Goal: Transaction & Acquisition: Purchase product/service

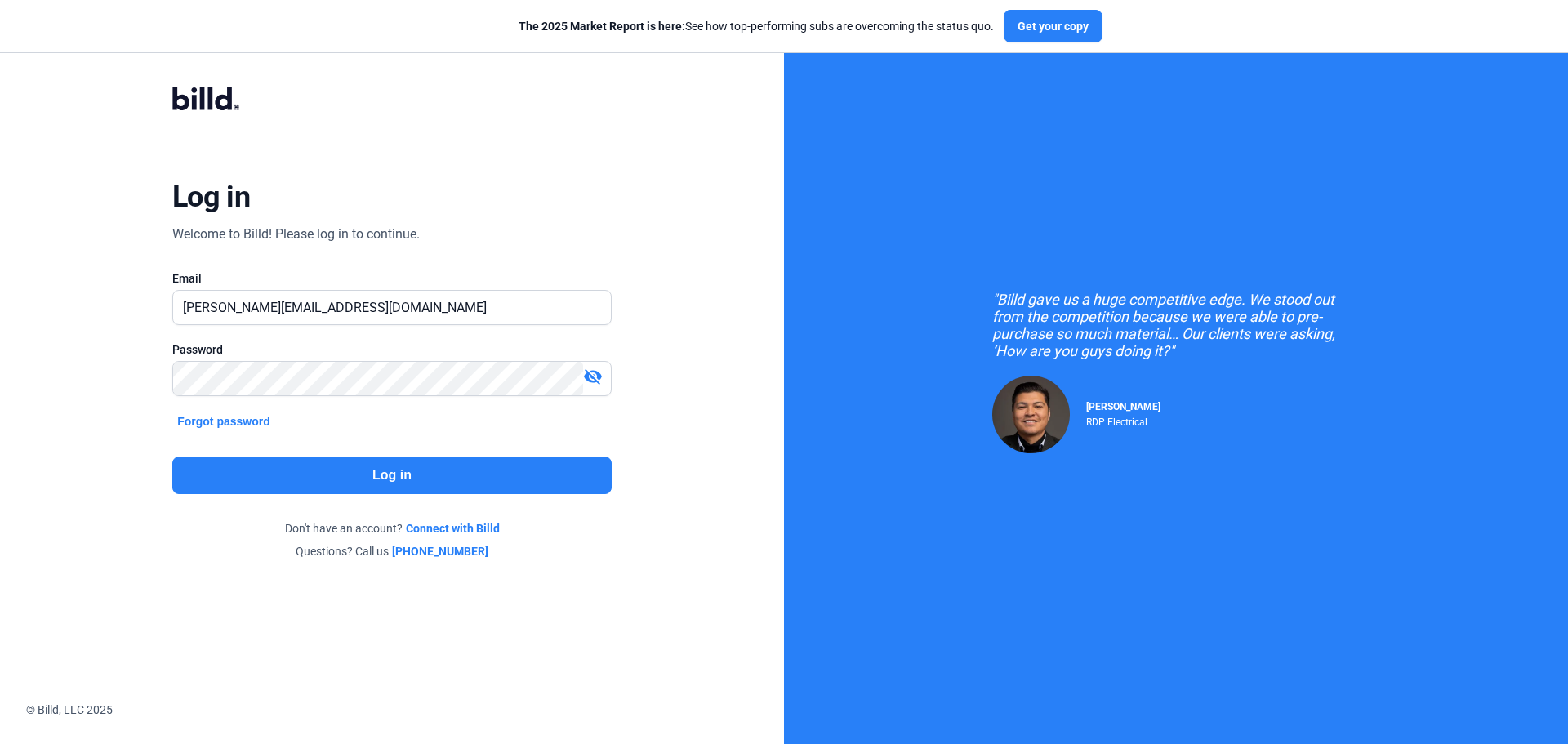
click at [359, 467] on button "Log in" at bounding box center [392, 475] width 439 height 38
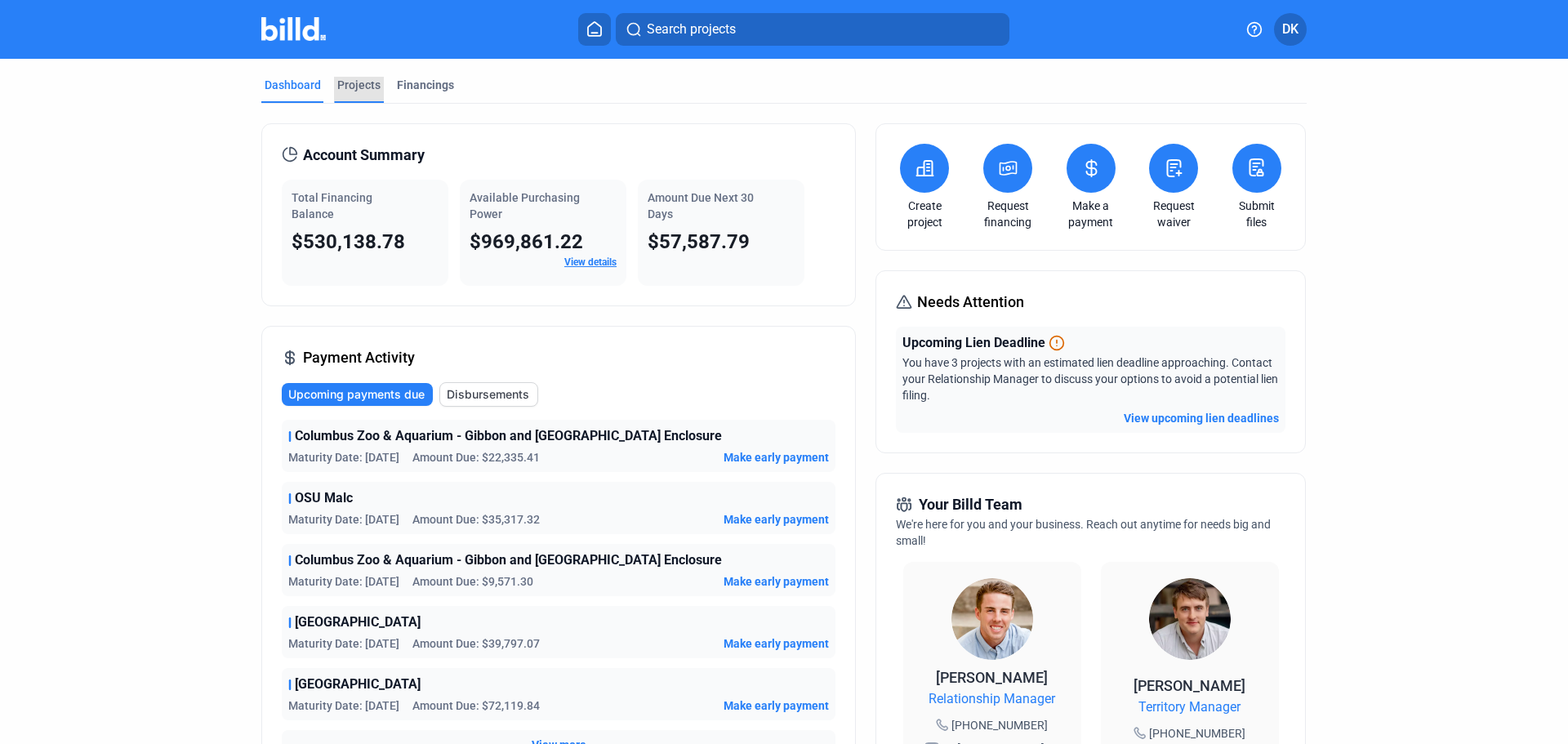
click at [360, 88] on div "Projects" at bounding box center [359, 84] width 43 height 16
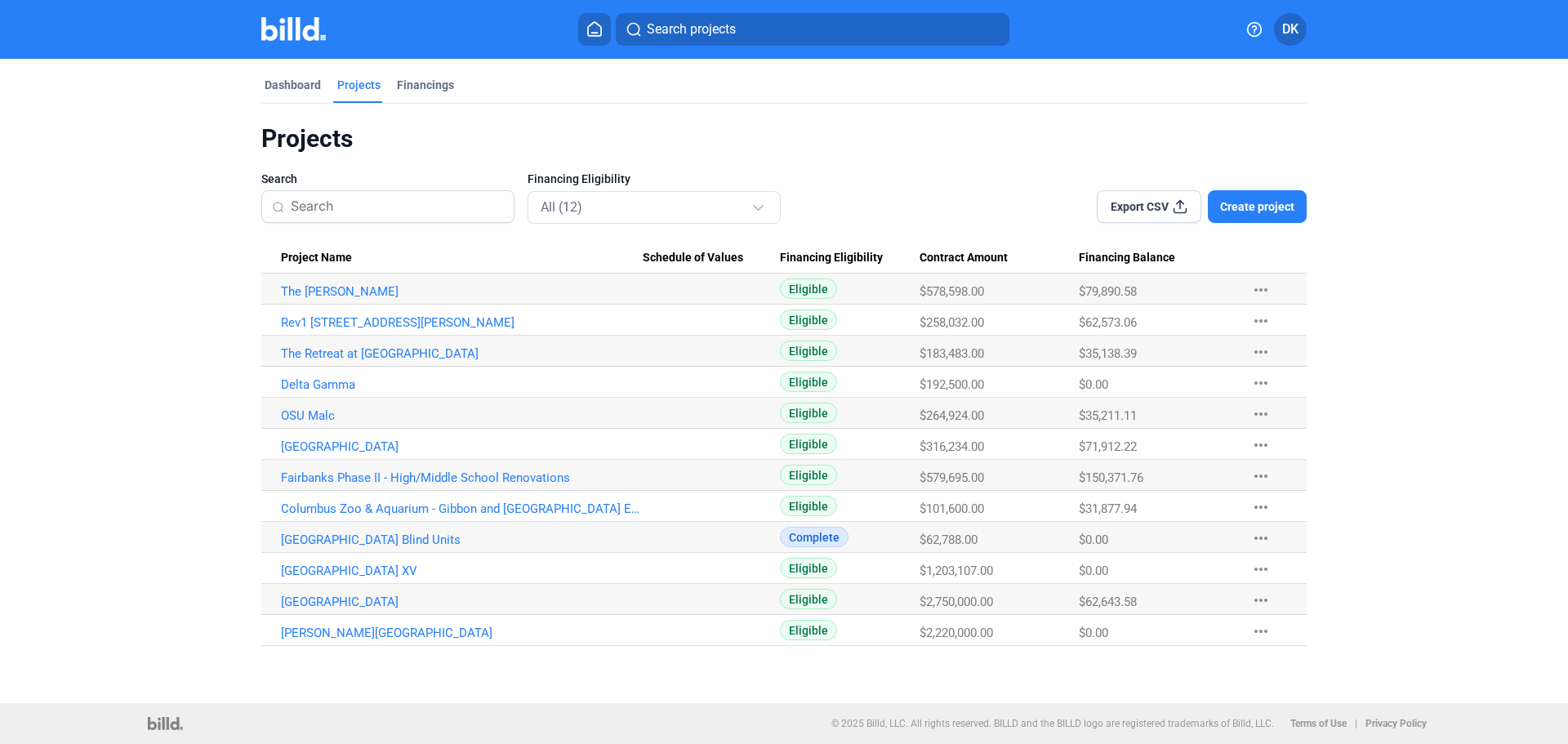
click at [308, 670] on div "Dashboard Projects Financings Projects Search Financing Eligibility All (12) Ex…" at bounding box center [784, 380] width 1568 height 644
click at [342, 481] on link "Fairbanks Phase II - High/Middle School Renovations" at bounding box center [462, 478] width 362 height 15
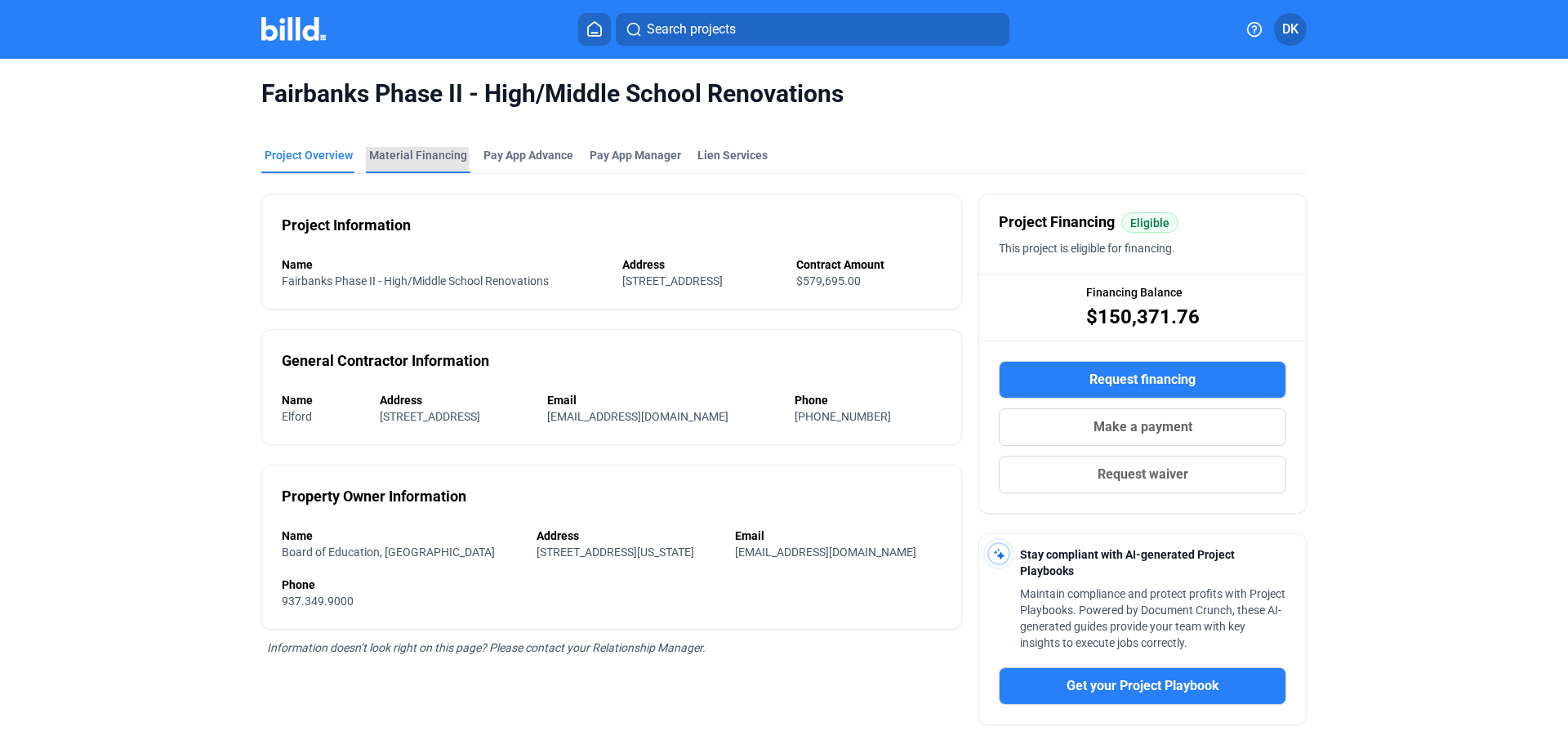
click at [412, 127] on div "Fairbanks Phase II - High/Middle School Renovations Project Overview Material F…" at bounding box center [784, 493] width 1317 height 870
click at [397, 162] on div "Material Financing" at bounding box center [419, 155] width 98 height 16
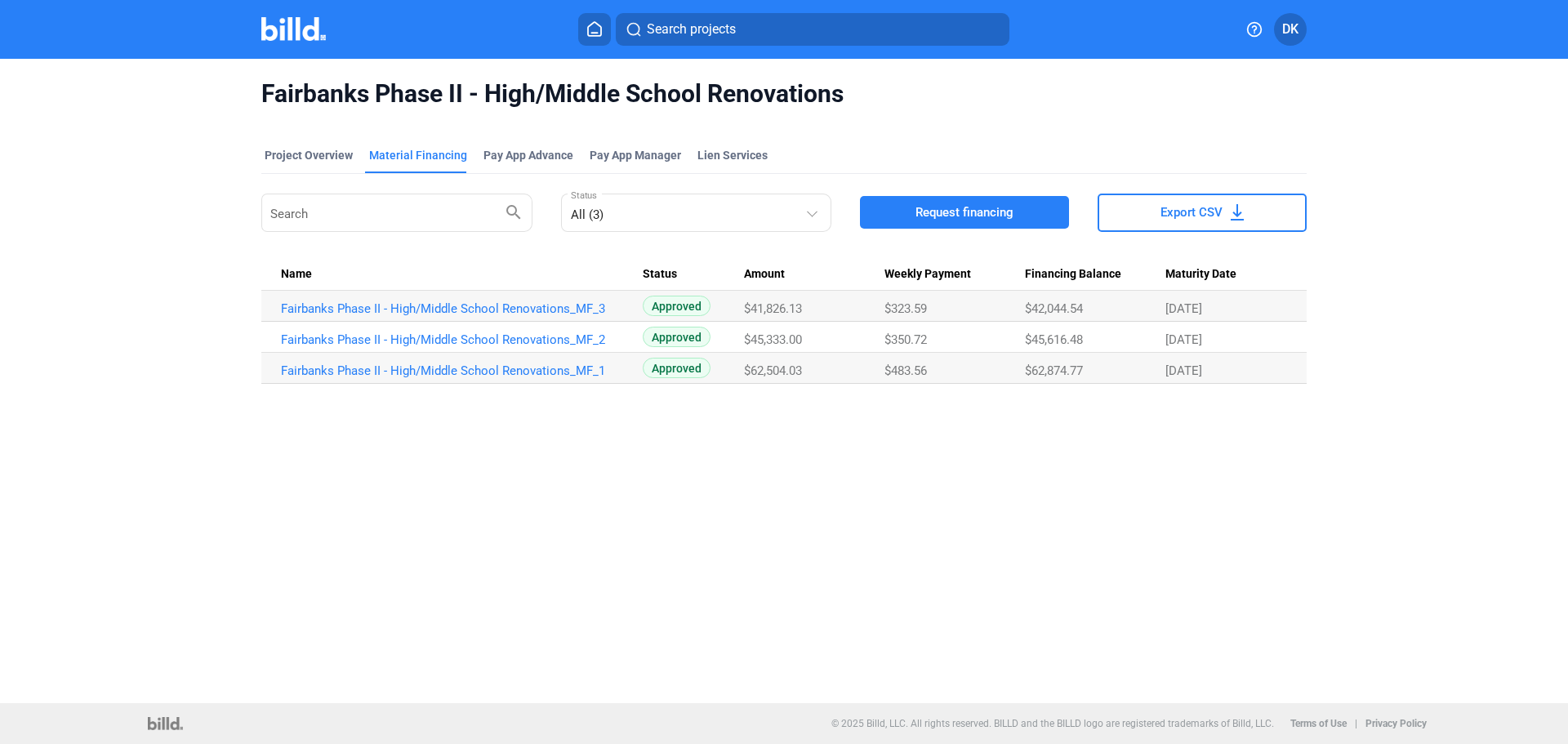
click at [979, 209] on span "Request financing" at bounding box center [965, 212] width 98 height 16
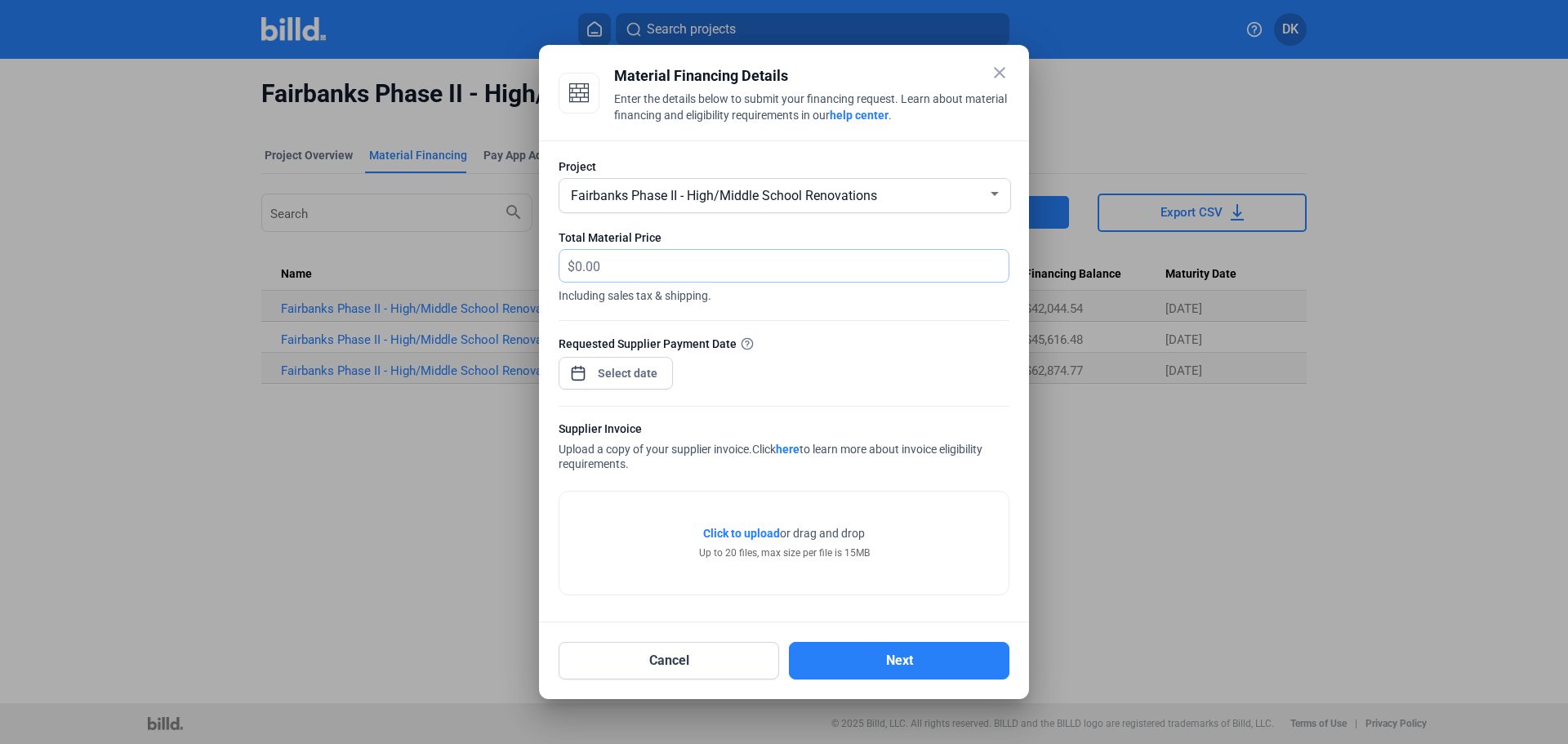
drag, startPoint x: 666, startPoint y: 273, endPoint x: 478, endPoint y: 274, distance: 188.0
click at [478, 273] on div "close Material Financing Details Enter the details below to submit your financi…" at bounding box center [784, 372] width 1568 height 744
drag, startPoint x: 628, startPoint y: 269, endPoint x: 521, endPoint y: 279, distance: 107.5
click at [521, 273] on div "close Material Financing Details Enter the details below to submit your financi…" at bounding box center [784, 372] width 1568 height 744
type input "59,315.16"
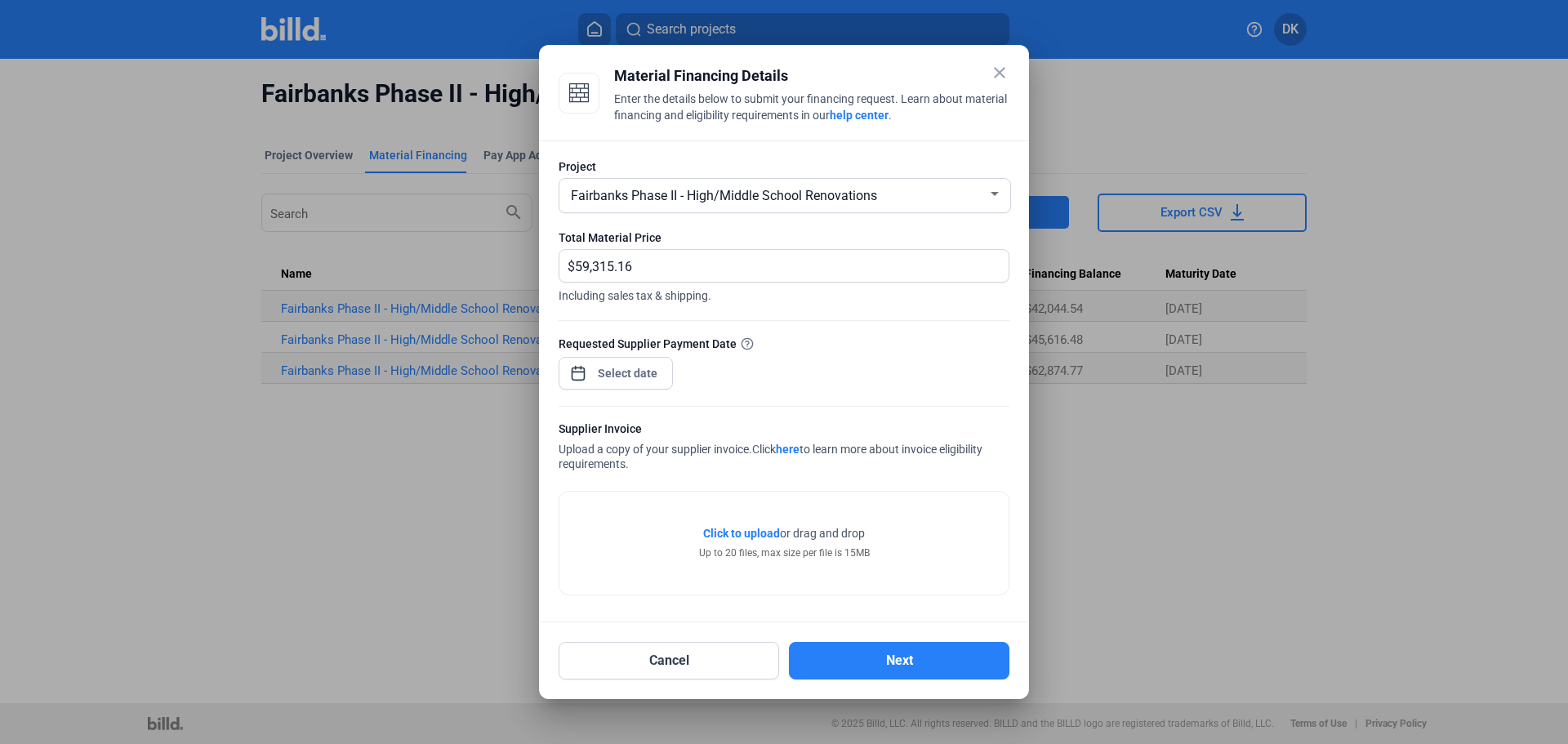
click at [998, 79] on mat-icon "close" at bounding box center [999, 73] width 20 height 20
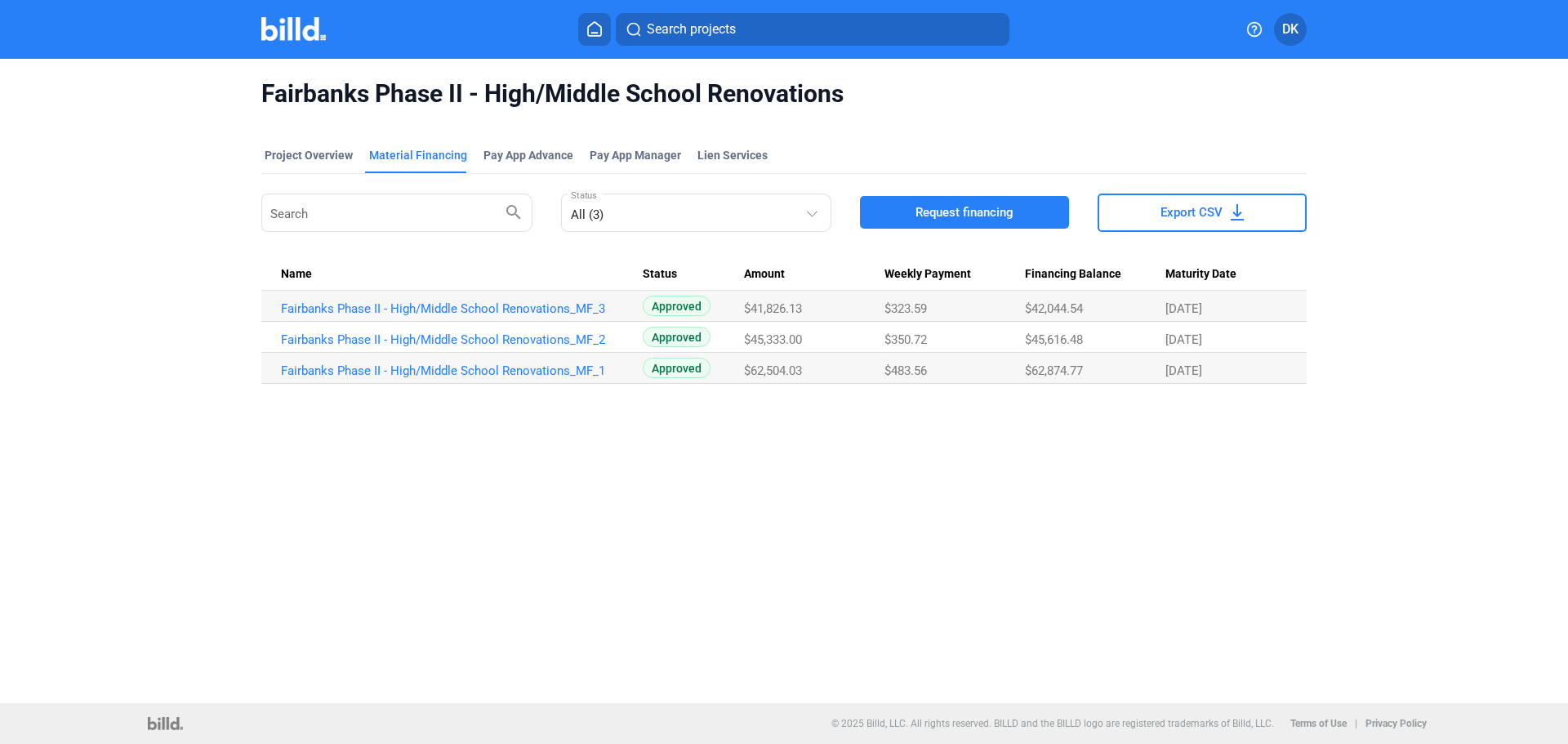
click at [976, 211] on span "Request financing" at bounding box center [965, 212] width 98 height 16
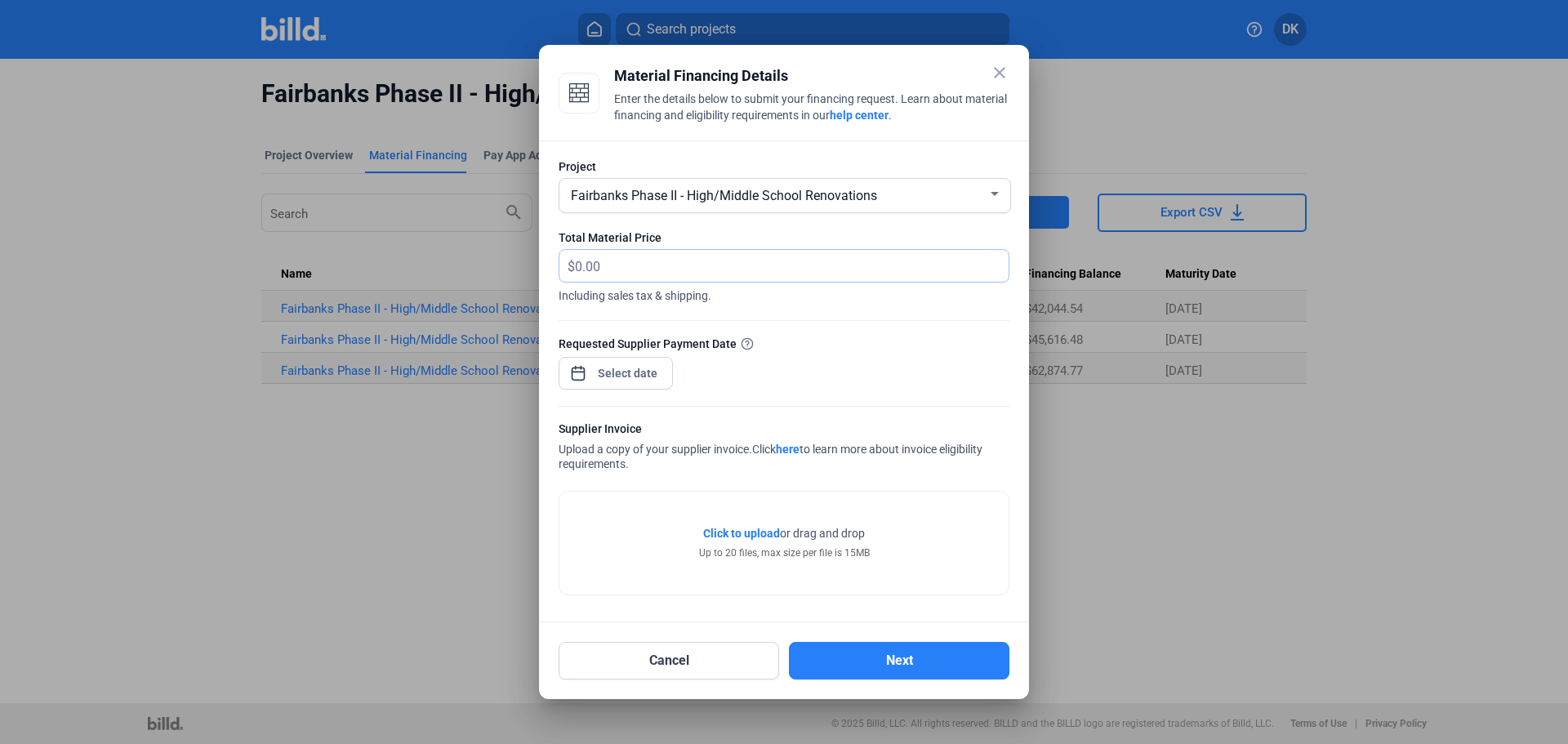
drag, startPoint x: 639, startPoint y: 266, endPoint x: 529, endPoint y: 277, distance: 110.5
click at [533, 272] on div "close Material Financing Details Enter the details below to submit your financi…" at bounding box center [784, 372] width 1568 height 744
type input "59,315.16"
click at [634, 370] on div "close Material Financing Details Enter the details below to submit your financi…" at bounding box center [784, 372] width 1568 height 744
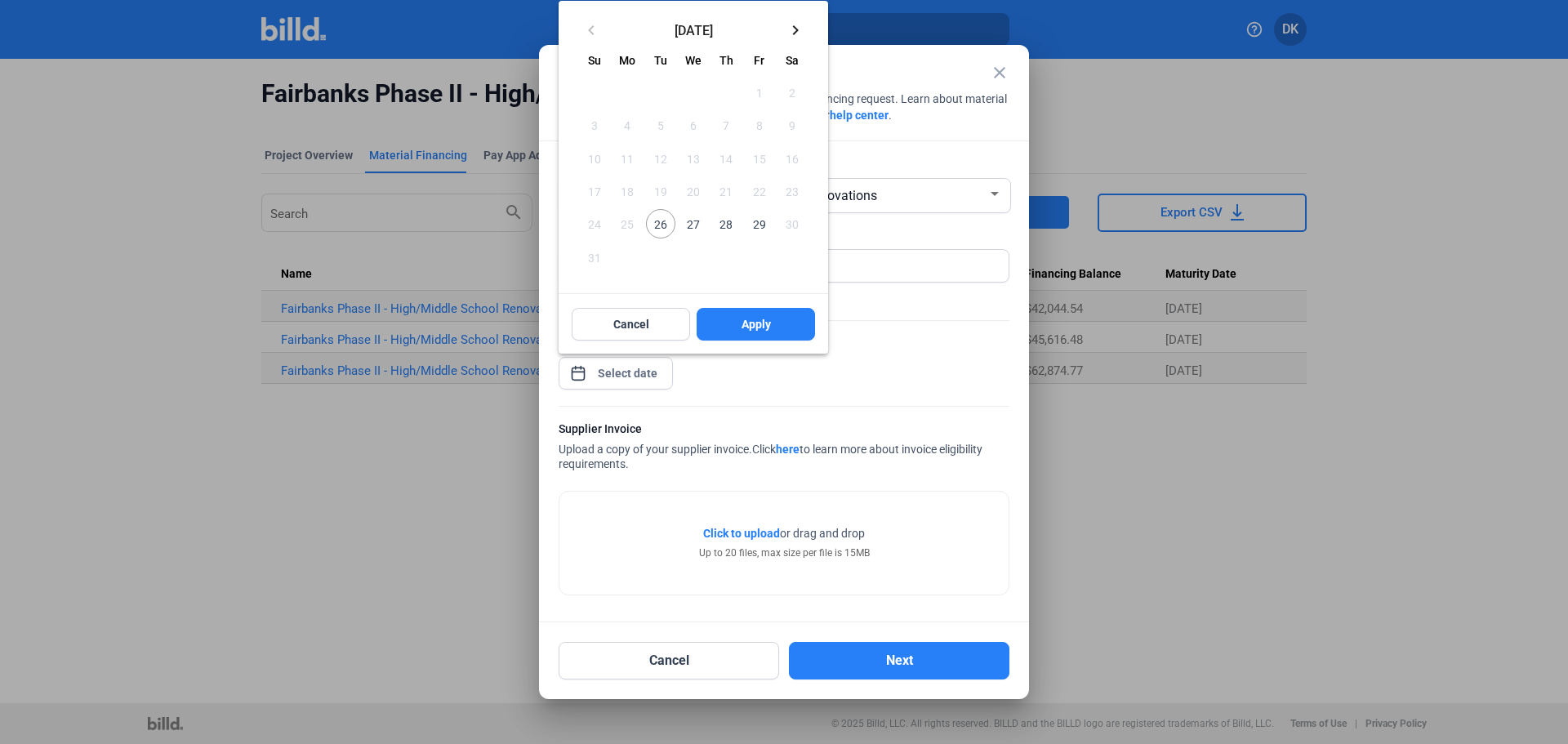
click at [791, 389] on div at bounding box center [784, 372] width 1568 height 744
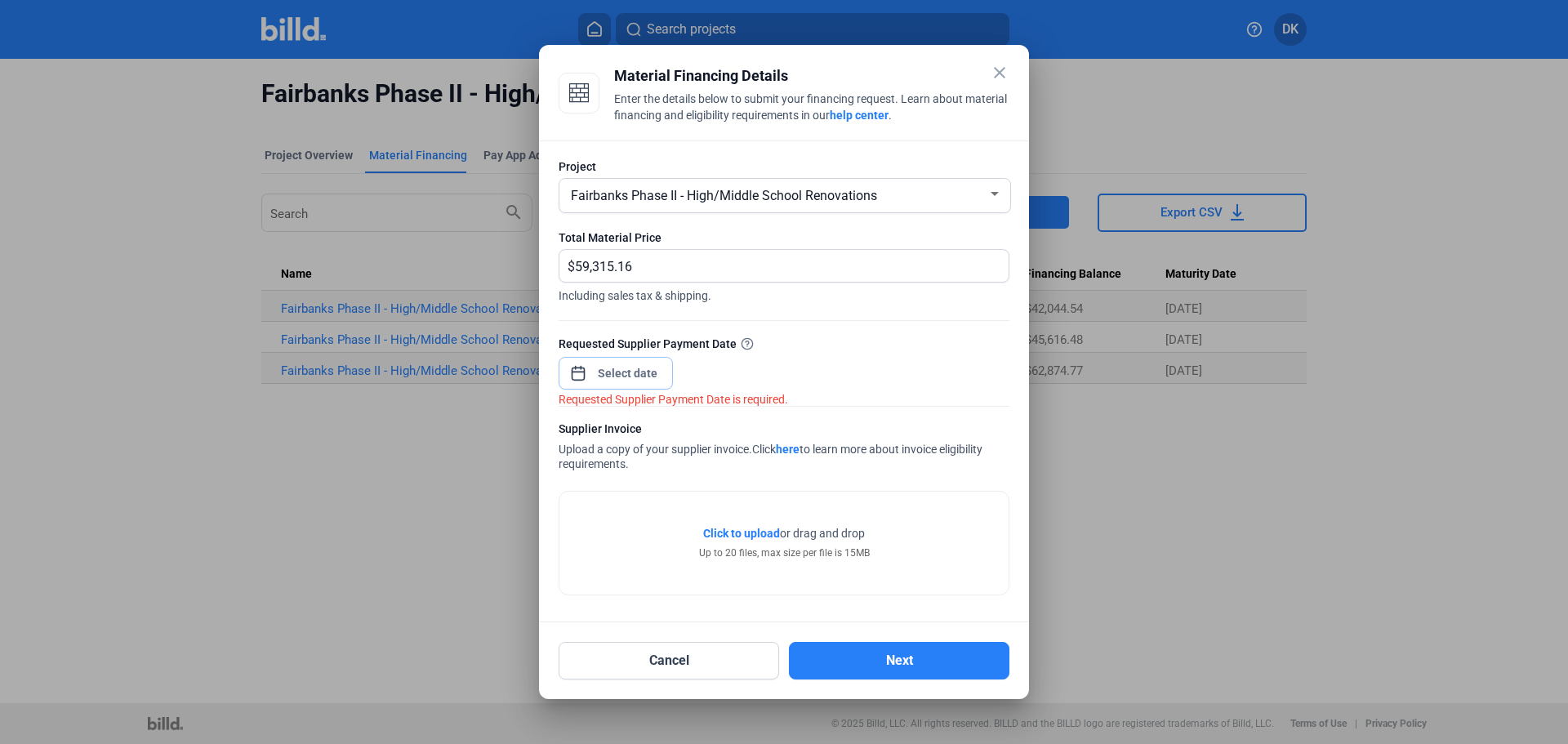
click at [570, 372] on span "Open calendar" at bounding box center [579, 365] width 40 height 40
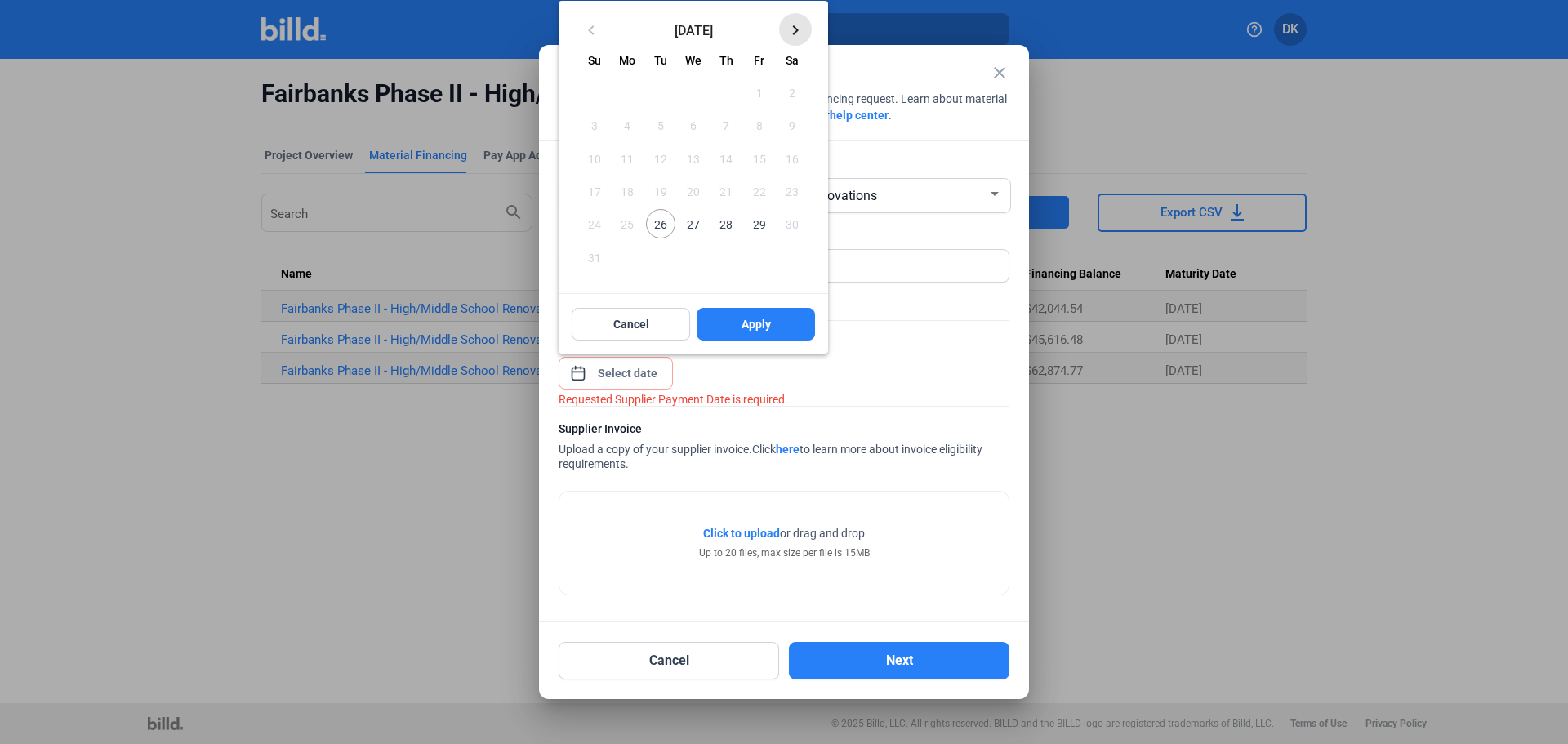
click at [801, 28] on mat-icon "keyboard_arrow_right" at bounding box center [795, 30] width 20 height 20
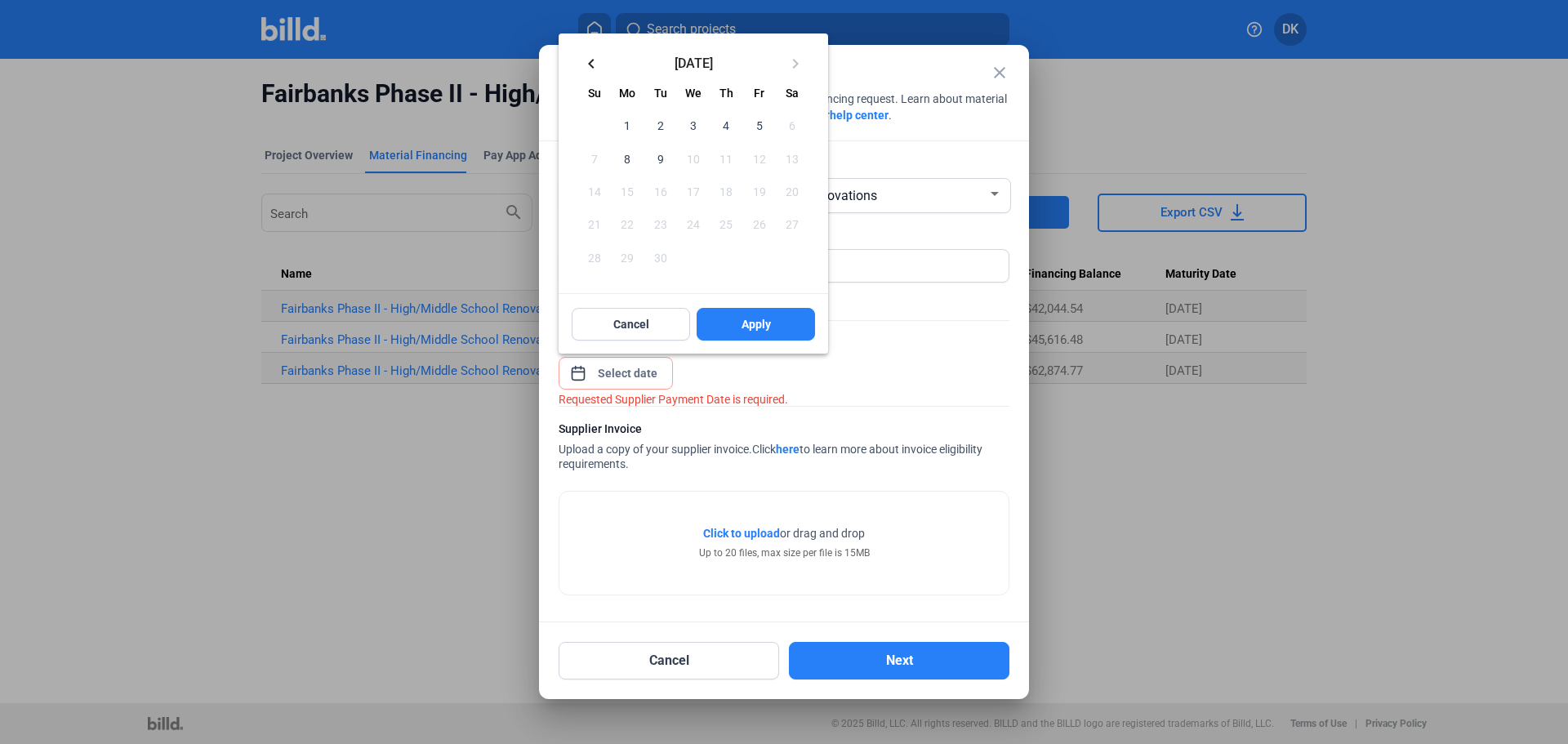
click at [694, 239] on button "24" at bounding box center [693, 223] width 33 height 33
click at [700, 223] on span "24" at bounding box center [693, 223] width 29 height 29
click at [780, 228] on span "27" at bounding box center [792, 223] width 29 height 29
click at [791, 222] on span "27" at bounding box center [792, 223] width 29 height 29
click at [700, 158] on span "10" at bounding box center [693, 157] width 29 height 29
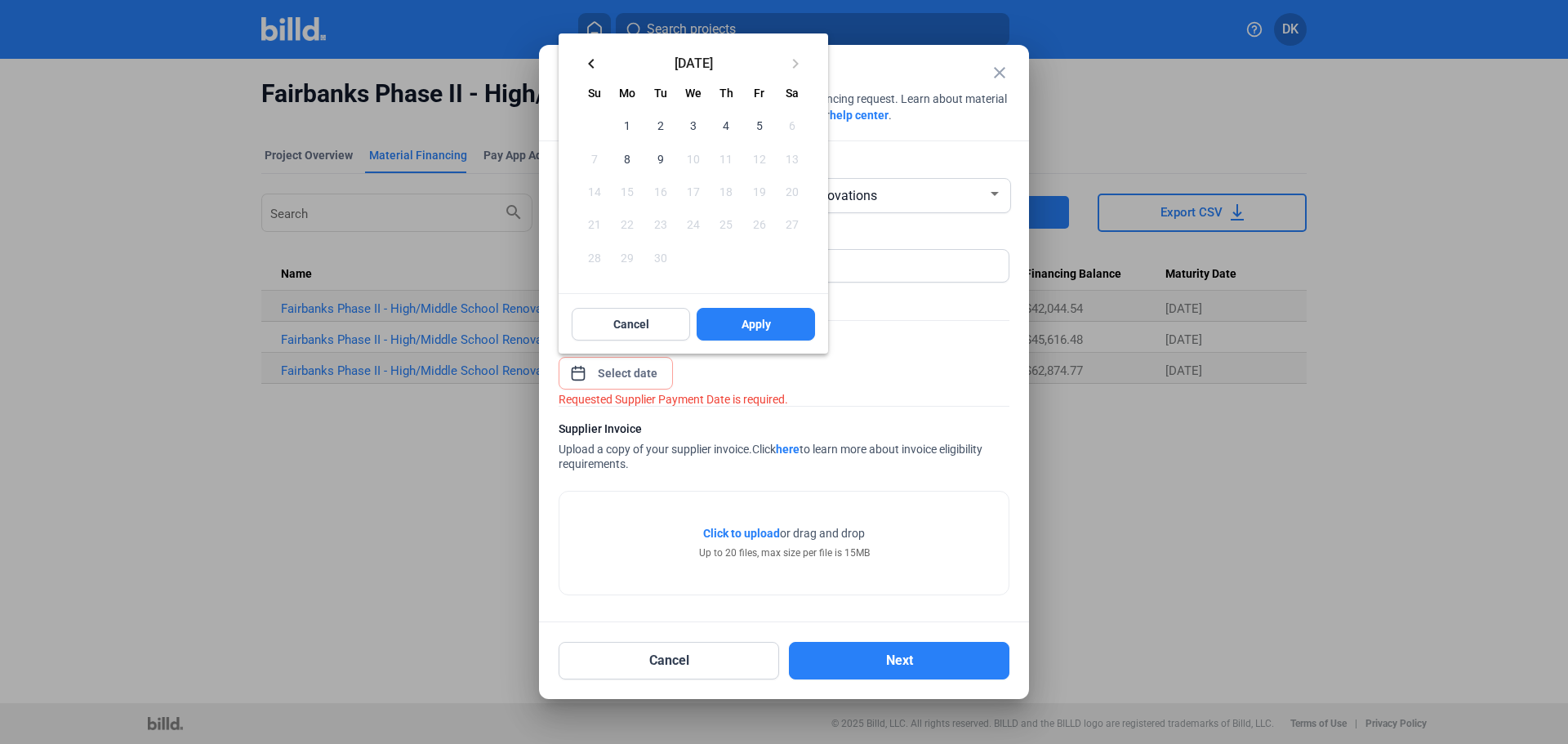
click at [699, 158] on span "10" at bounding box center [693, 157] width 29 height 29
click at [590, 63] on mat-icon "keyboard_arrow_left" at bounding box center [591, 63] width 20 height 20
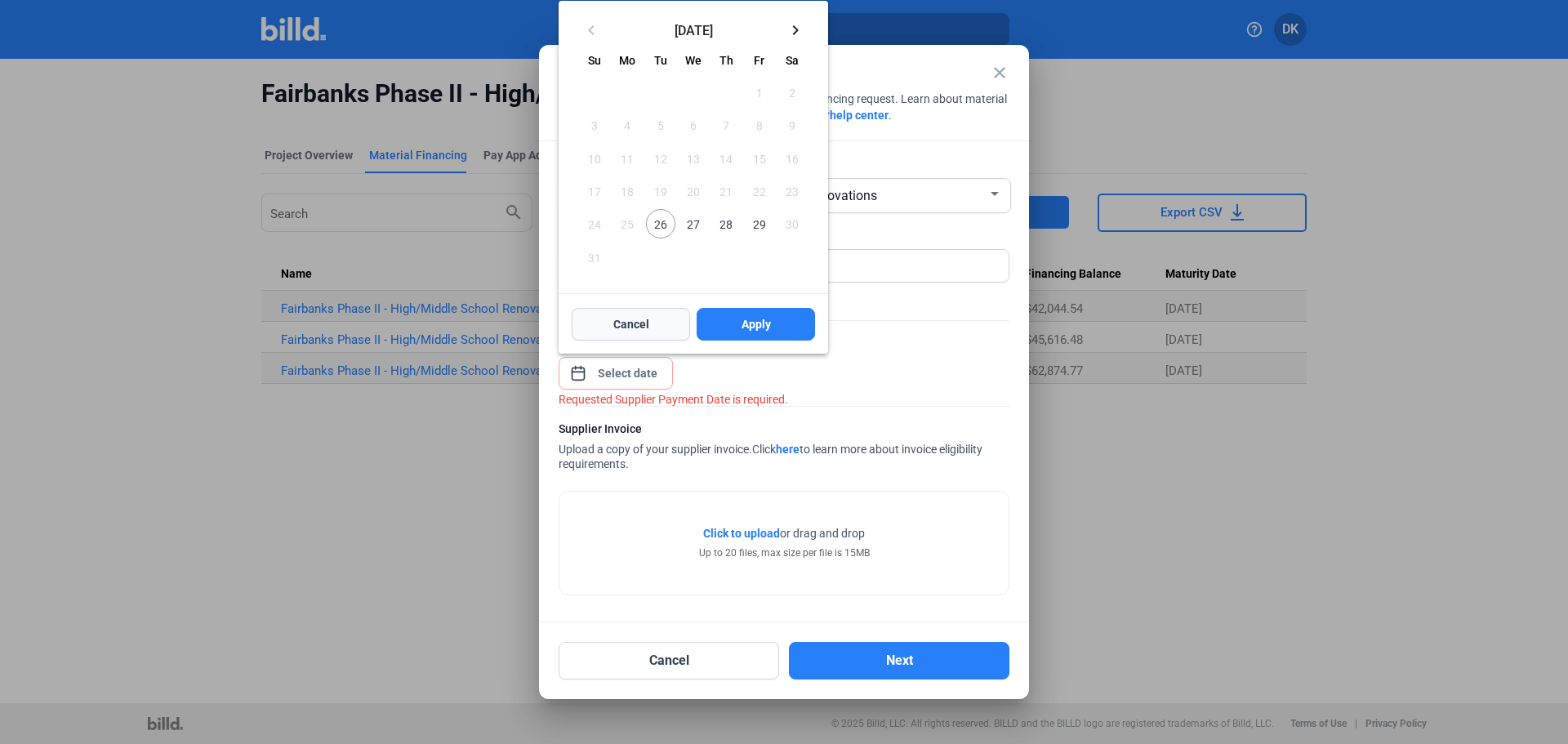
click at [622, 331] on span "Cancel" at bounding box center [632, 323] width 36 height 16
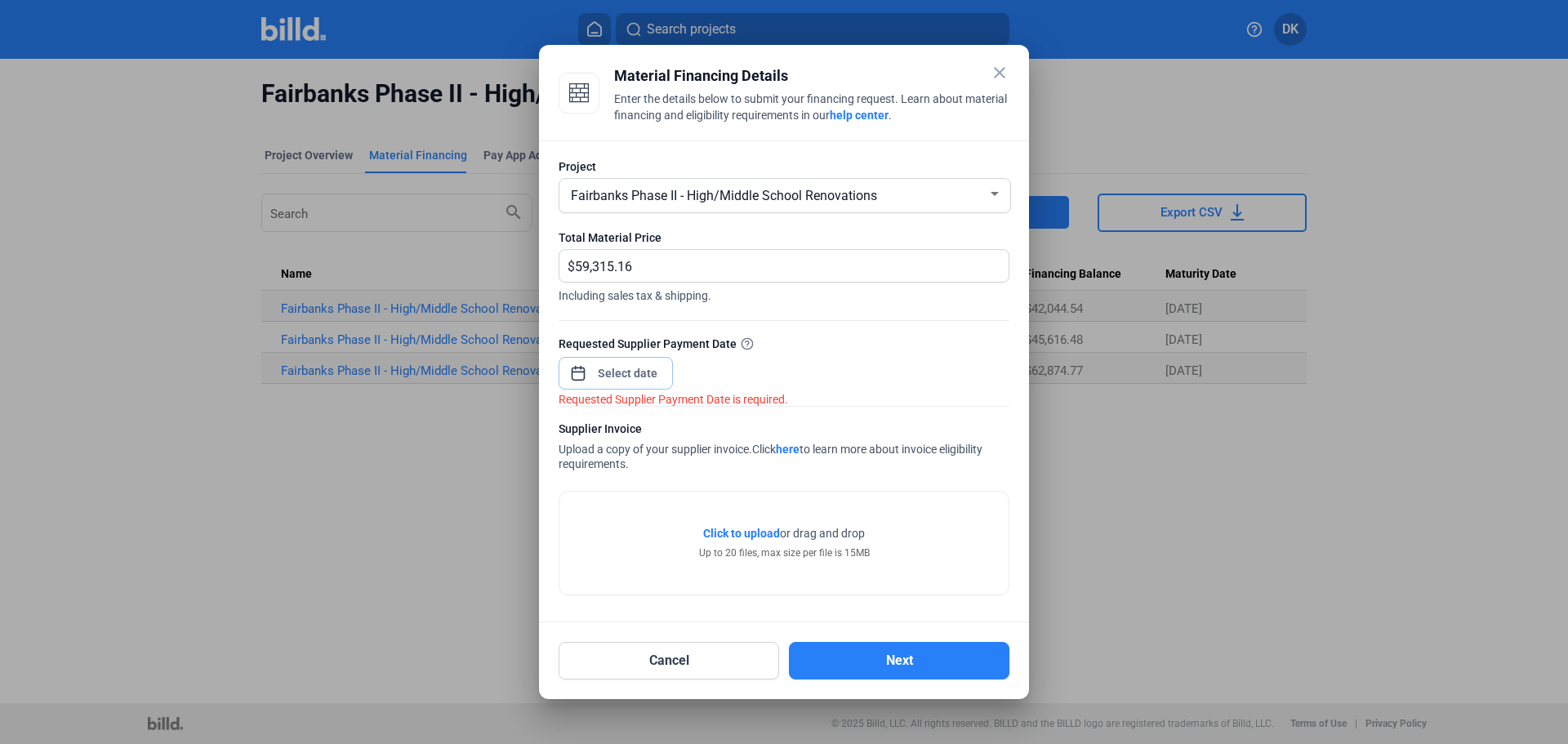
click at [572, 375] on span "Open calendar" at bounding box center [579, 365] width 40 height 40
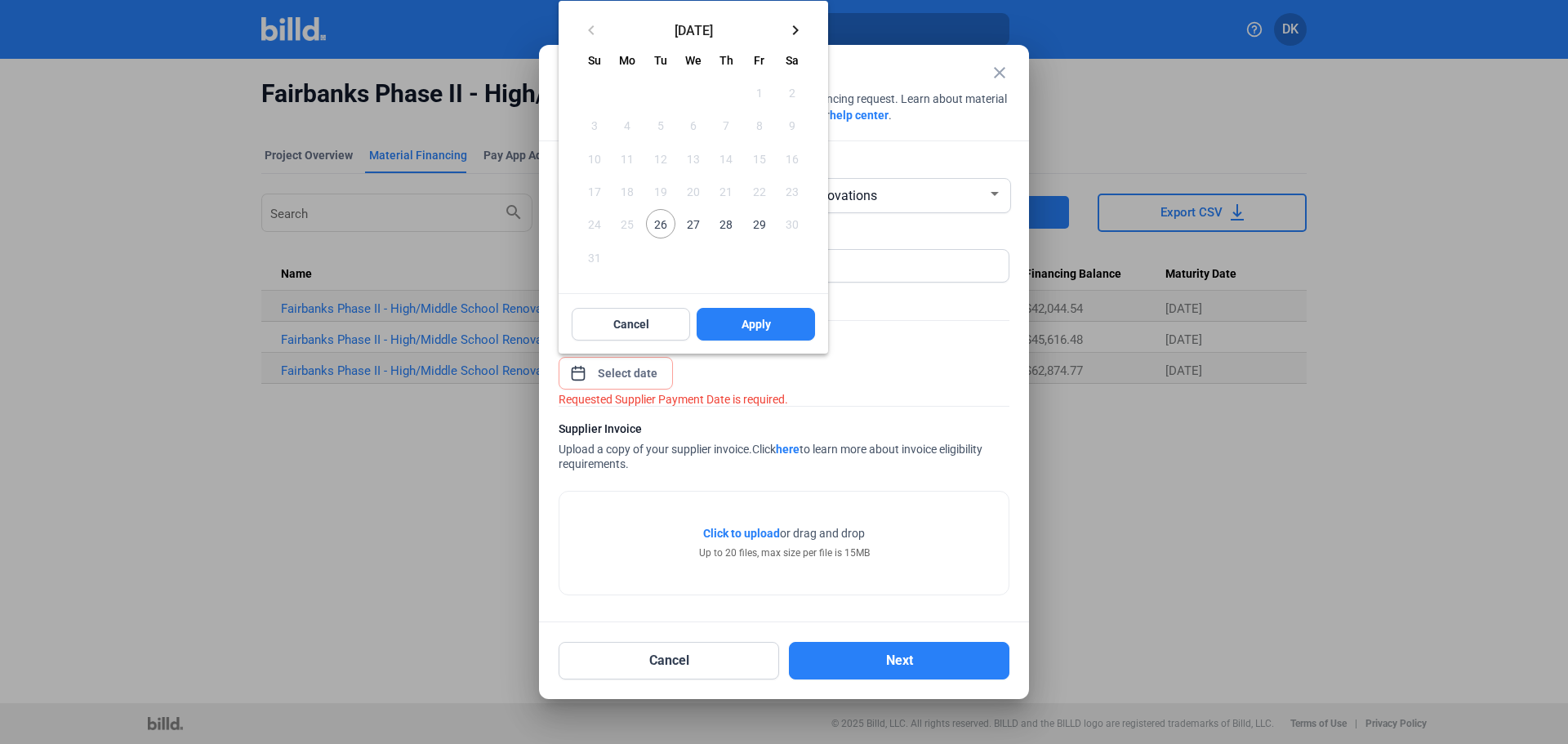
click at [798, 31] on mat-icon "keyboard_arrow_right" at bounding box center [795, 30] width 20 height 20
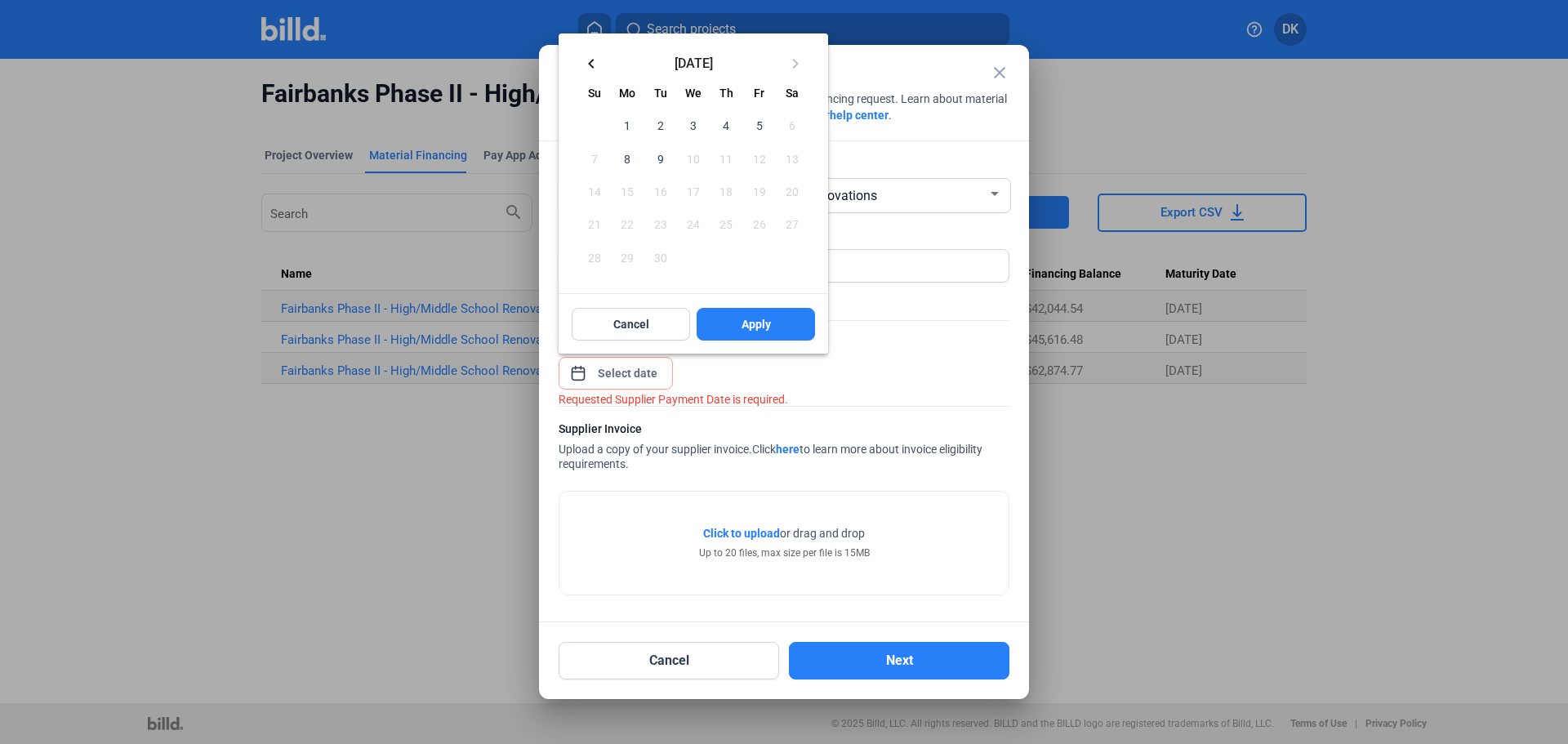
click at [662, 158] on span "9" at bounding box center [660, 157] width 29 height 29
click at [769, 333] on button "Apply" at bounding box center [756, 324] width 119 height 33
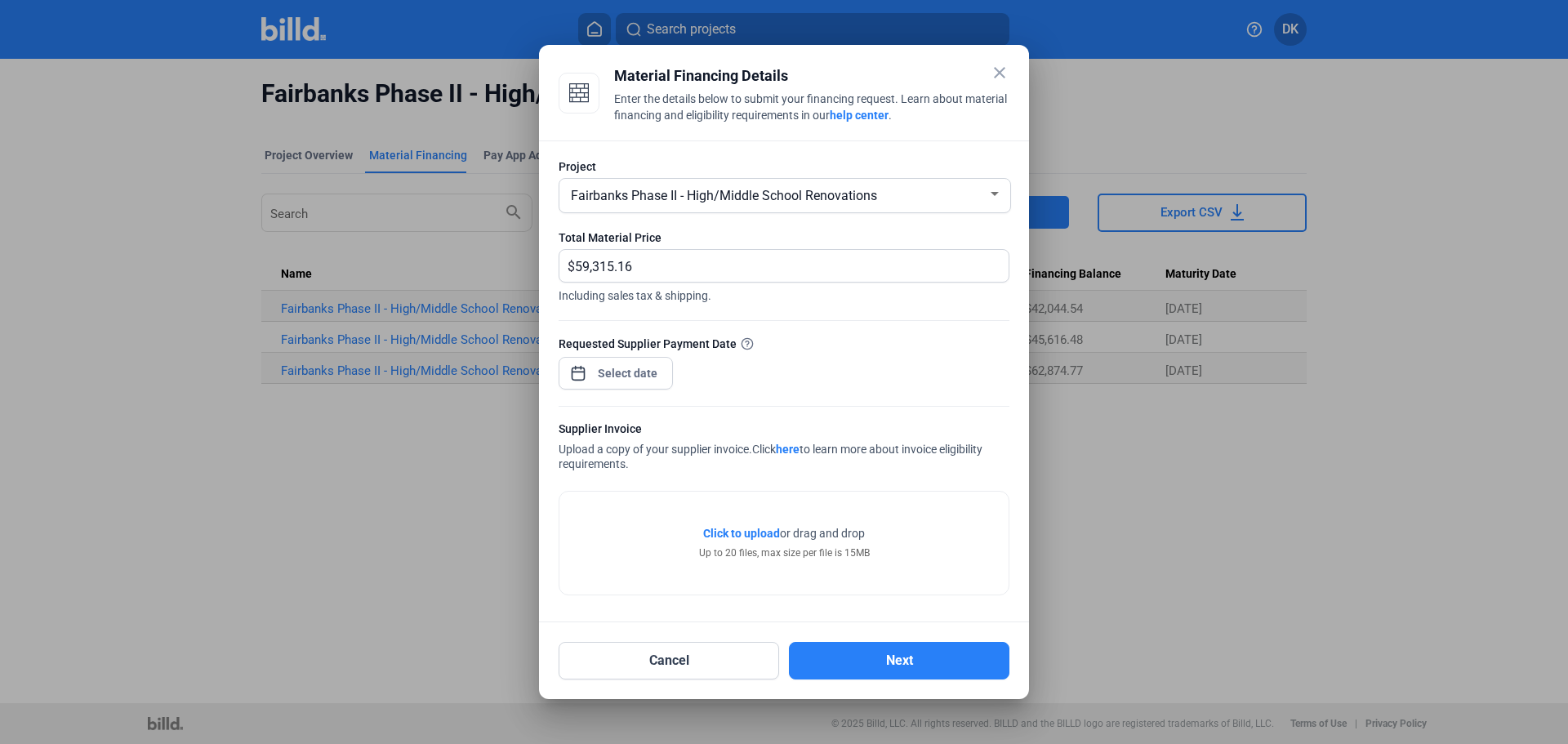
click at [743, 531] on span "Click to upload" at bounding box center [741, 534] width 76 height 13
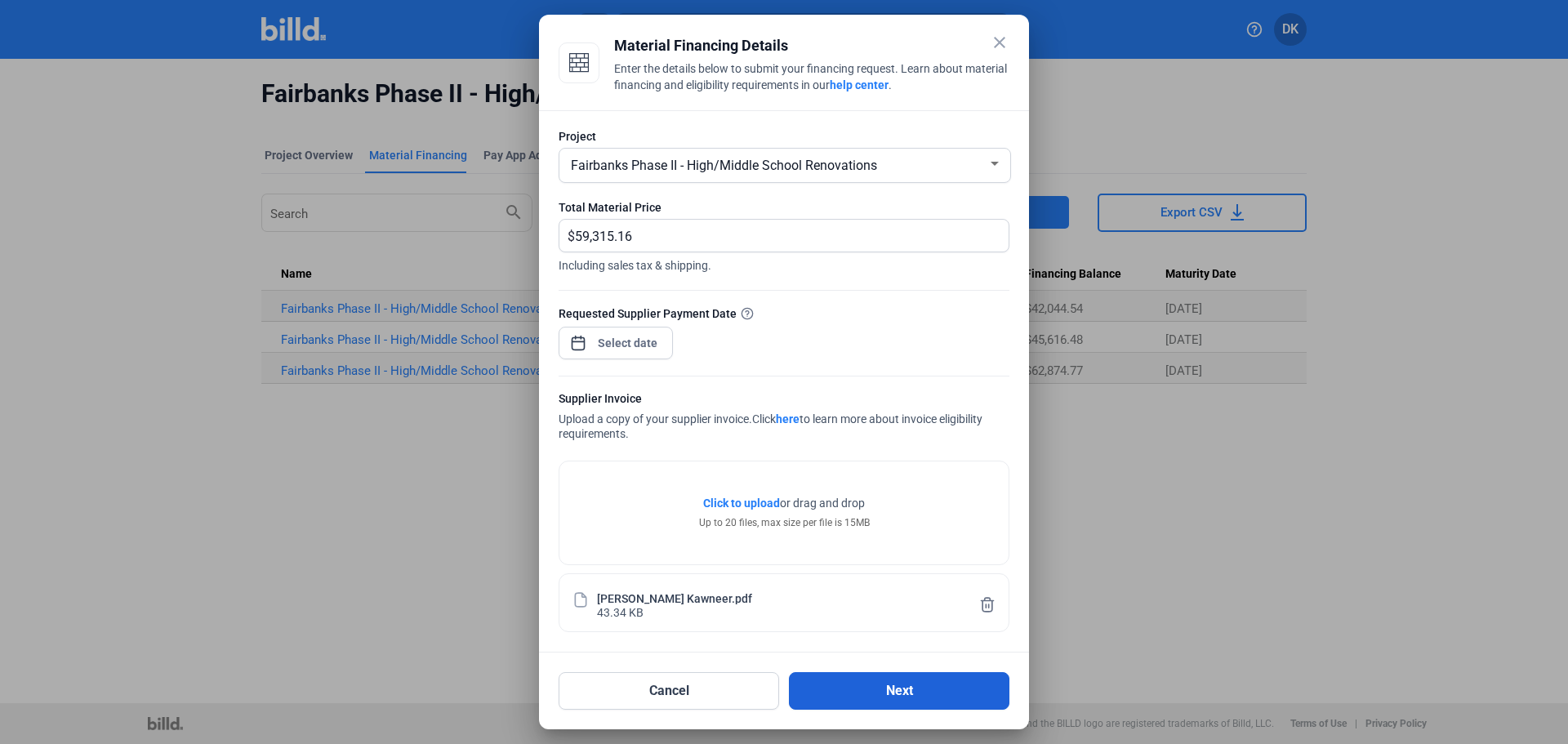
click at [920, 687] on button "Next" at bounding box center [900, 691] width 221 height 38
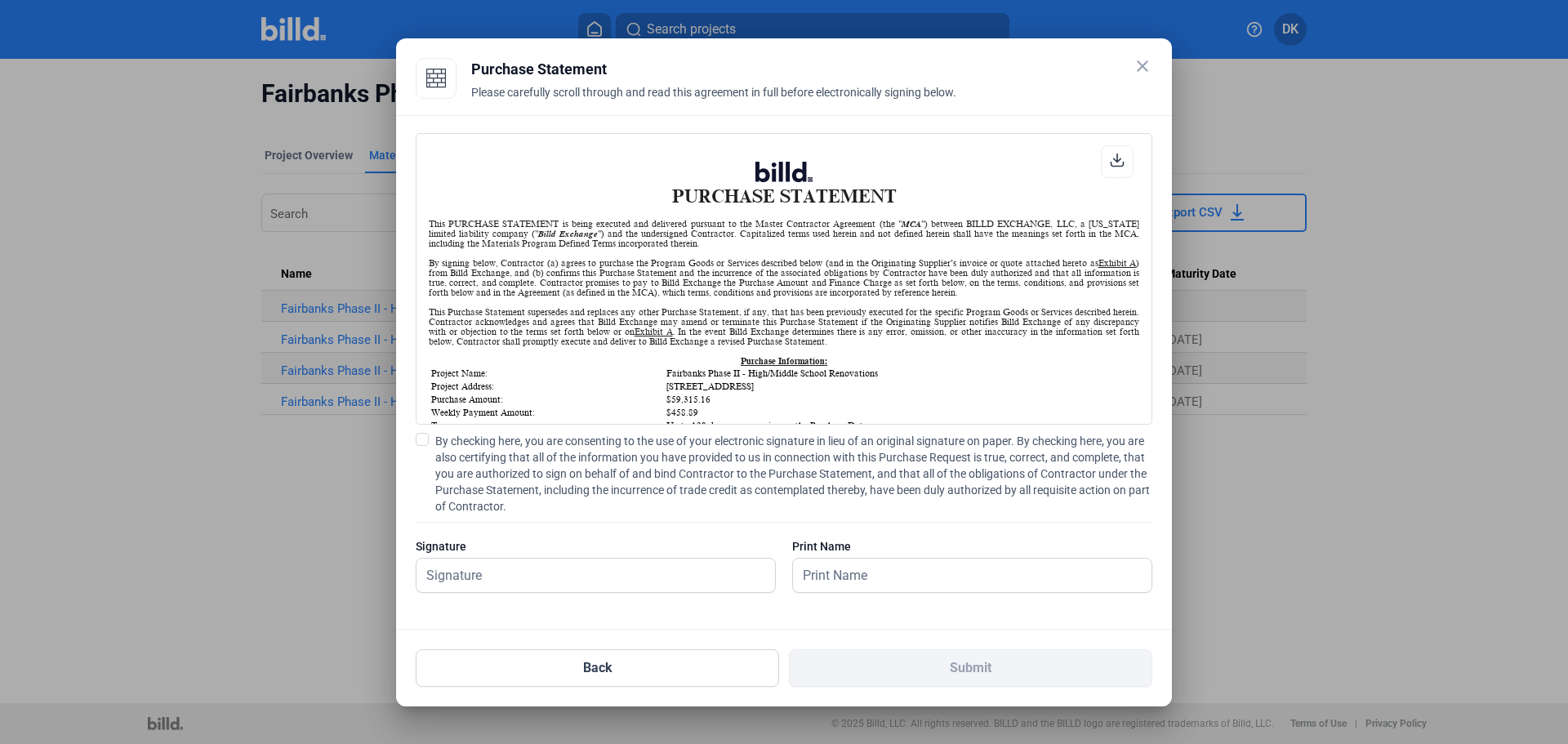
scroll to position [1, 0]
click at [416, 445] on div "PURCHASE STATEMENT This PURCHASE STATEMENT is being executed and delivered purs…" at bounding box center [784, 372] width 776 height 515
click at [420, 442] on span at bounding box center [422, 439] width 13 height 13
click at [0, 0] on input "By checking here, you are consenting to the use of your electronic signature in…" at bounding box center [0, 0] width 0 height 0
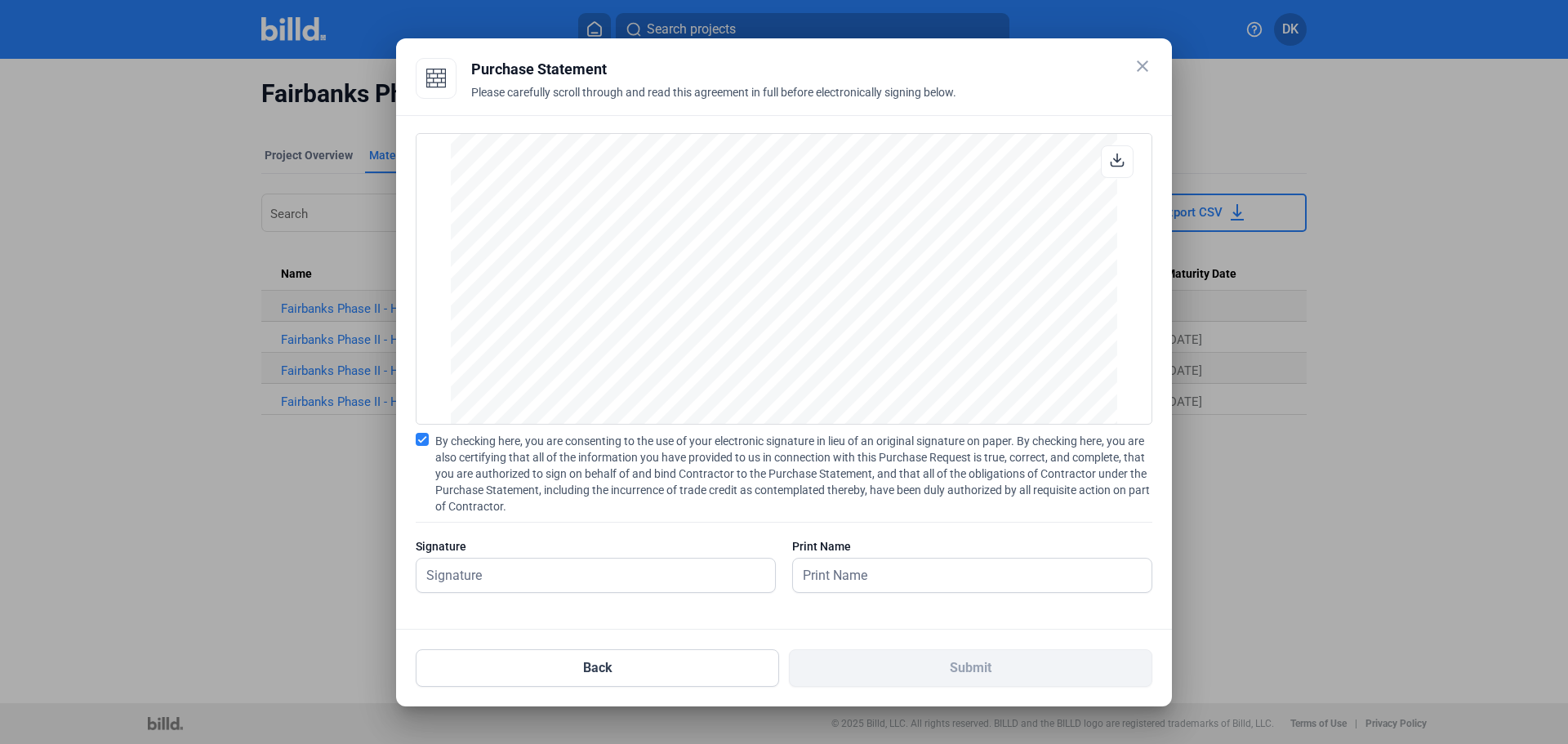
scroll to position [1356, 0]
click at [525, 570] on input "text" at bounding box center [586, 576] width 340 height 34
type input "[PERSON_NAME]"
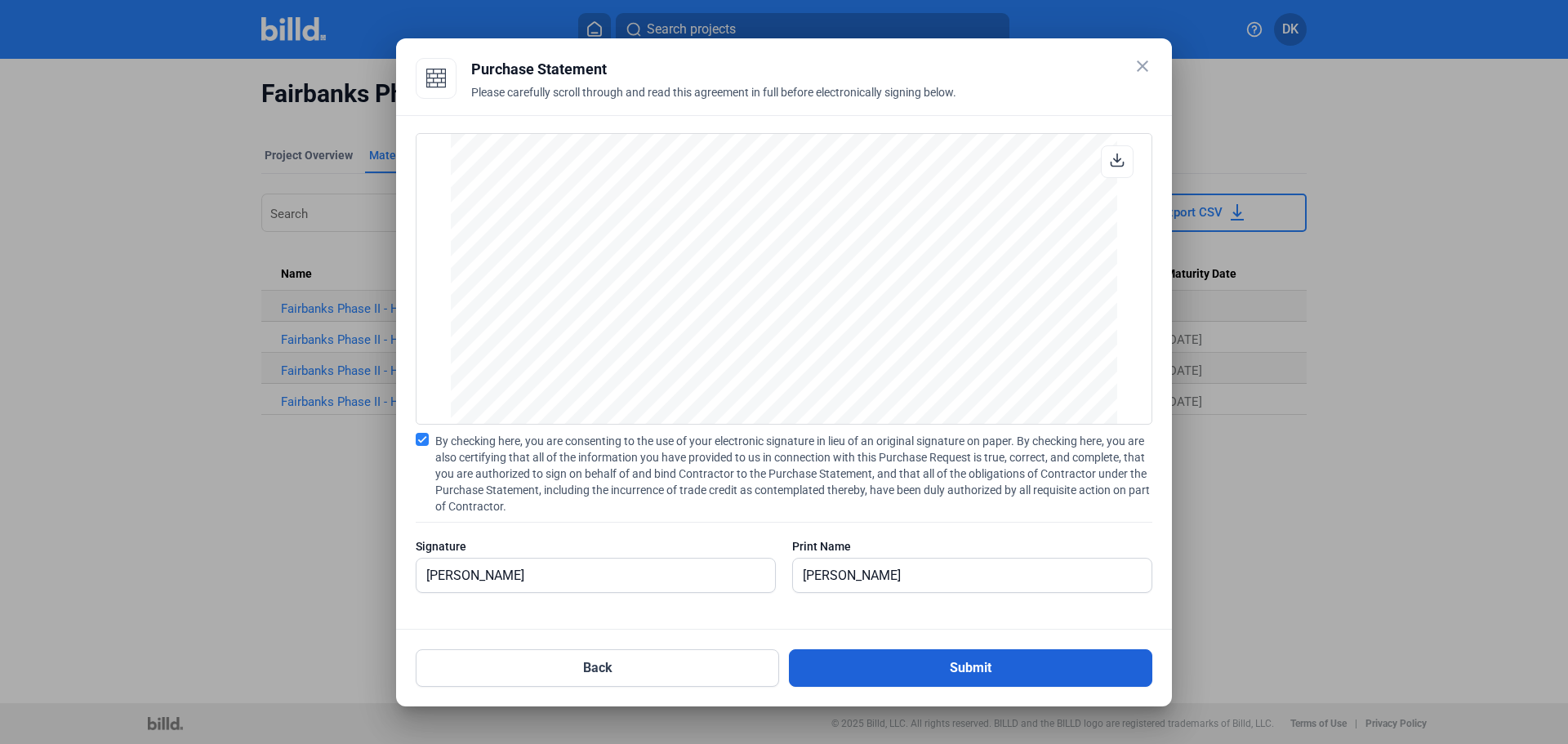
click at [972, 670] on button "Submit" at bounding box center [970, 669] width 363 height 38
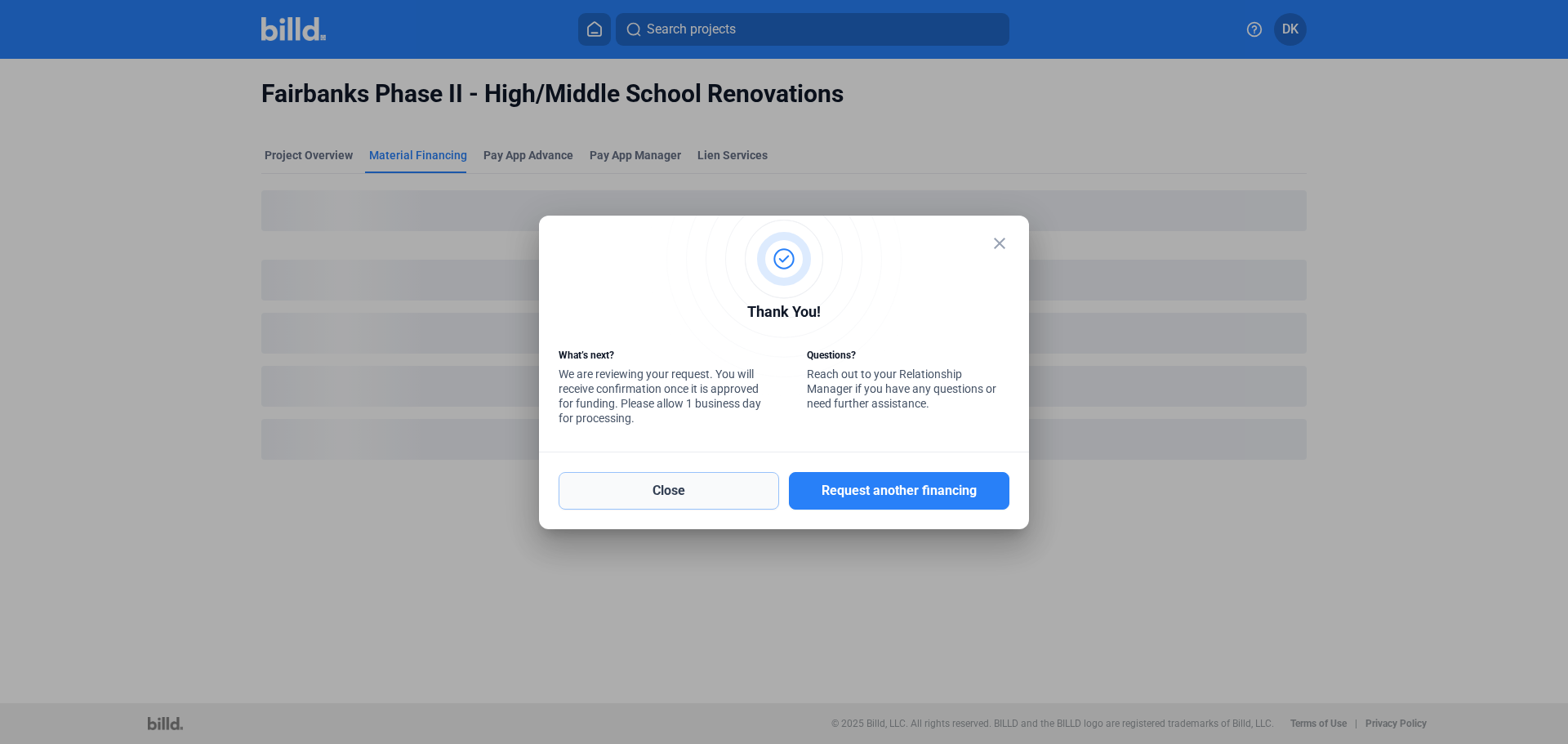
click at [675, 494] on button "Close" at bounding box center [669, 491] width 221 height 38
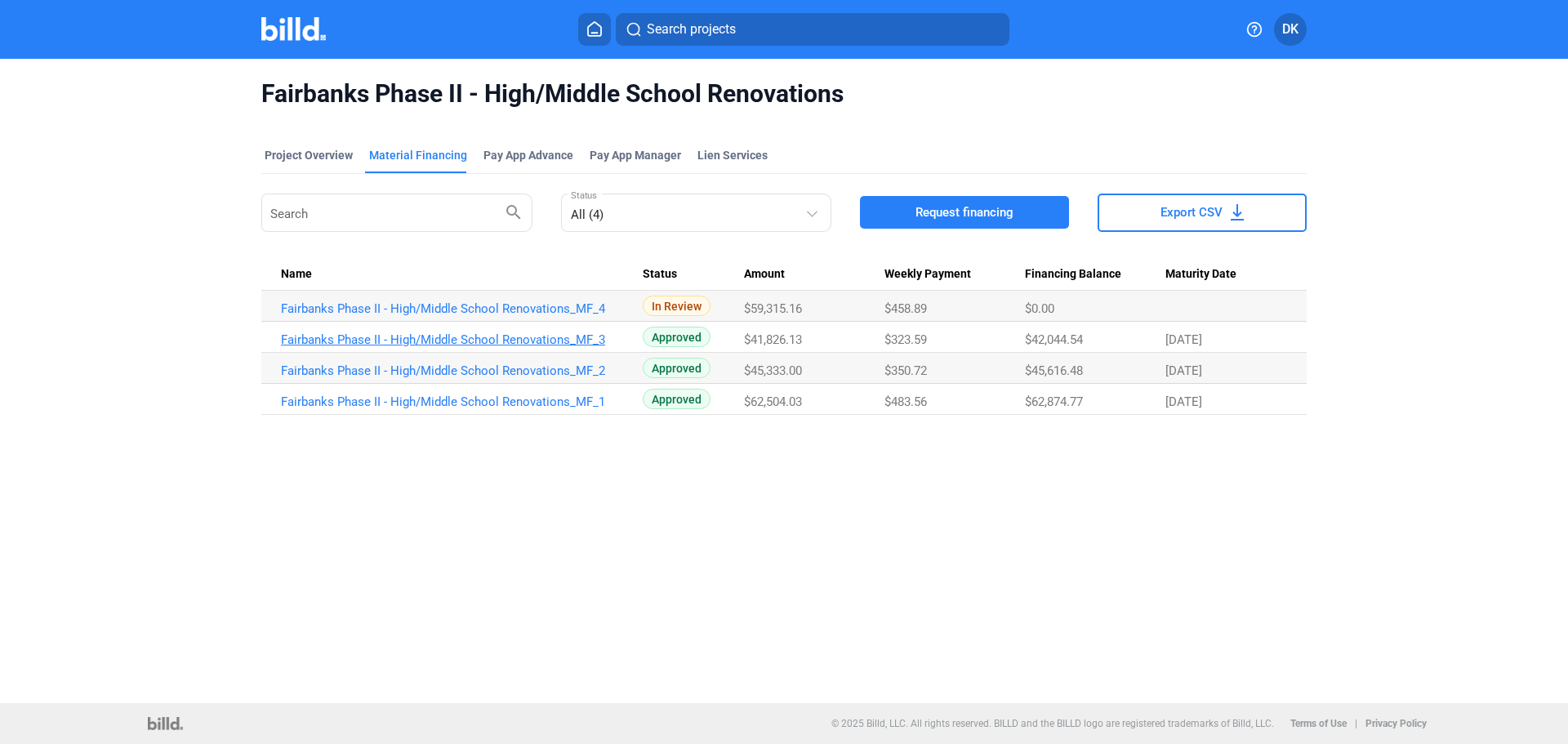
click at [437, 339] on link "Fairbanks Phase II - High/Middle School Renovations_MF_3" at bounding box center [462, 340] width 362 height 15
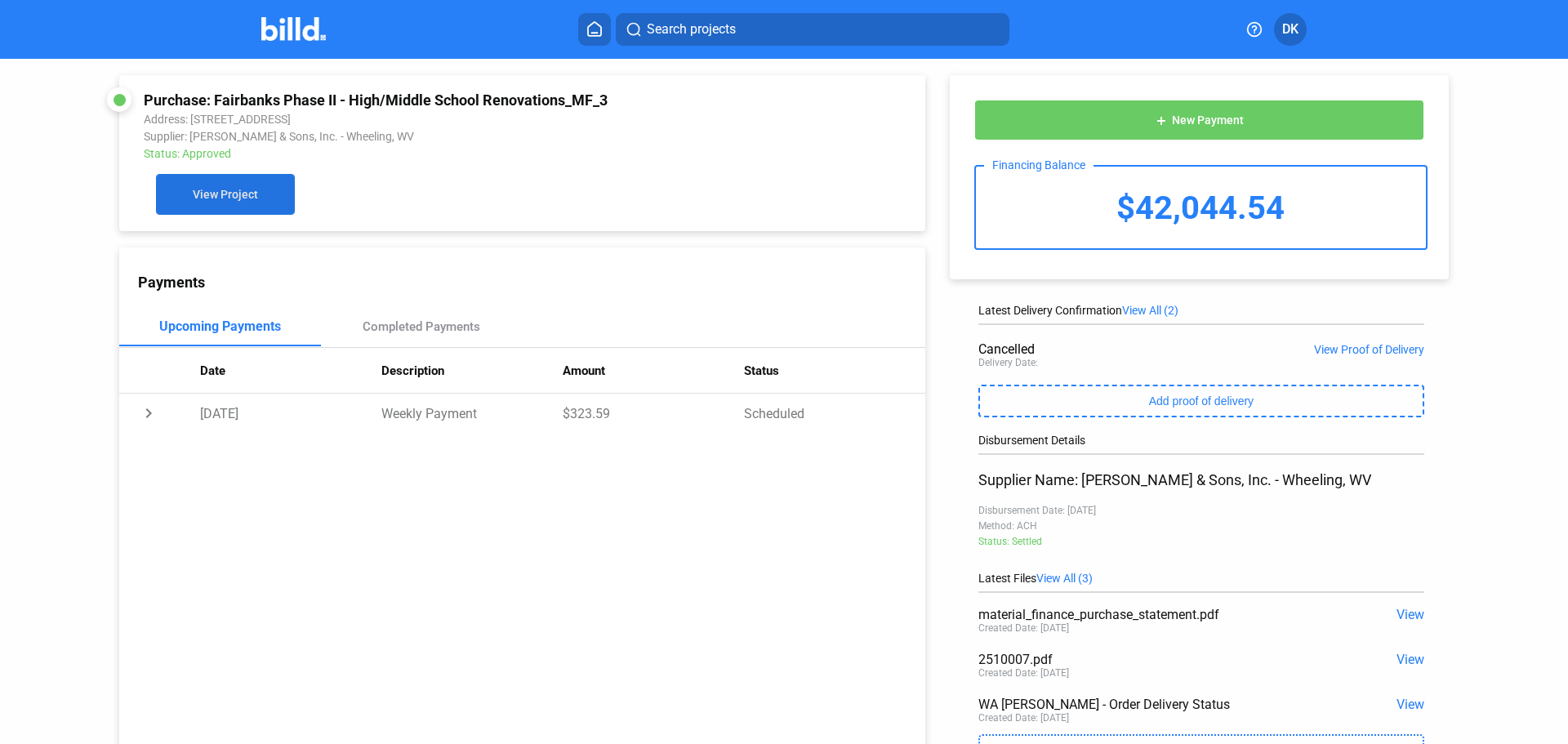
click at [207, 202] on span "View Project" at bounding box center [224, 195] width 65 height 13
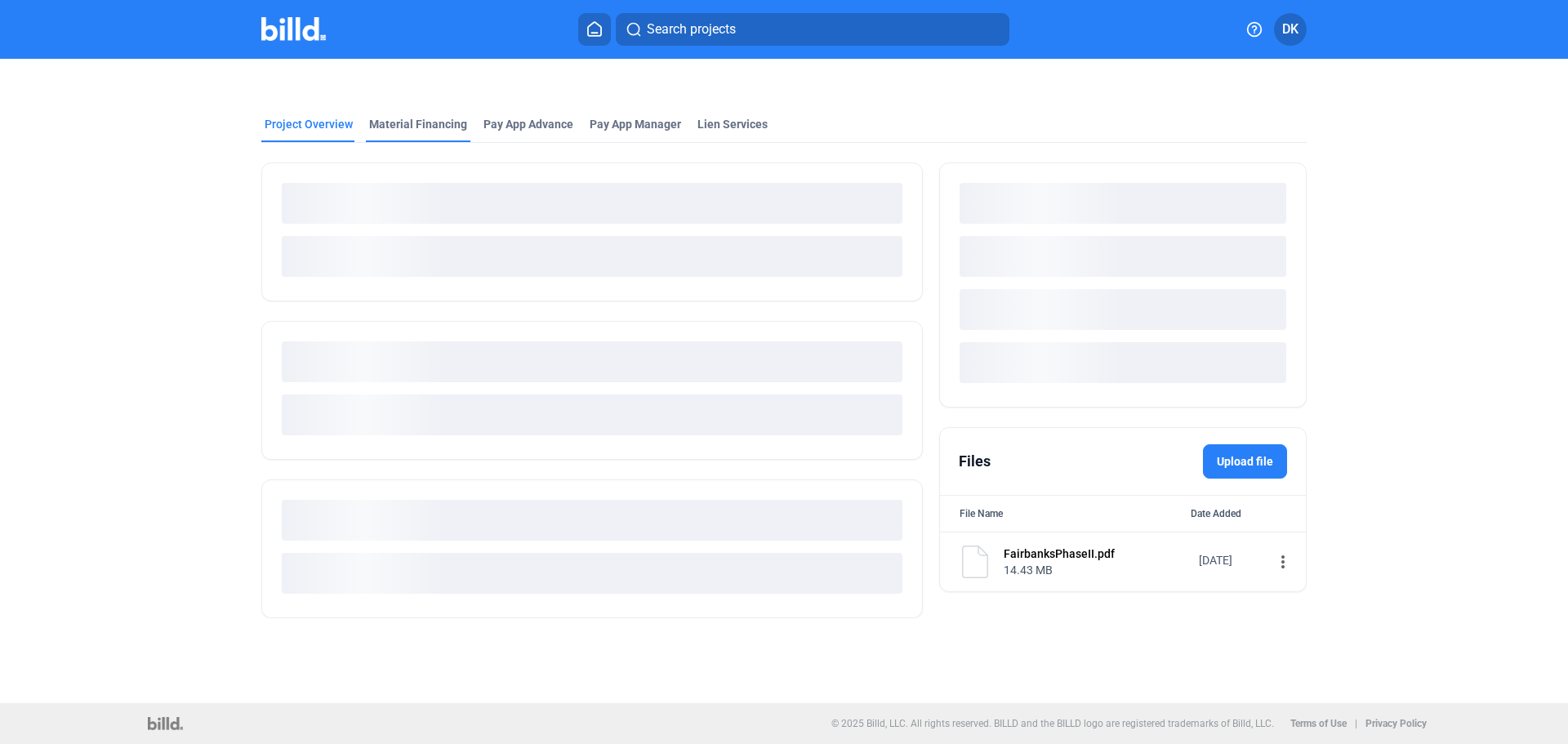
drag, startPoint x: 382, startPoint y: 111, endPoint x: 386, endPoint y: 130, distance: 19.4
click at [386, 130] on div "Project Overview Material Financing Pay App Advance Pay App Manager Lien Servic…" at bounding box center [784, 348] width 1317 height 579
click at [393, 126] on div "Material Financing" at bounding box center [419, 124] width 98 height 16
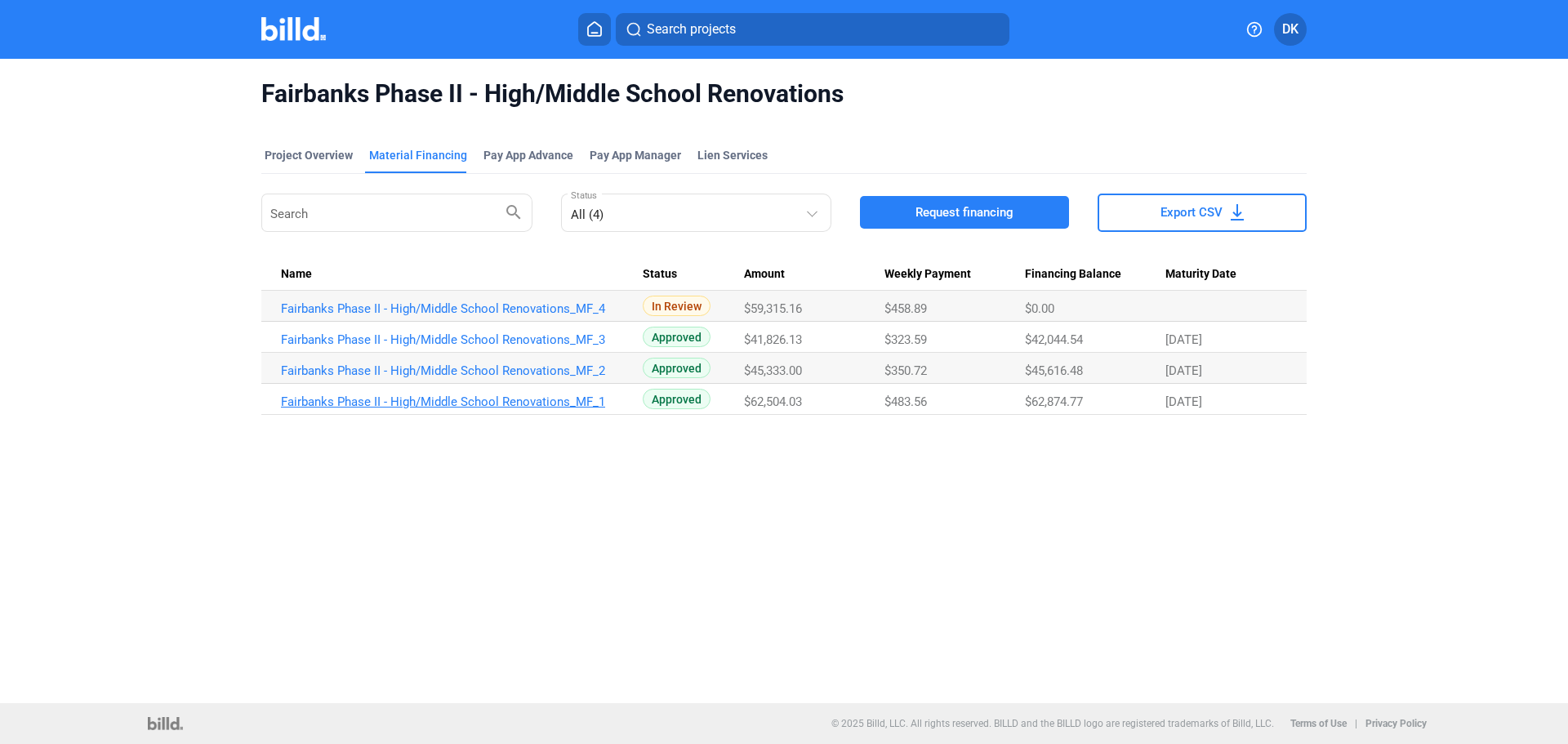
click at [347, 400] on link "Fairbanks Phase II - High/Middle School Renovations_MF_1" at bounding box center [462, 402] width 362 height 15
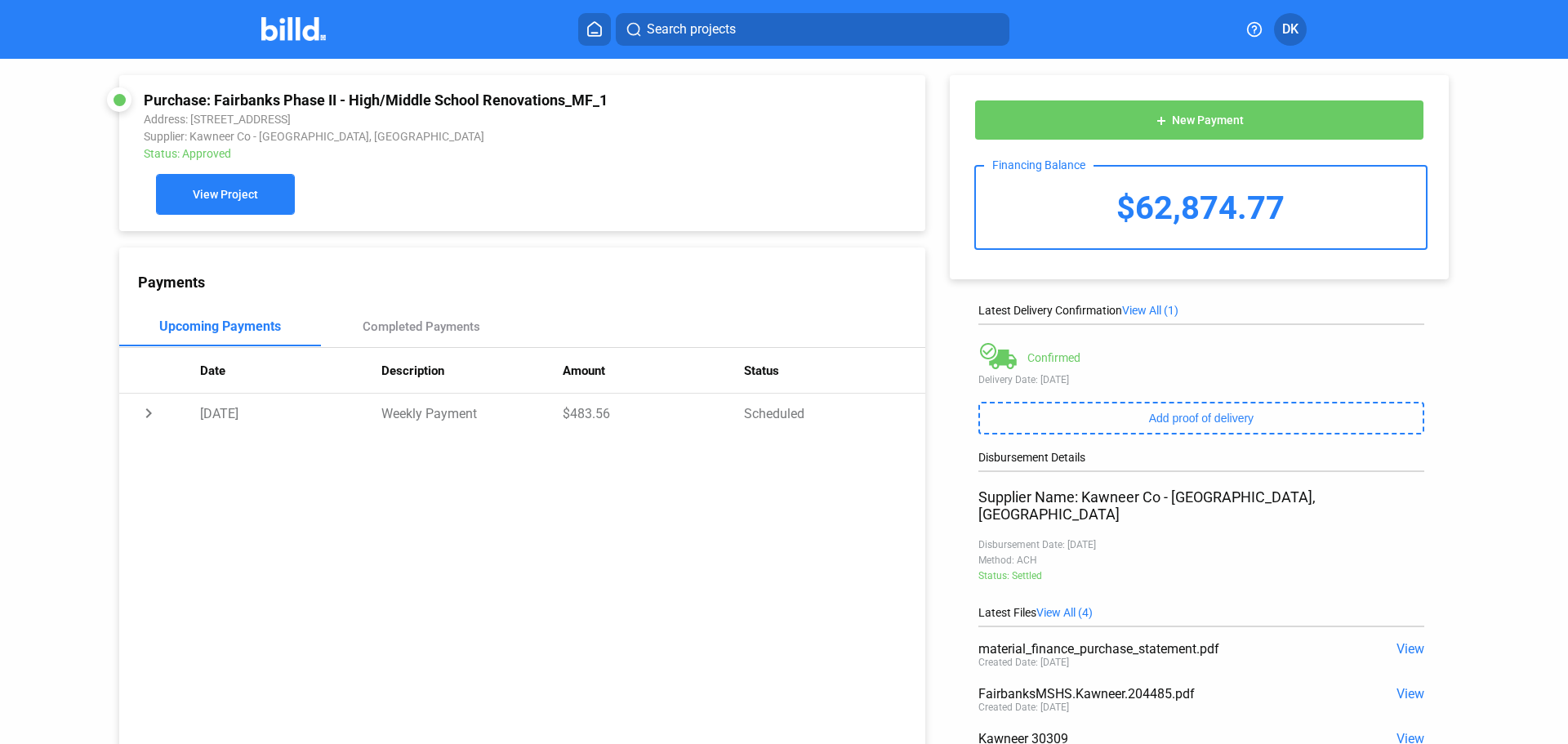
click at [215, 199] on span "View Project" at bounding box center [224, 195] width 65 height 13
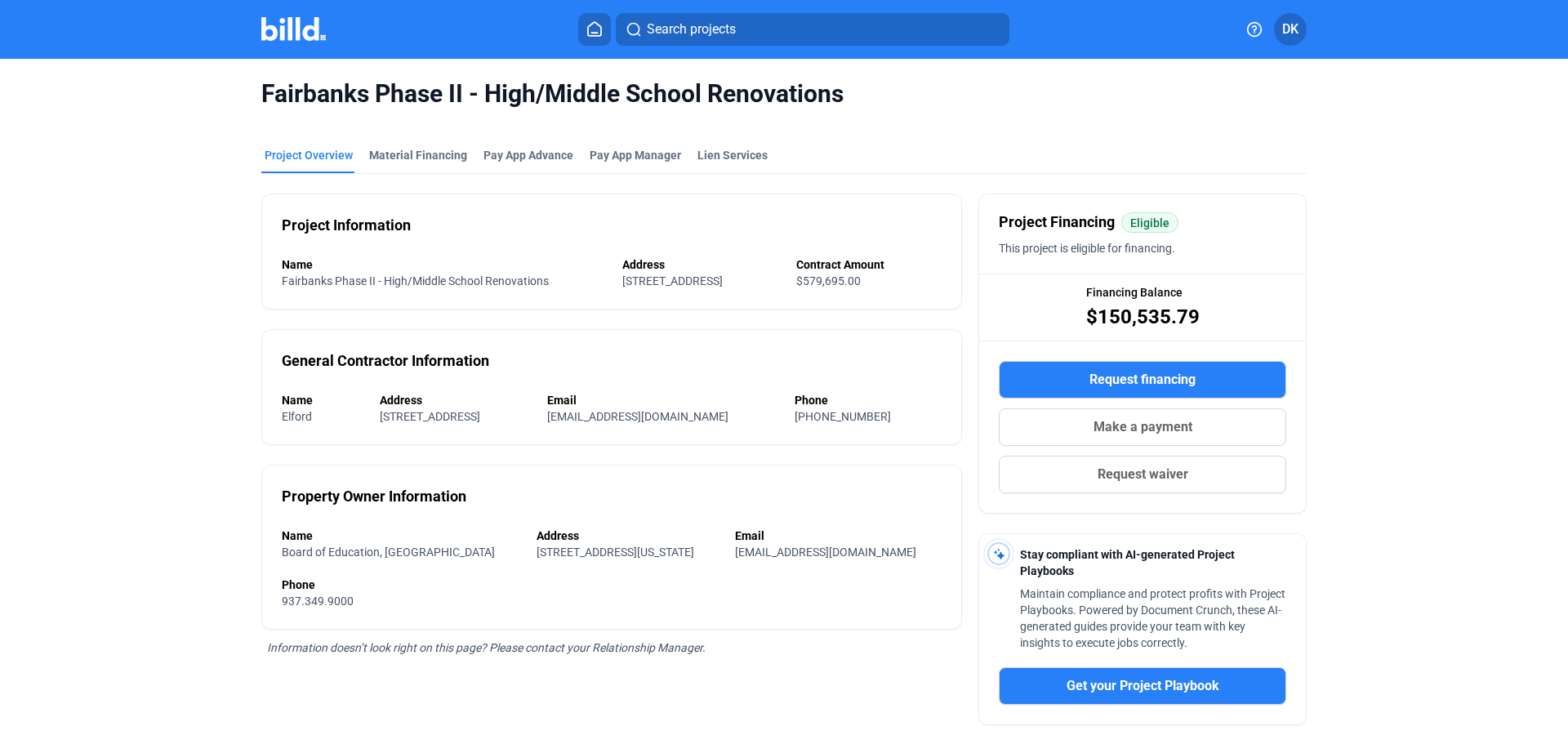
click at [385, 135] on mat-tab-group "Project Overview Material Financing Pay App Advance Pay App Manager Lien Servic…" at bounding box center [784, 520] width 1046 height 781
click at [419, 157] on div "Material Financing" at bounding box center [419, 155] width 98 height 16
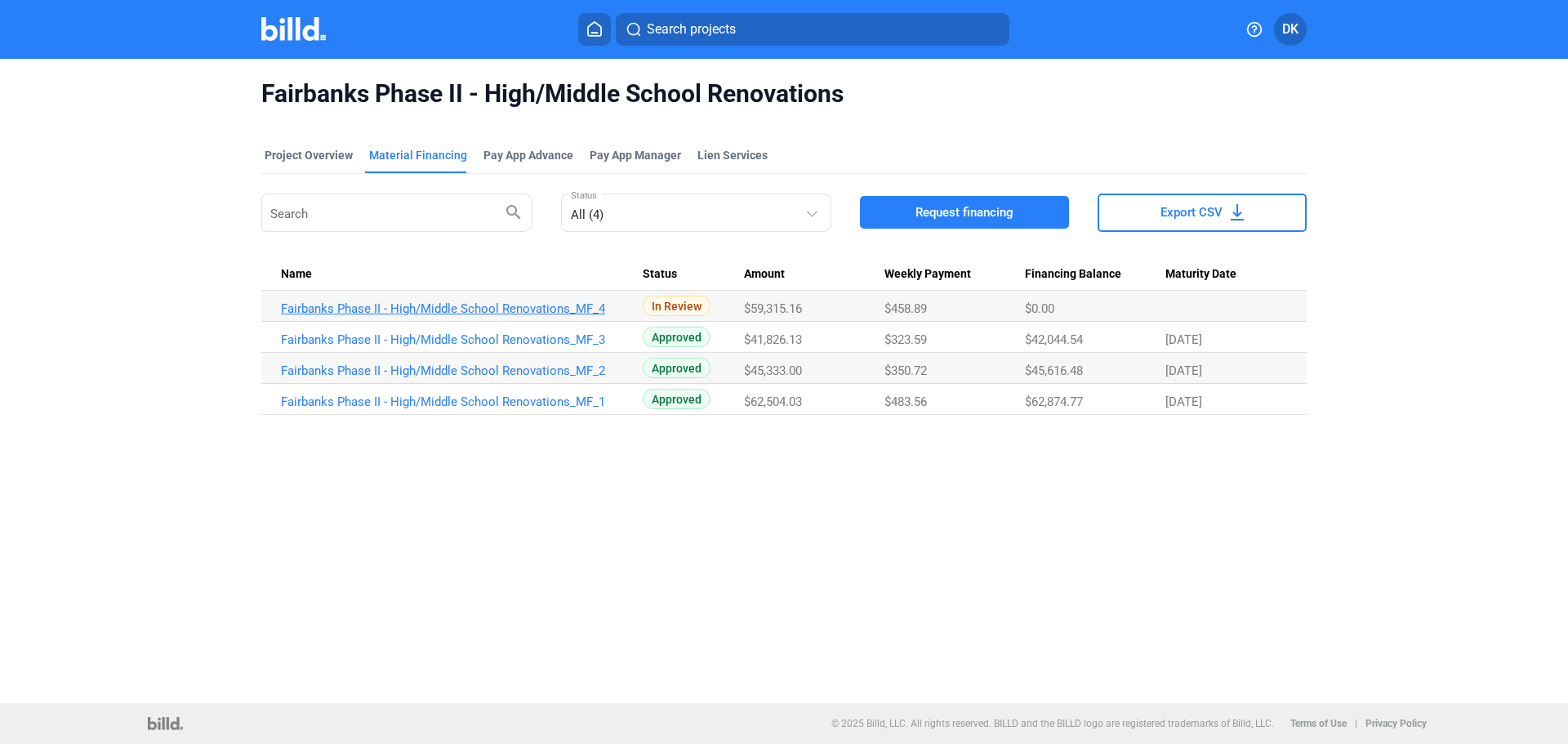
click at [517, 314] on link "Fairbanks Phase II - High/Middle School Renovations_MF_4" at bounding box center [462, 309] width 362 height 15
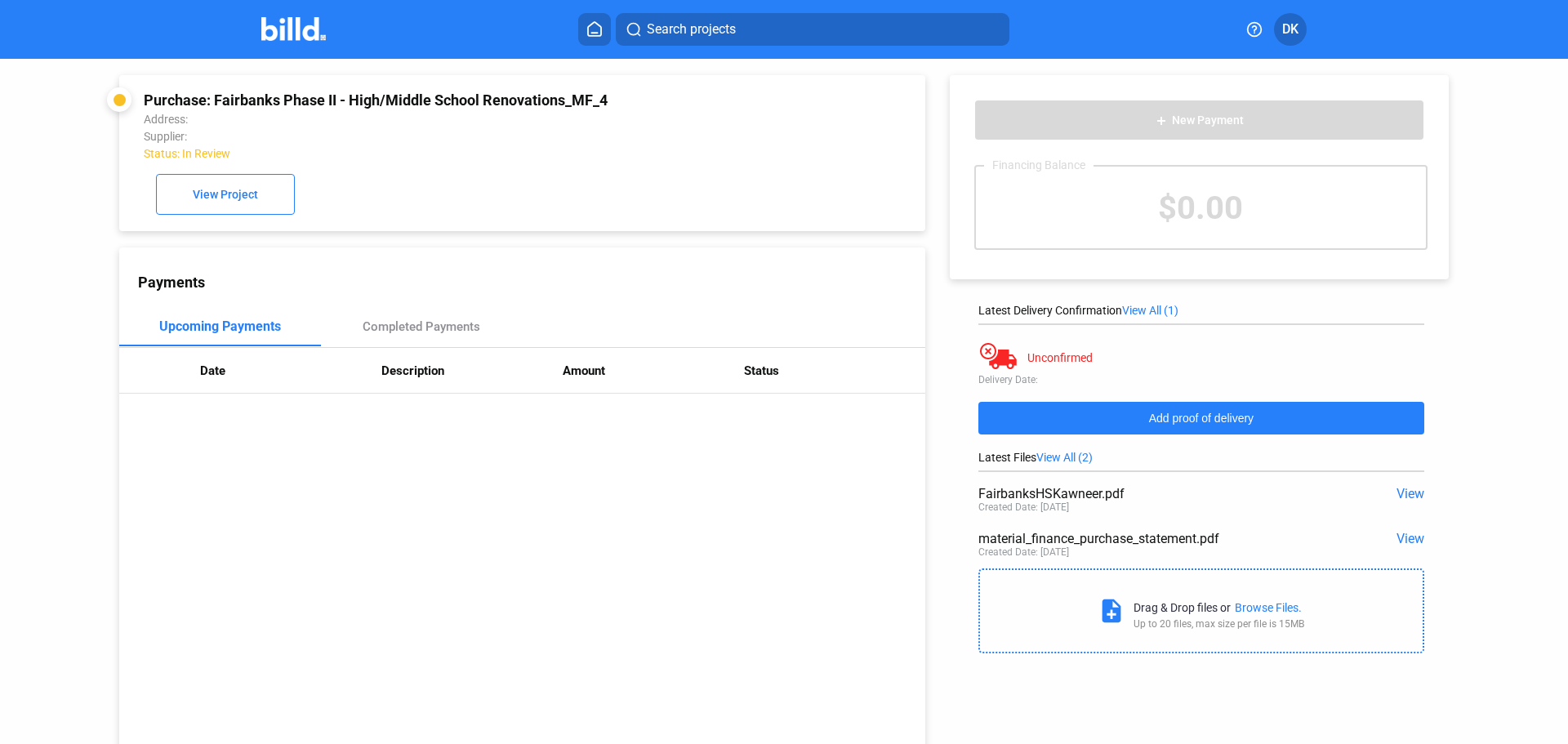
click at [1194, 419] on span "Add proof of delivery" at bounding box center [1201, 419] width 105 height 13
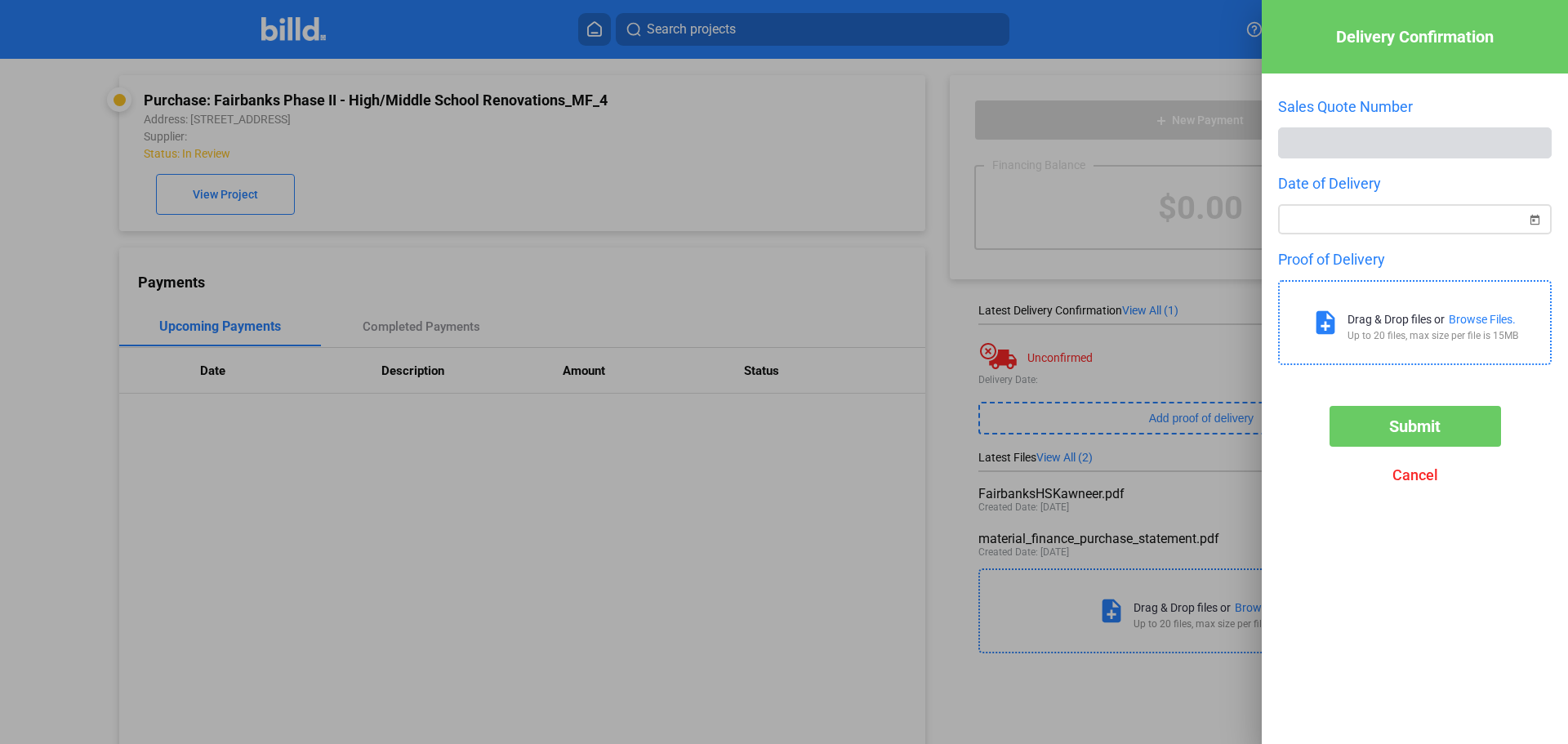
click at [1360, 203] on div at bounding box center [1415, 218] width 273 height 34
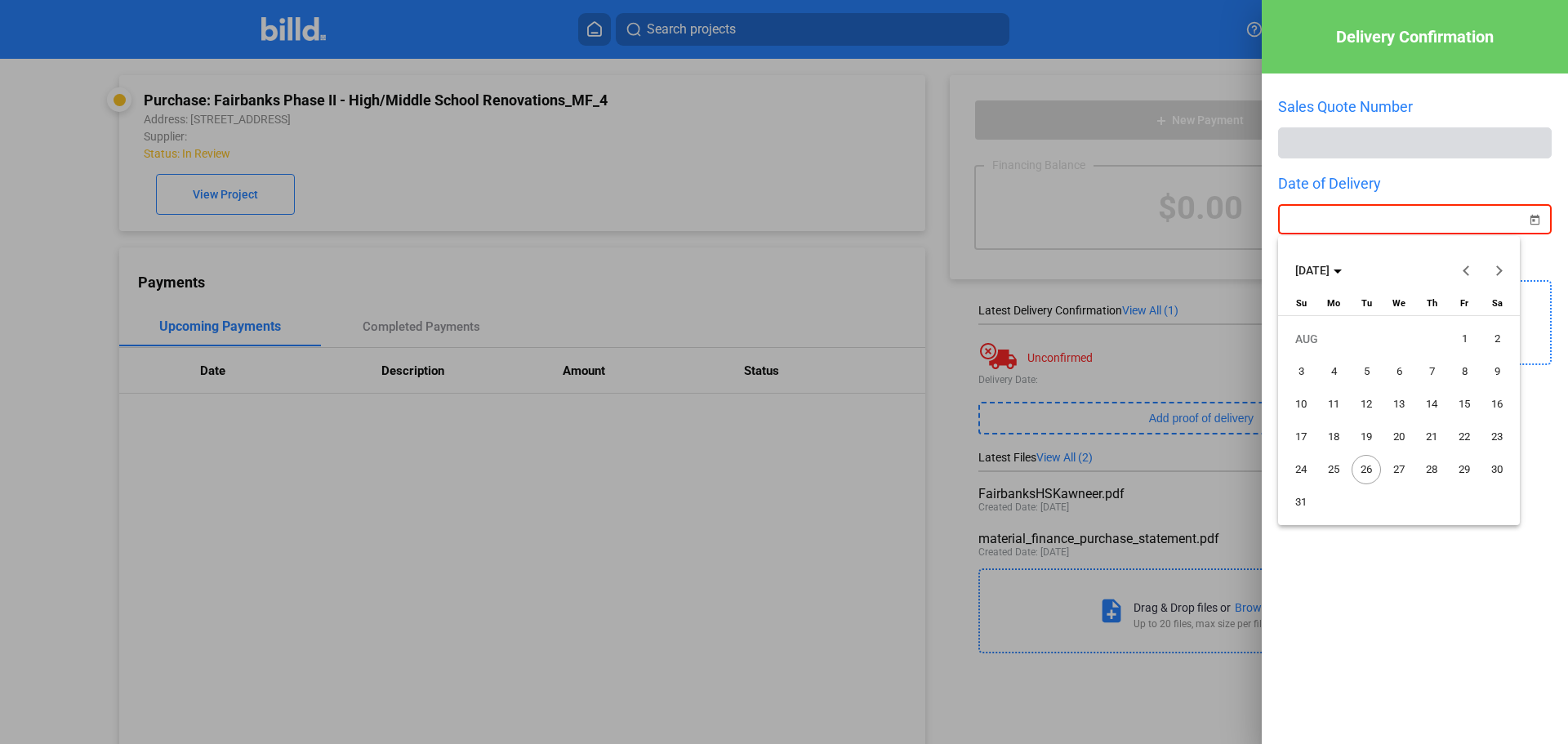
click at [1562, 161] on div at bounding box center [784, 372] width 1568 height 744
drag, startPoint x: 1465, startPoint y: 266, endPoint x: 1463, endPoint y: 287, distance: 21.1
click at [1465, 266] on span "Previous month" at bounding box center [1467, 271] width 40 height 40
click at [1367, 372] on span "1" at bounding box center [1366, 372] width 29 height 29
drag, startPoint x: 1424, startPoint y: 708, endPoint x: 1431, endPoint y: 682, distance: 26.9
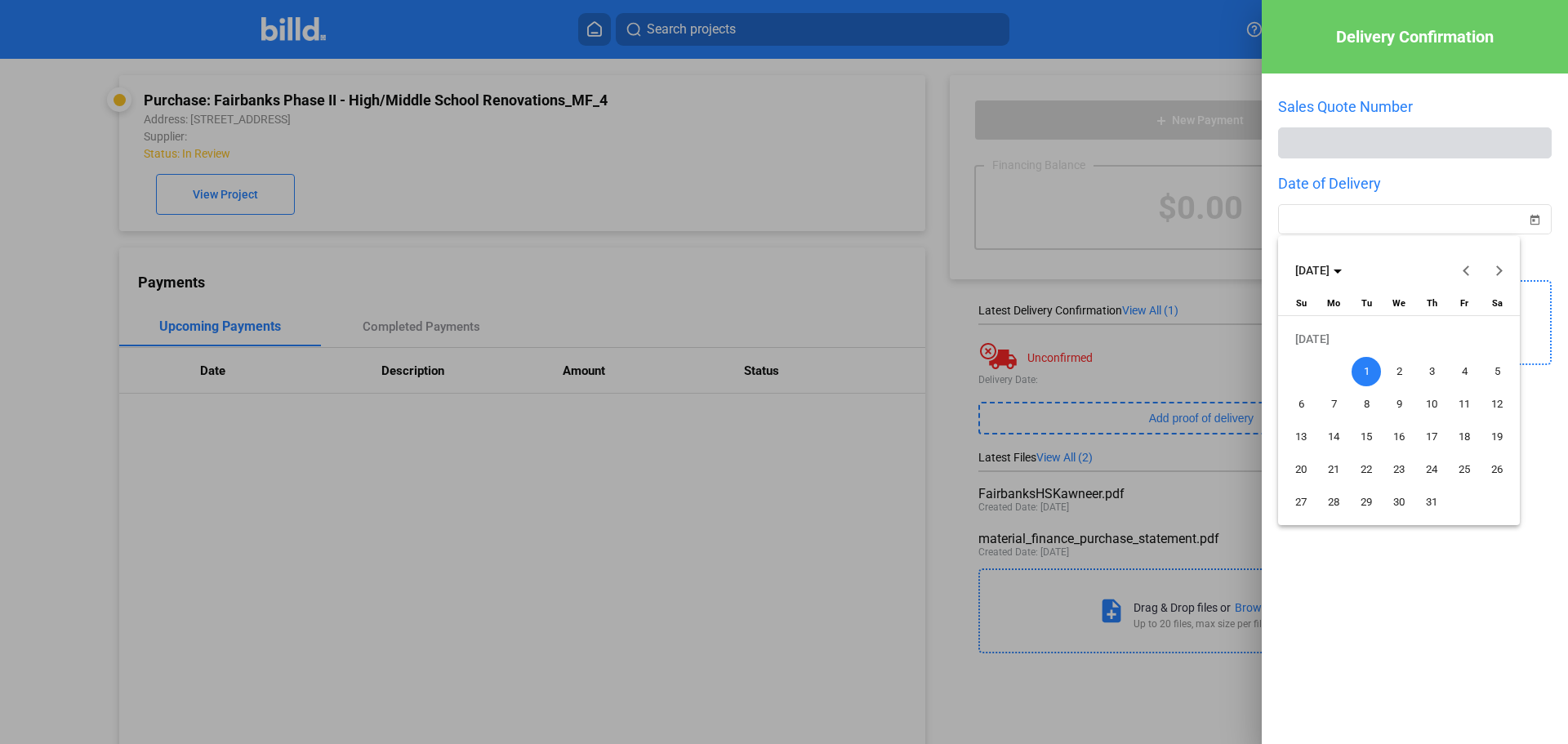
click at [1426, 706] on div at bounding box center [784, 372] width 1568 height 744
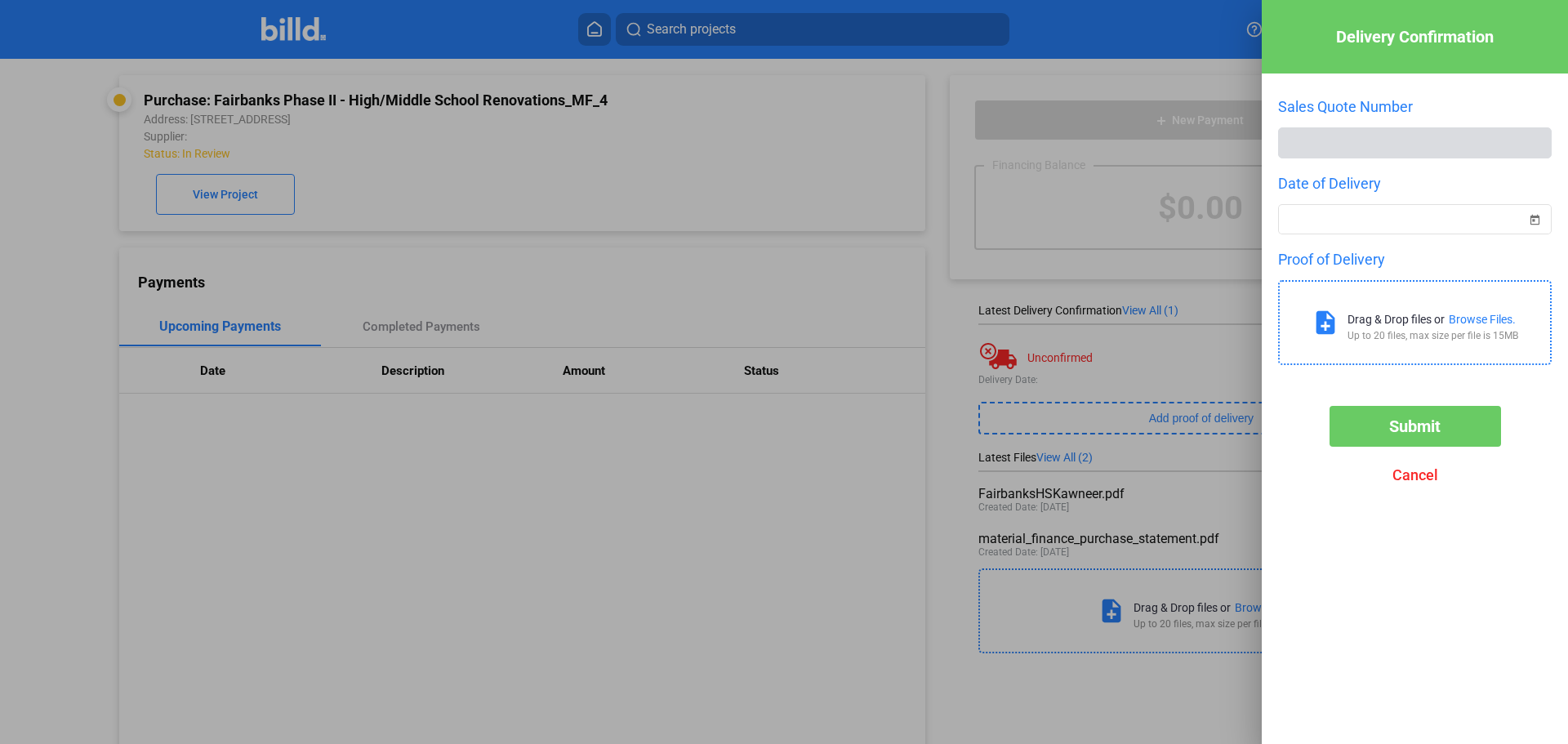
click at [1389, 335] on div "Up to 20 files, max size per file is 15MB" at bounding box center [1432, 336] width 171 height 11
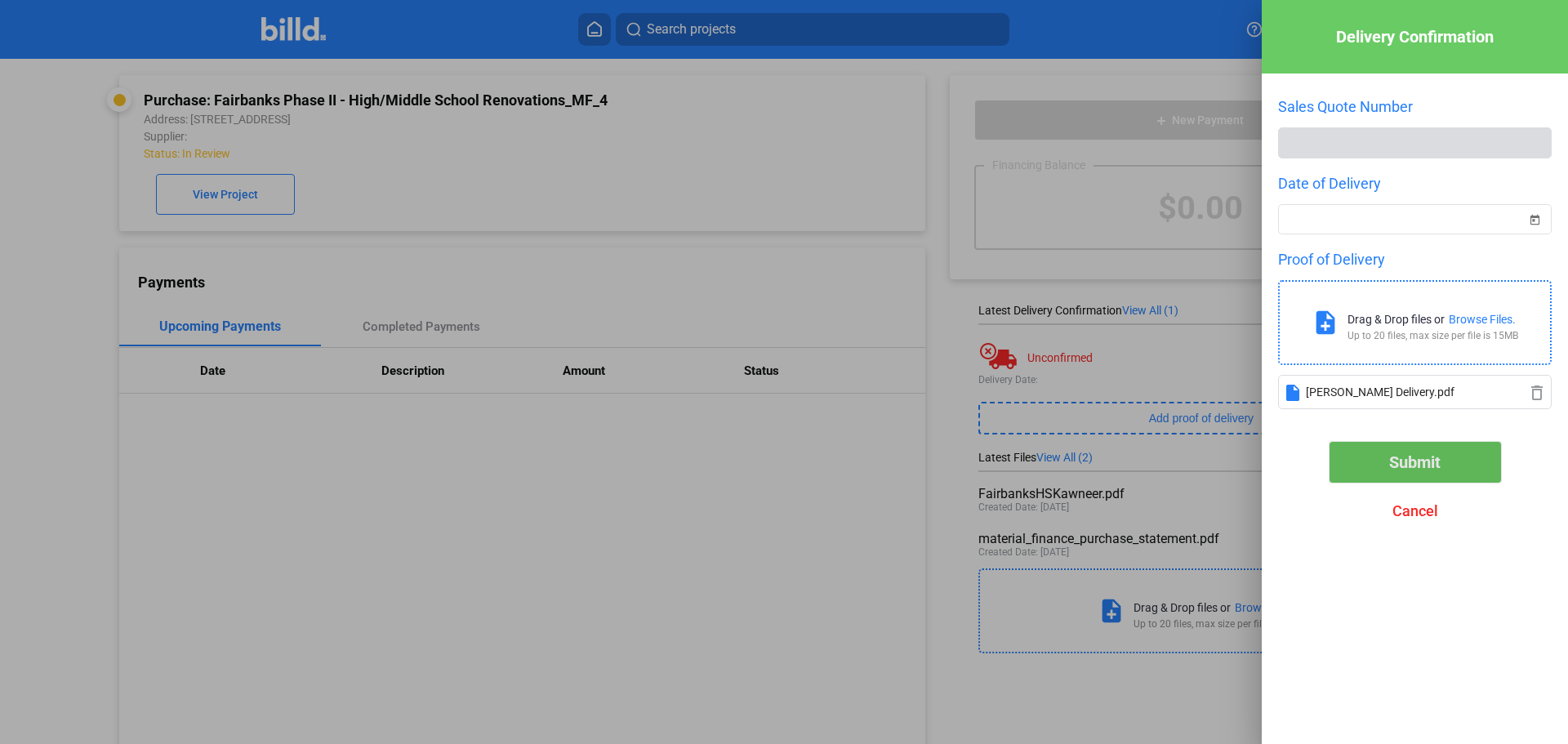
click at [1395, 463] on span "Submit" at bounding box center [1415, 462] width 52 height 20
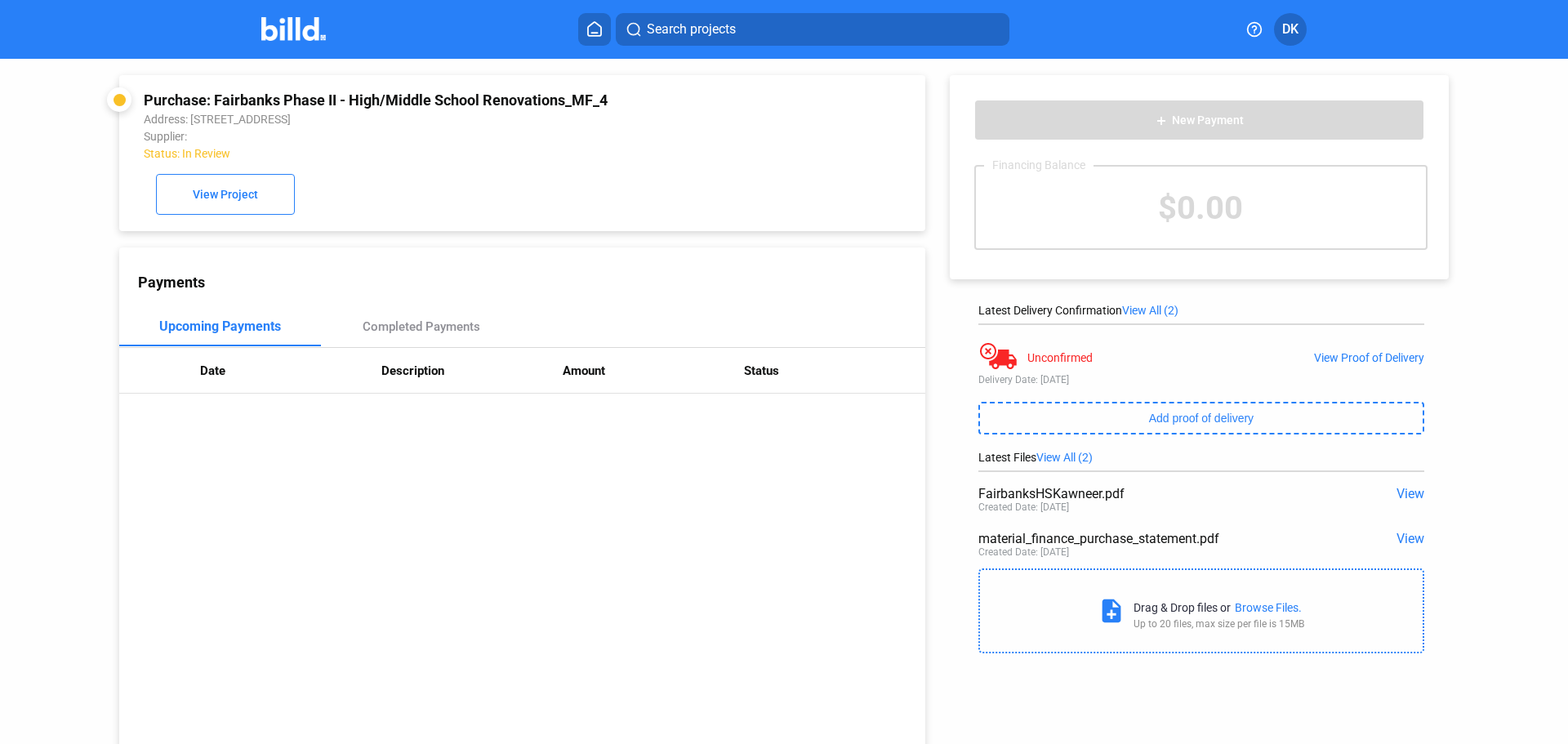
click at [296, 44] on div "Search projects DK" at bounding box center [784, 29] width 1274 height 33
click at [306, 20] on img at bounding box center [293, 28] width 64 height 24
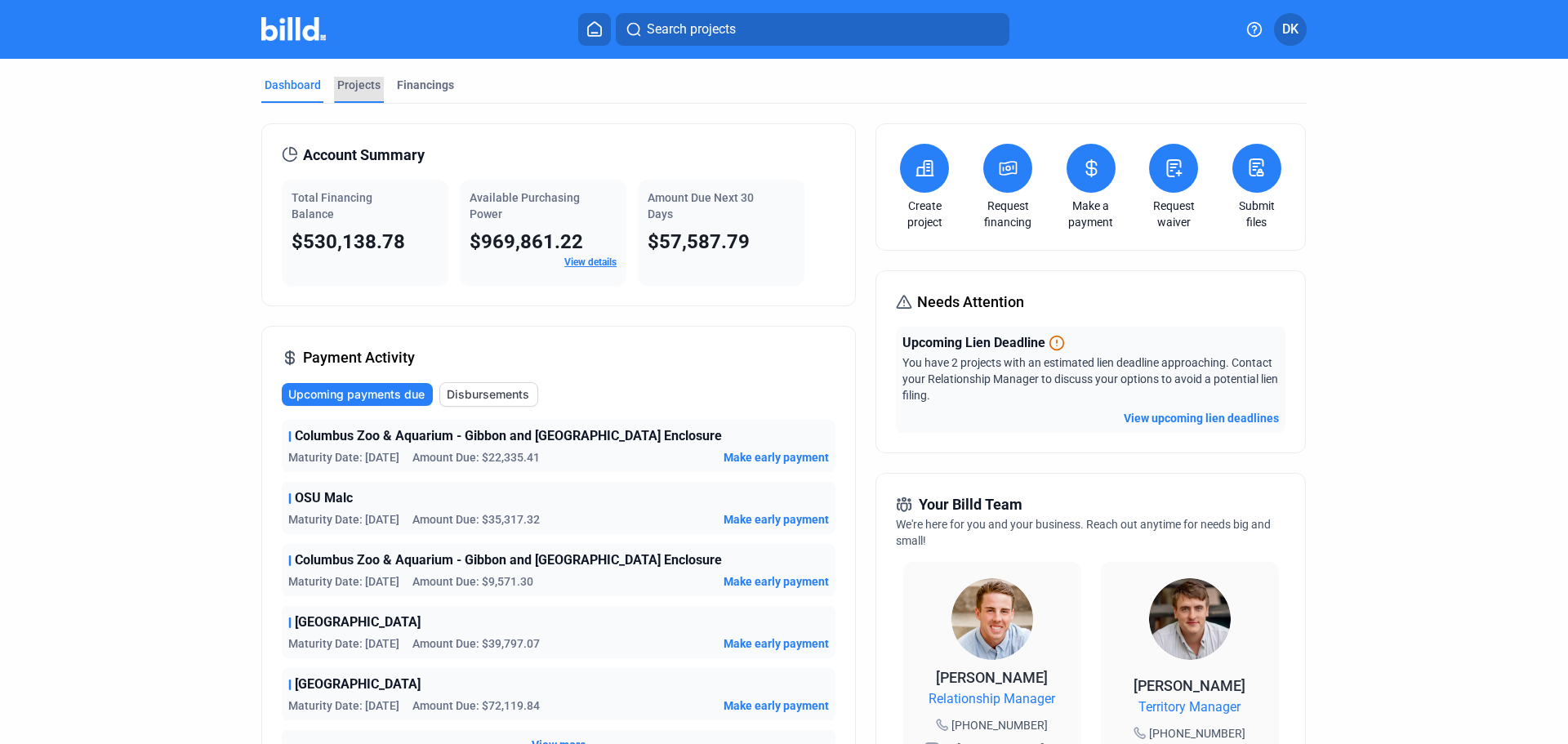
click at [353, 76] on div "Projects" at bounding box center [359, 84] width 43 height 16
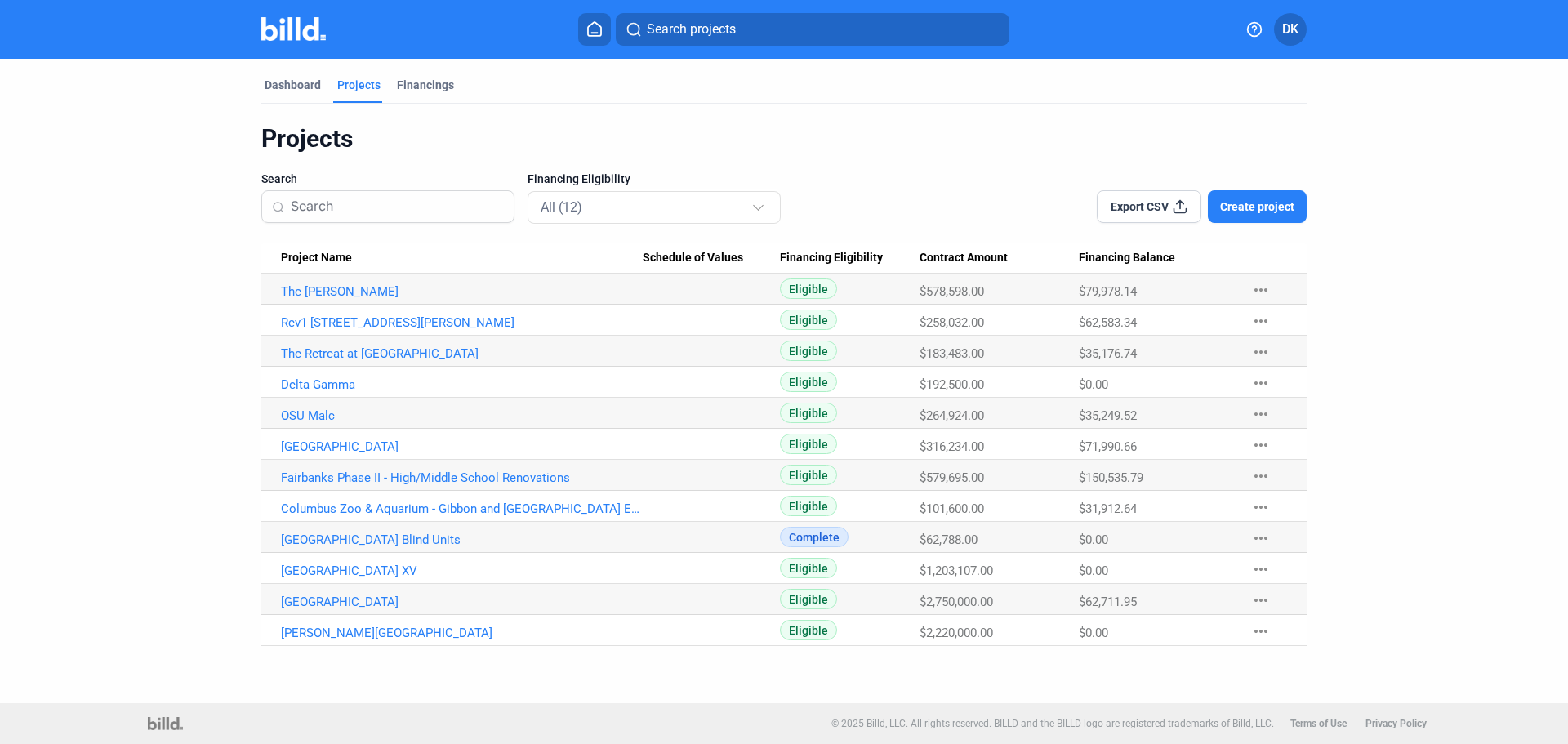
drag, startPoint x: 1266, startPoint y: 203, endPoint x: 1295, endPoint y: 277, distance: 79.5
click at [1295, 277] on div "Projects Search Financing Eligibility All (12) Export CSV Create project Projec…" at bounding box center [784, 385] width 1046 height 522
click at [1270, 208] on span "Create project" at bounding box center [1257, 207] width 74 height 16
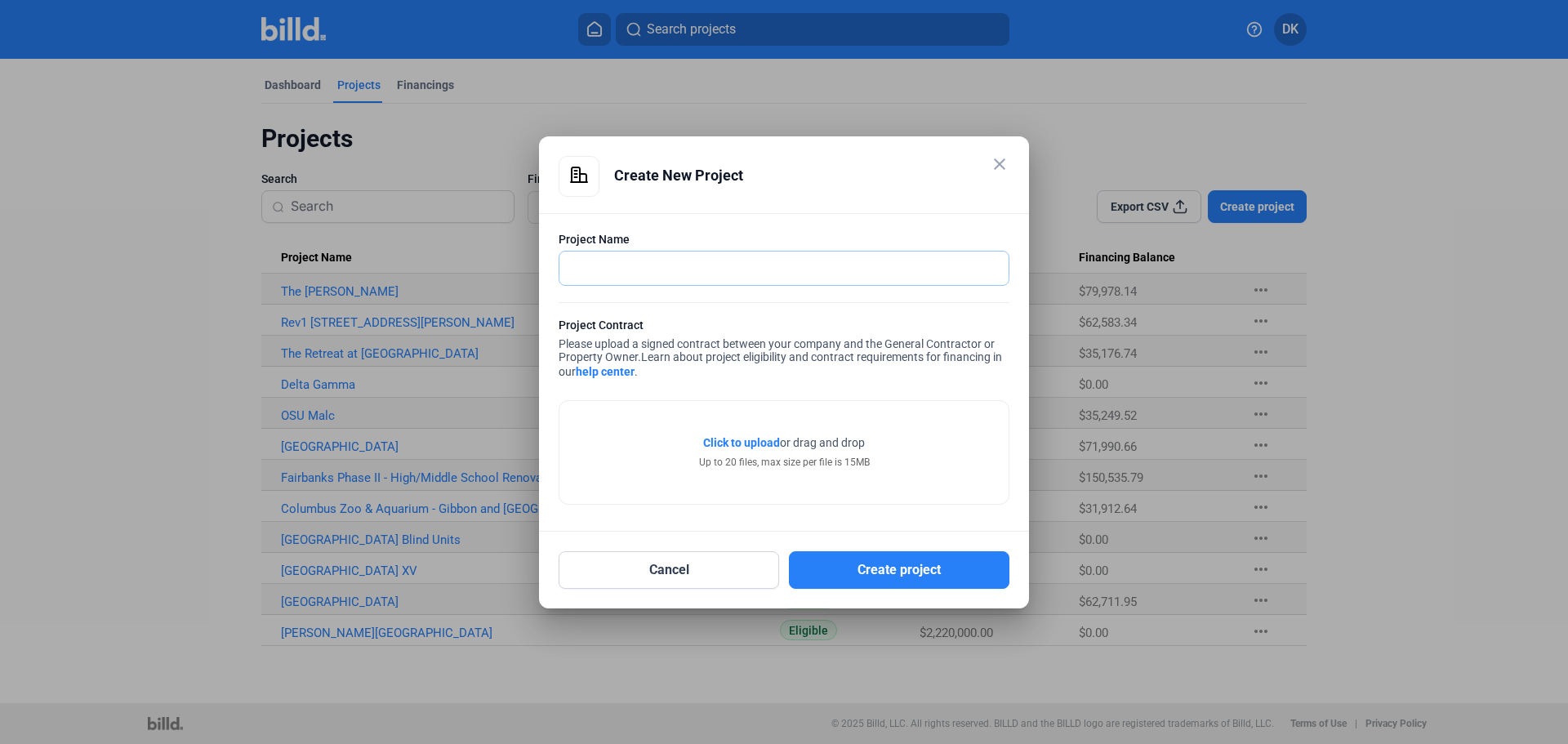
click at [808, 269] on input "text" at bounding box center [774, 269] width 431 height 34
type input "Fairfield STEM"
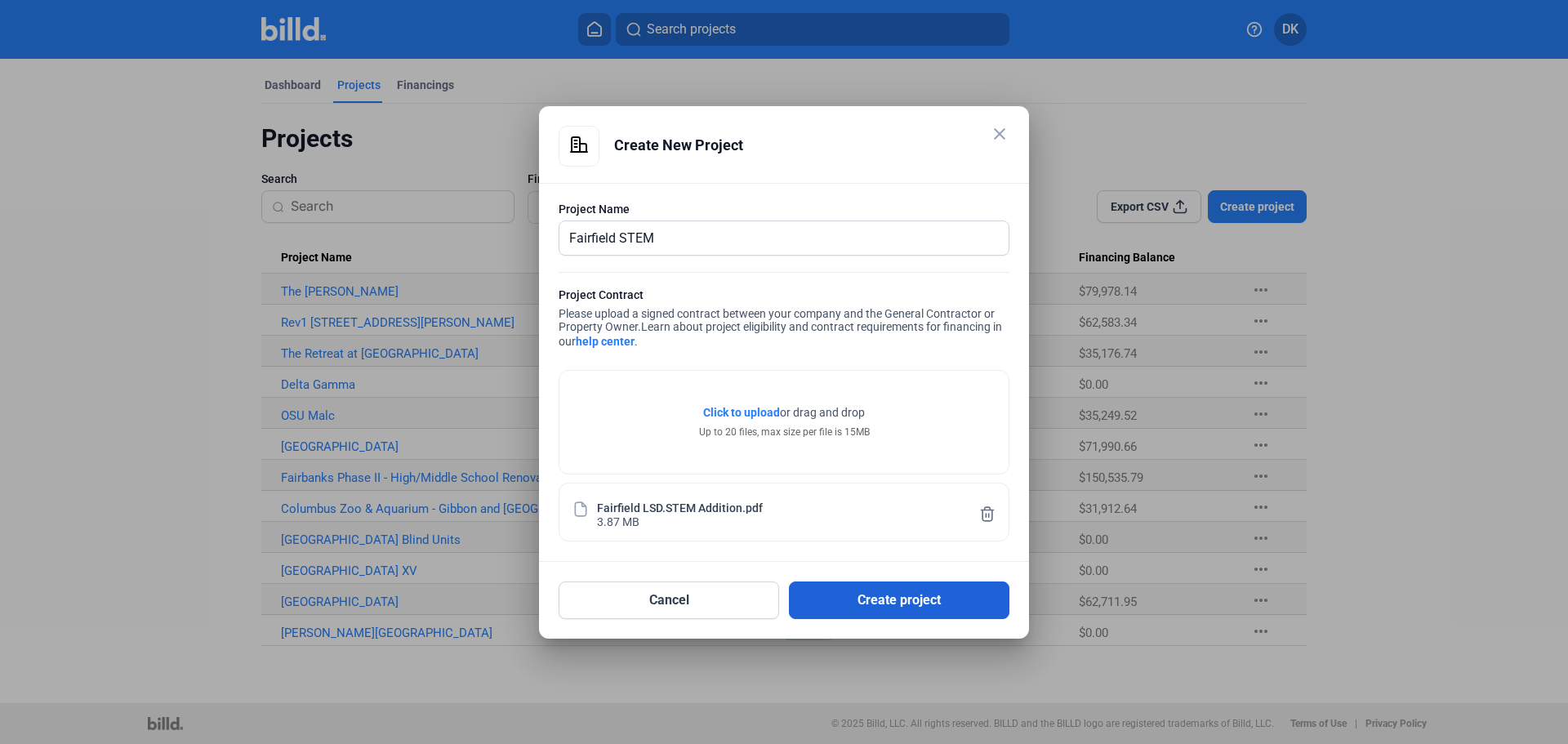
click at [913, 604] on button "Create project" at bounding box center [900, 601] width 221 height 38
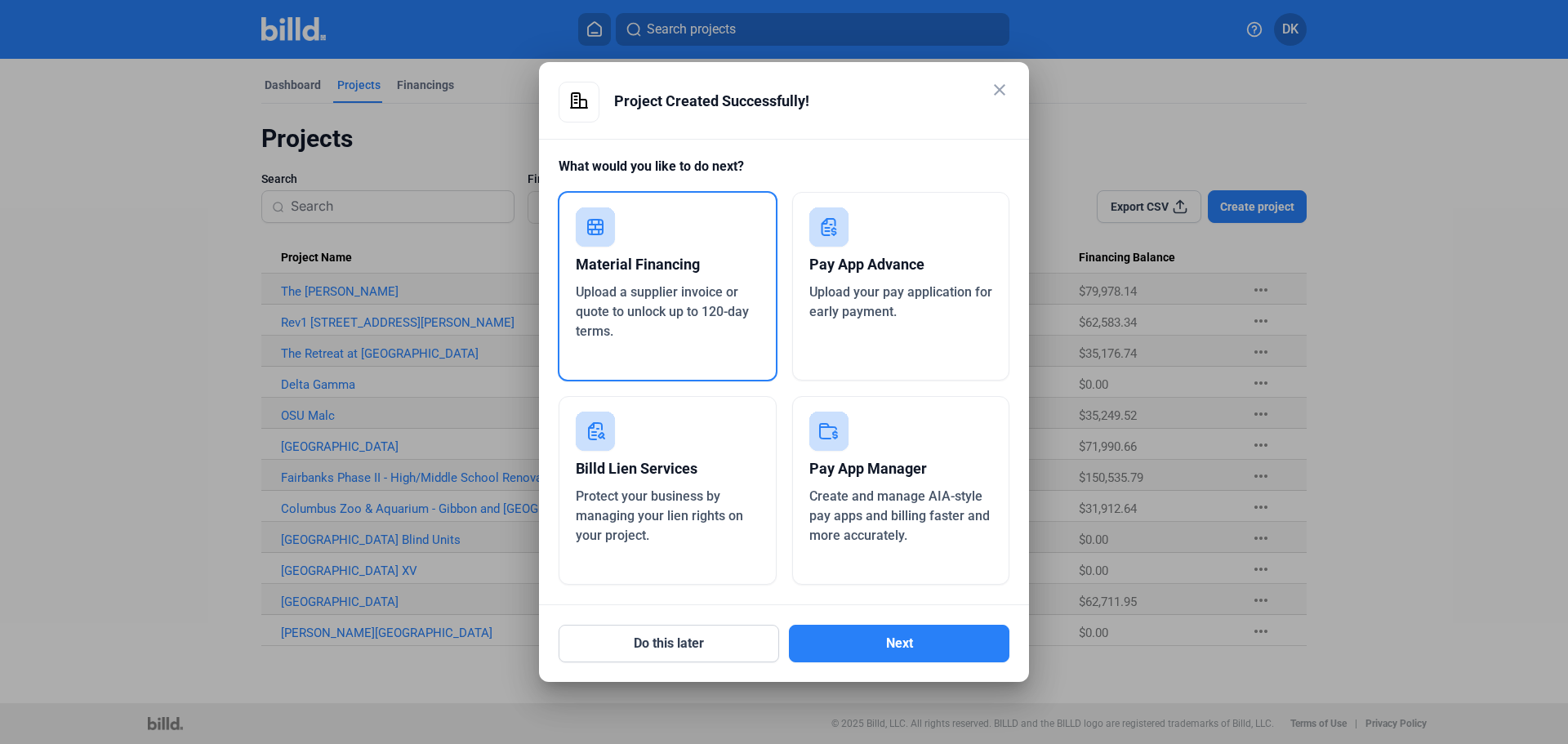
click at [674, 272] on div "Material Financing" at bounding box center [668, 265] width 184 height 36
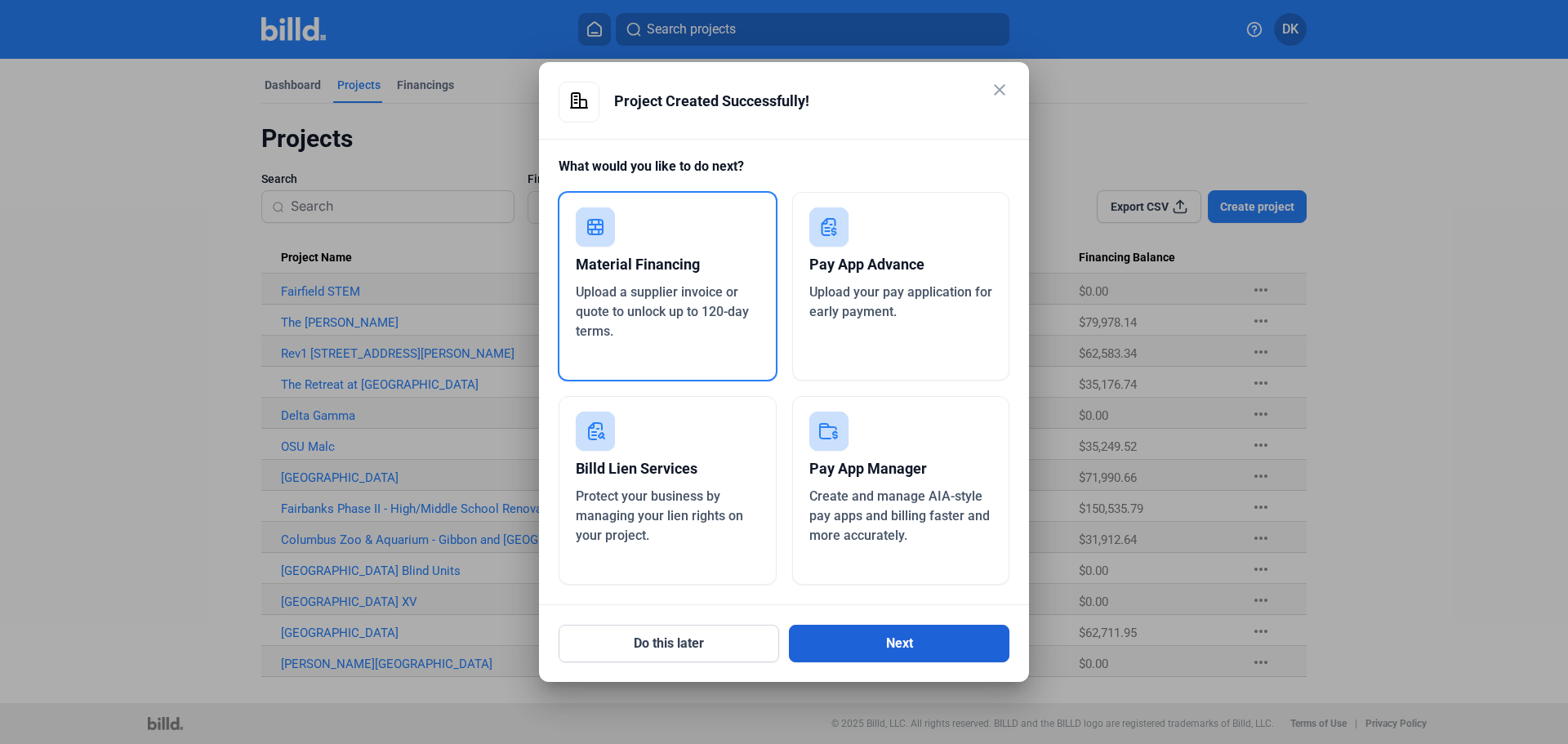
drag, startPoint x: 912, startPoint y: 625, endPoint x: 907, endPoint y: 634, distance: 10.3
click at [908, 634] on div "Do this later Next" at bounding box center [784, 634] width 451 height 58
click at [904, 634] on button "Next" at bounding box center [900, 644] width 221 height 38
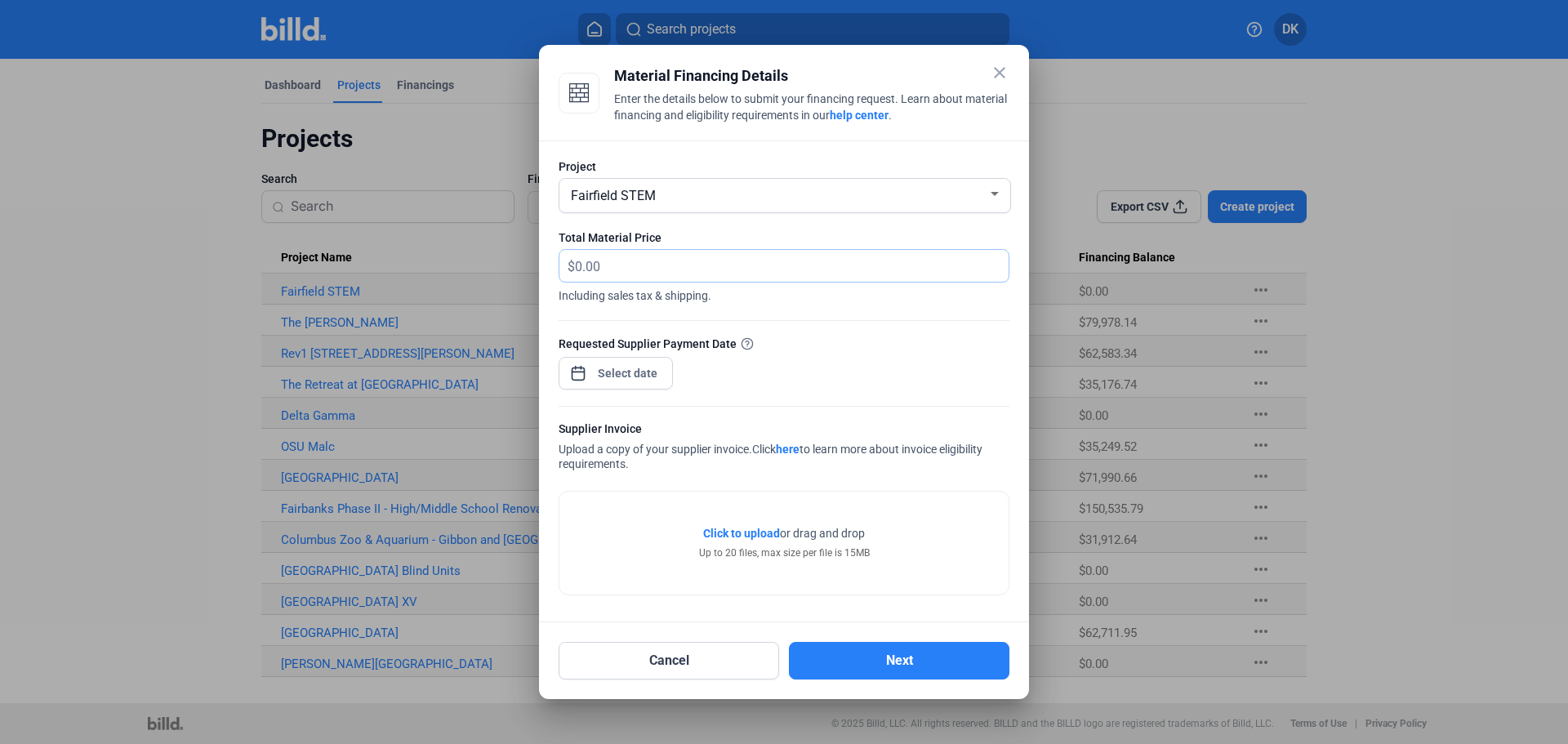
click at [695, 267] on input "text" at bounding box center [792, 266] width 434 height 32
click at [589, 263] on input "text" at bounding box center [792, 266] width 434 height 32
type input "13,530.00"
click at [585, 374] on span "Open calendar" at bounding box center [579, 365] width 40 height 40
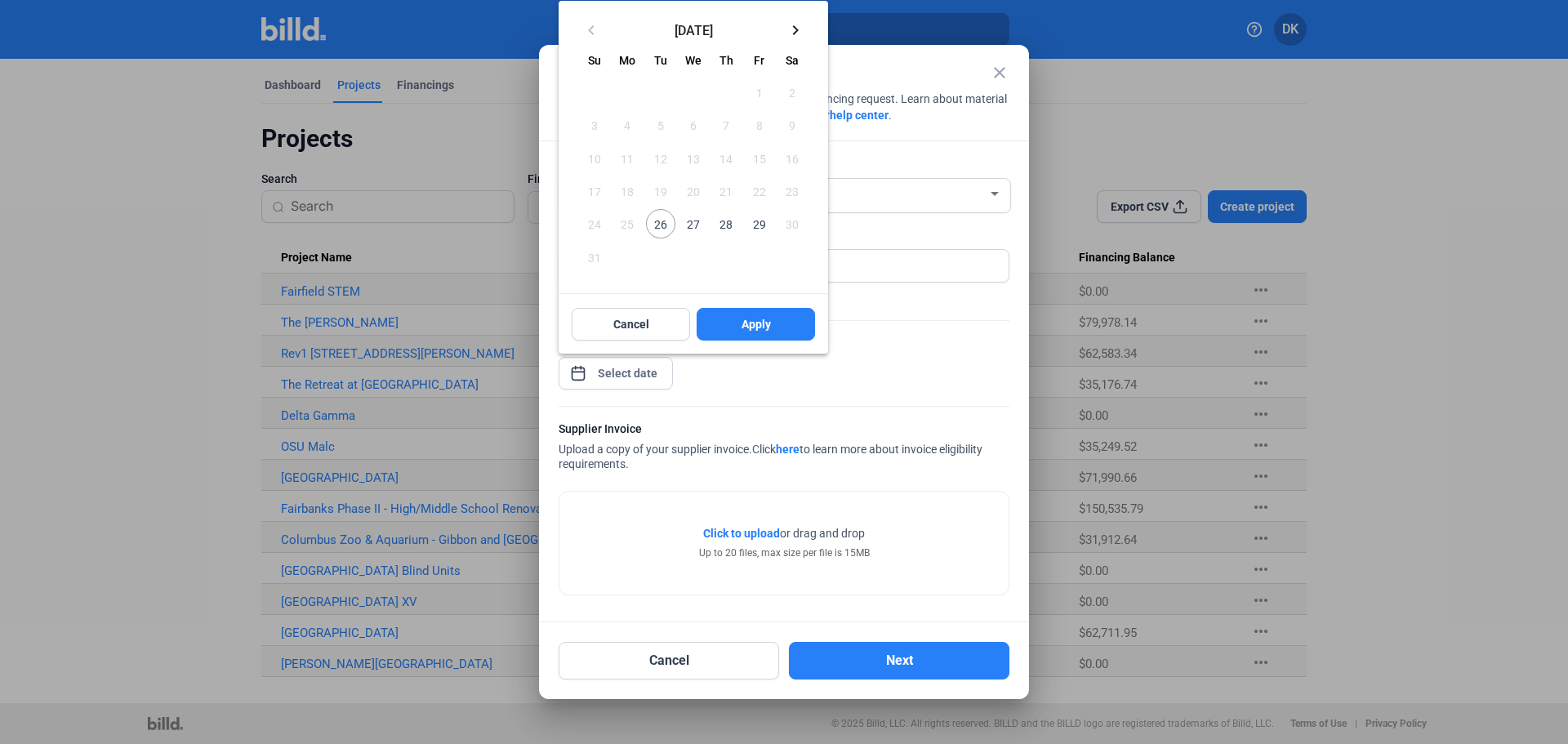
click at [761, 227] on span "29" at bounding box center [758, 223] width 29 height 29
click at [753, 318] on span "Apply" at bounding box center [756, 323] width 29 height 16
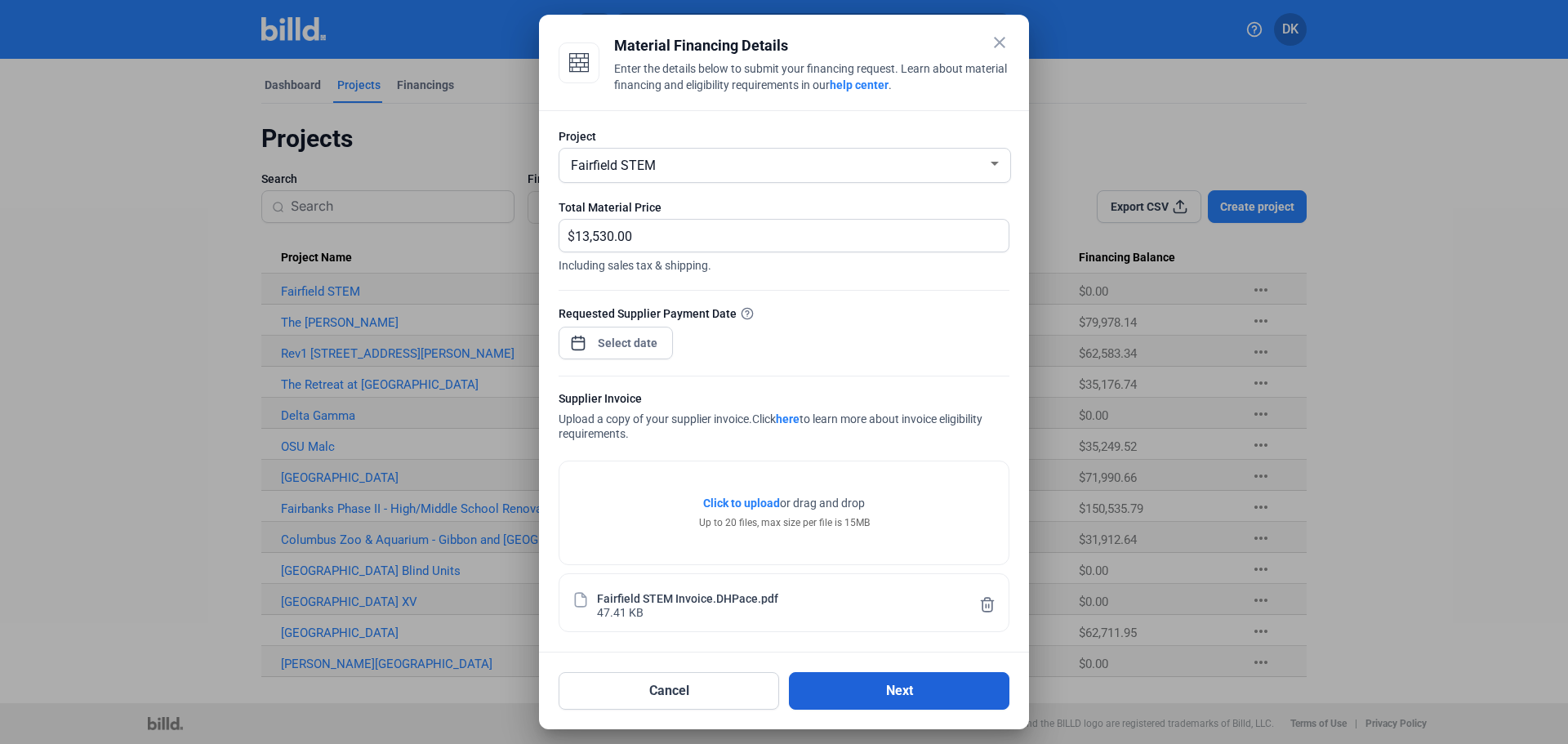
click at [919, 686] on button "Next" at bounding box center [900, 691] width 221 height 38
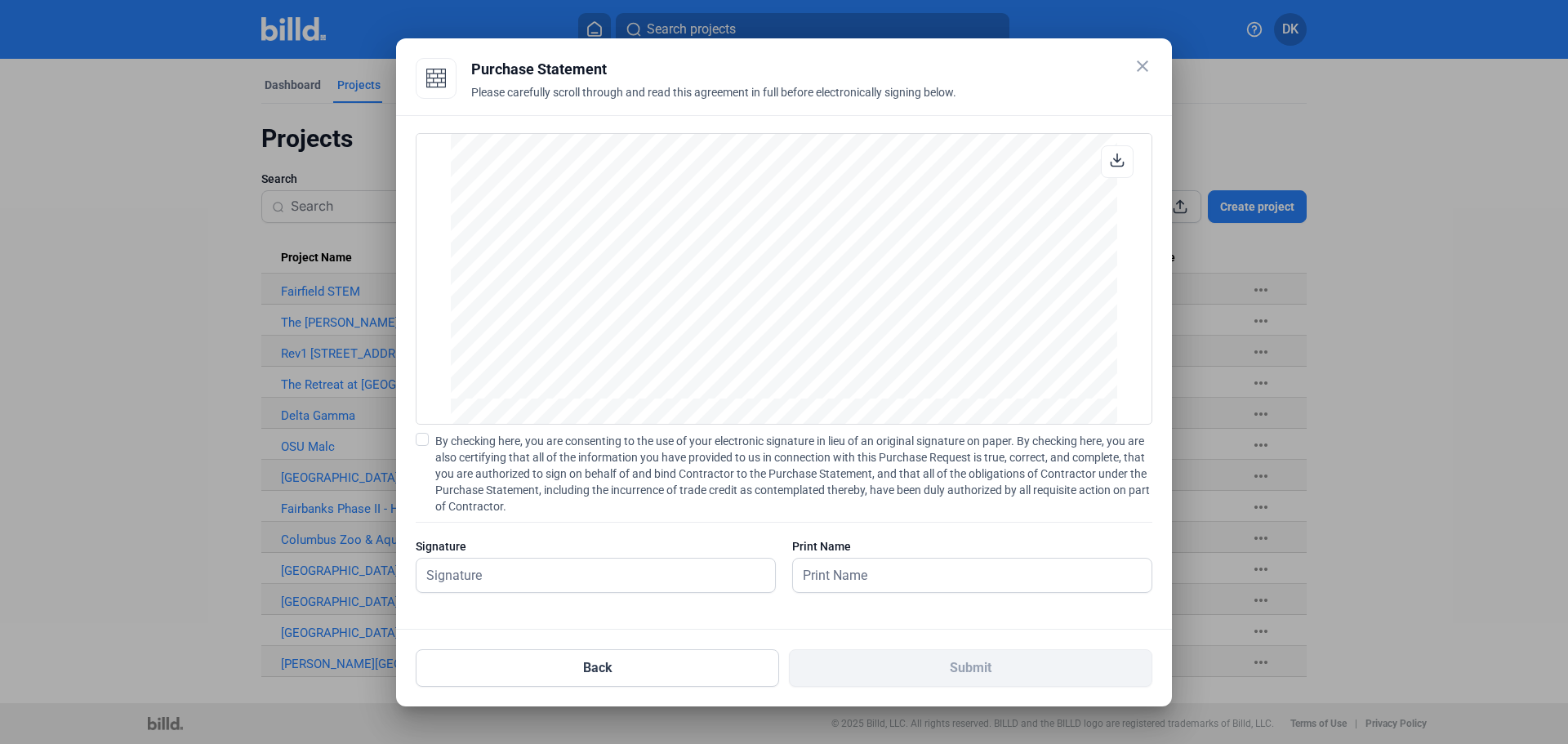
scroll to position [2213, 0]
click at [419, 442] on span at bounding box center [422, 439] width 13 height 13
click at [0, 0] on input "By checking here, you are consenting to the use of your electronic signature in…" at bounding box center [0, 0] width 0 height 0
click at [520, 584] on input "text" at bounding box center [586, 576] width 340 height 34
type input "[PERSON_NAME]"
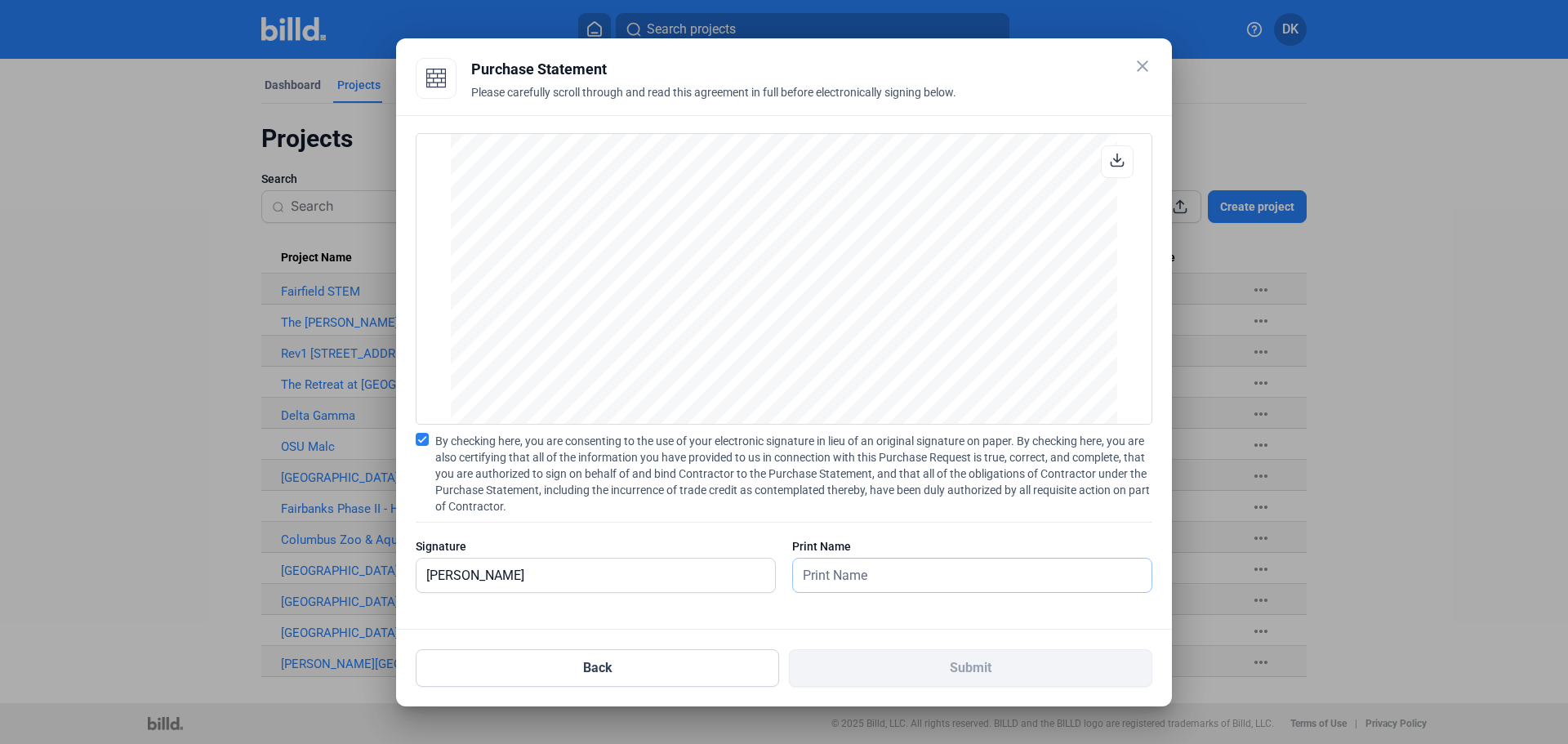
type input "[PERSON_NAME]"
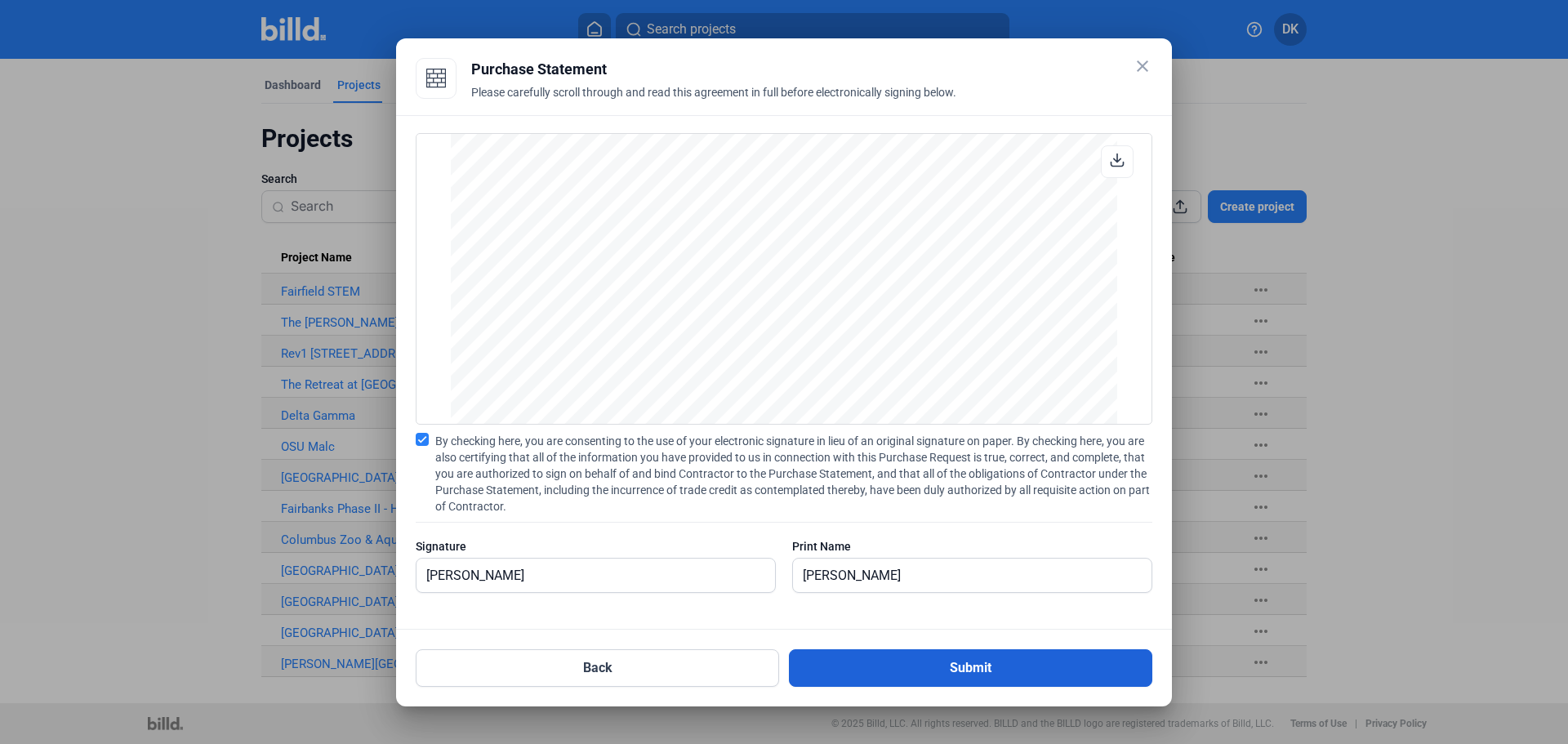
click at [993, 669] on button "Submit" at bounding box center [970, 669] width 363 height 38
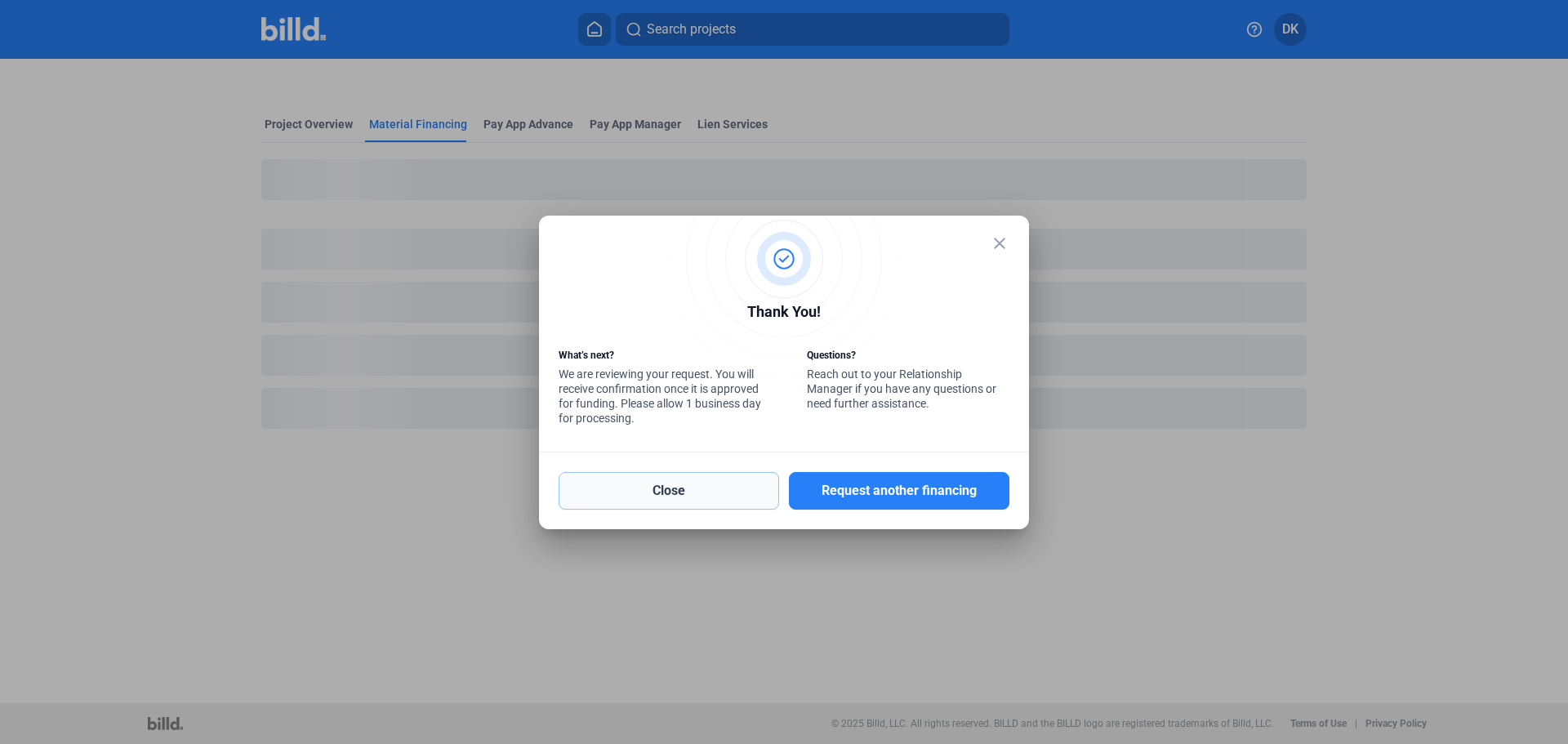
click at [659, 490] on button "Close" at bounding box center [669, 491] width 221 height 38
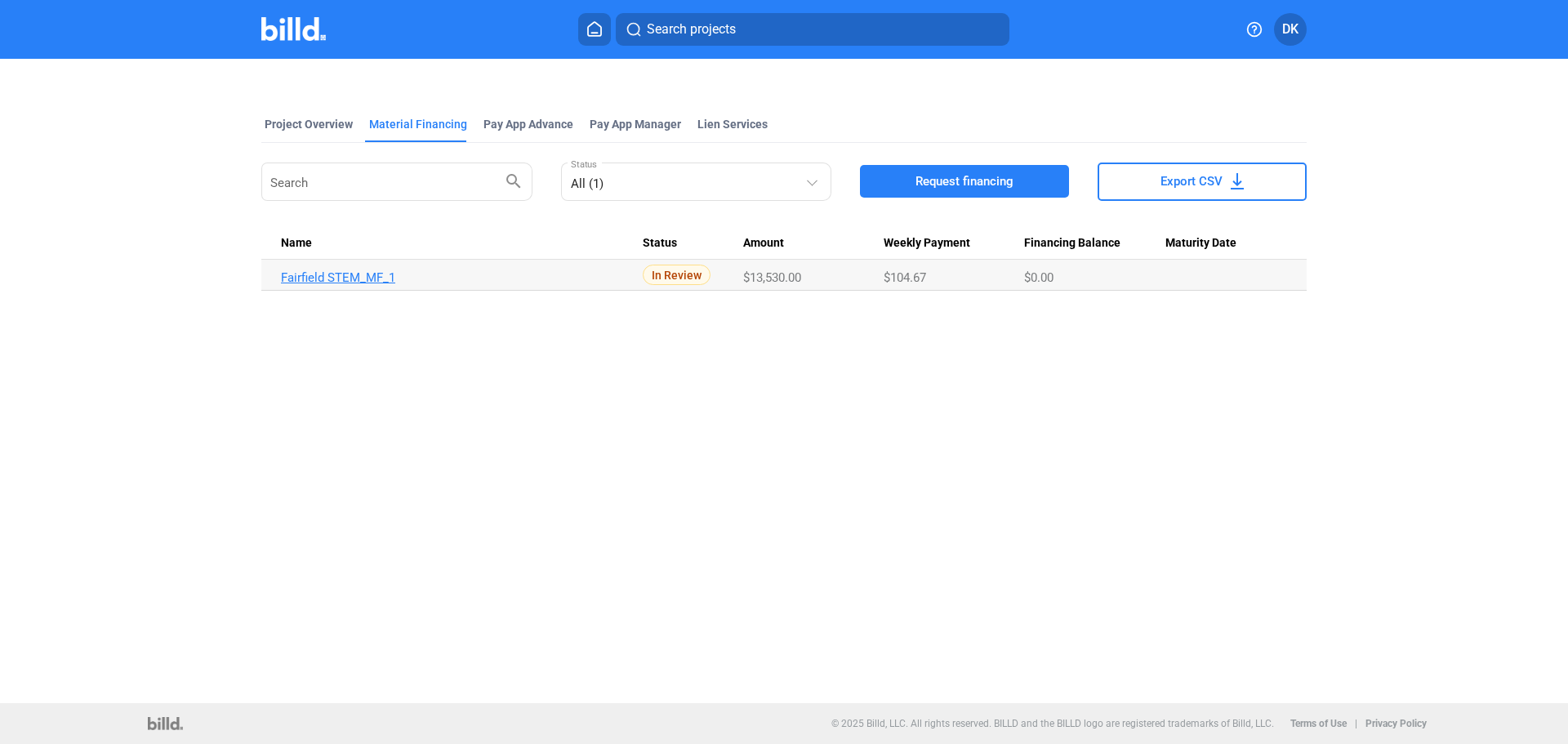
click at [361, 271] on link "Fairfield STEM_MF_1" at bounding box center [462, 278] width 362 height 15
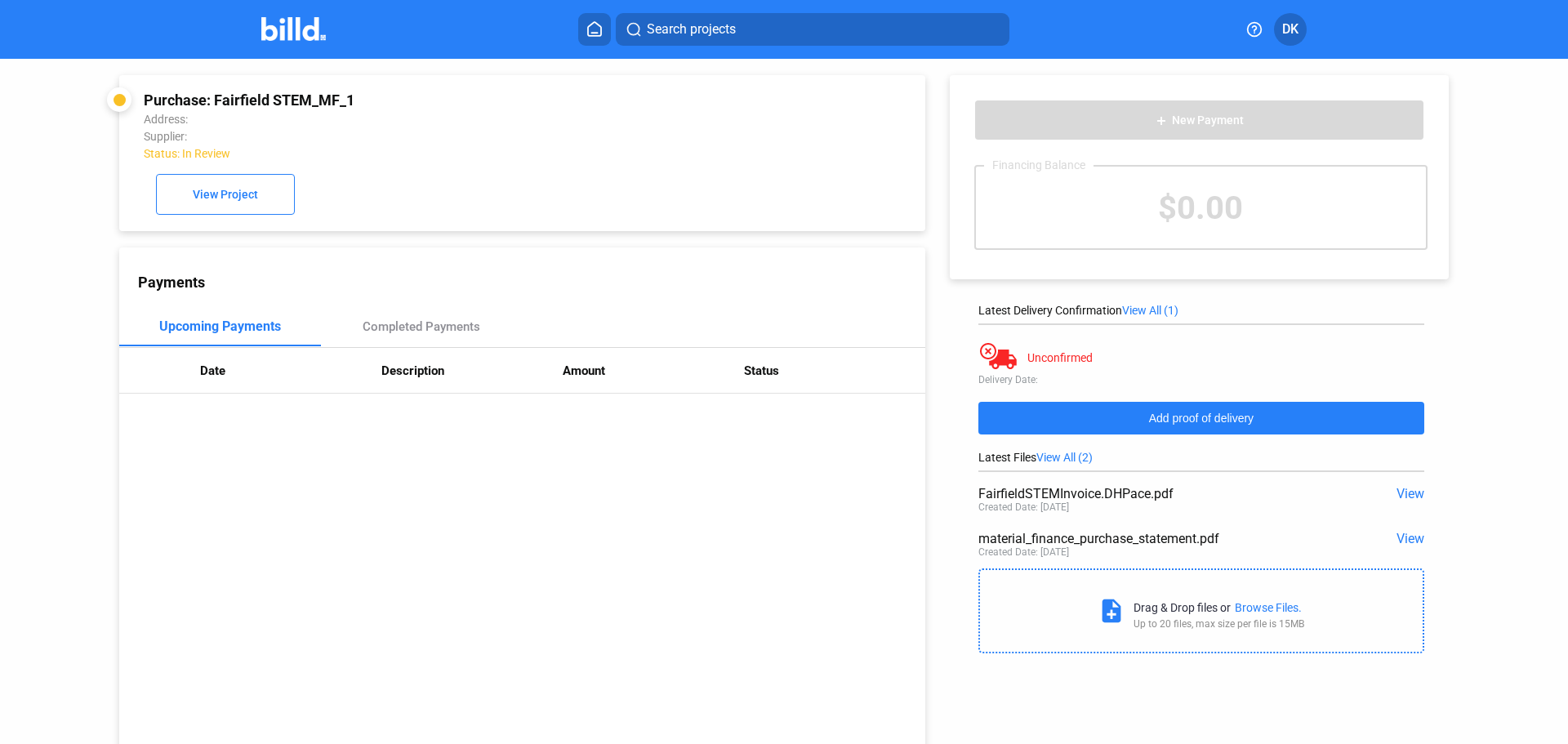
click at [1190, 418] on span "Add proof of delivery" at bounding box center [1201, 419] width 105 height 13
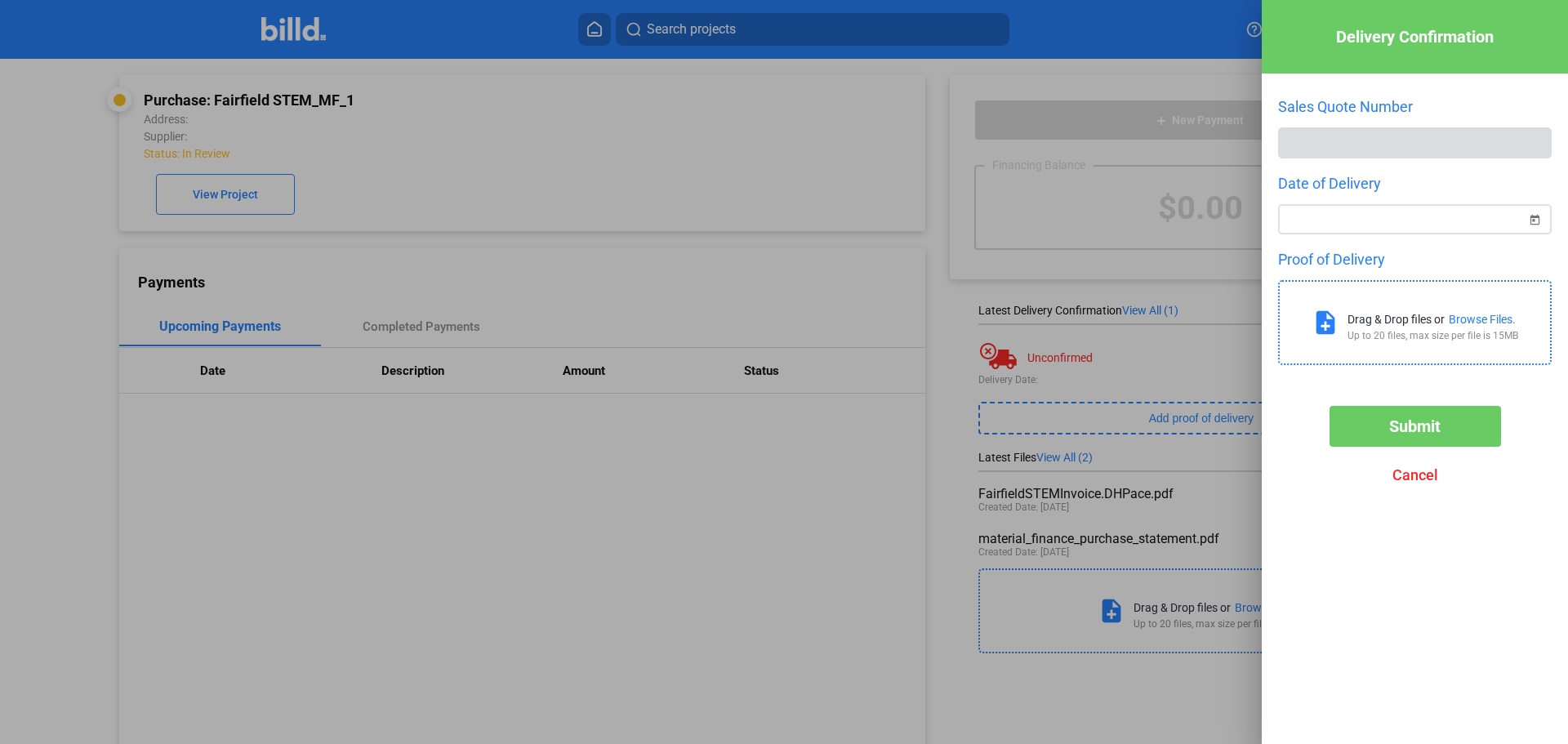
click at [1536, 220] on span "Open calendar" at bounding box center [1535, 210] width 40 height 40
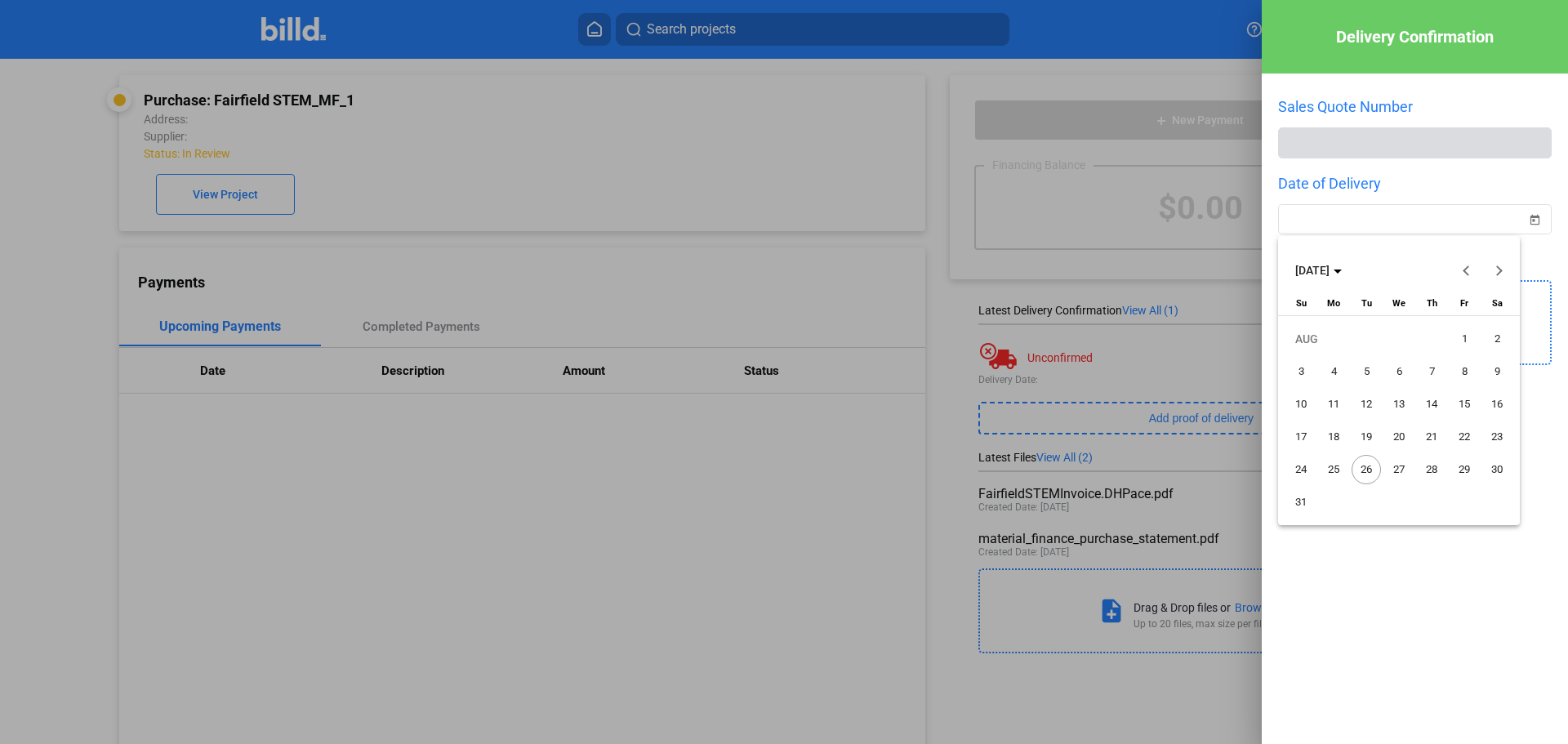
click at [1468, 273] on button "Previous month" at bounding box center [1466, 270] width 33 height 33
click at [1403, 437] on span "16" at bounding box center [1398, 437] width 29 height 29
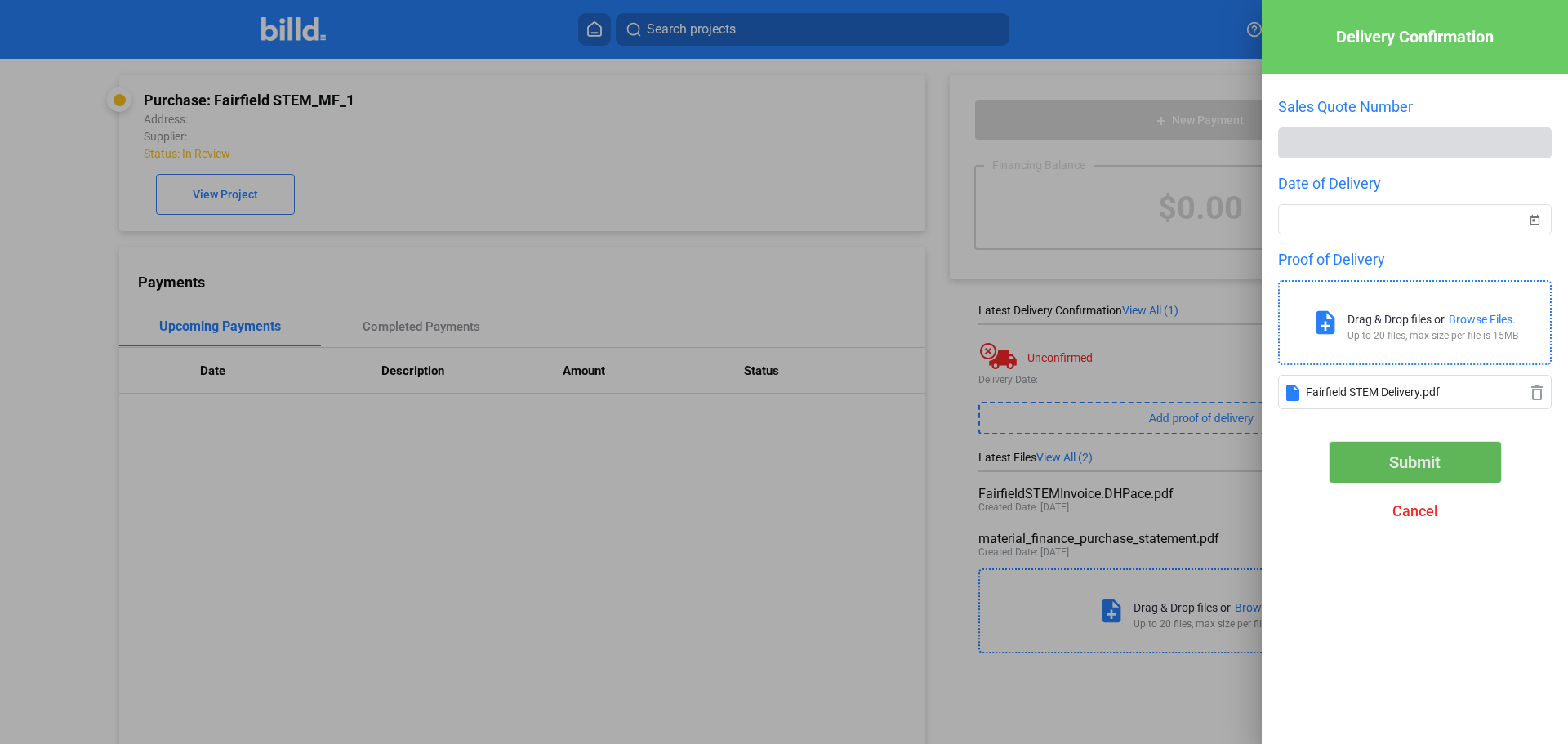
click at [1418, 469] on span "Submit" at bounding box center [1415, 462] width 52 height 20
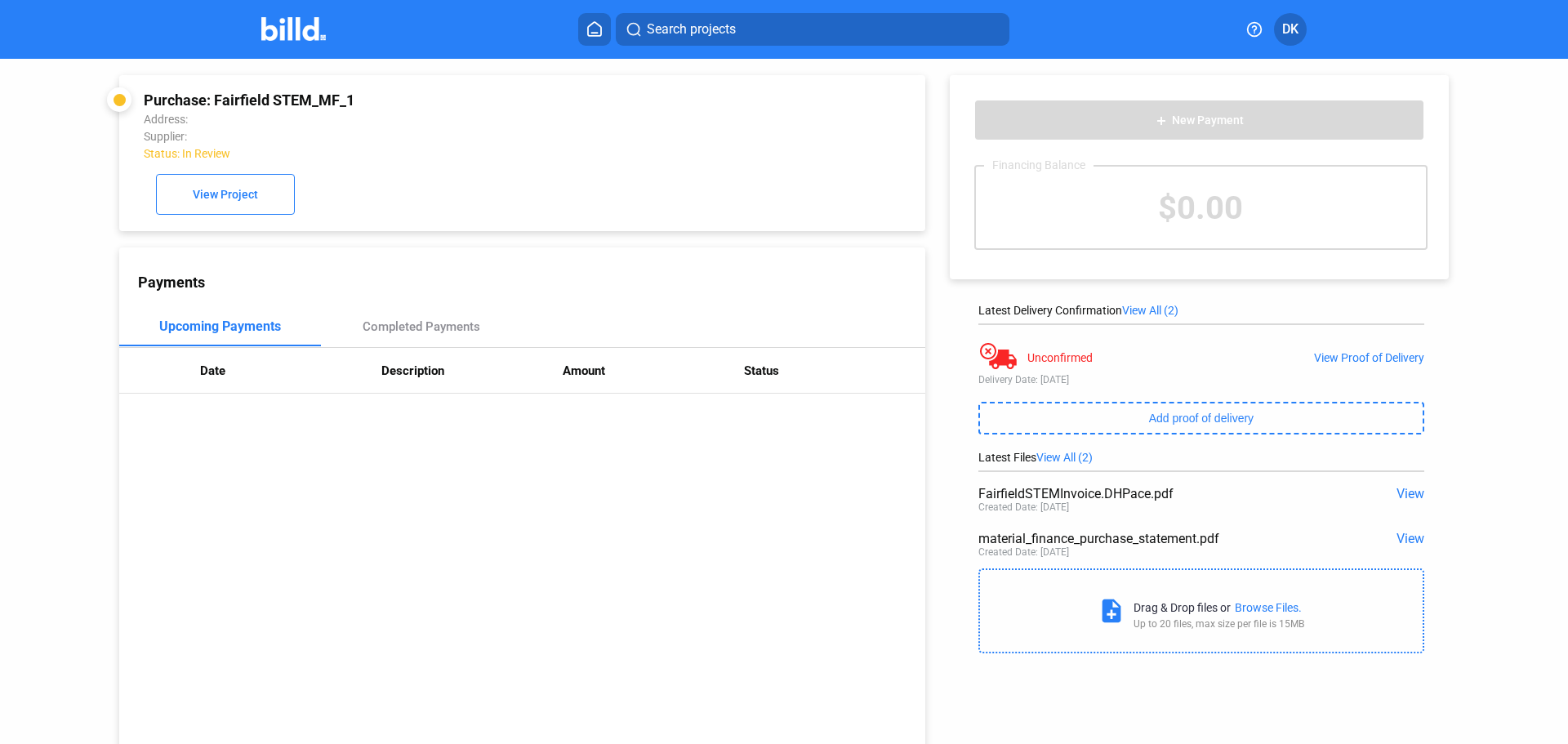
click at [288, 29] on img at bounding box center [293, 28] width 64 height 24
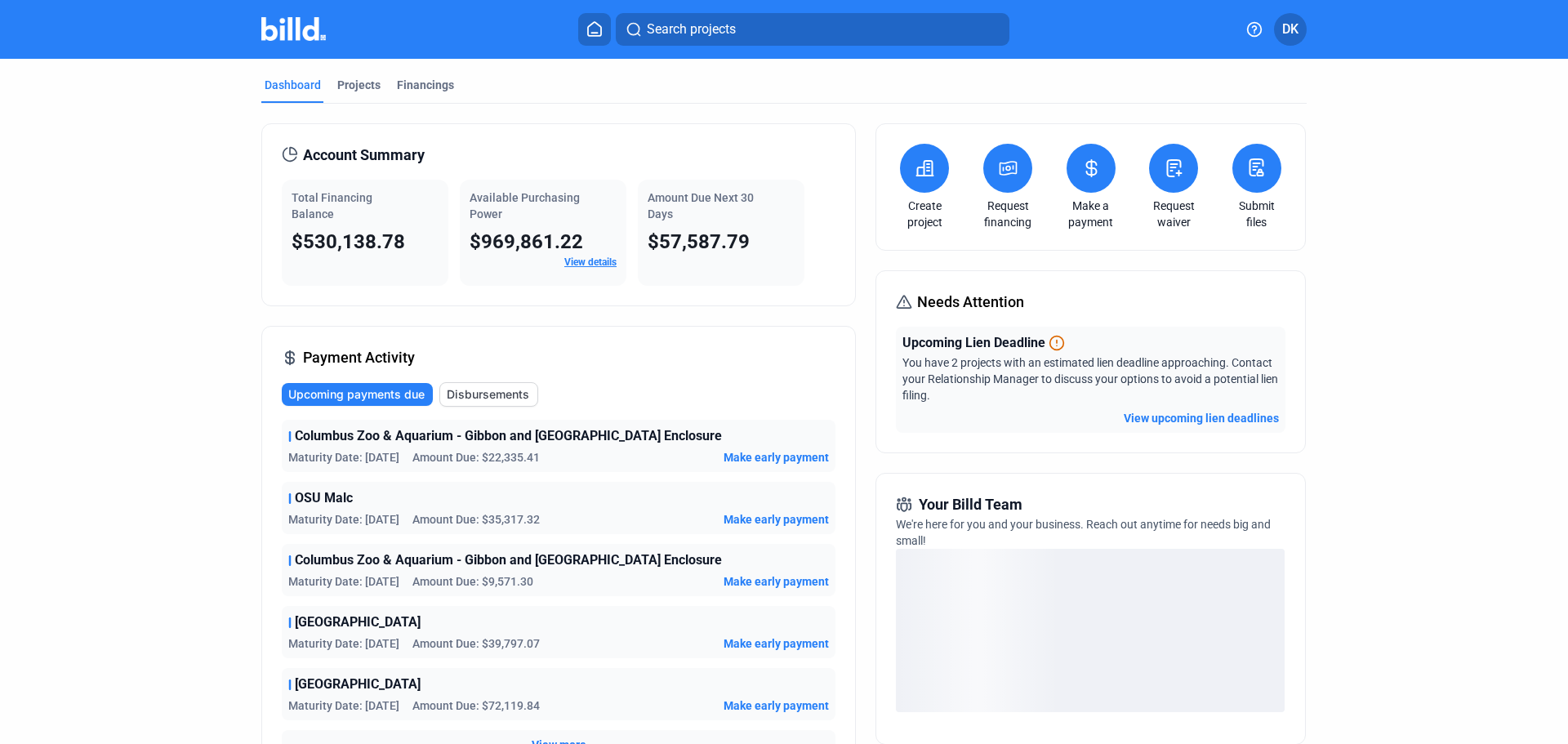
click at [1235, 417] on button "View upcoming lien deadlines" at bounding box center [1201, 418] width 156 height 16
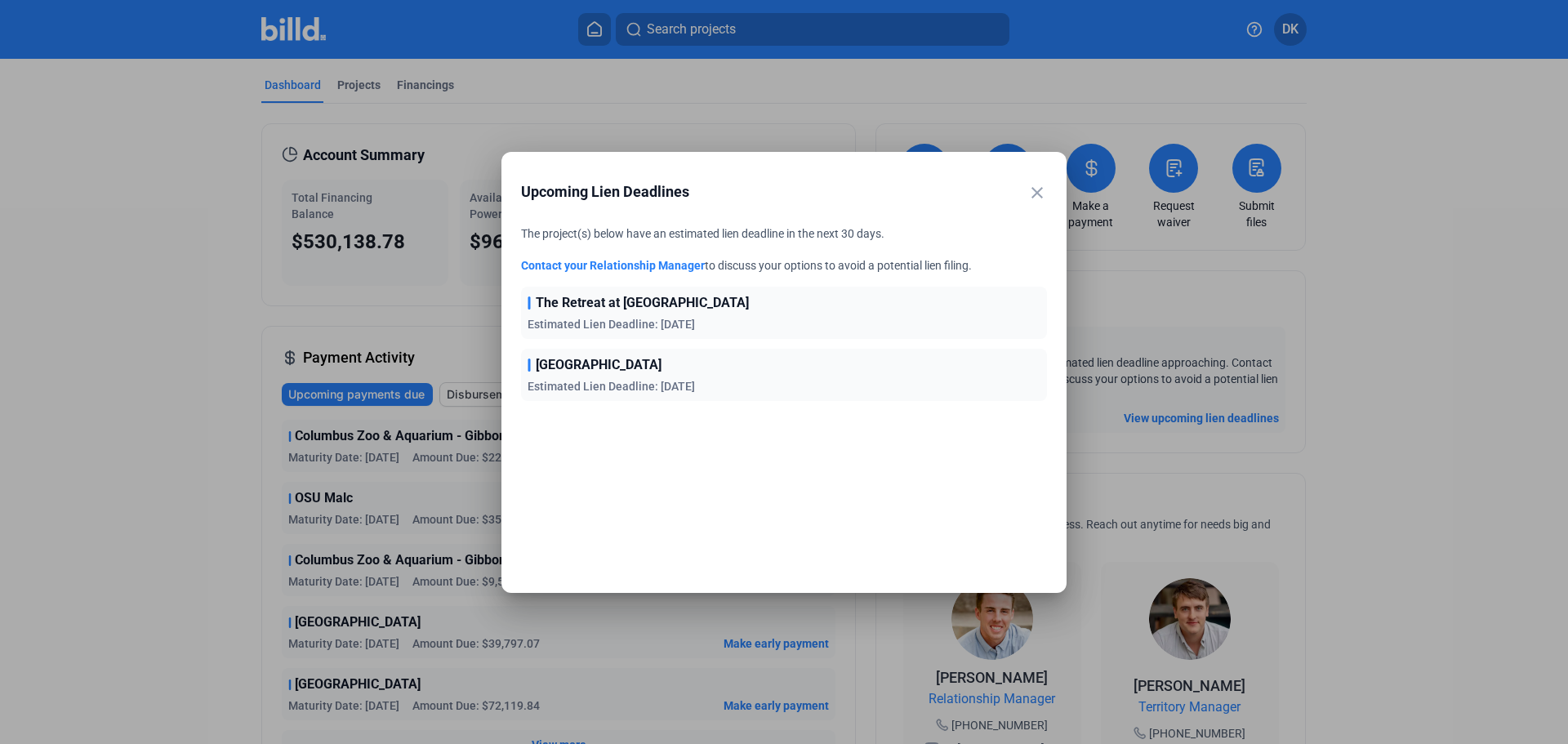
click at [1036, 199] on mat-icon "close" at bounding box center [1037, 192] width 20 height 20
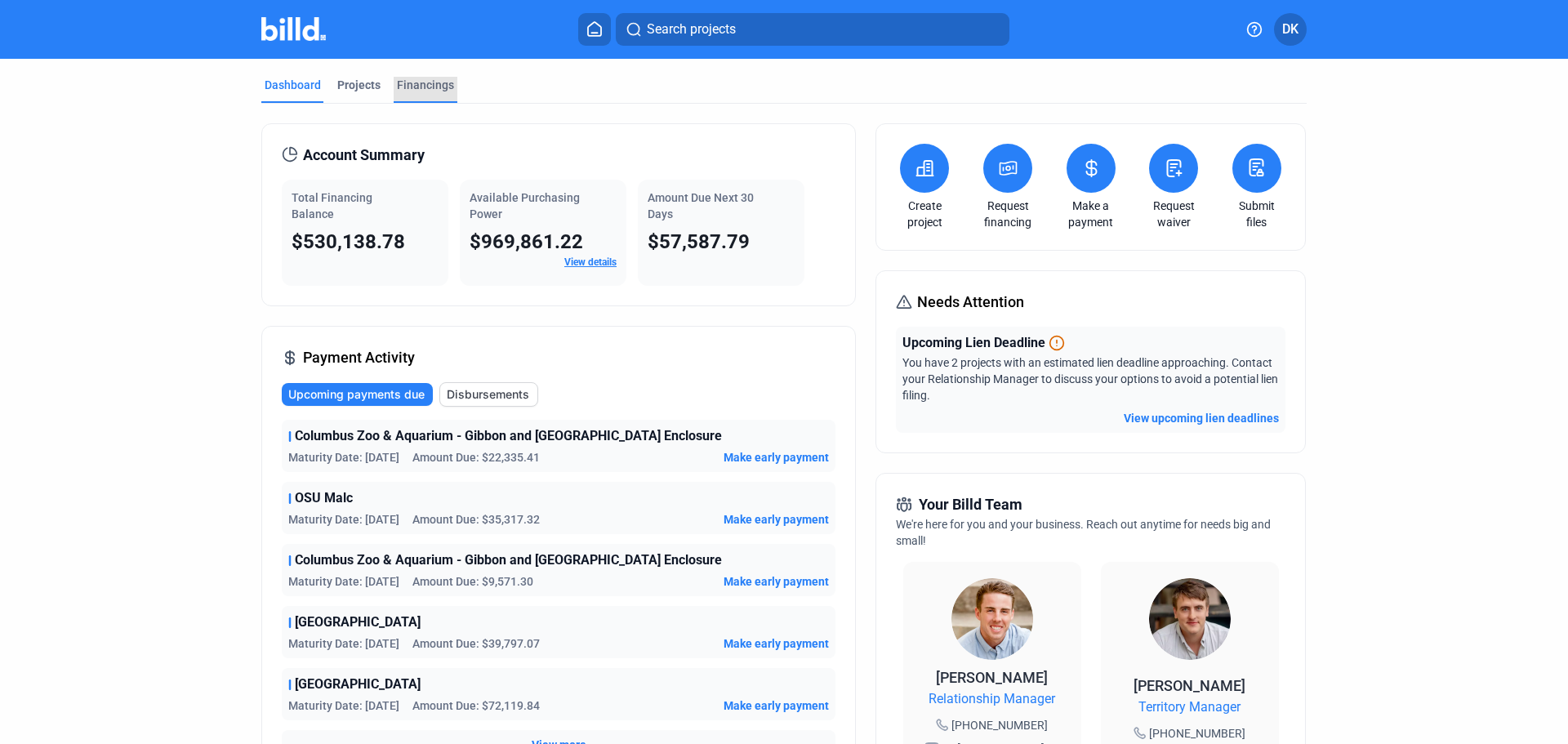
click at [419, 78] on div "Financings" at bounding box center [425, 84] width 58 height 16
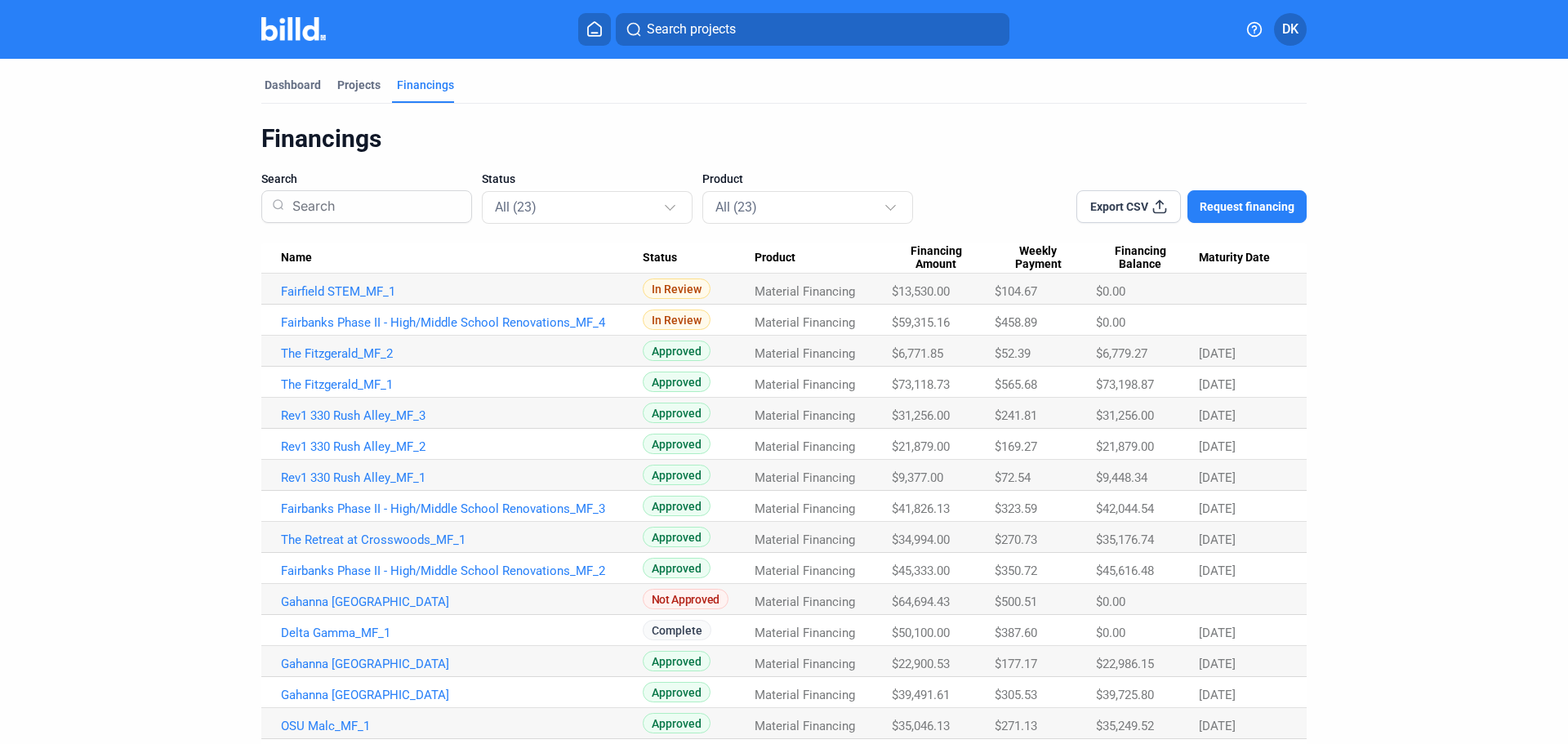
click at [1220, 256] on span "Maturity Date" at bounding box center [1234, 258] width 71 height 15
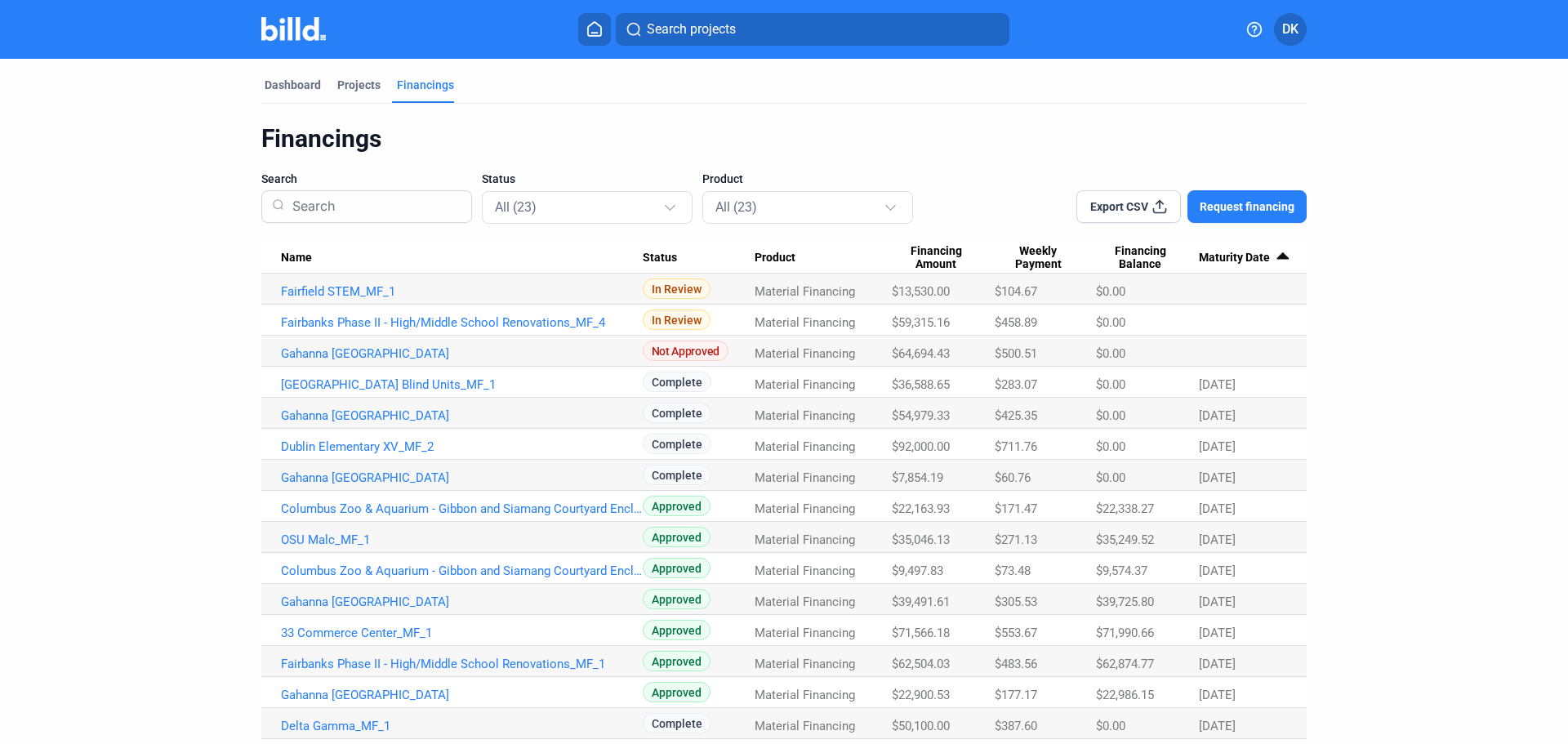
drag, startPoint x: 1229, startPoint y: 386, endPoint x: 1225, endPoint y: 400, distance: 14.6
click at [1225, 396] on Date "[DATE]" at bounding box center [1253, 382] width 107 height 31
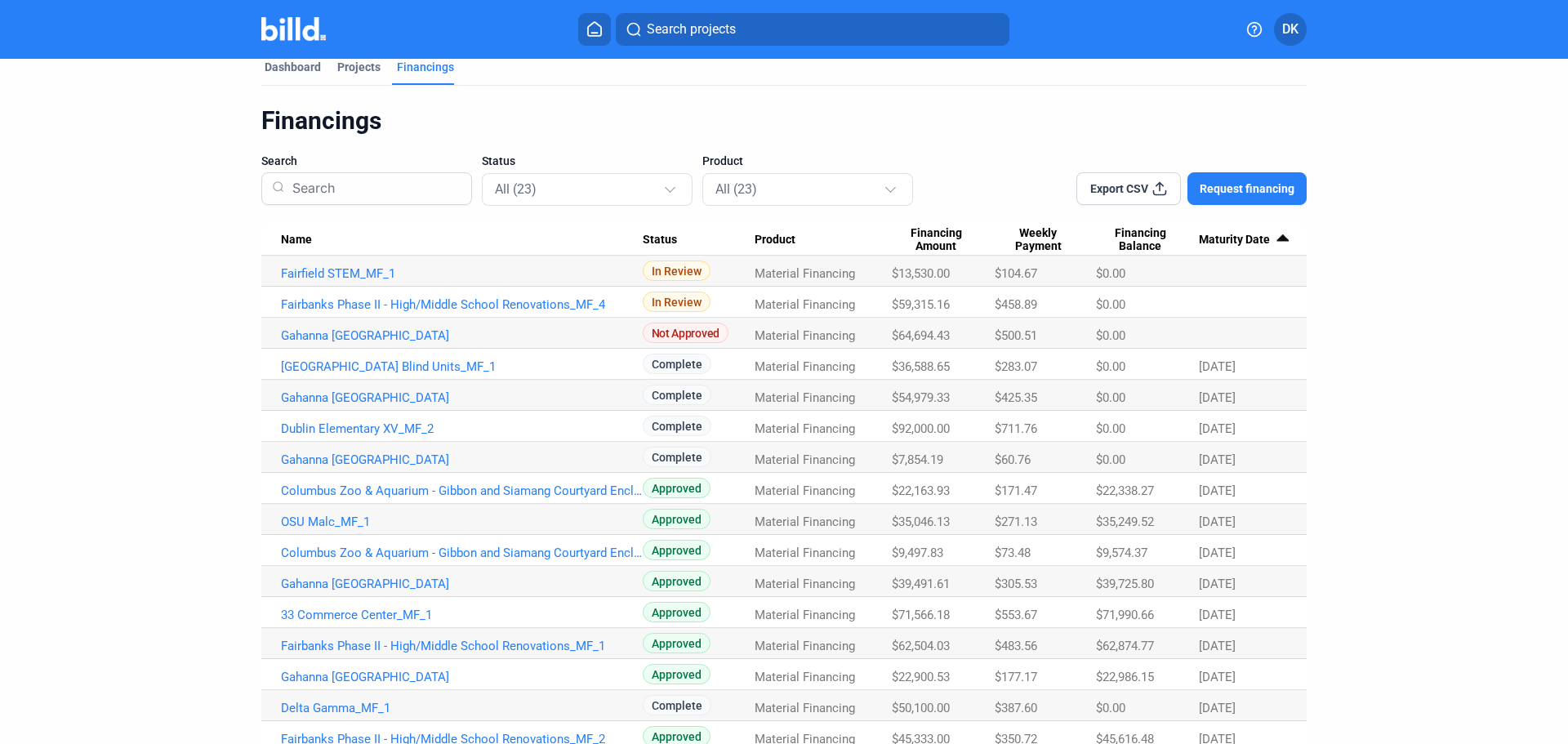
scroll to position [12, 0]
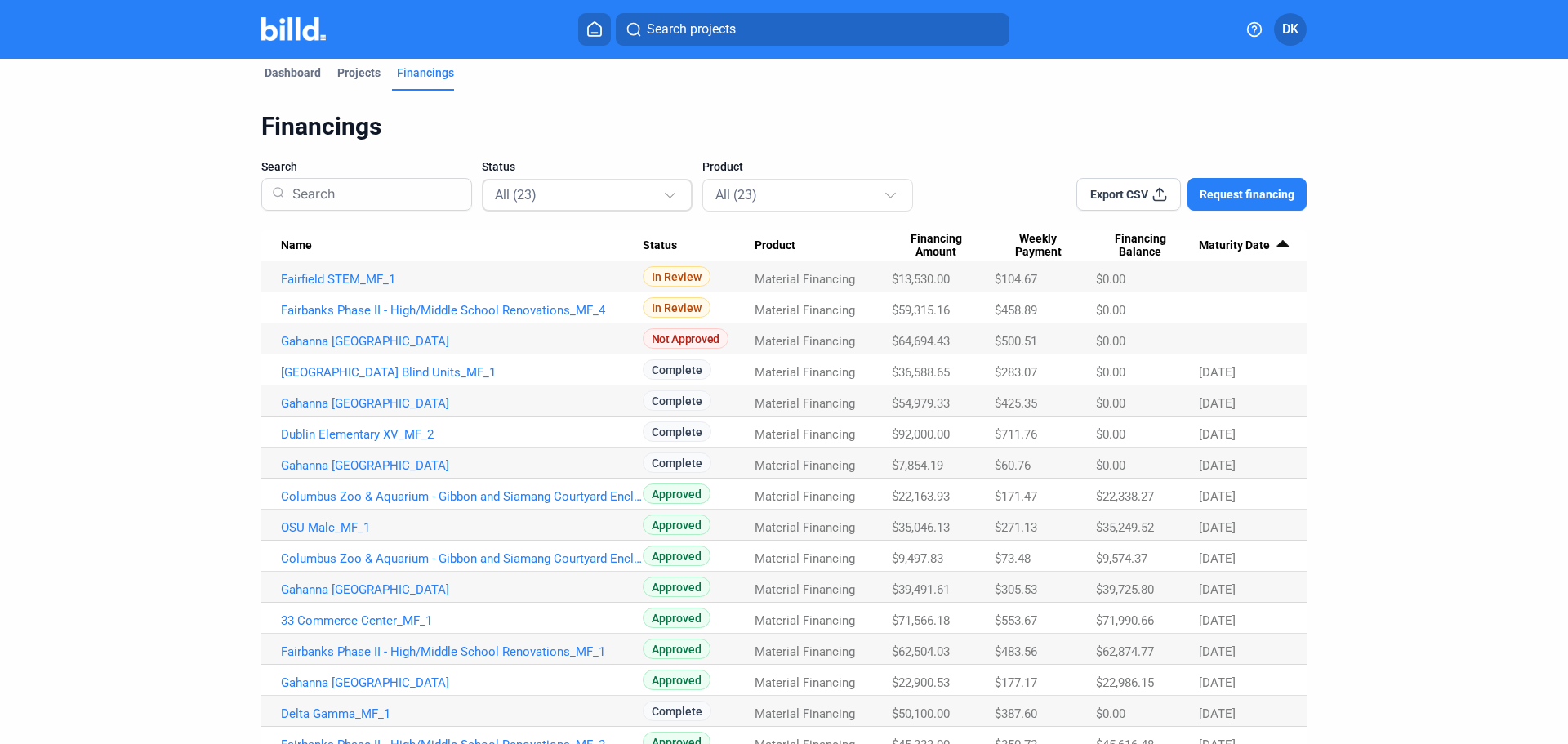
click at [588, 189] on div "All (23)" at bounding box center [579, 194] width 168 height 22
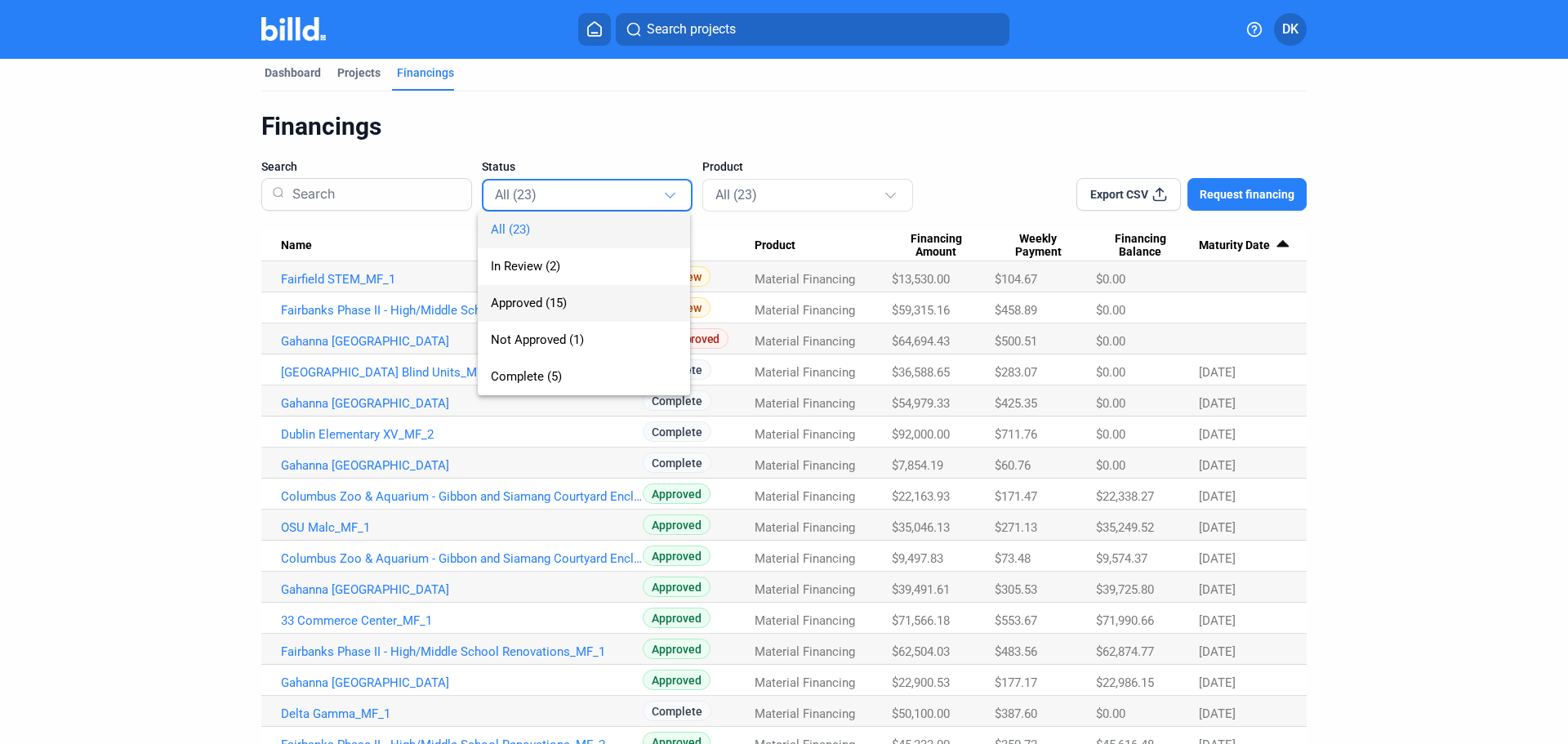
click at [528, 300] on span "Approved (15)" at bounding box center [529, 304] width 76 height 15
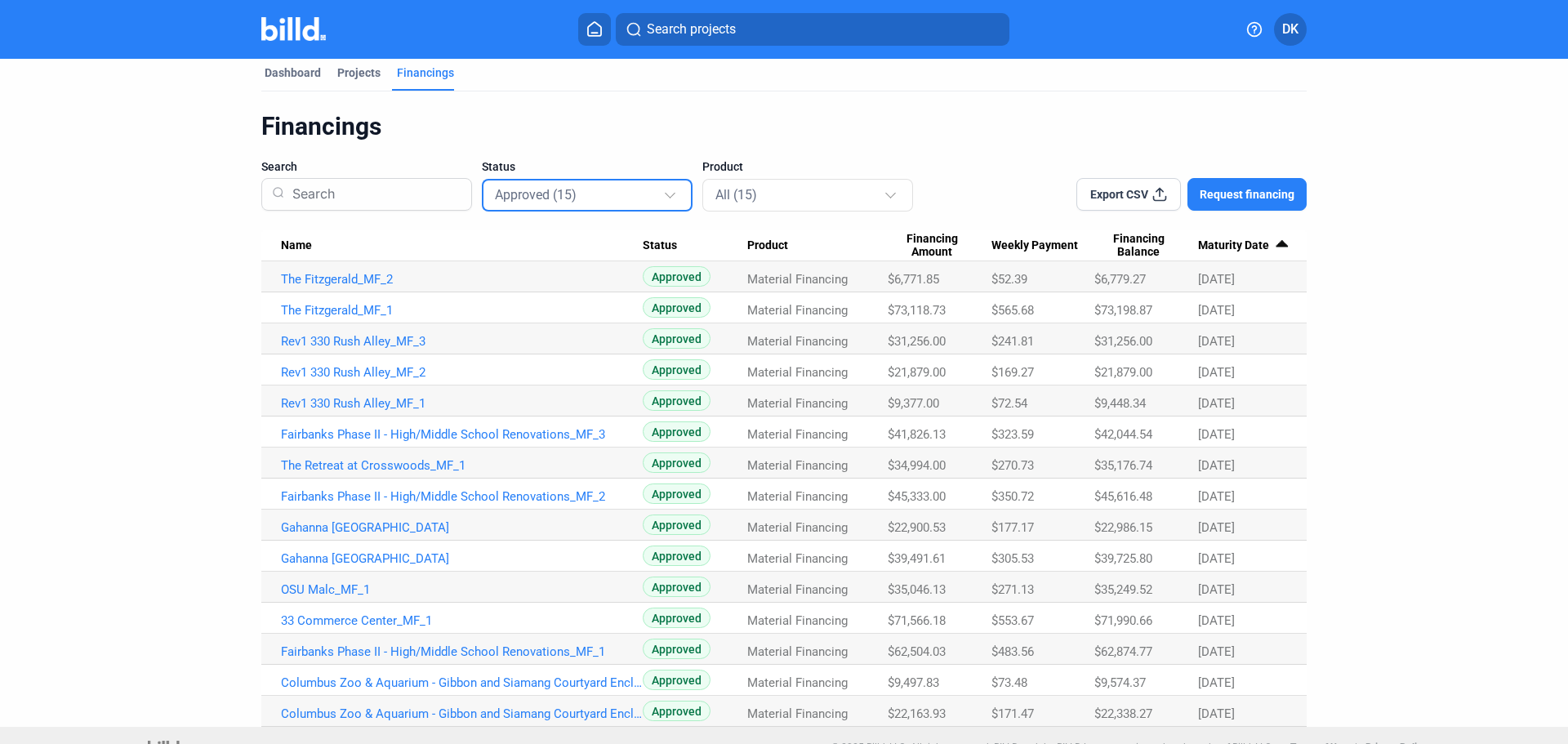
click at [1228, 244] on span "Maturity Date" at bounding box center [1233, 246] width 71 height 15
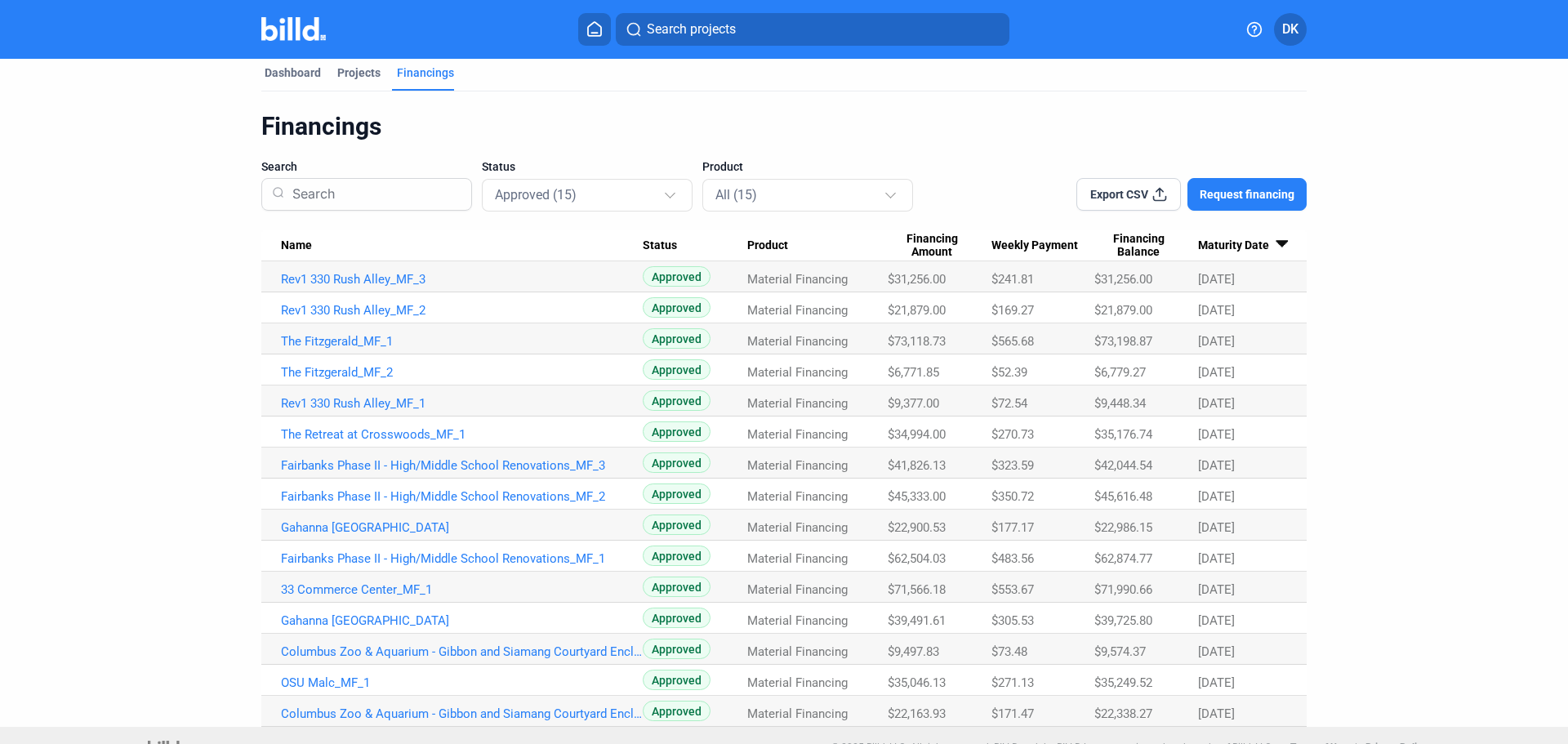
click at [1206, 241] on span "Maturity Date" at bounding box center [1233, 246] width 71 height 15
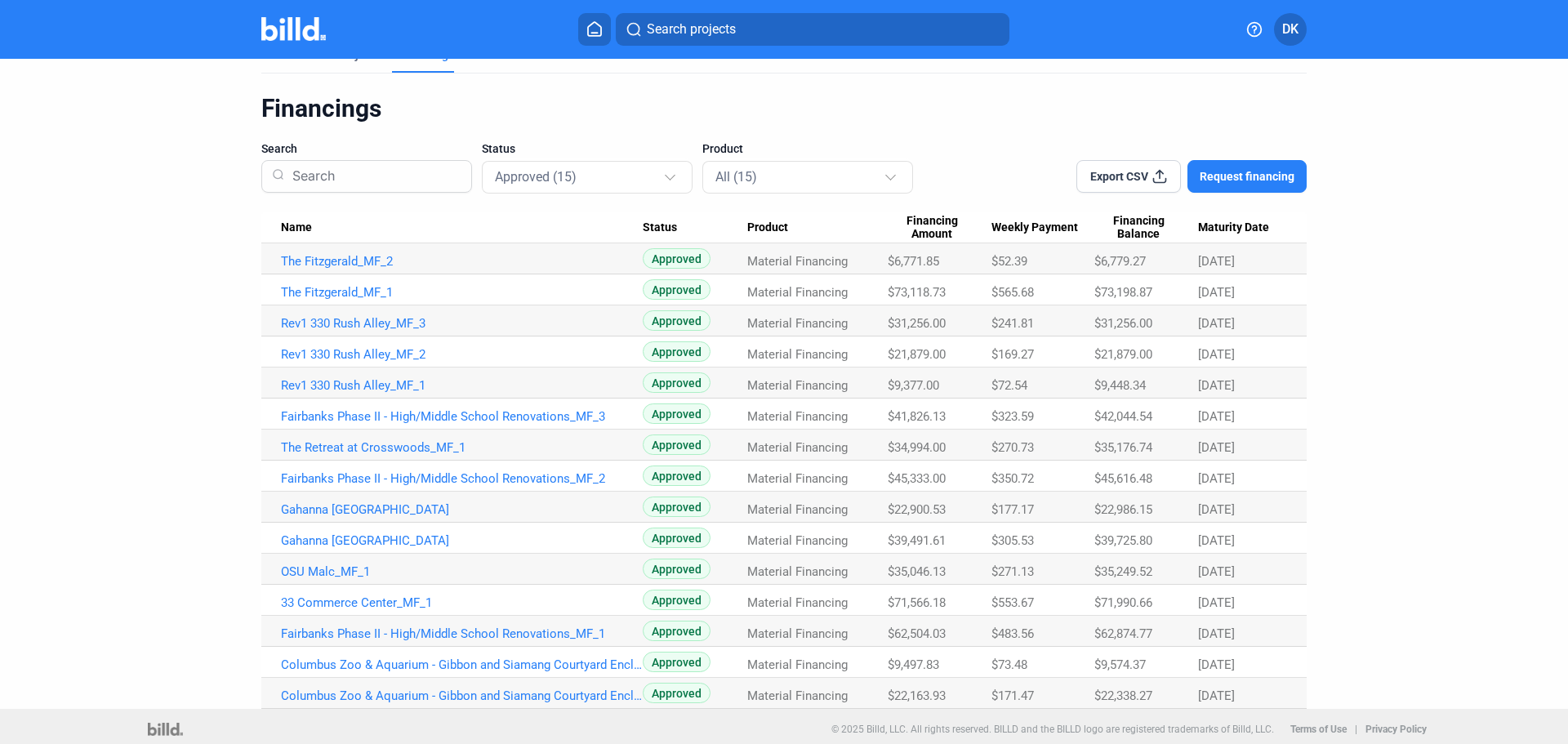
scroll to position [36, 0]
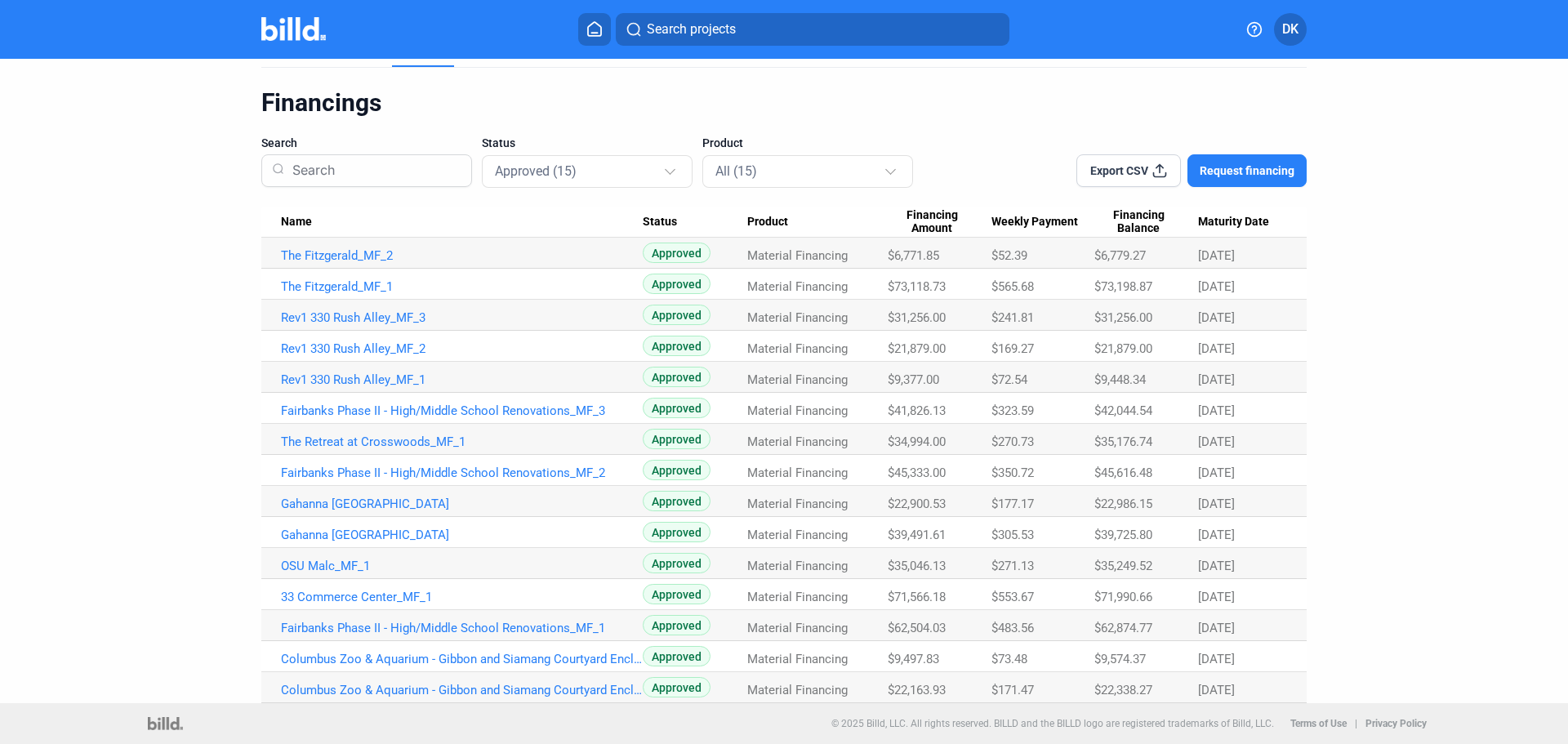
click at [1256, 217] on span "Maturity Date" at bounding box center [1233, 223] width 71 height 15
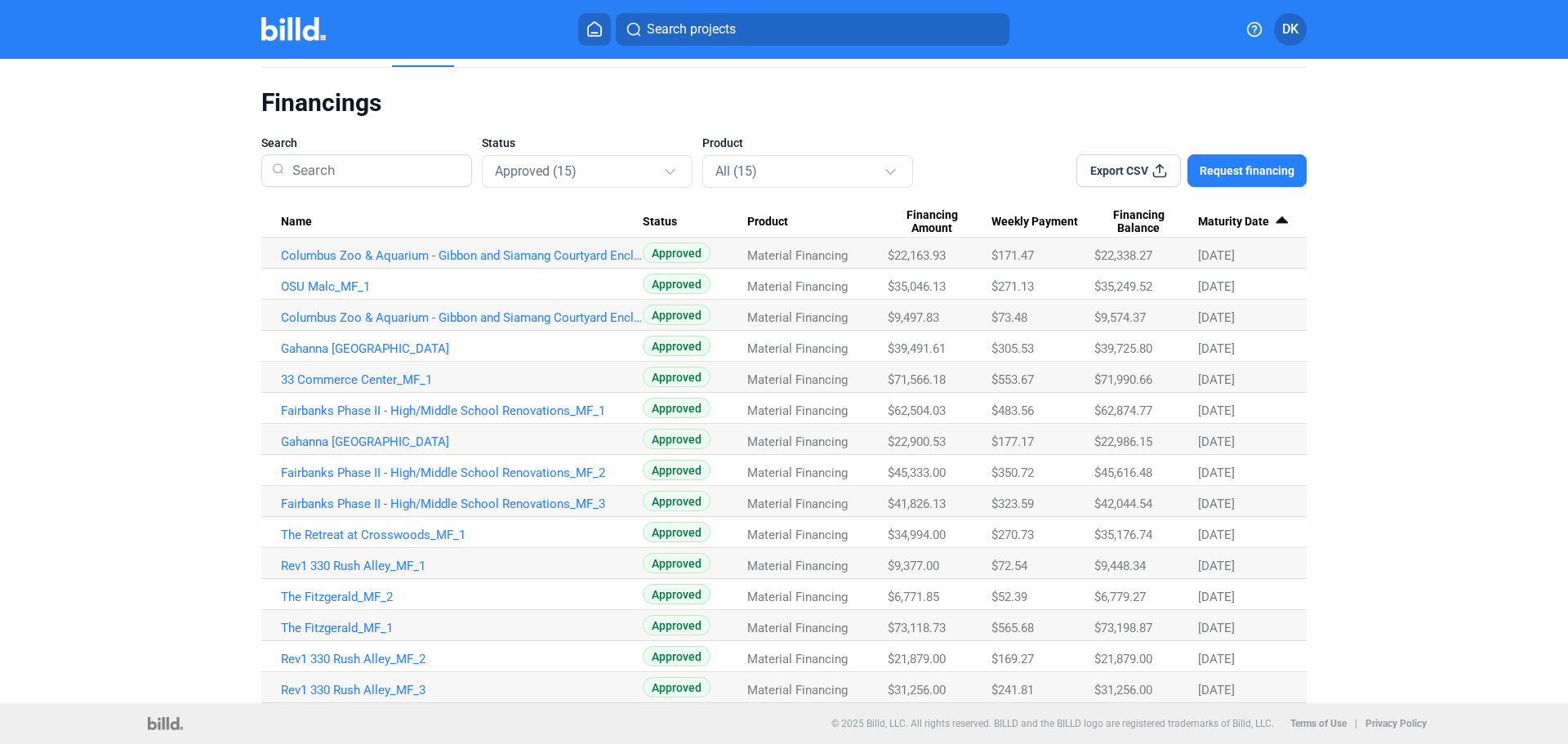
click at [164, 440] on dashboard "Dashboard Projects Financings Financings Search Status Approved (15) Product Al…" at bounding box center [784, 363] width 1411 height 681
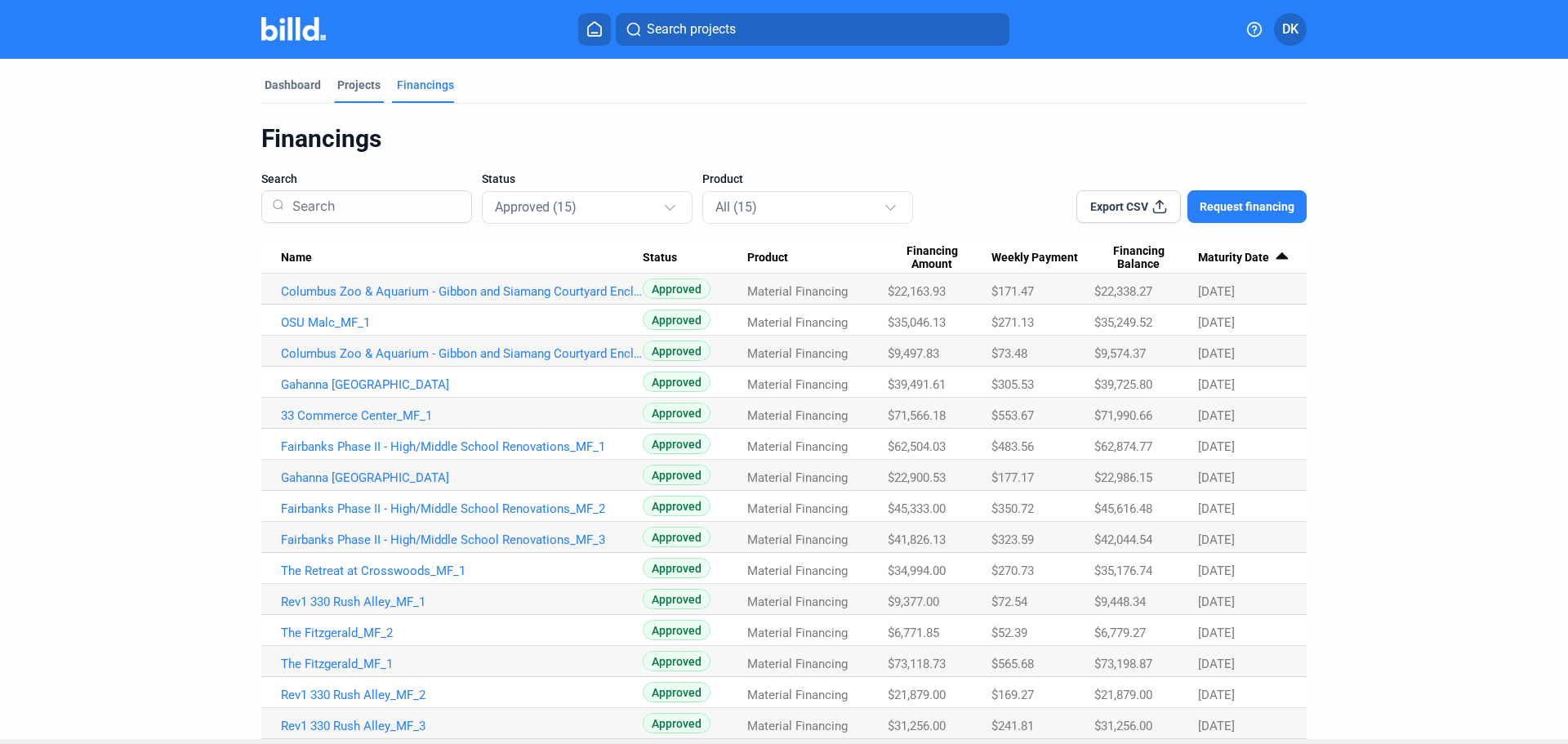
click at [340, 84] on div "Projects" at bounding box center [359, 84] width 43 height 16
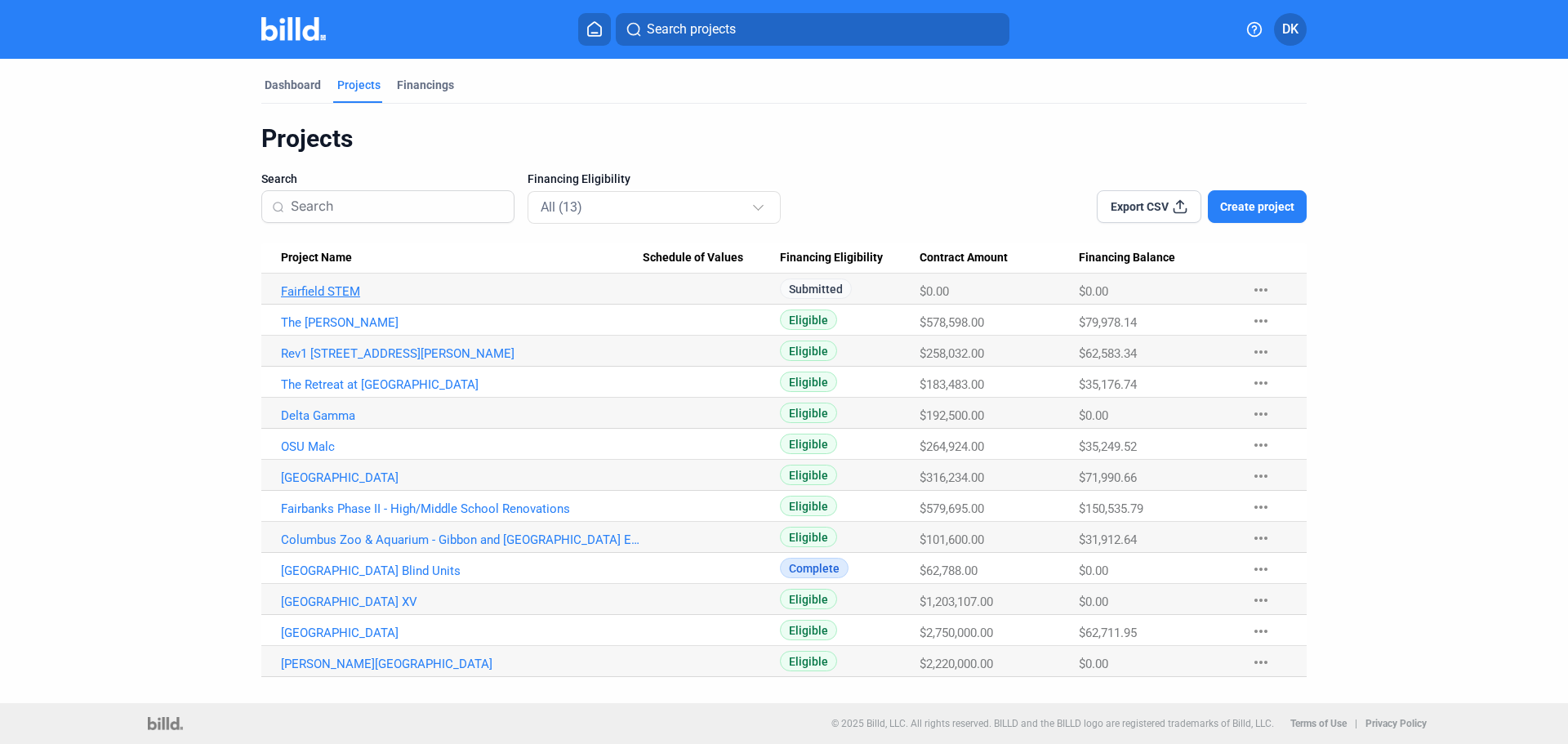
click at [354, 287] on table "Project Name Schedule of Values Financing Eligibility Contract Amount Financing…" at bounding box center [784, 459] width 1046 height 435
click at [353, 288] on link "Fairfield STEM" at bounding box center [462, 291] width 362 height 15
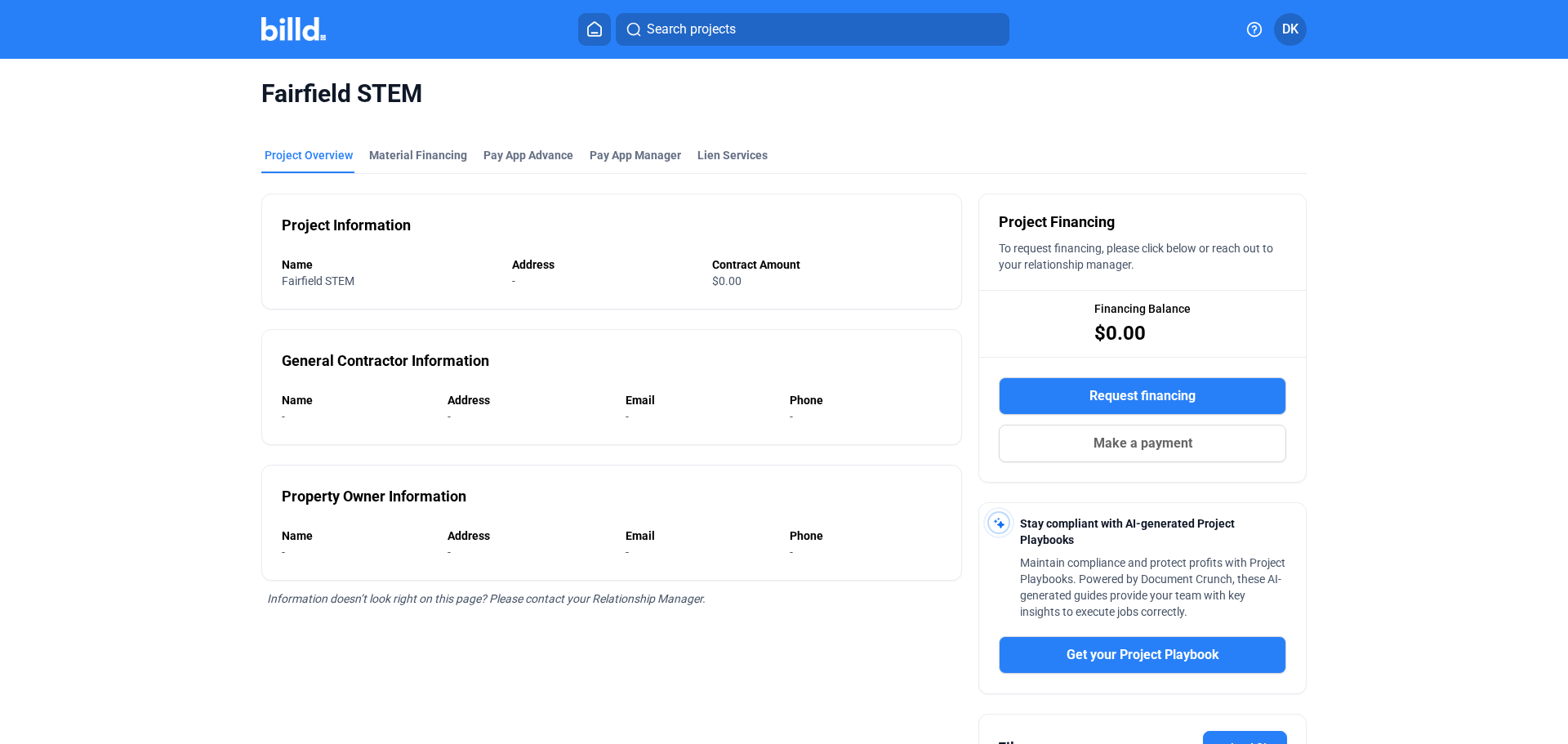
drag, startPoint x: 205, startPoint y: 435, endPoint x: 205, endPoint y: 383, distance: 52.0
click at [205, 433] on div "Fairfield STEM Project Overview Material Financing Pay App Advance Pay App Mana…" at bounding box center [784, 478] width 1317 height 840
click at [403, 155] on div "Material Financing" at bounding box center [419, 155] width 98 height 16
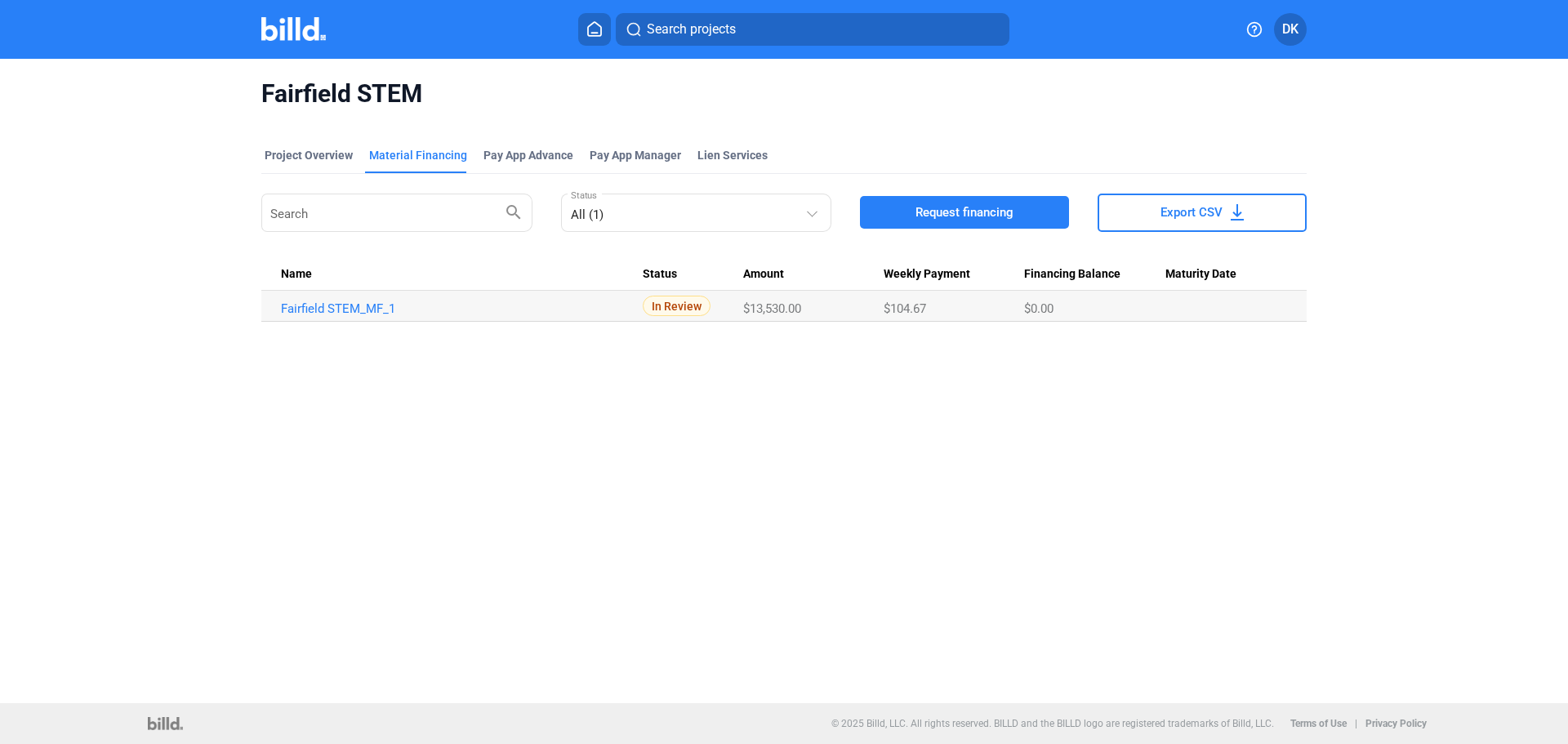
click at [290, 10] on mat-toolbar "Search projects DK" at bounding box center [784, 29] width 1568 height 58
click at [290, 17] on img at bounding box center [293, 28] width 64 height 24
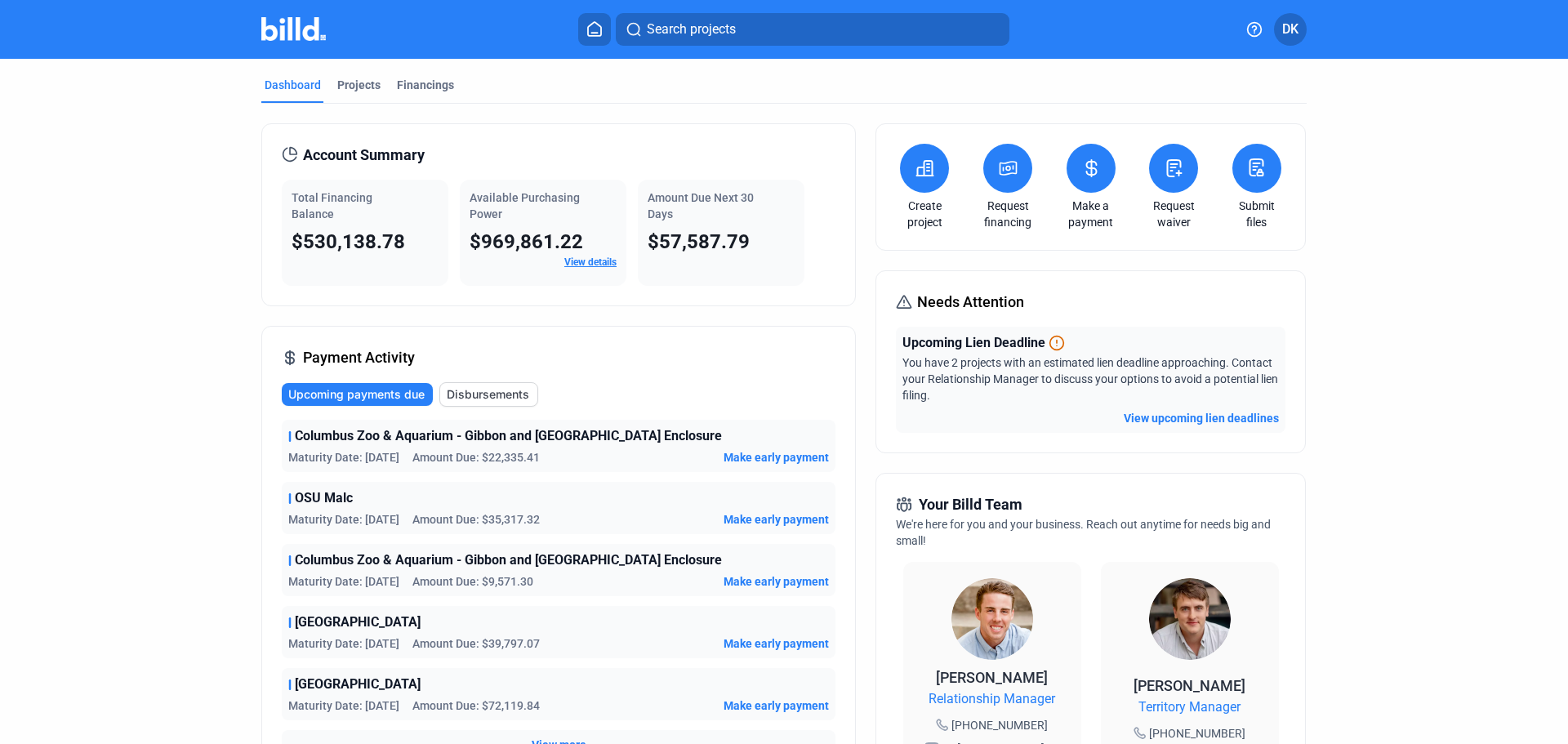
click at [917, 175] on icon at bounding box center [925, 169] width 16 height 15
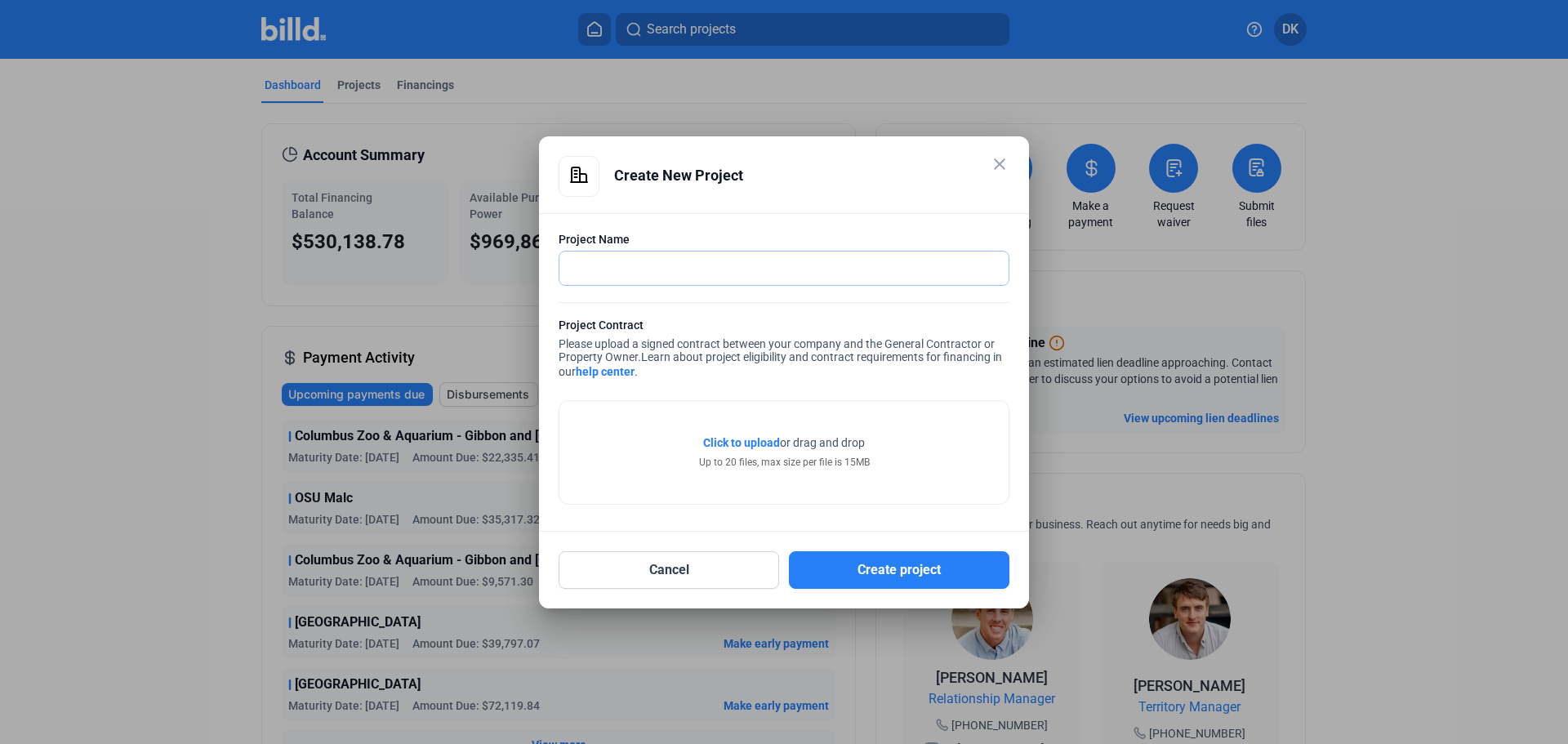
click at [626, 269] on input "text" at bounding box center [774, 269] width 431 height 34
type input "Fairfield Cty Workforce"
click at [926, 339] on div "Project Contract Please upload a signed contract between your company and the G…" at bounding box center [784, 350] width 451 height 67
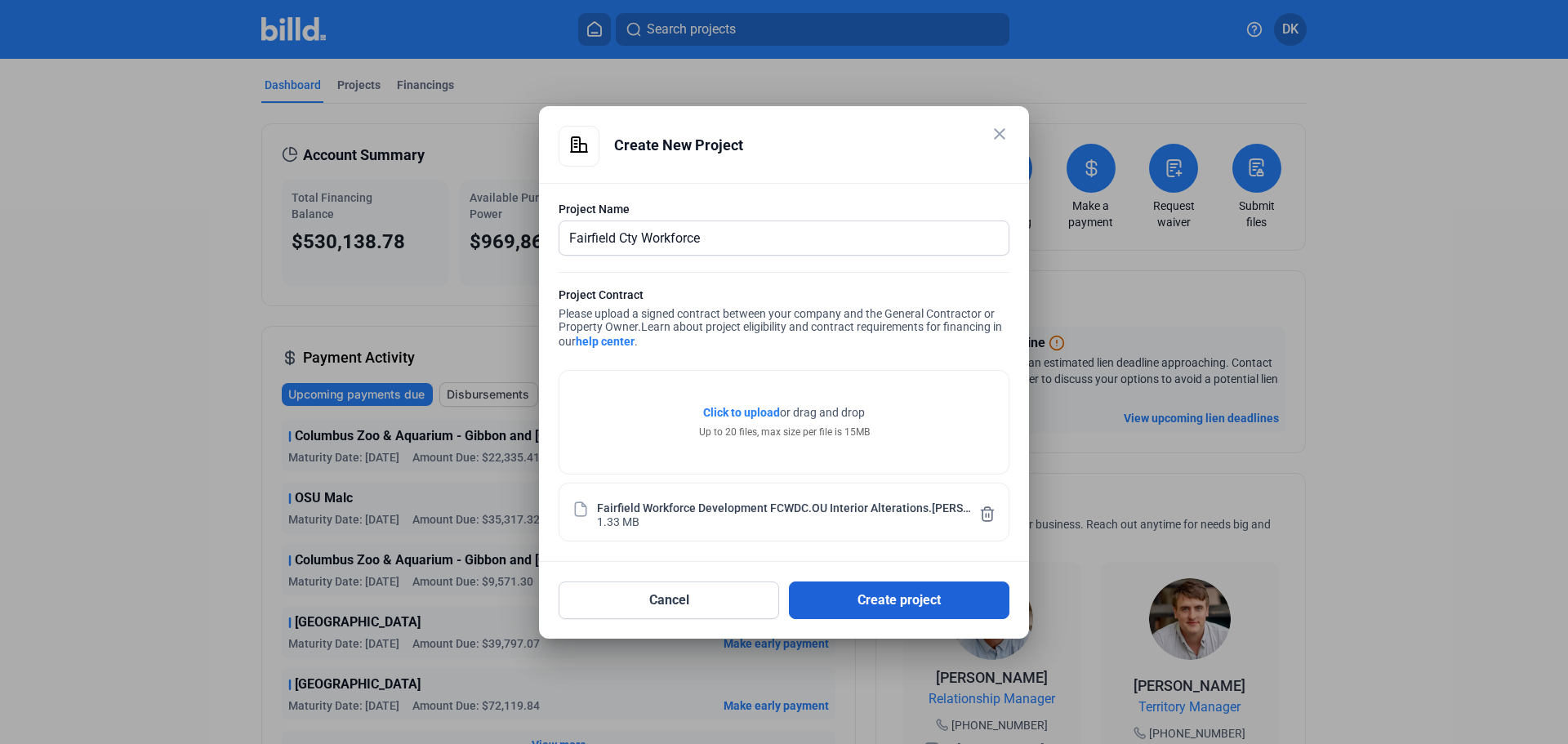
click at [912, 609] on button "Create project" at bounding box center [900, 601] width 221 height 38
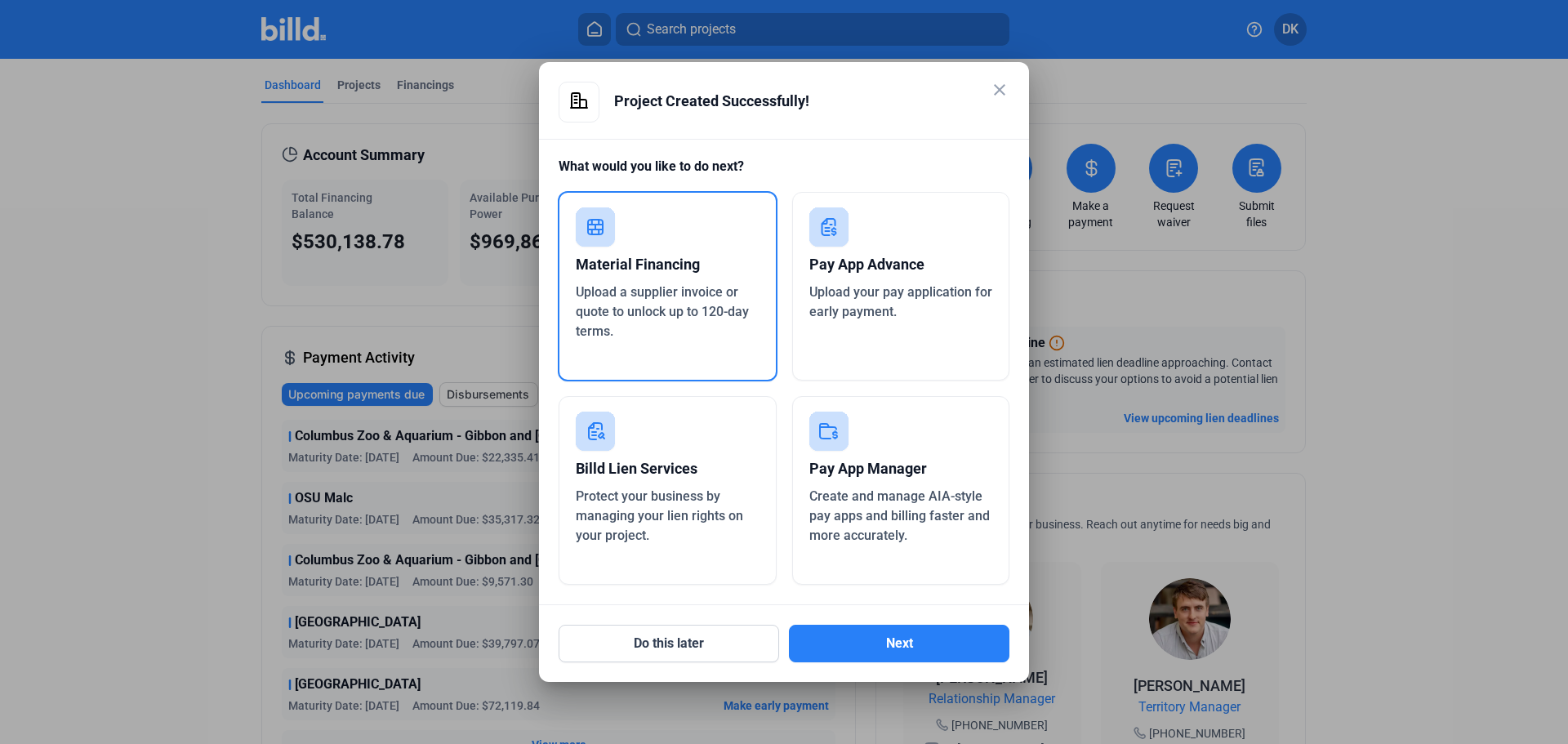
click at [646, 254] on div "Material Financing" at bounding box center [668, 265] width 184 height 36
click at [674, 284] on div "Upload a supplier invoice or quote to unlock up to 120-day terms." at bounding box center [668, 312] width 184 height 58
click at [919, 651] on button "Next" at bounding box center [900, 644] width 221 height 38
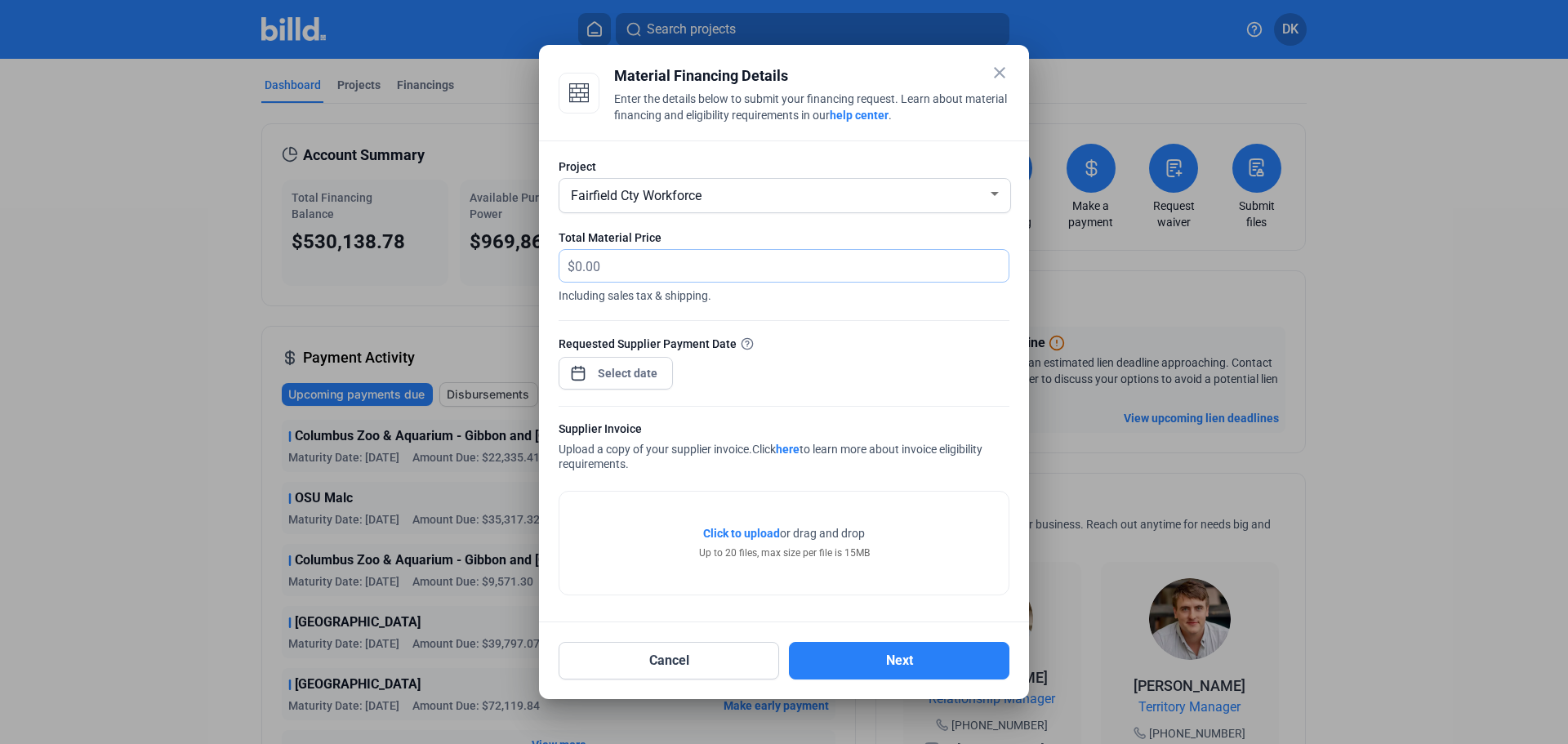
click at [677, 273] on input "text" at bounding box center [783, 266] width 415 height 32
type input "23,465.00"
click at [578, 375] on span "Open calendar" at bounding box center [579, 365] width 40 height 40
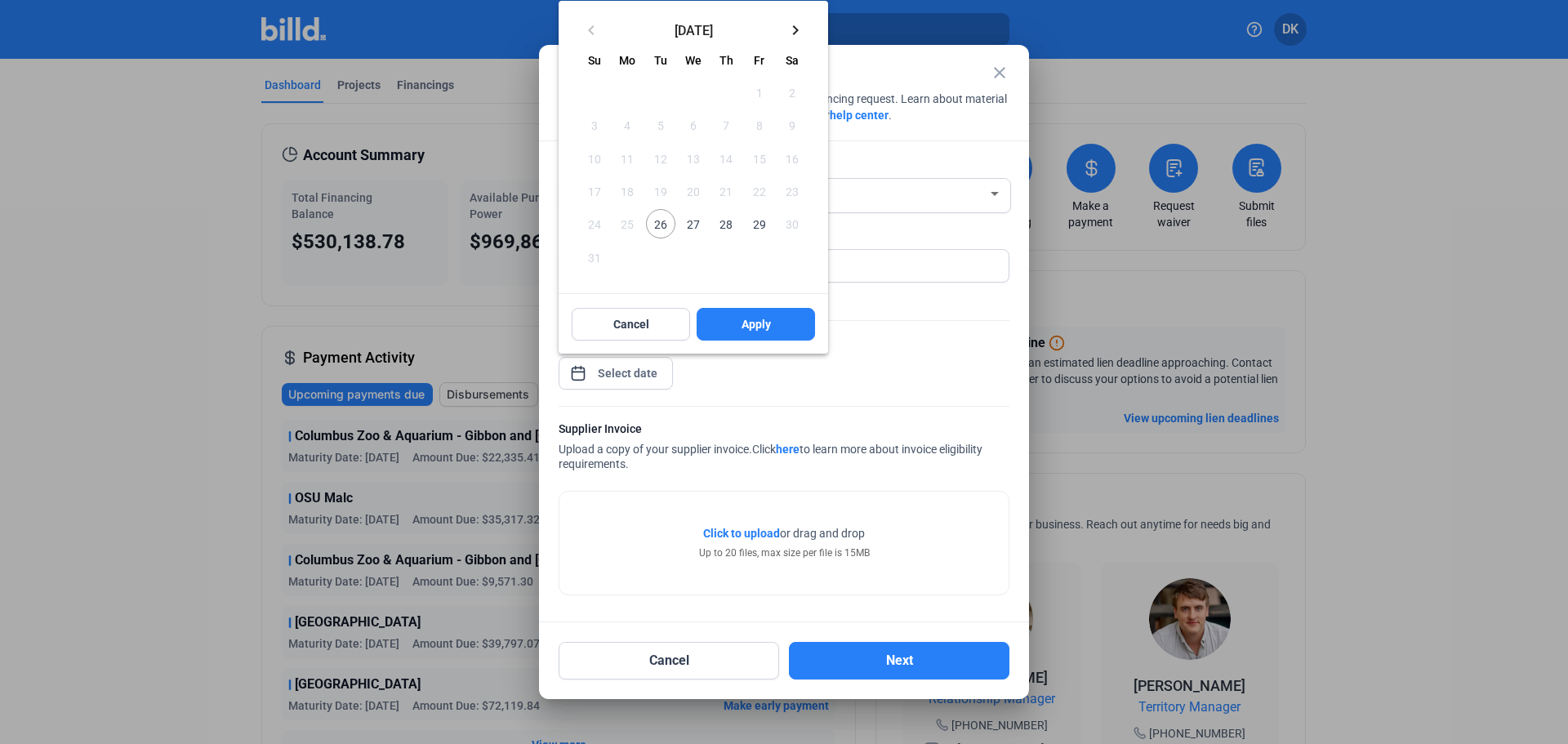
click at [797, 27] on mat-icon "keyboard_arrow_right" at bounding box center [795, 30] width 20 height 20
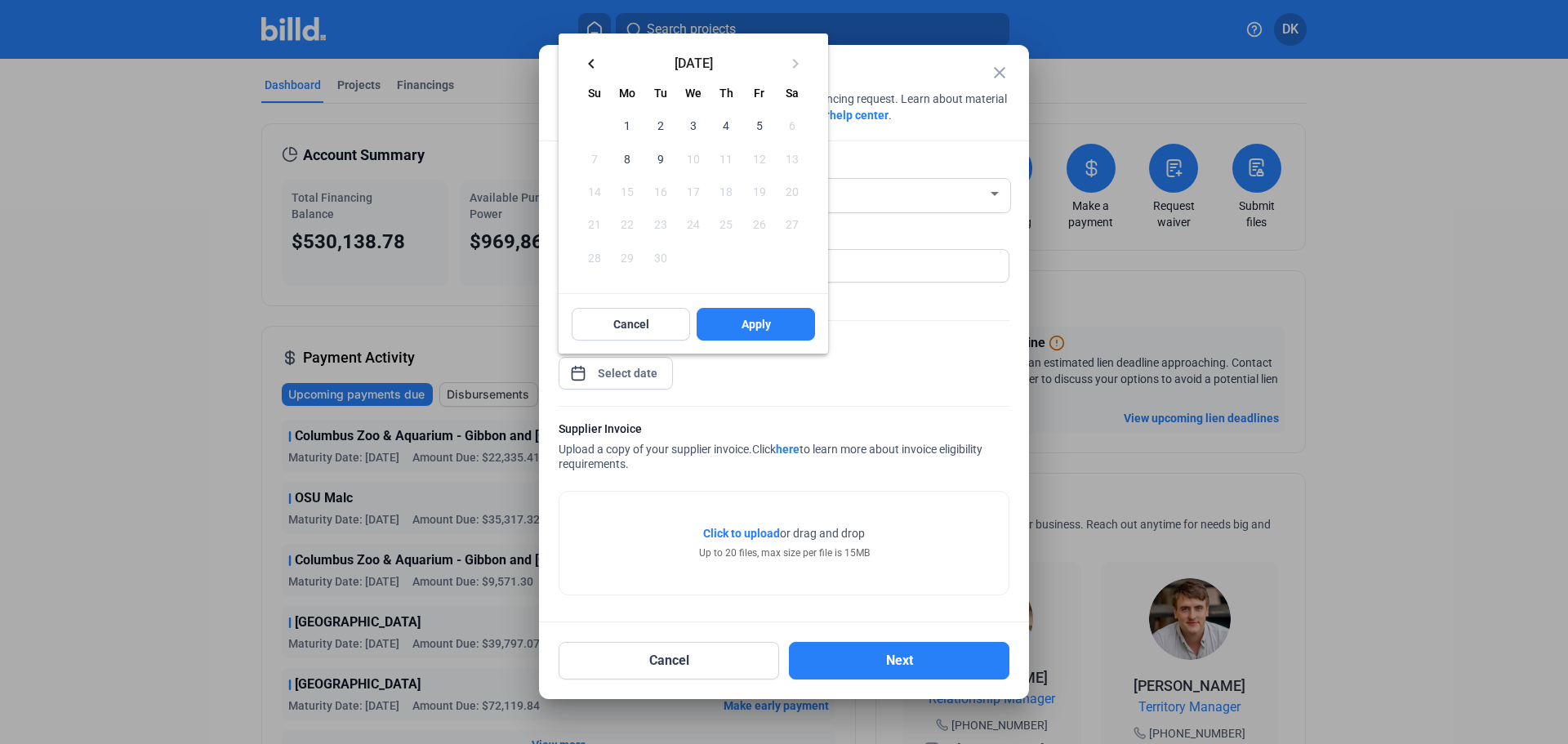
click at [664, 160] on span "9" at bounding box center [660, 157] width 29 height 29
click at [745, 321] on span "Apply" at bounding box center [756, 323] width 29 height 16
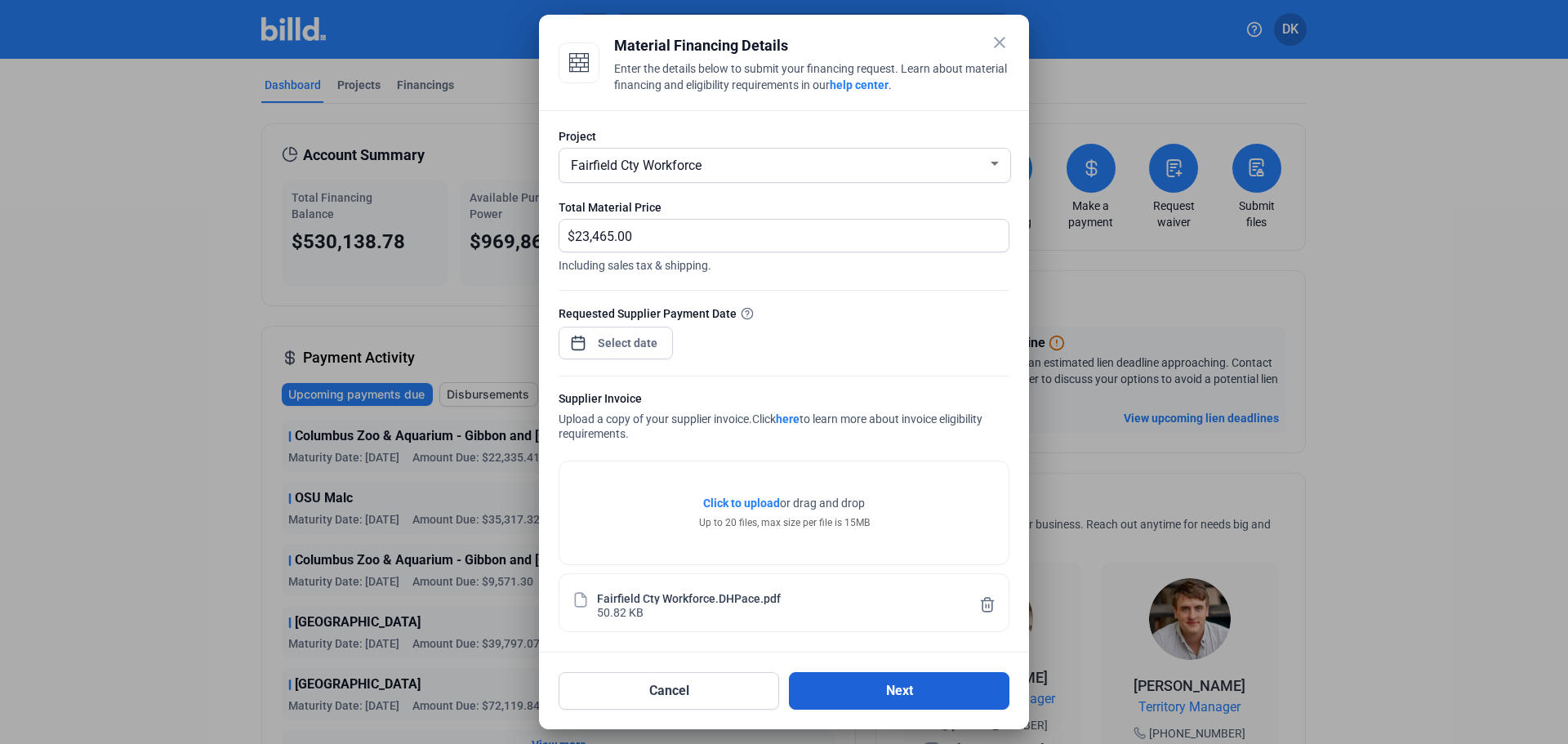
click at [937, 692] on button "Next" at bounding box center [900, 691] width 221 height 38
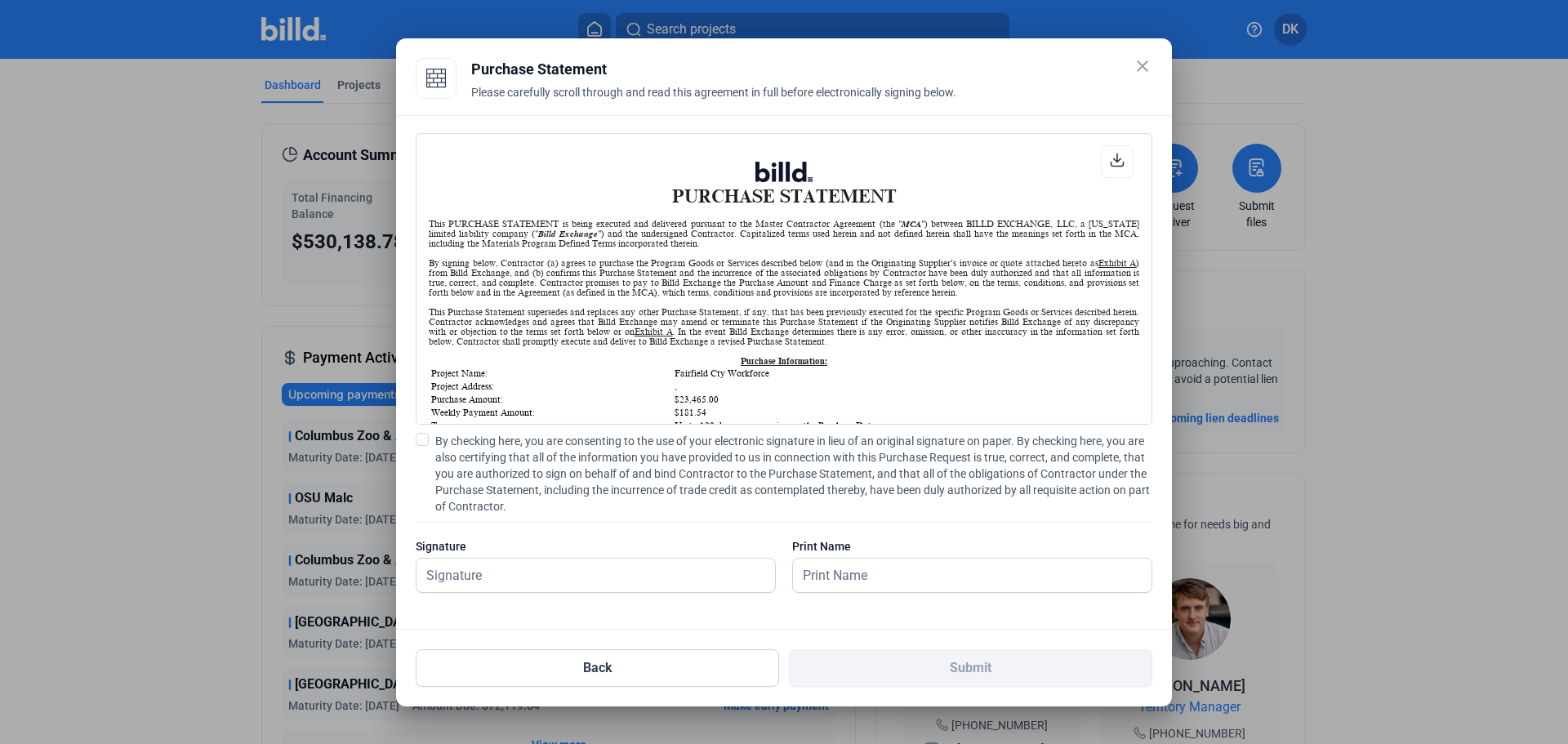
scroll to position [1362, 0]
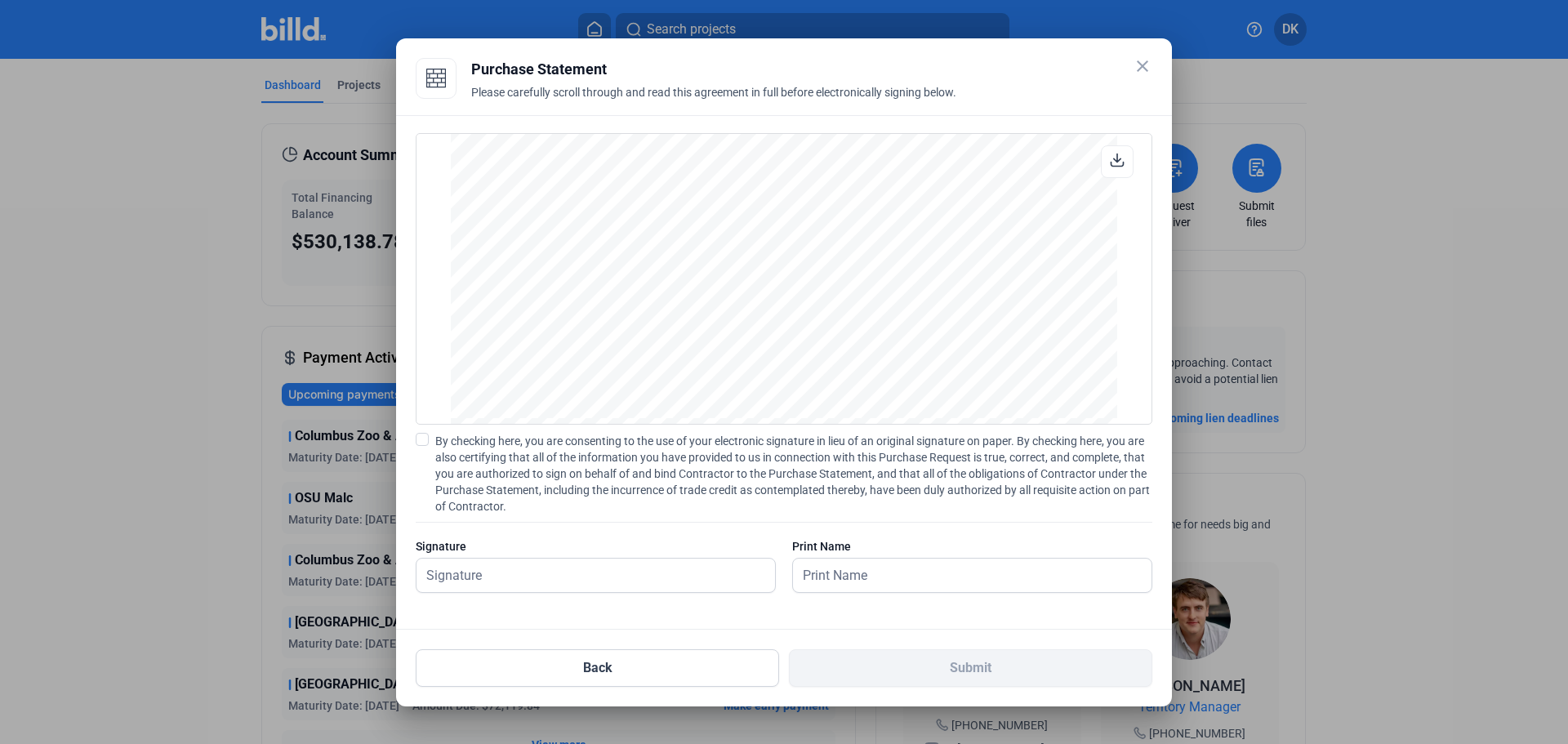
click at [423, 440] on span at bounding box center [422, 439] width 13 height 13
click at [0, 0] on input "By checking here, you are consenting to the use of your electronic signature in…" at bounding box center [0, 0] width 0 height 0
click at [560, 572] on input "text" at bounding box center [586, 576] width 340 height 34
type input "[PERSON_NAME]"
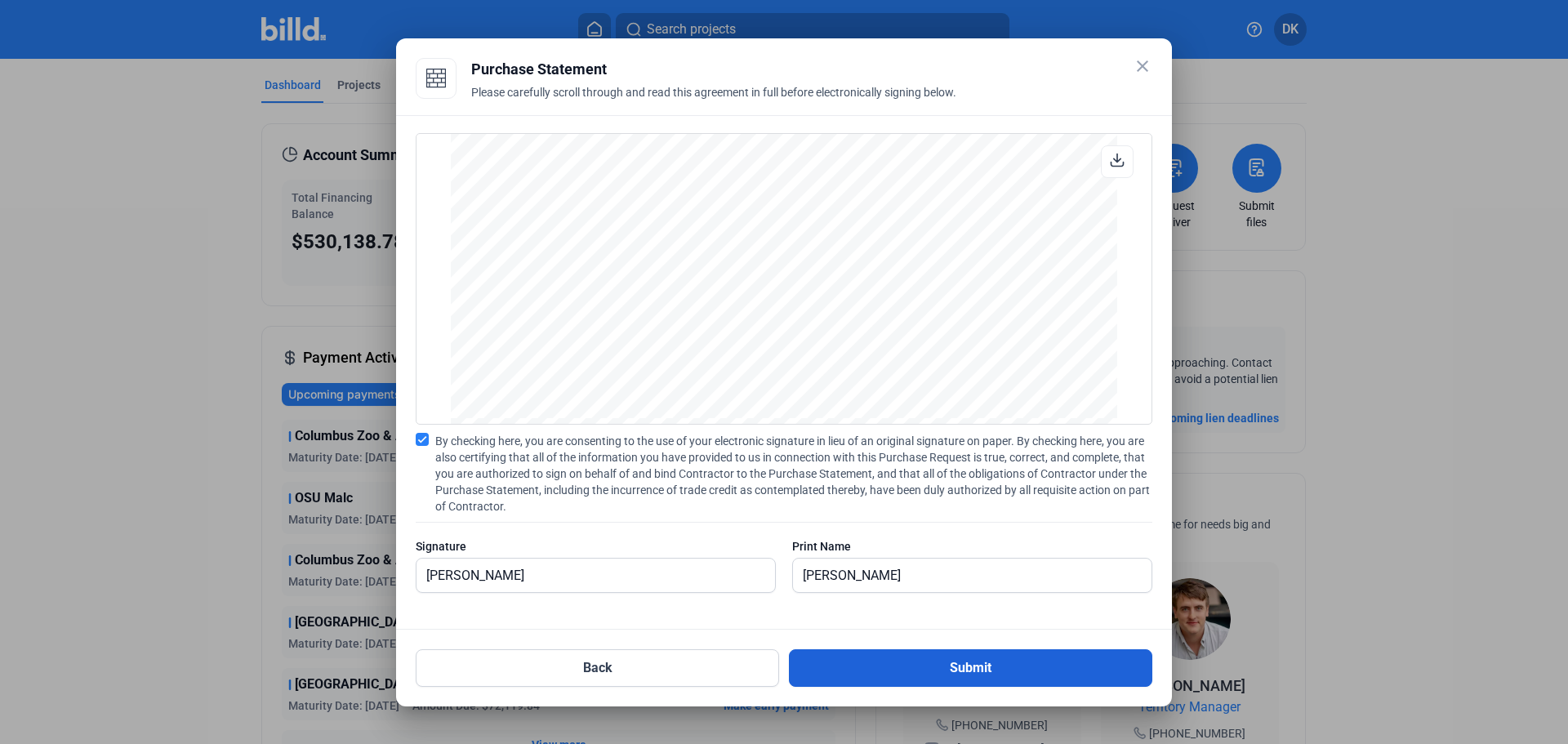
click at [953, 670] on button "Submit" at bounding box center [970, 669] width 363 height 38
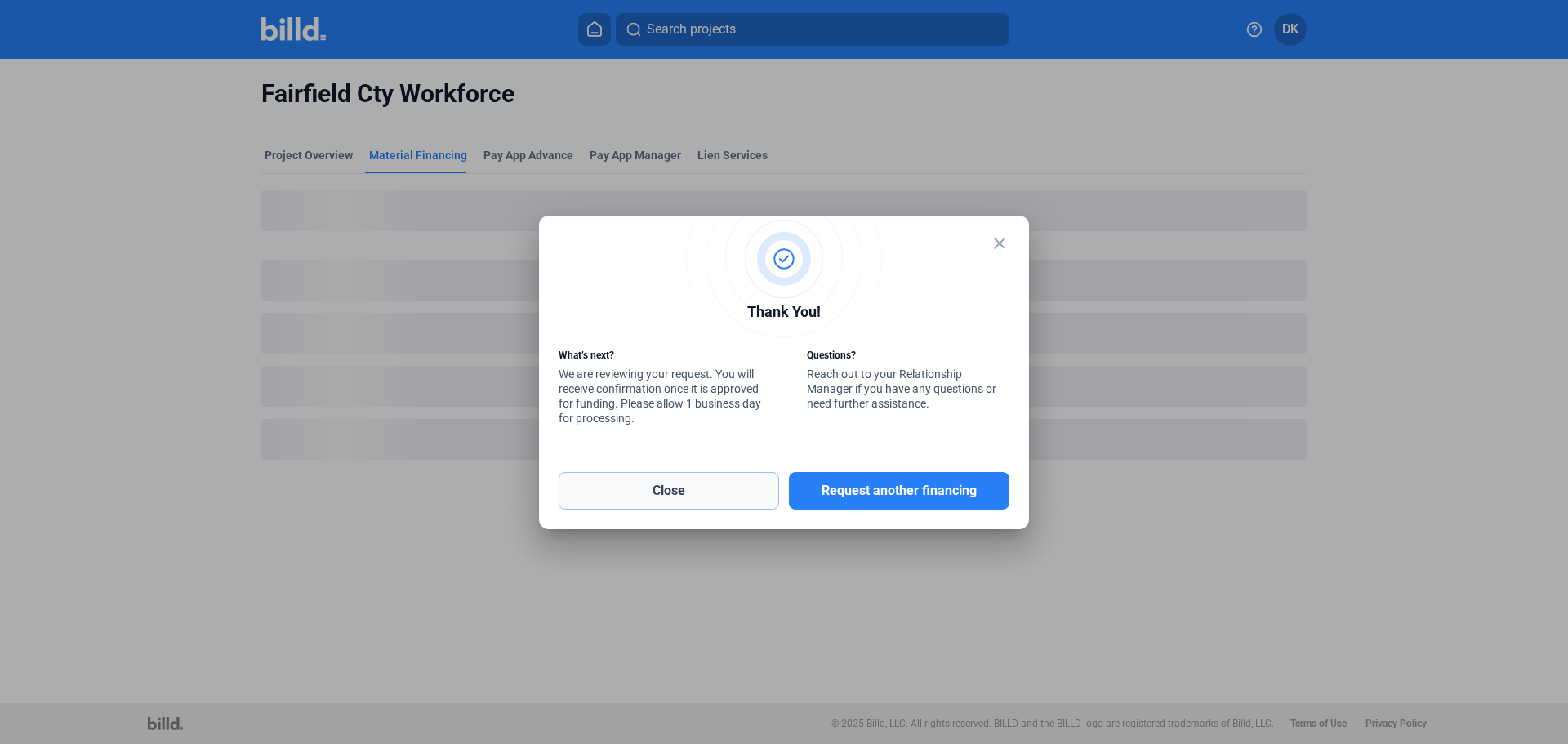
click at [692, 493] on button "Close" at bounding box center [669, 491] width 221 height 38
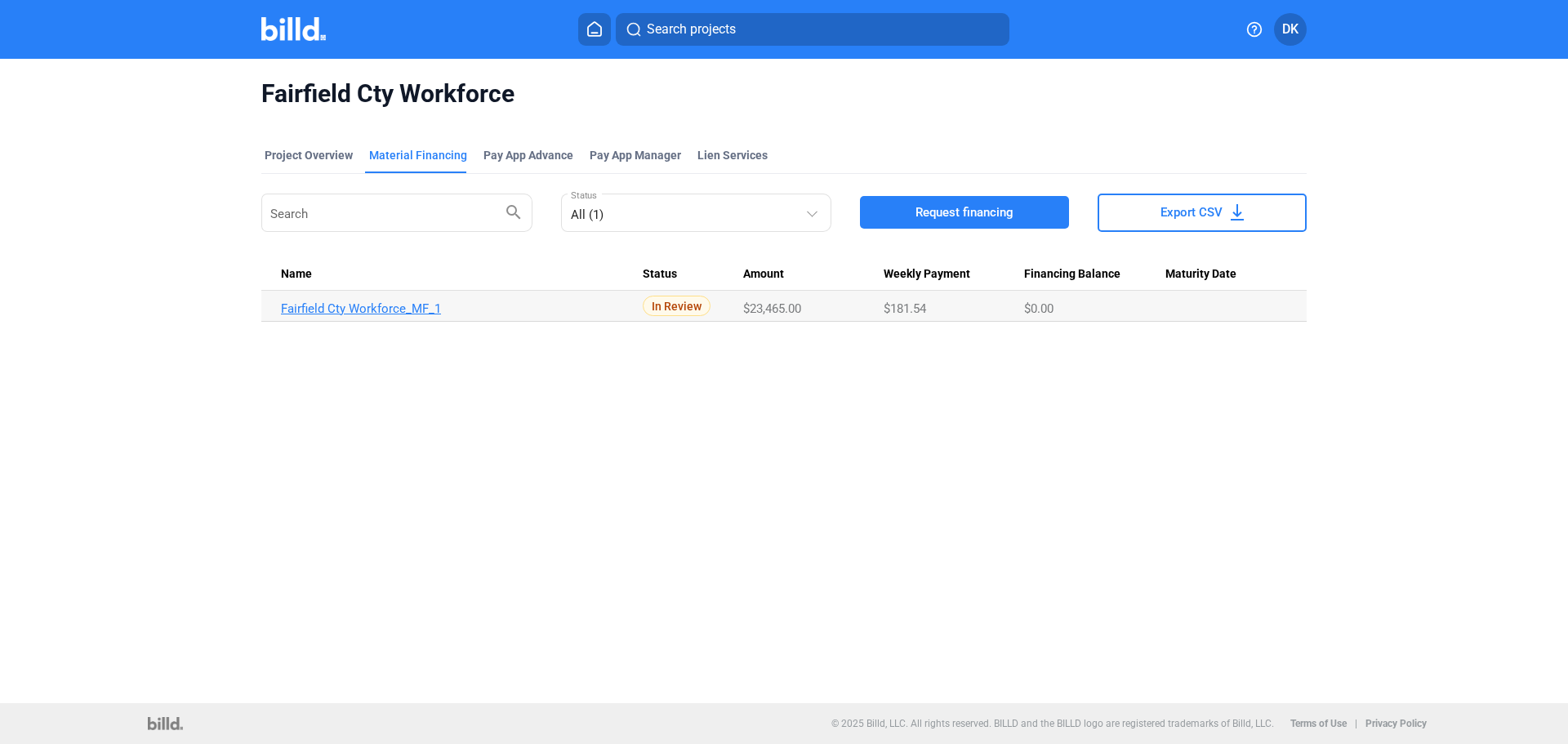
click at [333, 306] on link "Fairfield Cty Workforce_MF_1" at bounding box center [462, 309] width 362 height 15
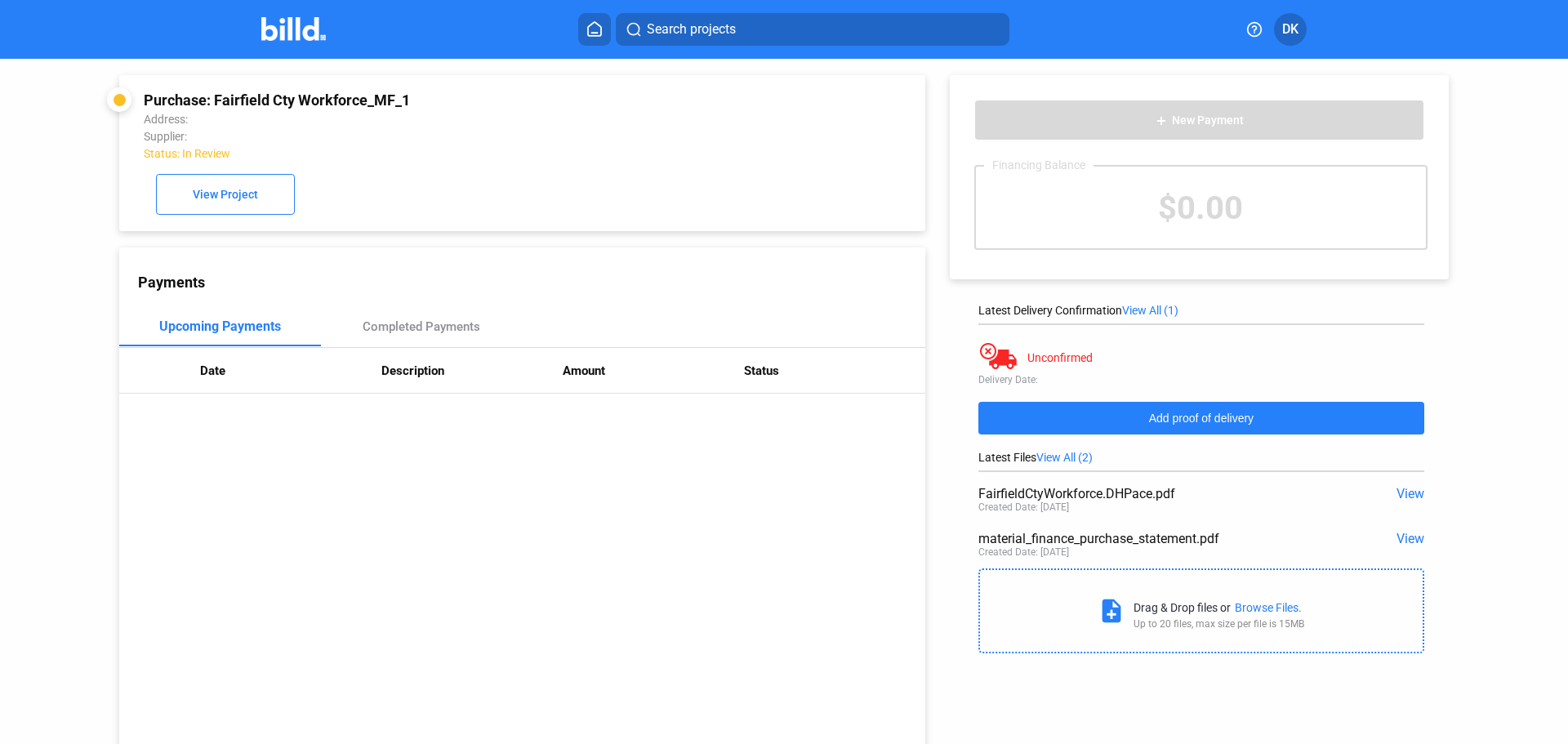
click at [1209, 418] on span "Add proof of delivery" at bounding box center [1201, 419] width 105 height 13
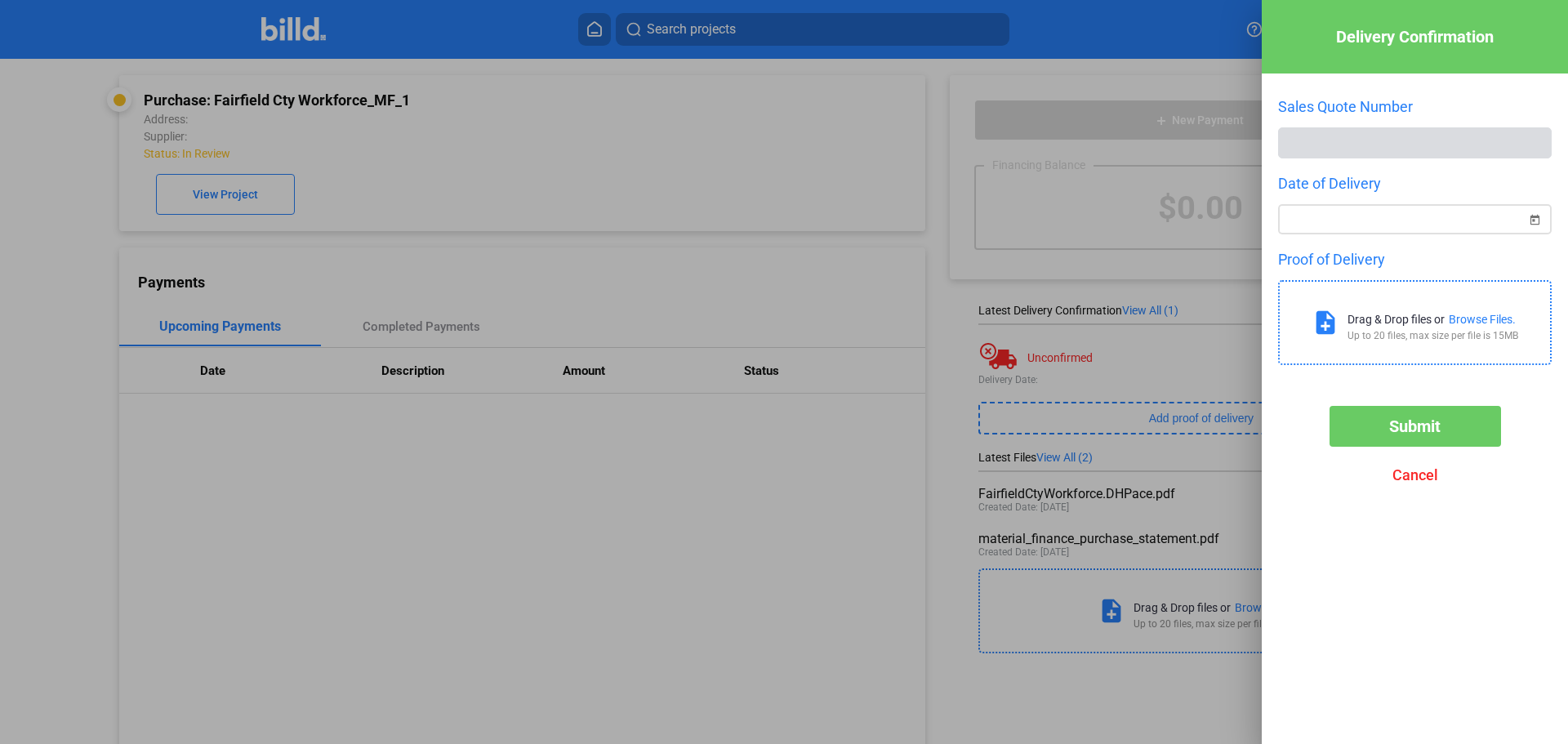
click at [1537, 220] on span "Open calendar" at bounding box center [1535, 210] width 40 height 40
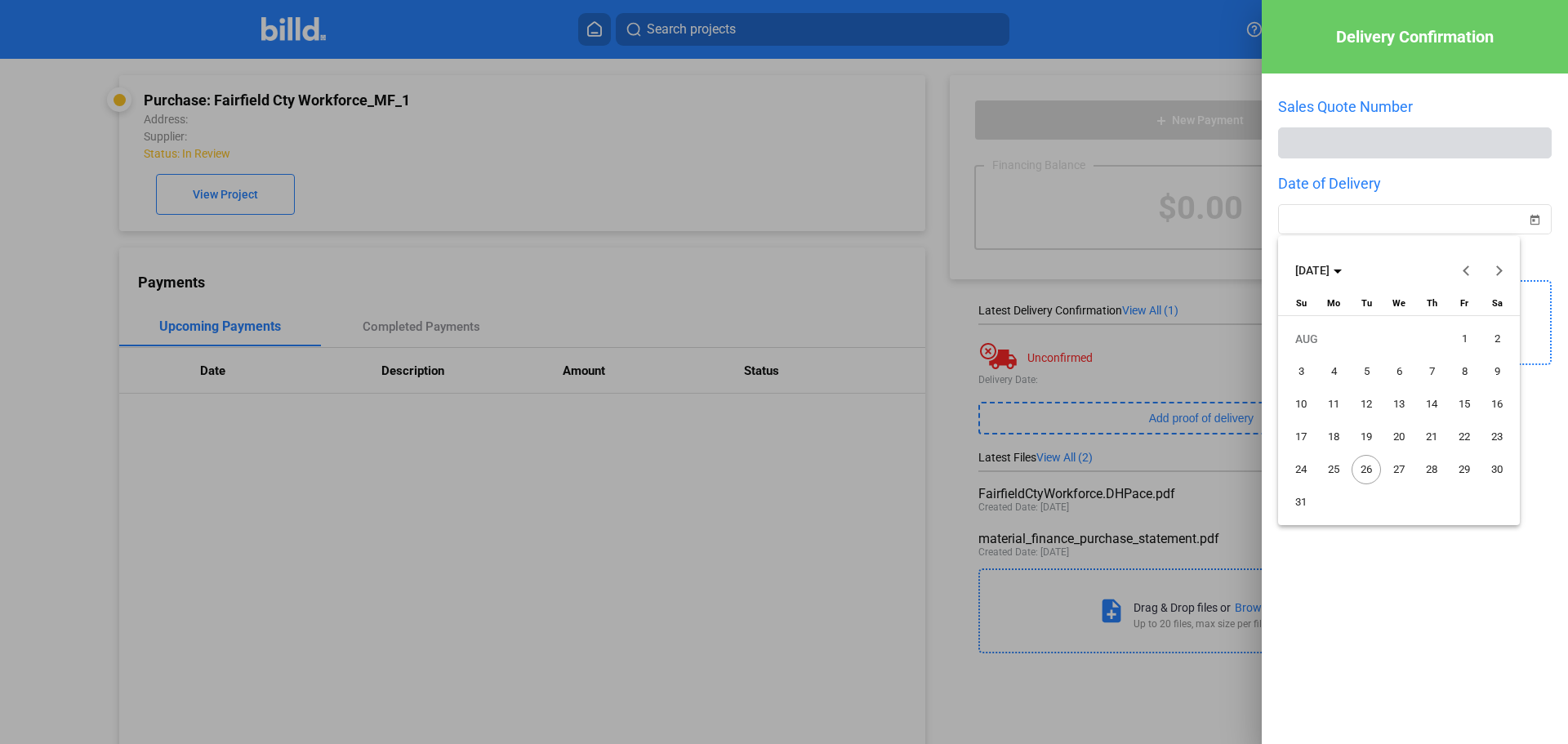
click at [1465, 274] on span "Previous month" at bounding box center [1467, 271] width 40 height 40
click at [1432, 506] on span "31" at bounding box center [1431, 502] width 29 height 29
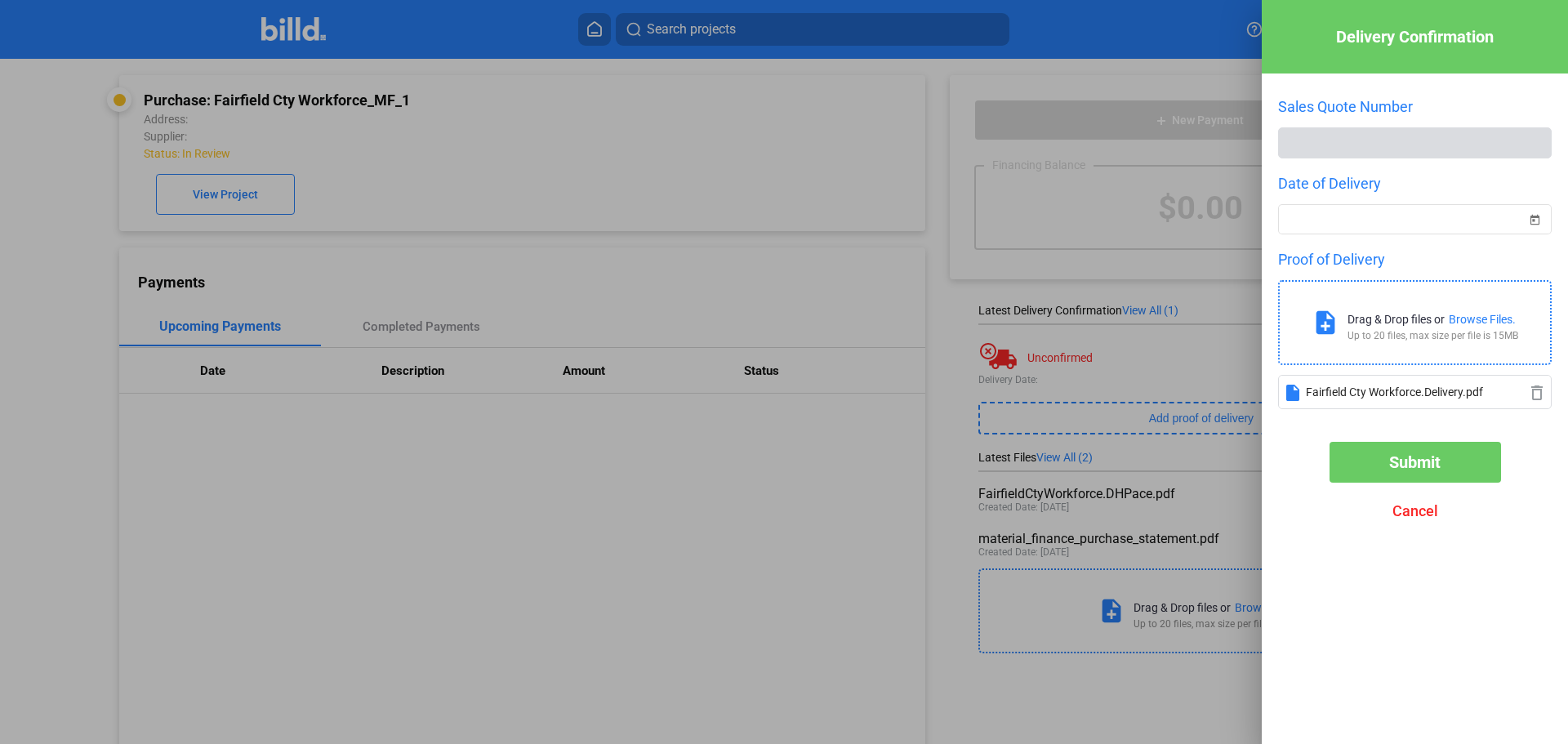
click at [1420, 470] on span "Submit" at bounding box center [1415, 462] width 52 height 20
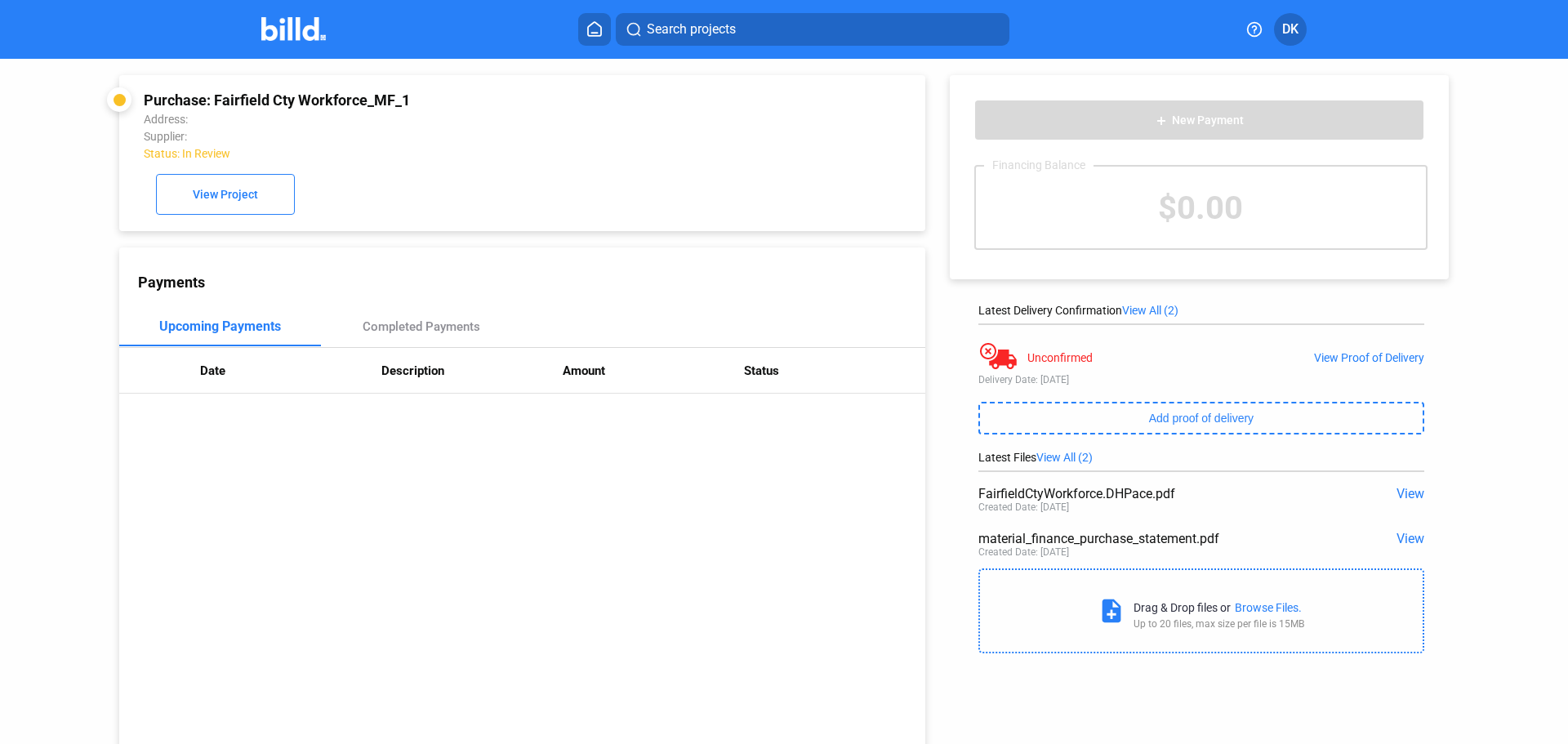
click at [1065, 455] on span "View All (2)" at bounding box center [1065, 457] width 57 height 13
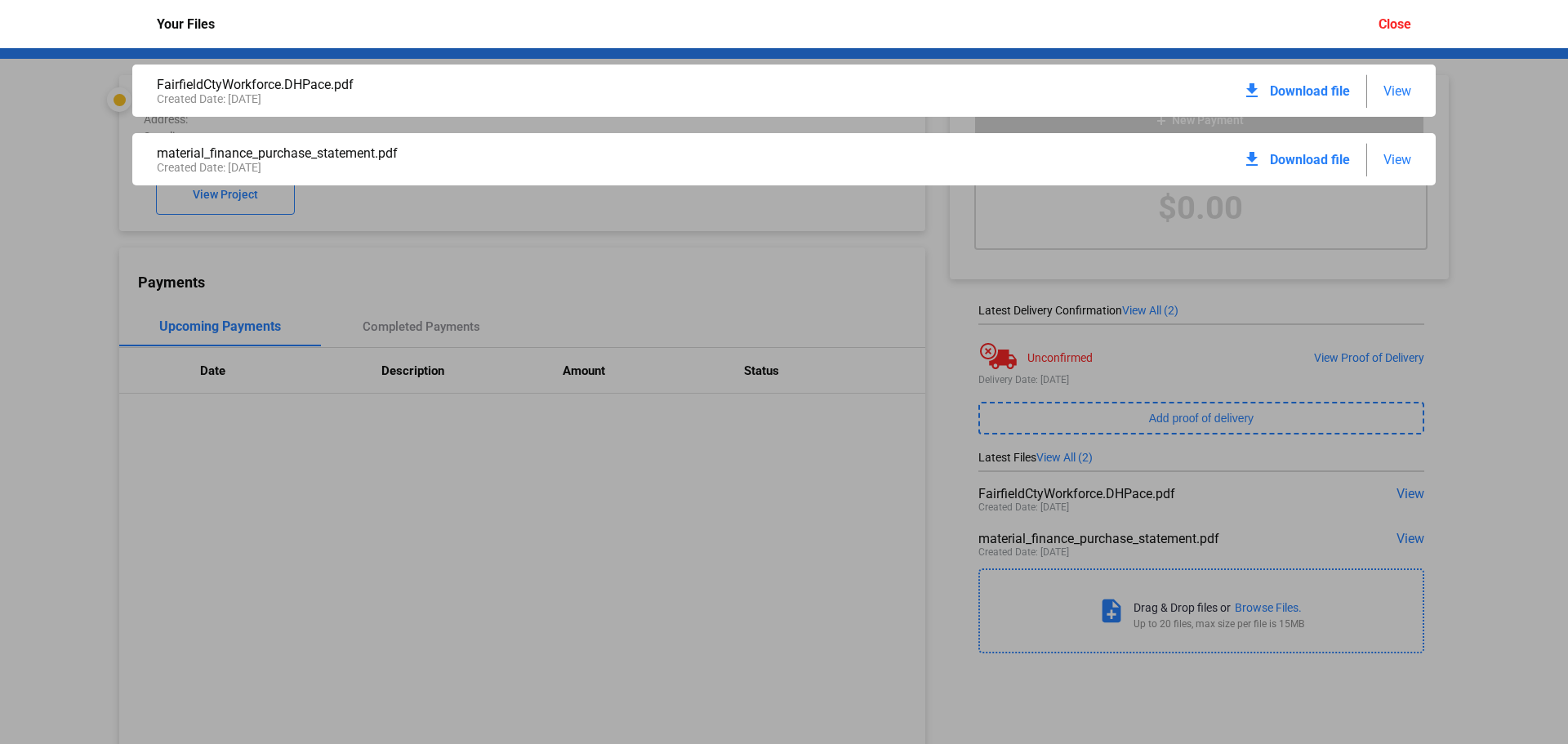
click at [1066, 455] on div "FairfieldCtyWorkforce.DHPace.pdf Created Date: [DATE] download Download file Vi…" at bounding box center [784, 396] width 1568 height 696
click at [1388, 25] on div "Close" at bounding box center [1395, 24] width 33 height 15
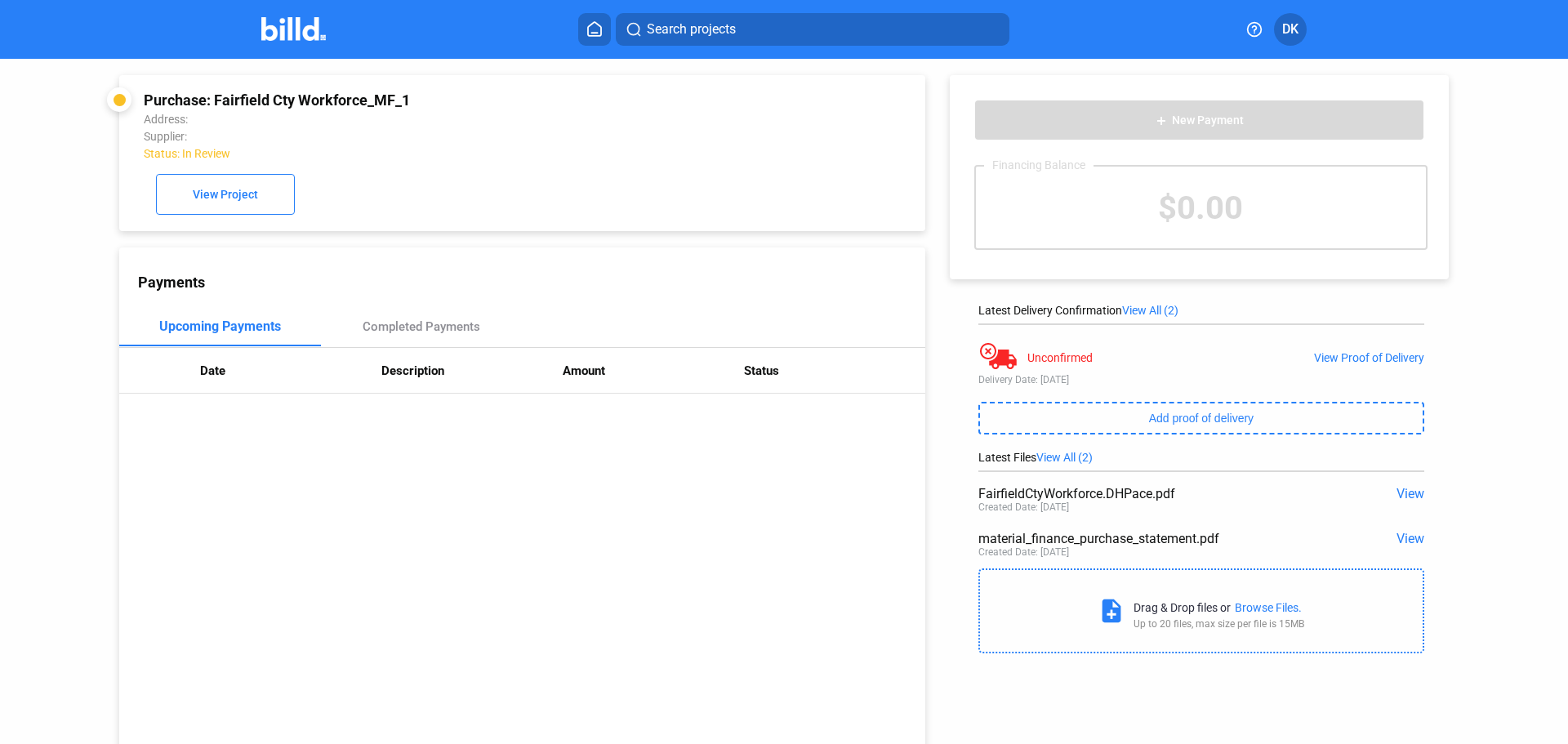
click at [1362, 354] on div "View Proof of Delivery" at bounding box center [1369, 357] width 110 height 13
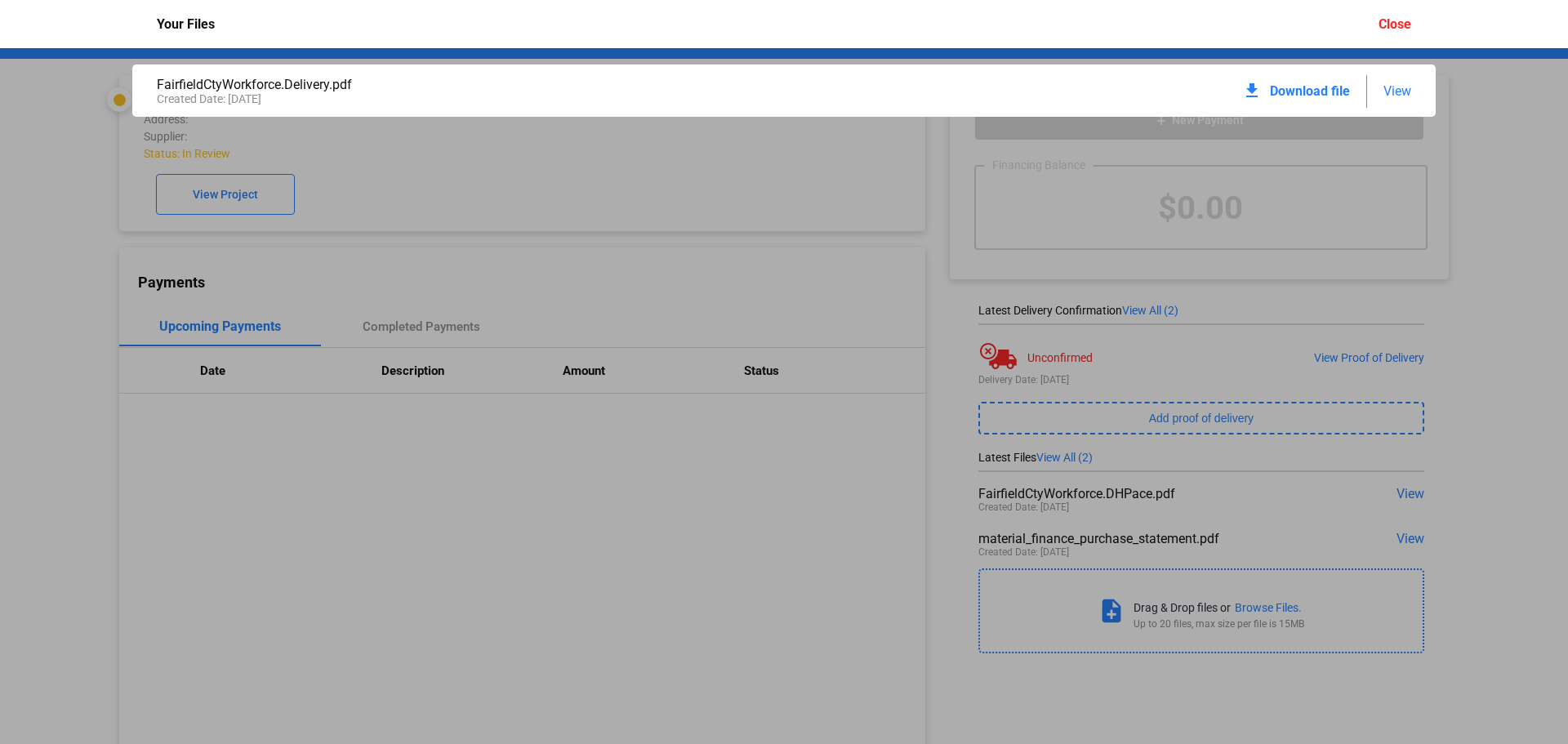
click at [1401, 23] on div "Close" at bounding box center [1395, 24] width 33 height 15
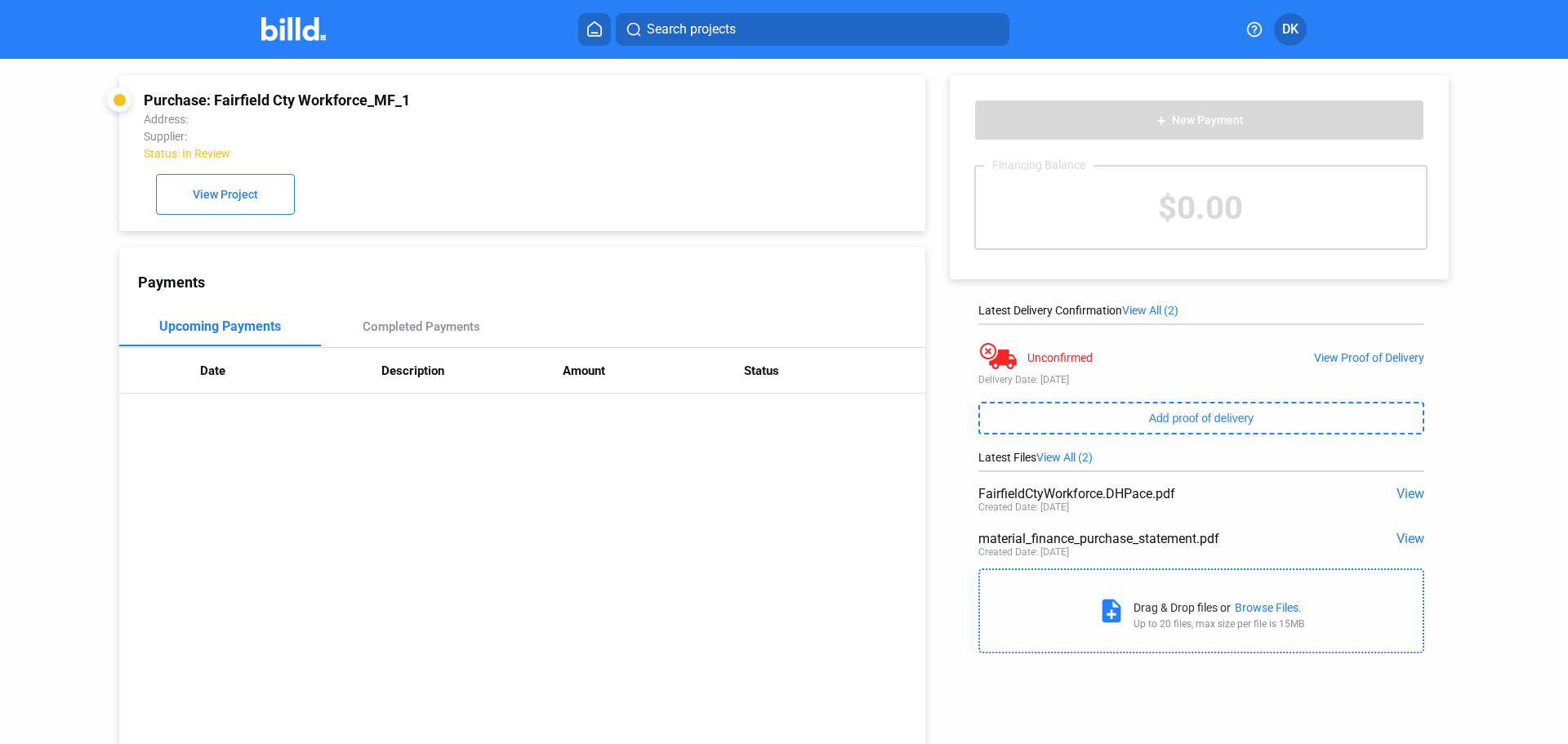
click at [293, 37] on img at bounding box center [293, 28] width 64 height 24
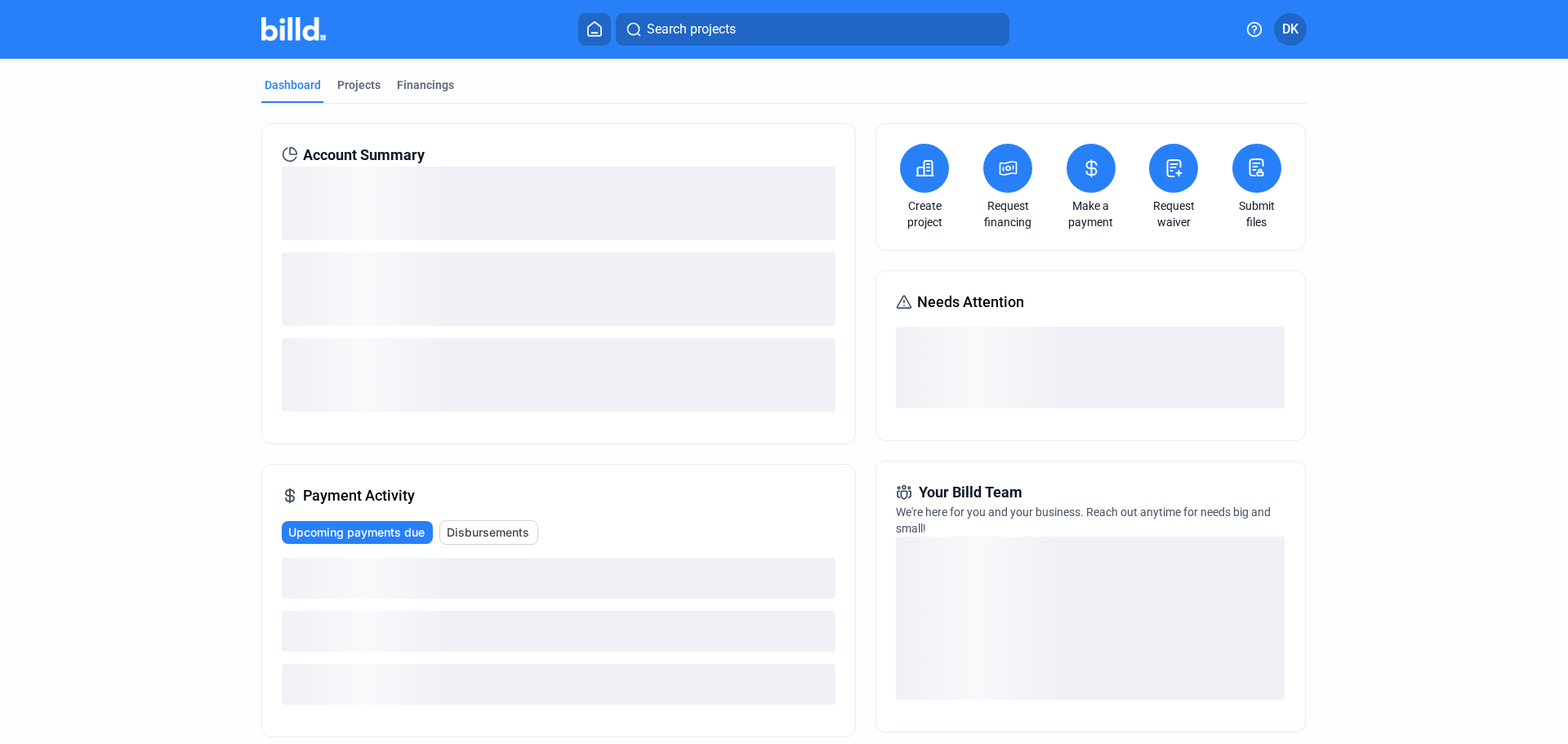
click at [920, 174] on icon at bounding box center [925, 169] width 16 height 15
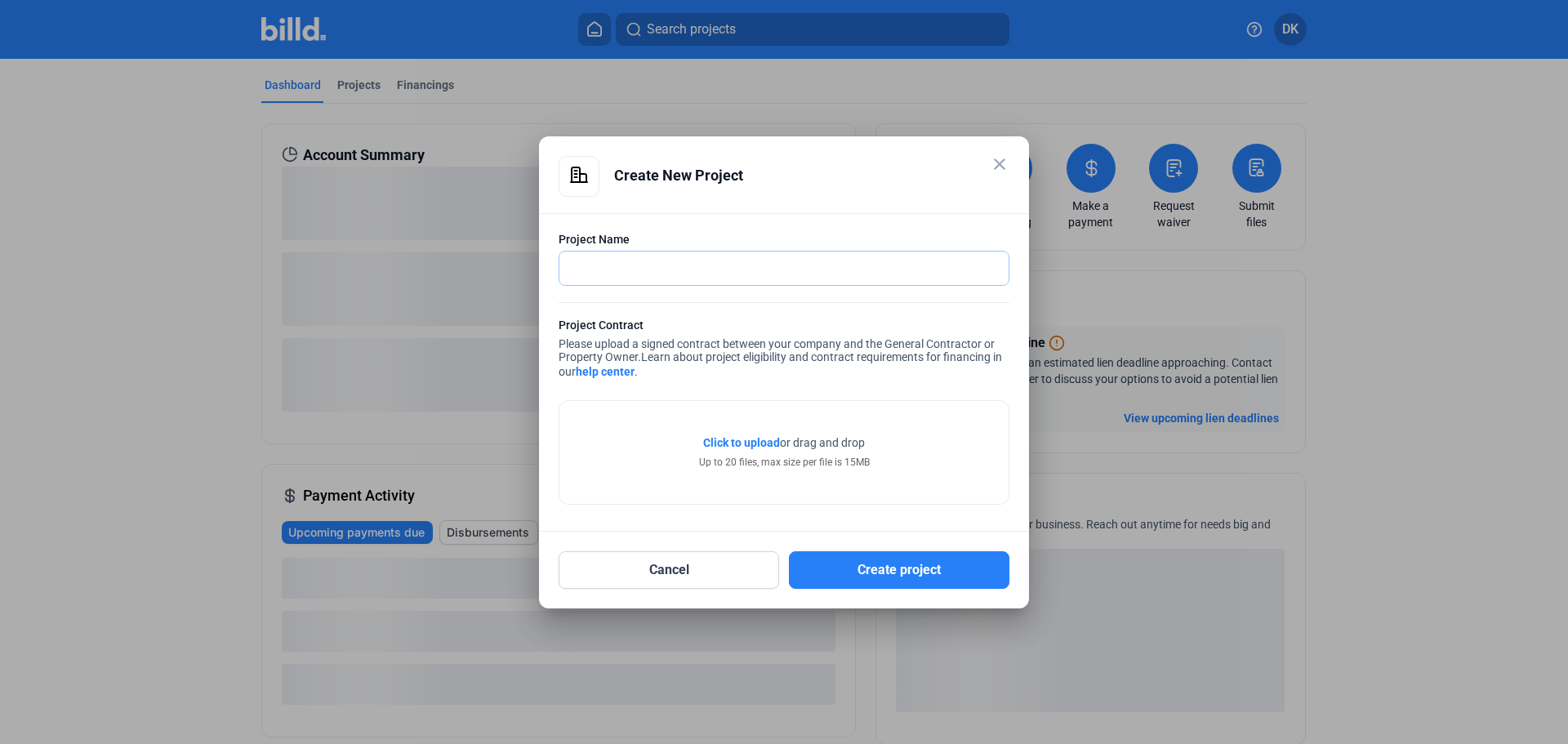
click at [677, 262] on input "text" at bounding box center [774, 269] width 431 height 34
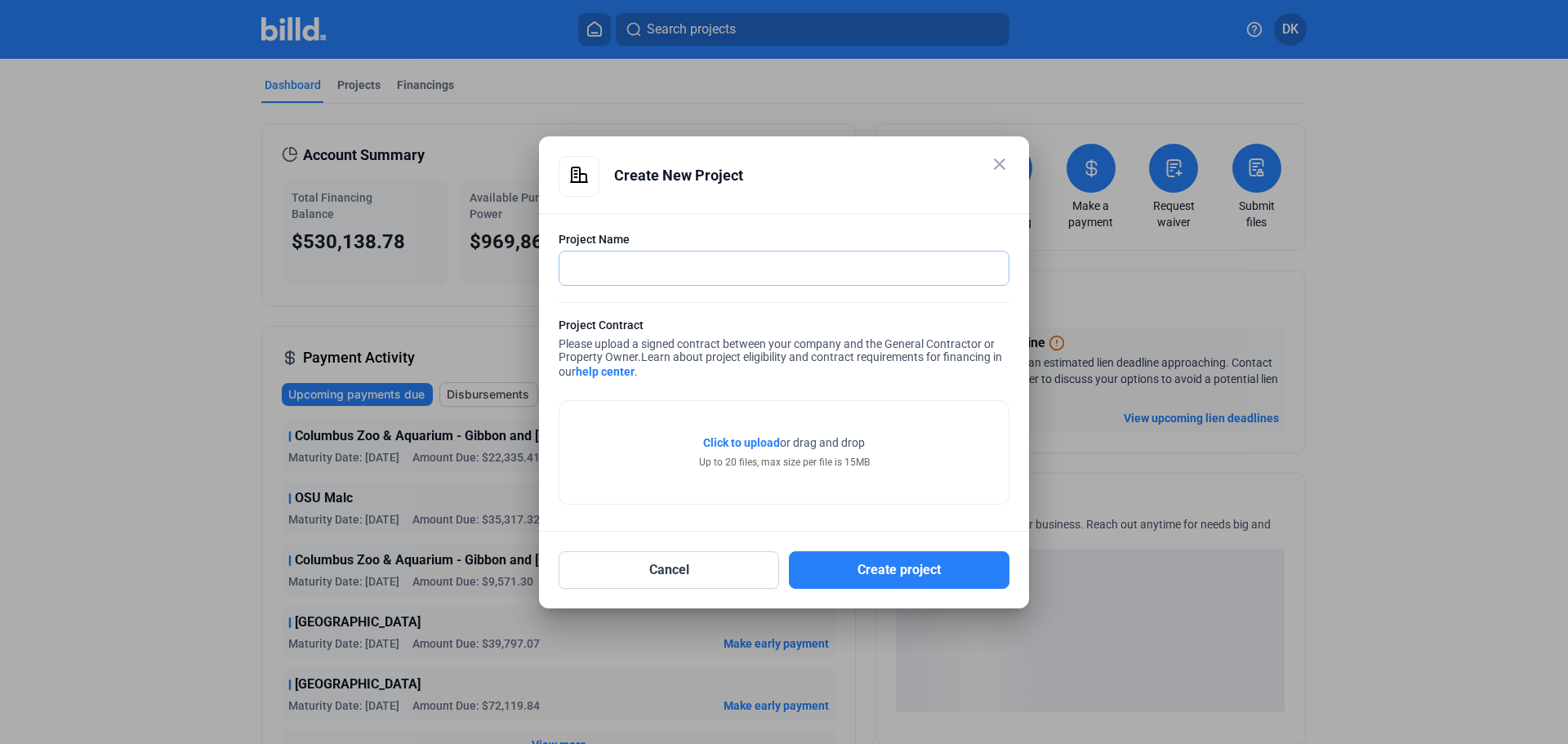
type input "T"
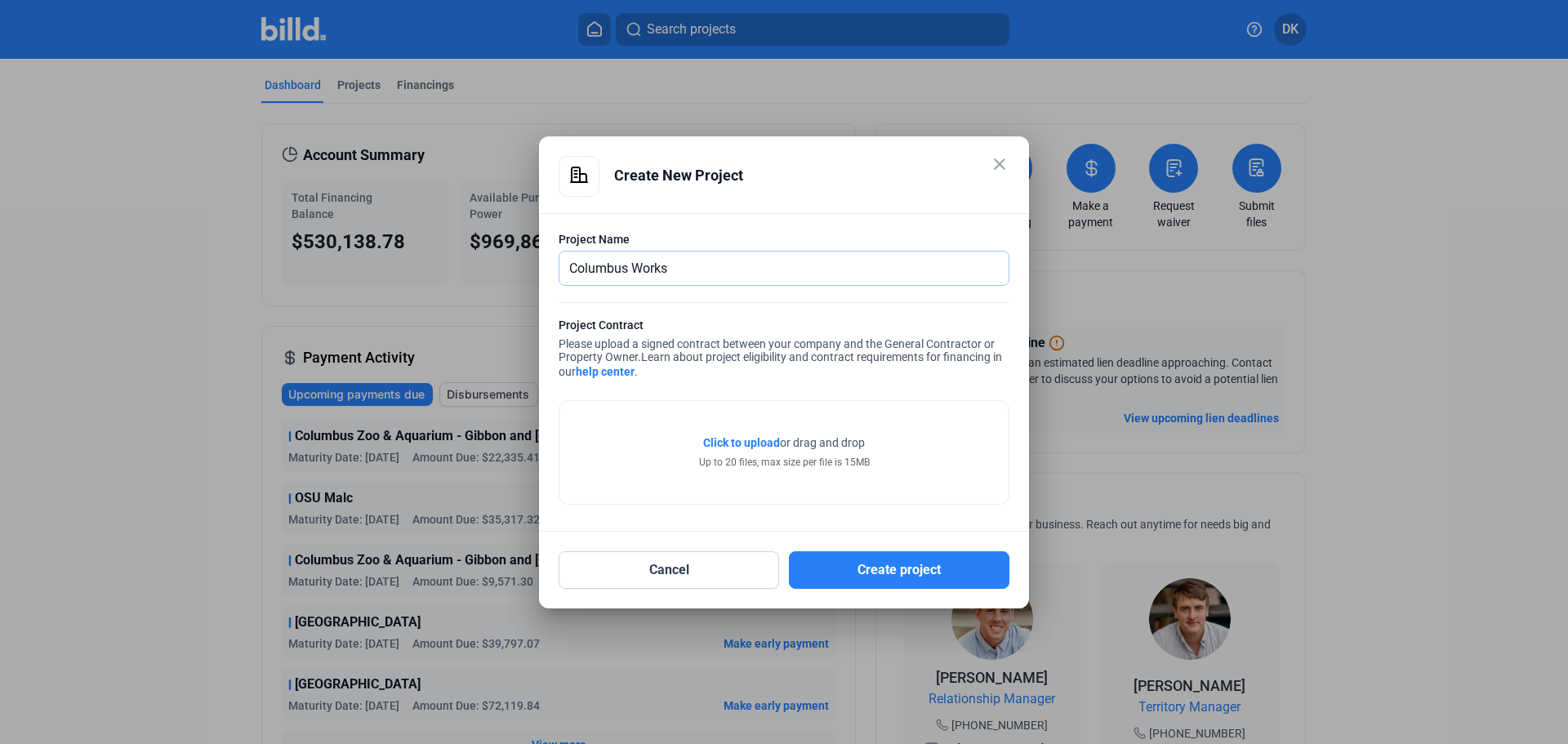
click at [686, 274] on input "Columbus Works" at bounding box center [774, 269] width 431 height 34
type input "[GEOGRAPHIC_DATA] Trident"
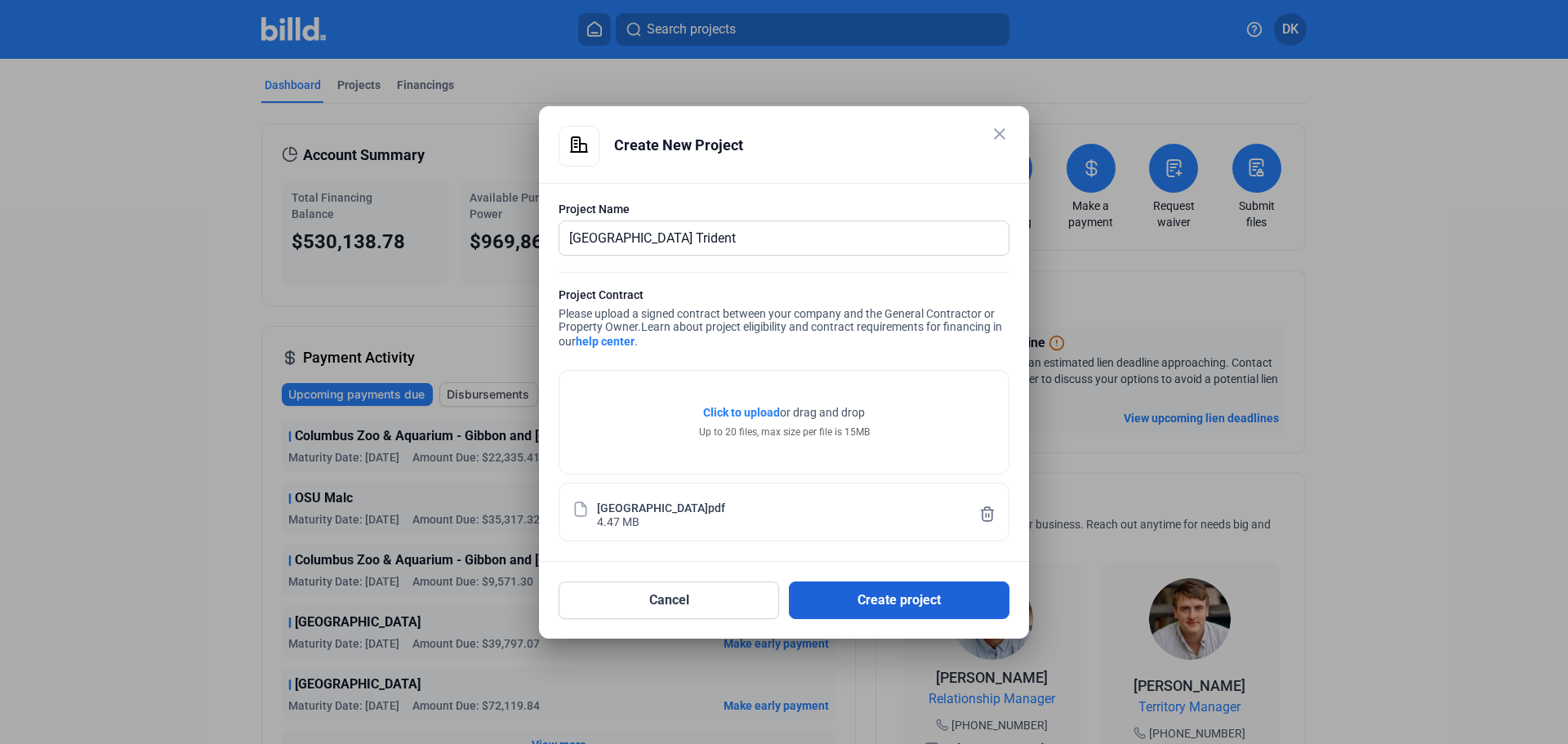
click at [925, 601] on button "Create project" at bounding box center [900, 601] width 221 height 38
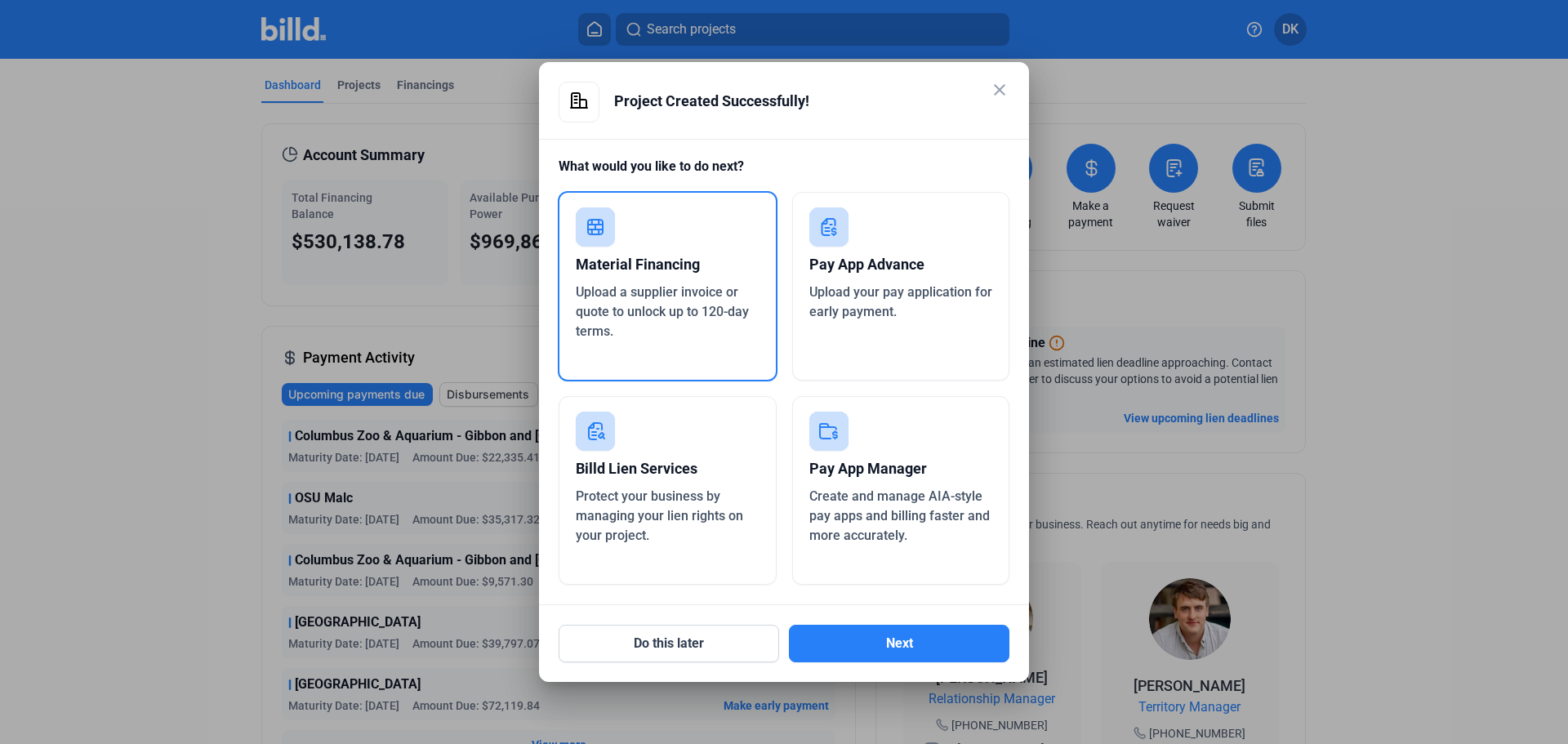
click at [668, 320] on div "Upload a supplier invoice or quote to unlock up to 120-day terms." at bounding box center [668, 312] width 184 height 58
click at [895, 651] on button "Next" at bounding box center [900, 644] width 221 height 38
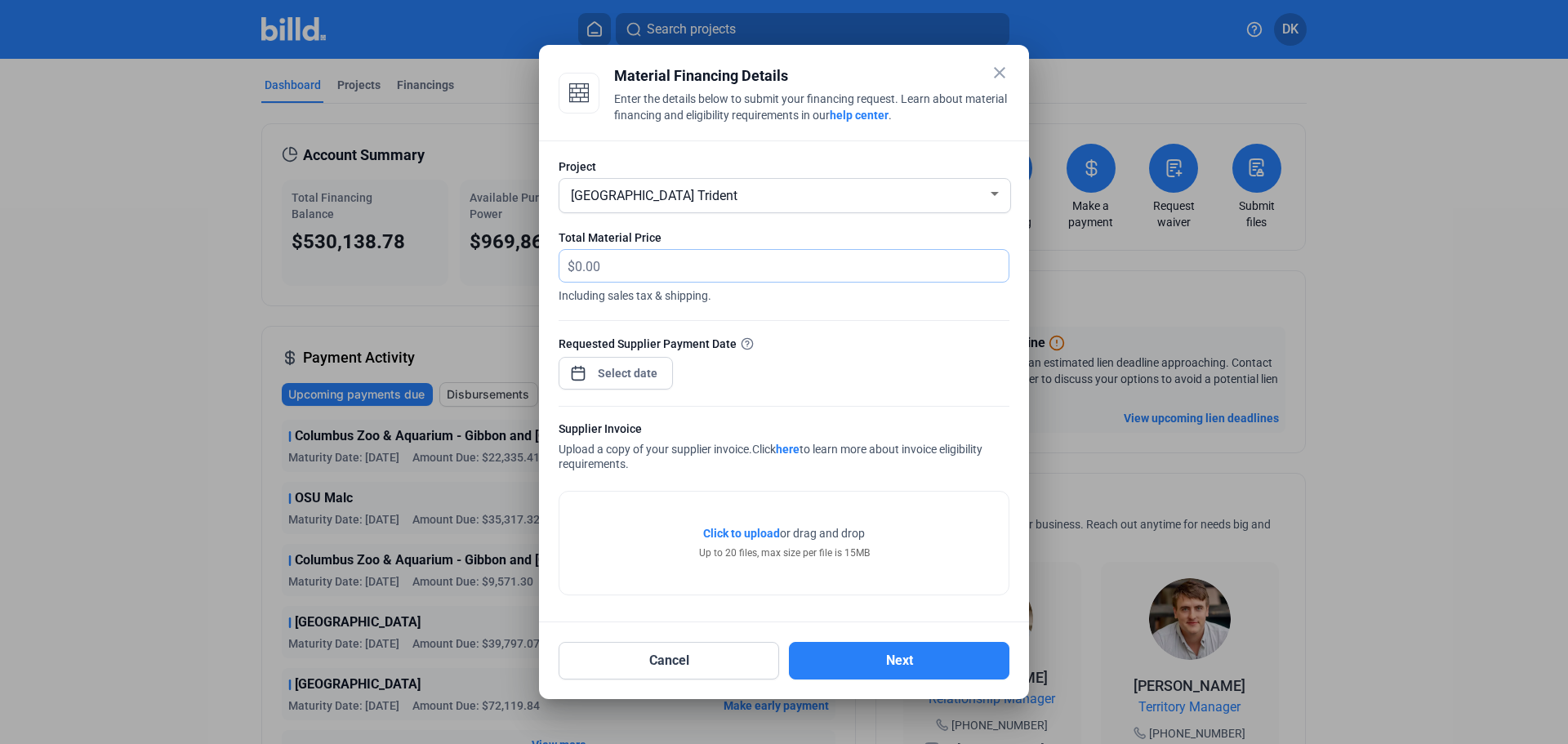
click at [619, 259] on input "text" at bounding box center [783, 266] width 415 height 32
drag, startPoint x: 629, startPoint y: 257, endPoint x: 605, endPoint y: 263, distance: 24.7
click at [605, 263] on input "text" at bounding box center [792, 266] width 434 height 32
type input "27,540.05"
click at [614, 379] on div "close Material Financing Details Enter the details below to submit your financi…" at bounding box center [784, 372] width 1568 height 744
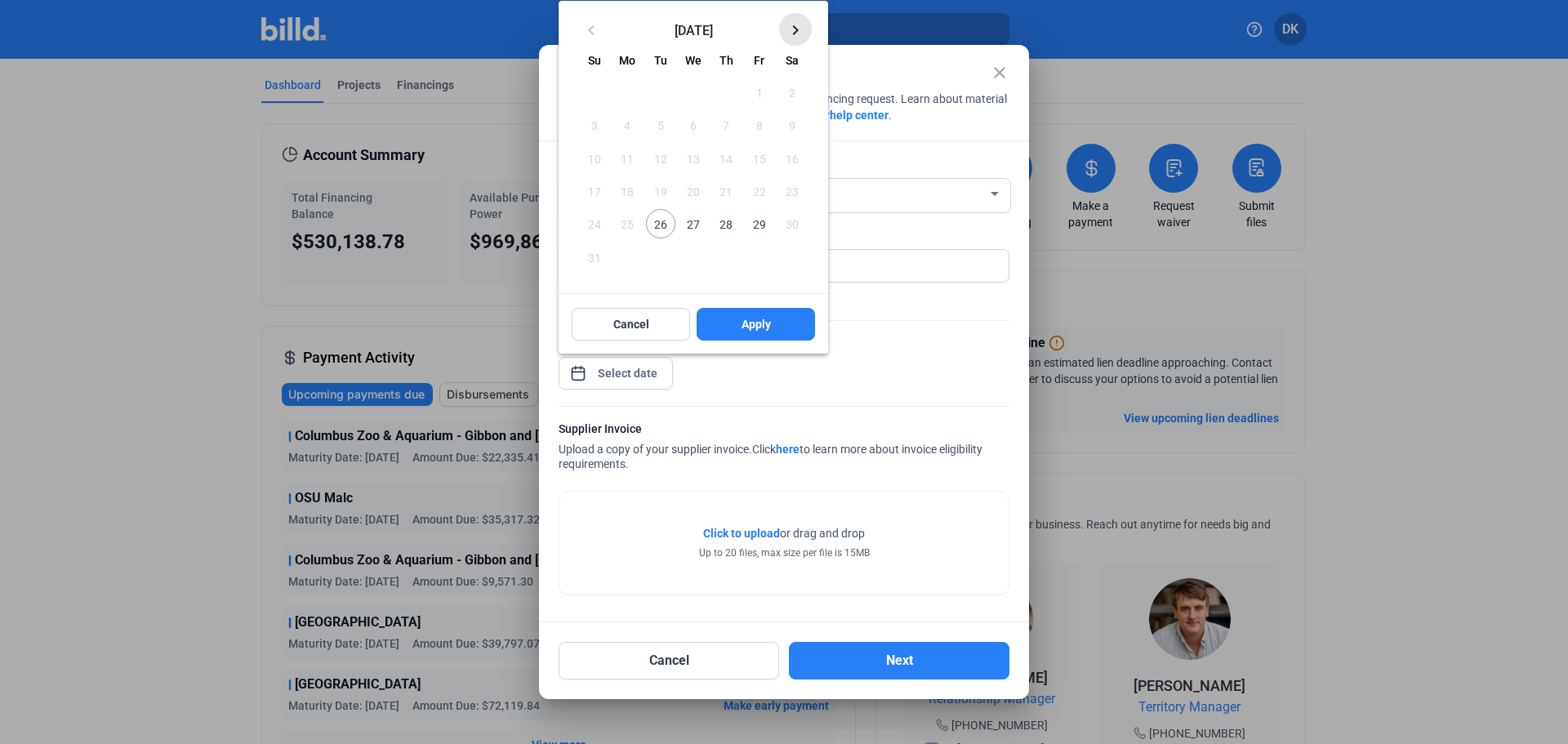
click at [802, 24] on mat-icon "keyboard_arrow_right" at bounding box center [795, 30] width 20 height 20
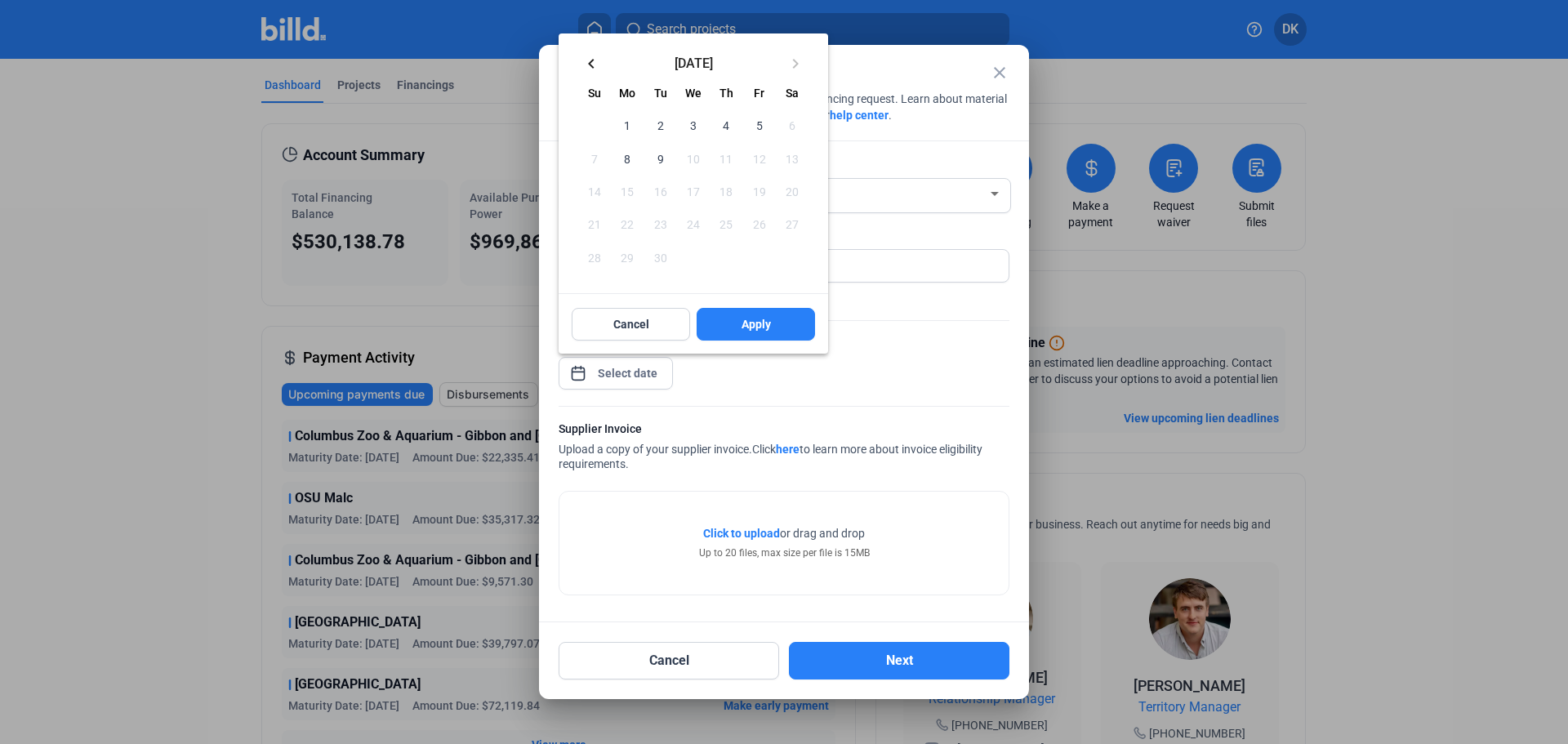
click at [668, 158] on span "9" at bounding box center [660, 157] width 29 height 29
click at [736, 349] on div "Cancel Apply" at bounding box center [694, 324] width 270 height 58
click at [764, 325] on span "Apply" at bounding box center [756, 323] width 29 height 16
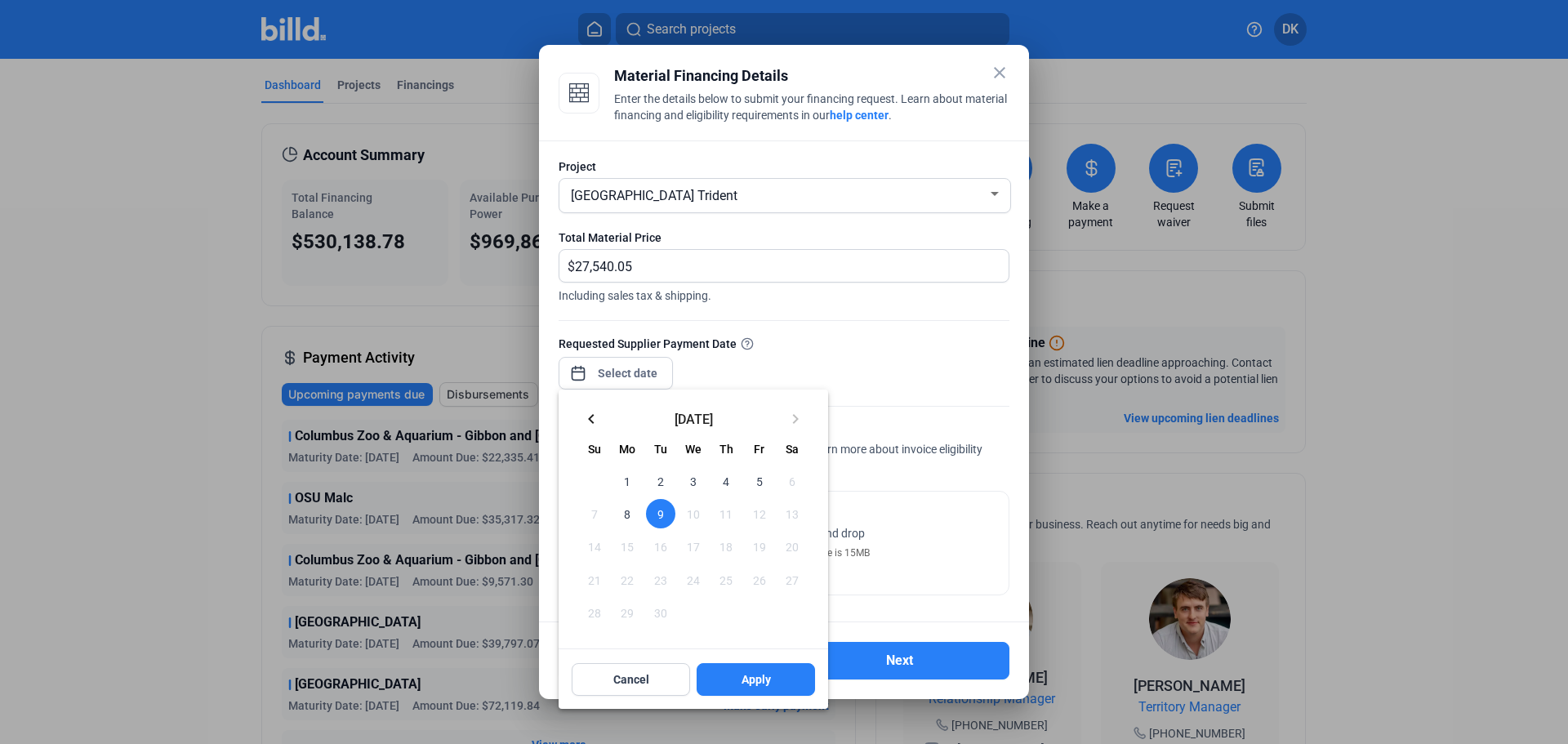
click at [834, 327] on div at bounding box center [784, 372] width 1568 height 744
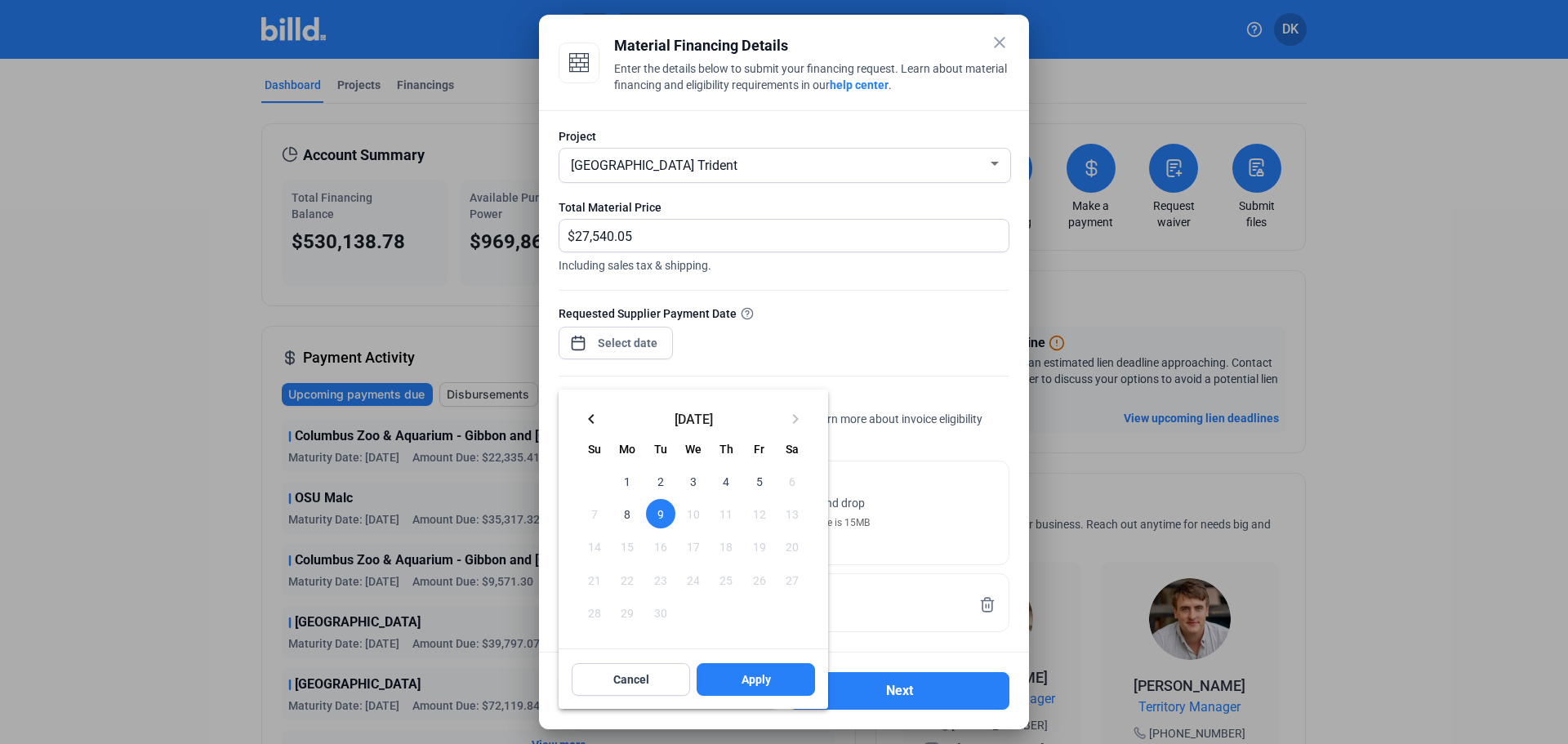
click at [1016, 411] on div at bounding box center [784, 372] width 1568 height 744
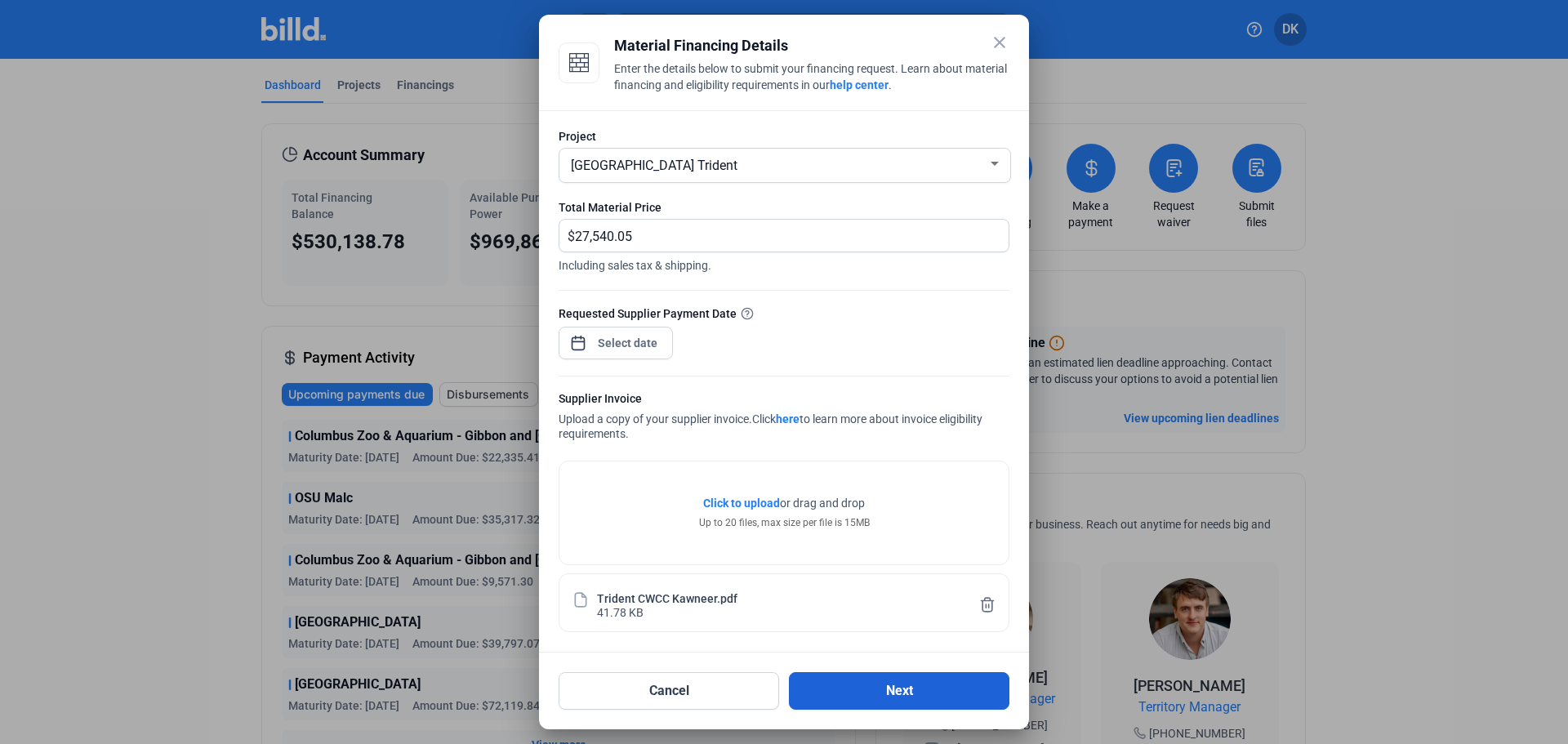
click at [870, 689] on button "Next" at bounding box center [900, 691] width 221 height 38
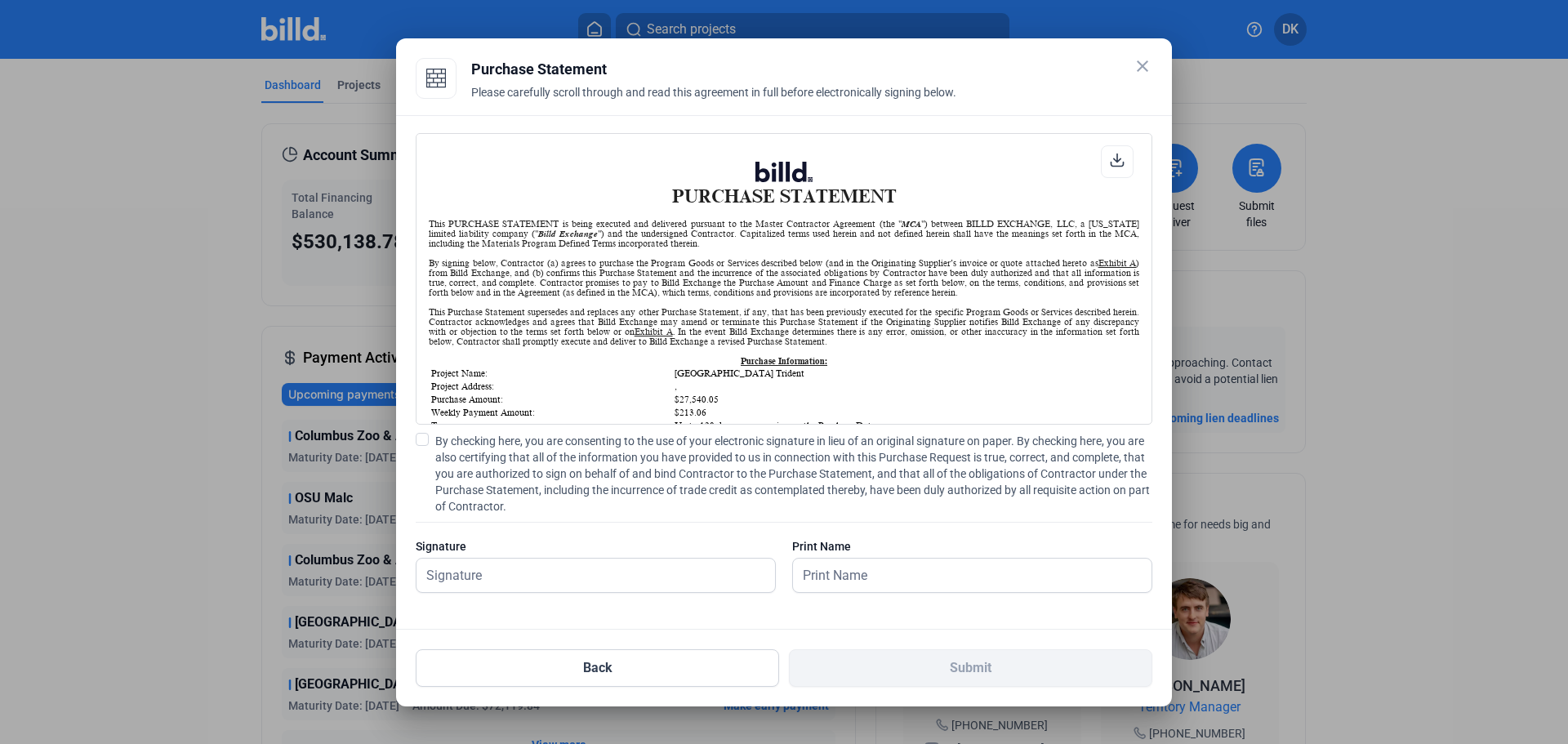
scroll to position [1356, 0]
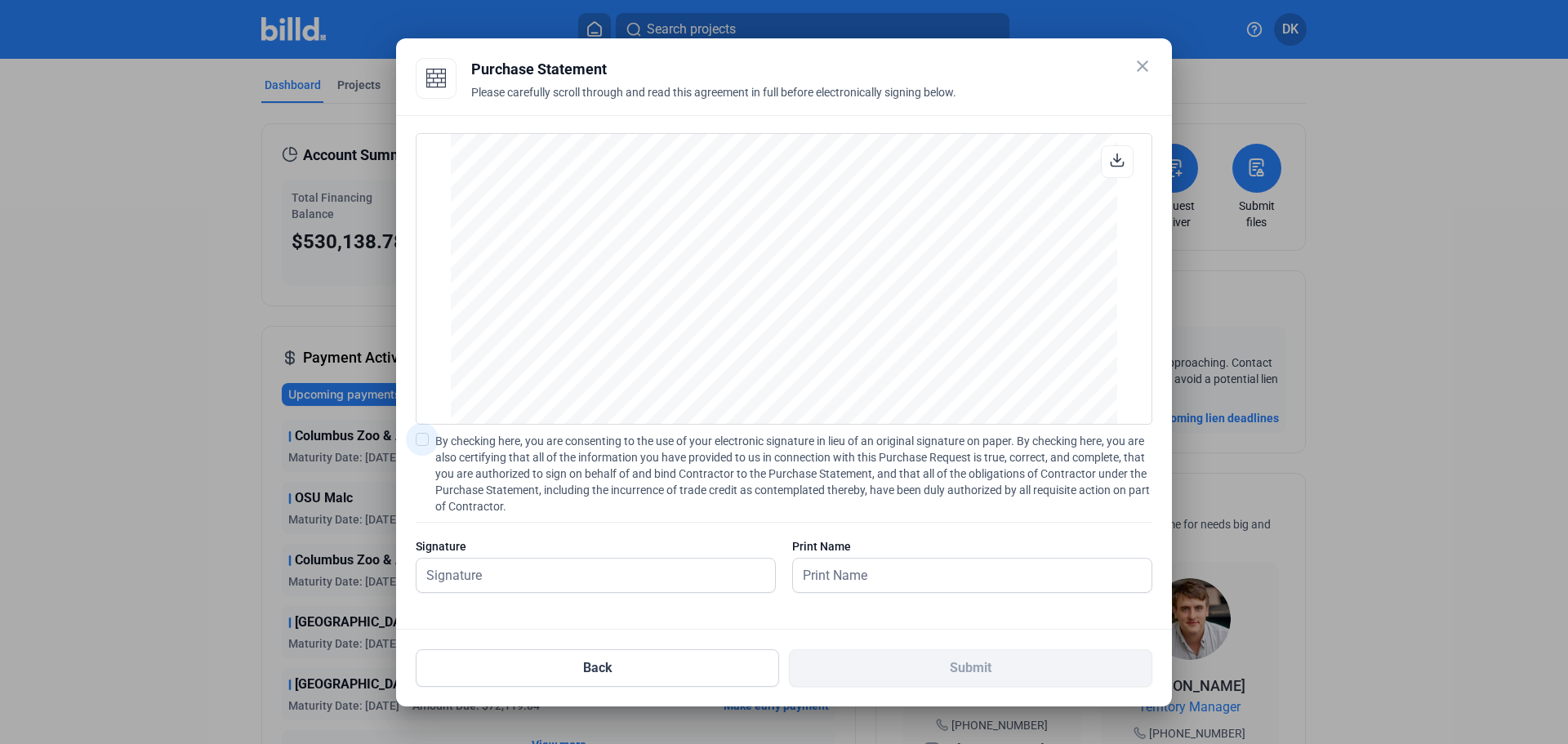
click at [423, 440] on span at bounding box center [422, 439] width 13 height 13
click at [0, 0] on input "By checking here, you are consenting to the use of your electronic signature in…" at bounding box center [0, 0] width 0 height 0
drag, startPoint x: 598, startPoint y: 572, endPoint x: 611, endPoint y: 572, distance: 13.0
click at [598, 572] on input "text" at bounding box center [586, 576] width 340 height 34
type input "[PERSON_NAME]"
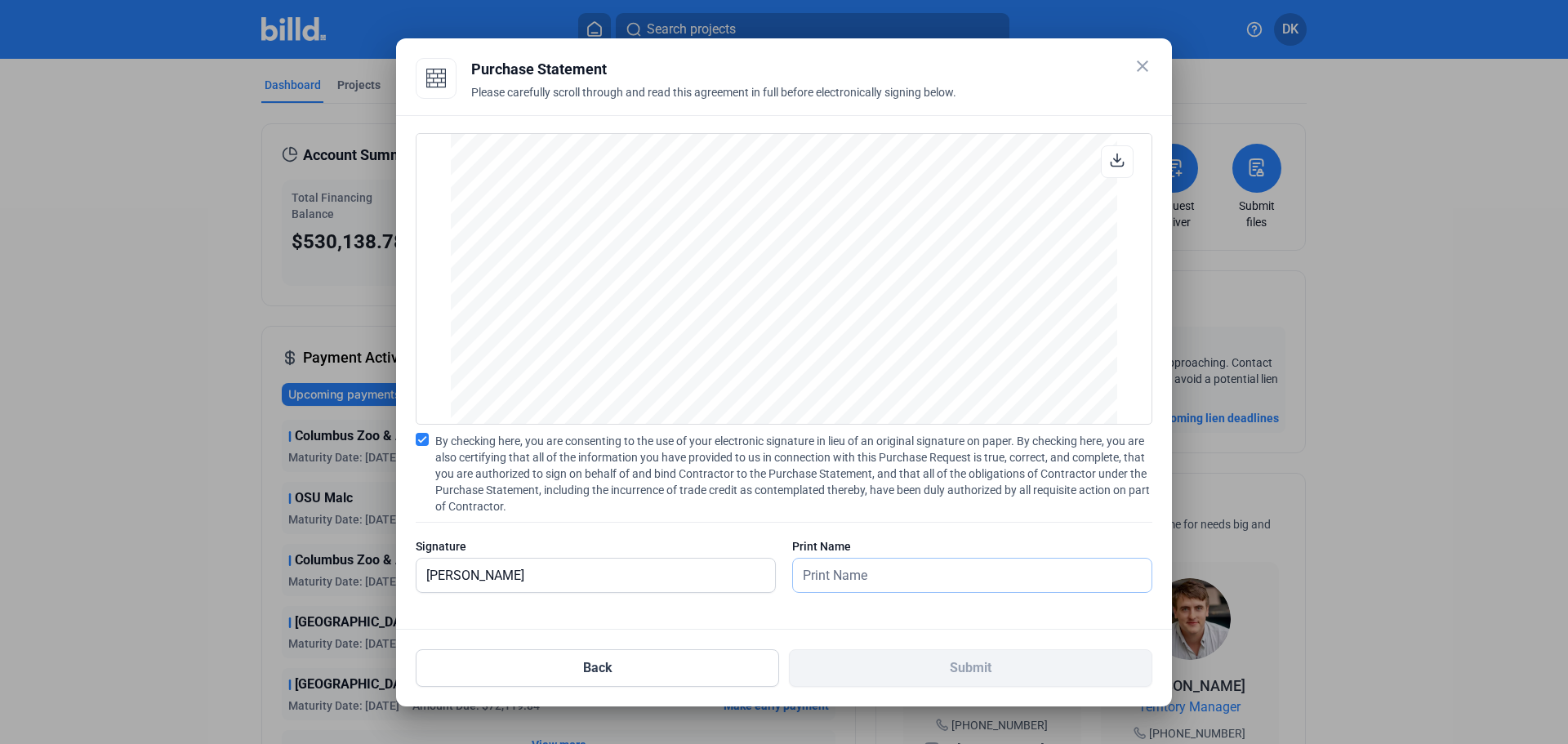
type input "[PERSON_NAME]"
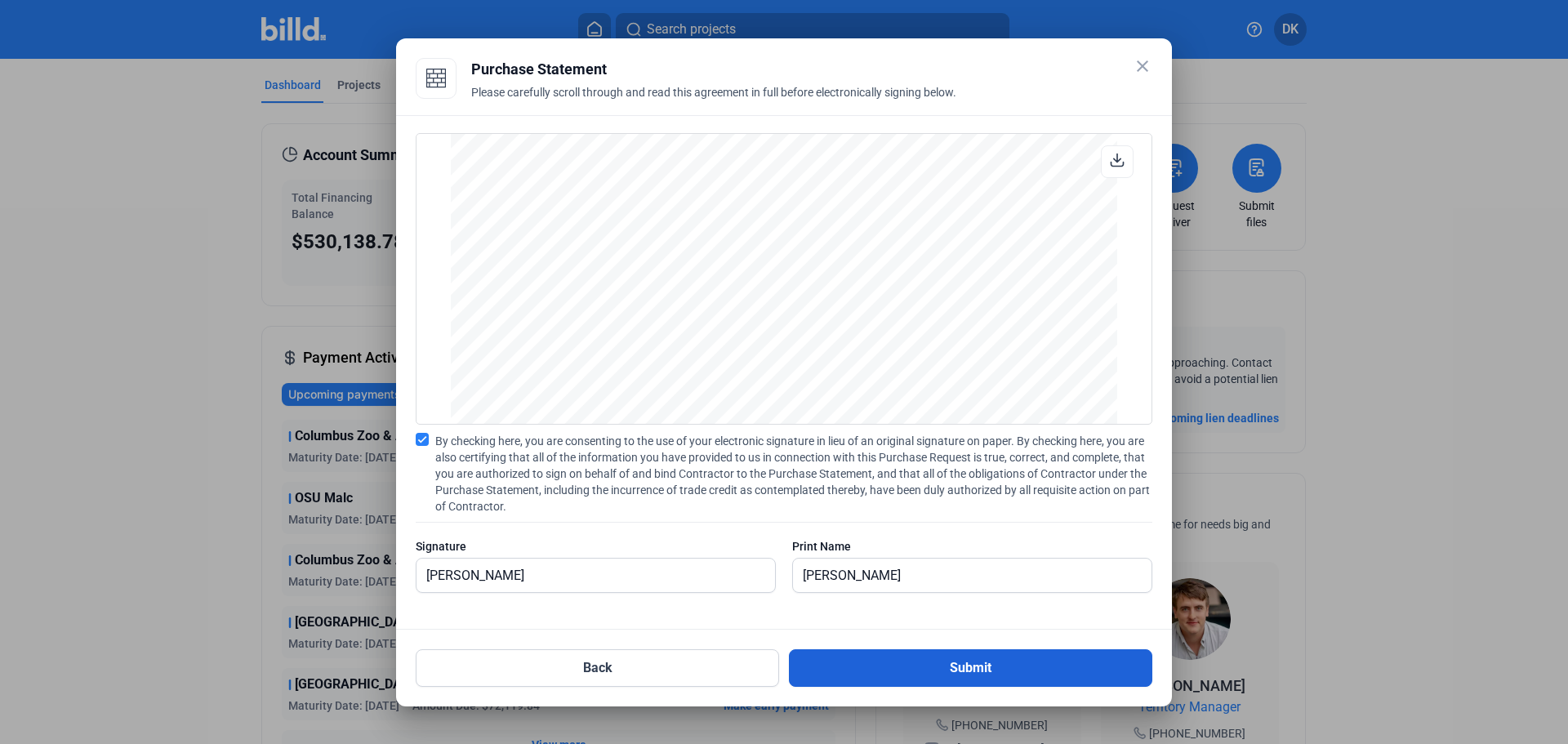
click at [986, 652] on button "Submit" at bounding box center [970, 669] width 363 height 38
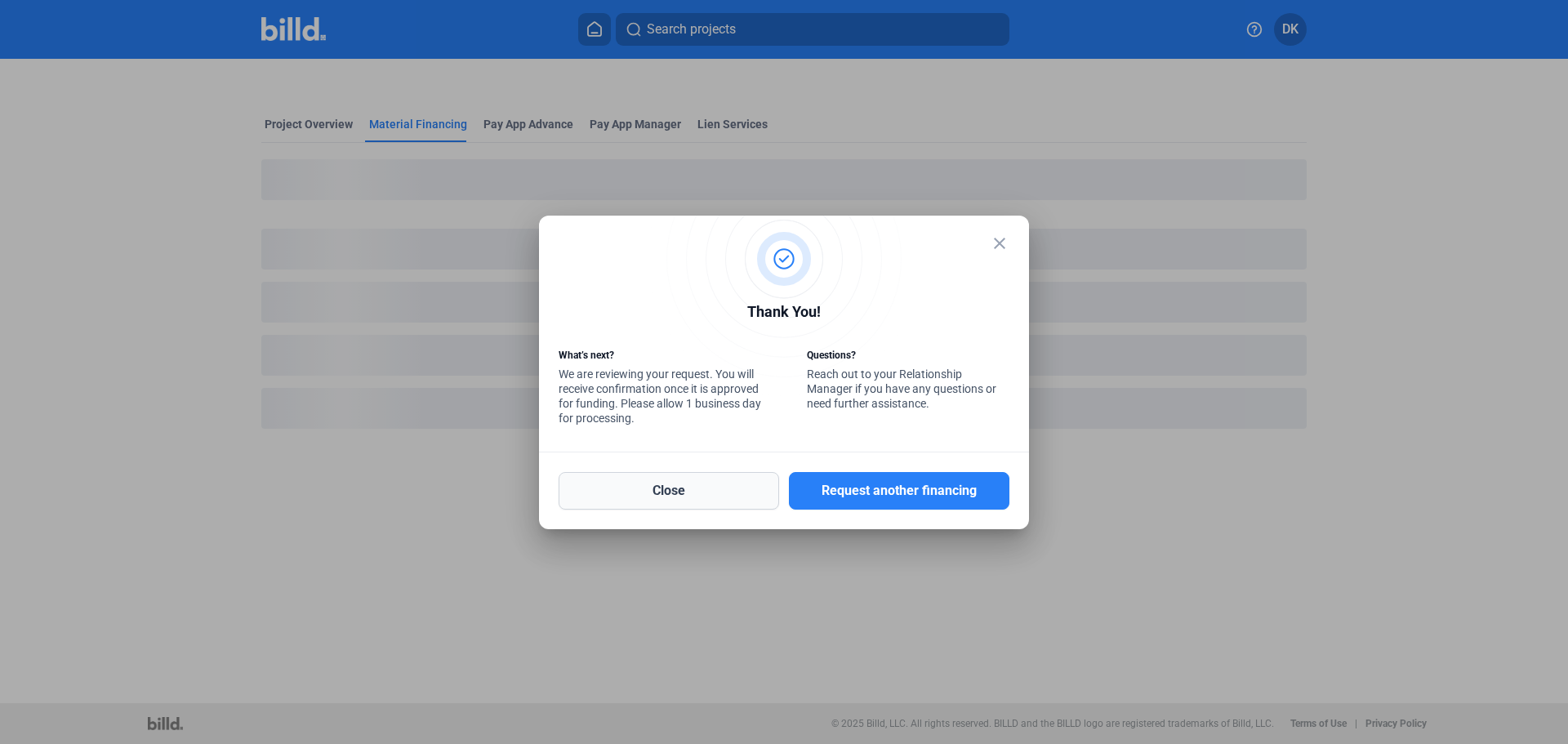
click at [643, 510] on mat-dialog-container "close Thank You! What’s next? We are reviewing your request. You will receive c…" at bounding box center [784, 372] width 490 height 314
click at [647, 494] on button "Close" at bounding box center [669, 491] width 221 height 38
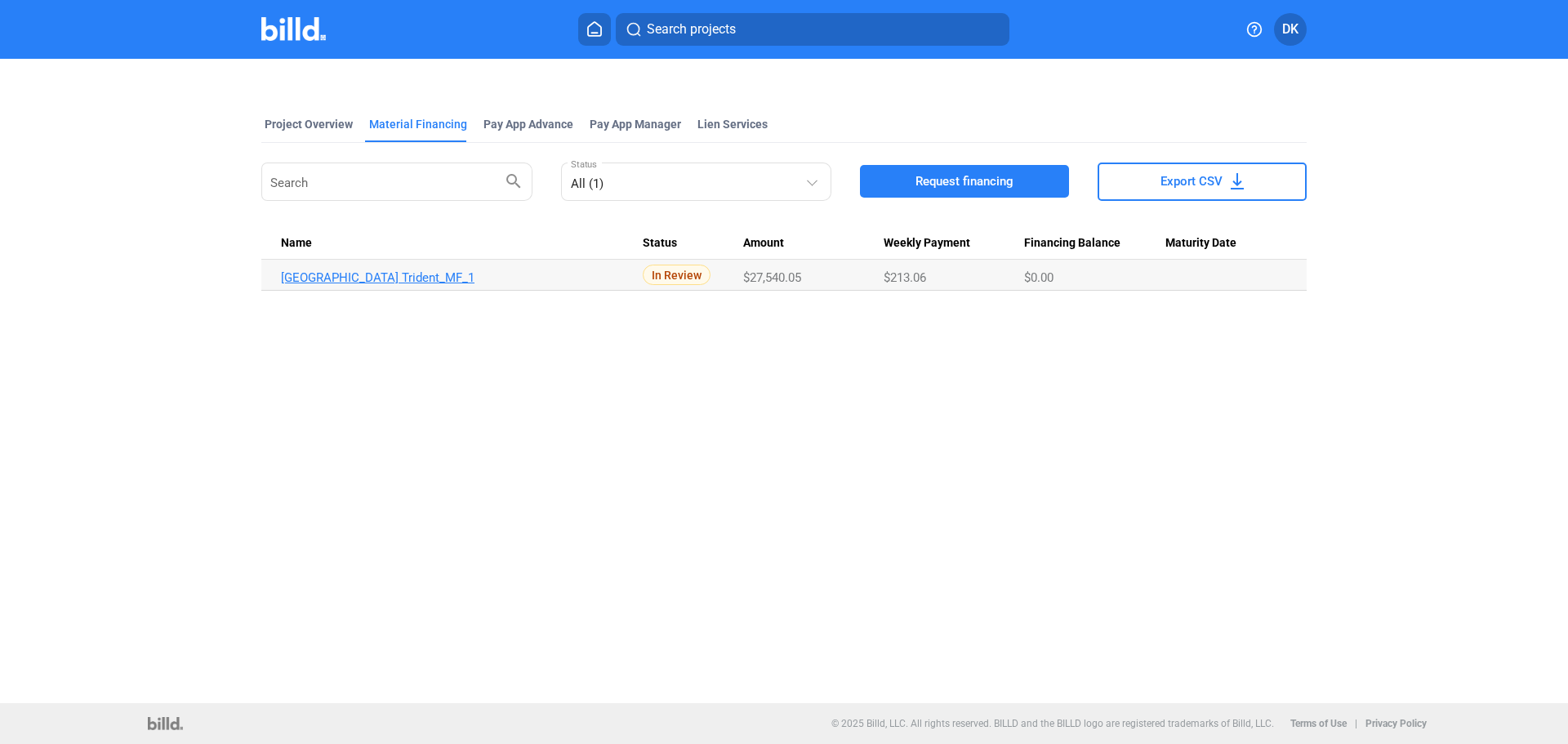
click at [400, 274] on link "[GEOGRAPHIC_DATA] Trident_MF_1" at bounding box center [462, 278] width 362 height 15
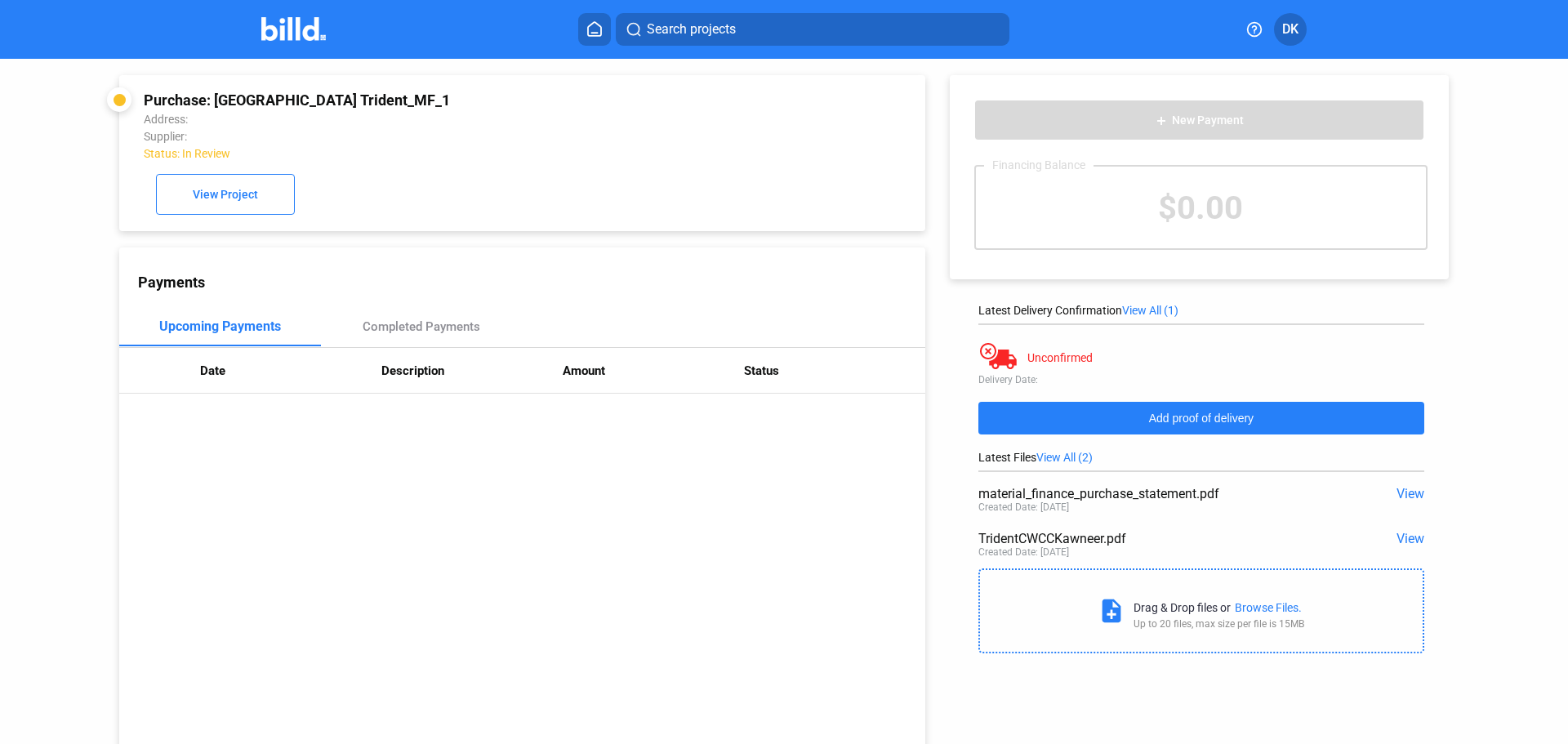
click at [1201, 423] on span "Add proof of delivery" at bounding box center [1201, 419] width 105 height 13
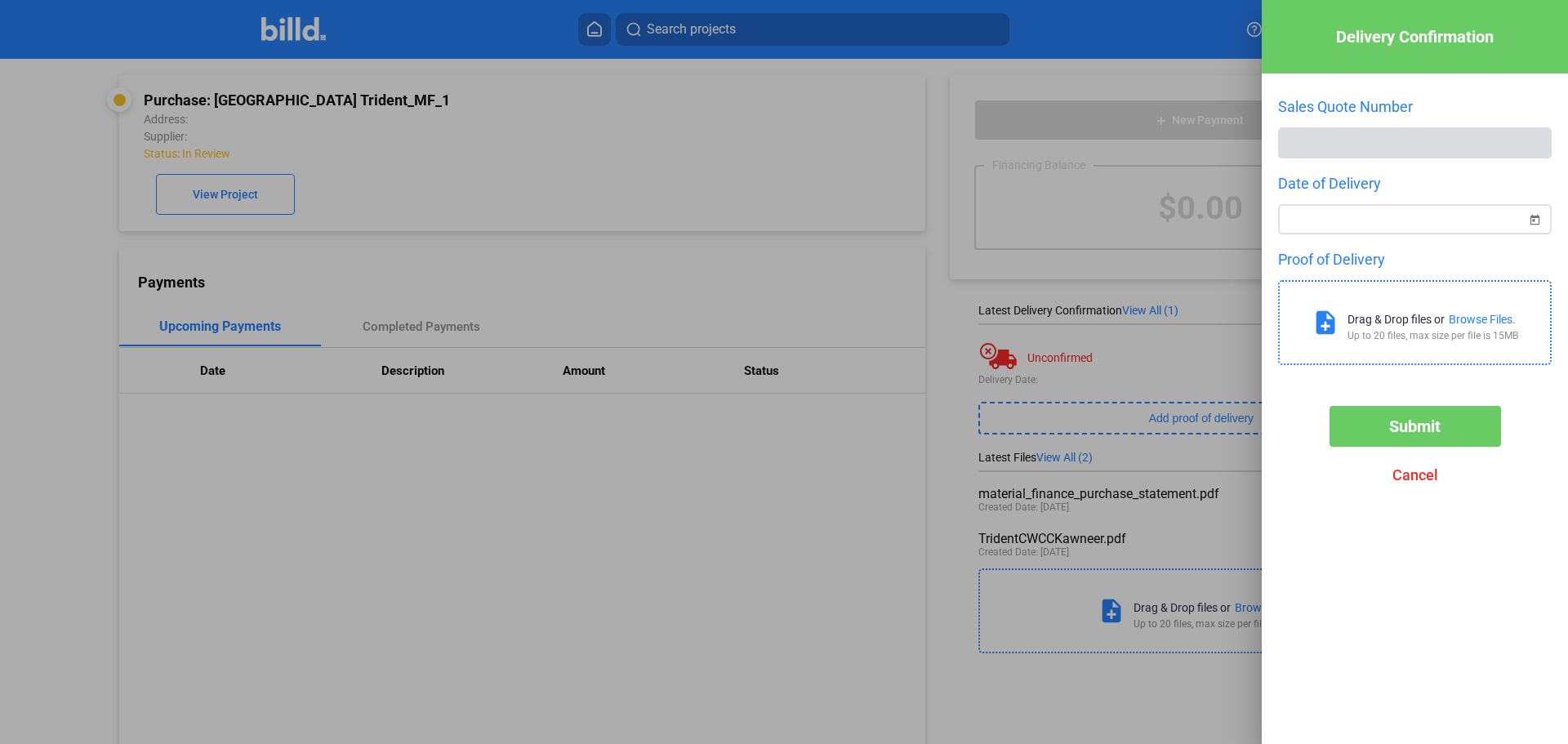
click at [1540, 216] on span "Open calendar" at bounding box center [1535, 210] width 40 height 40
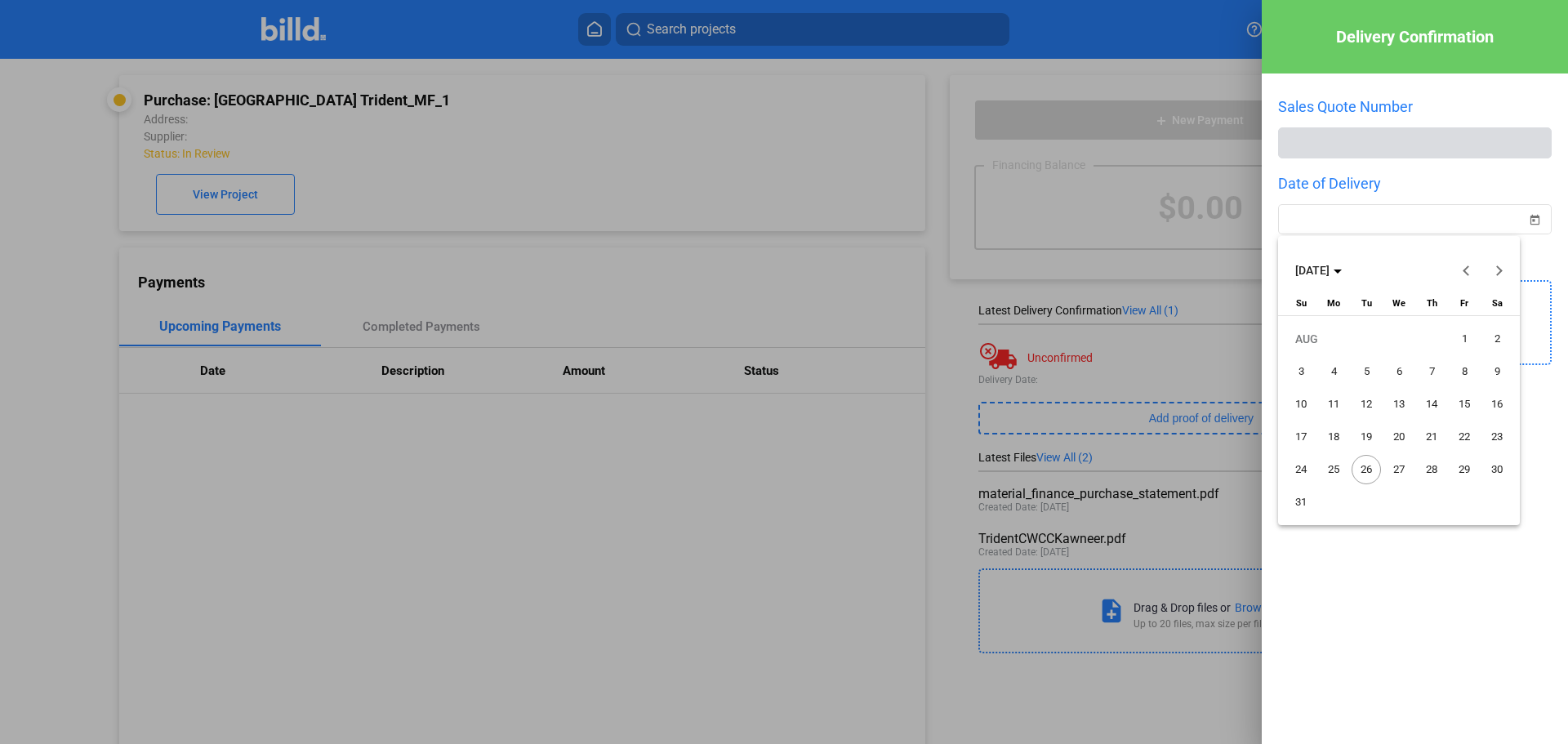
click at [1430, 400] on span "14" at bounding box center [1431, 404] width 29 height 29
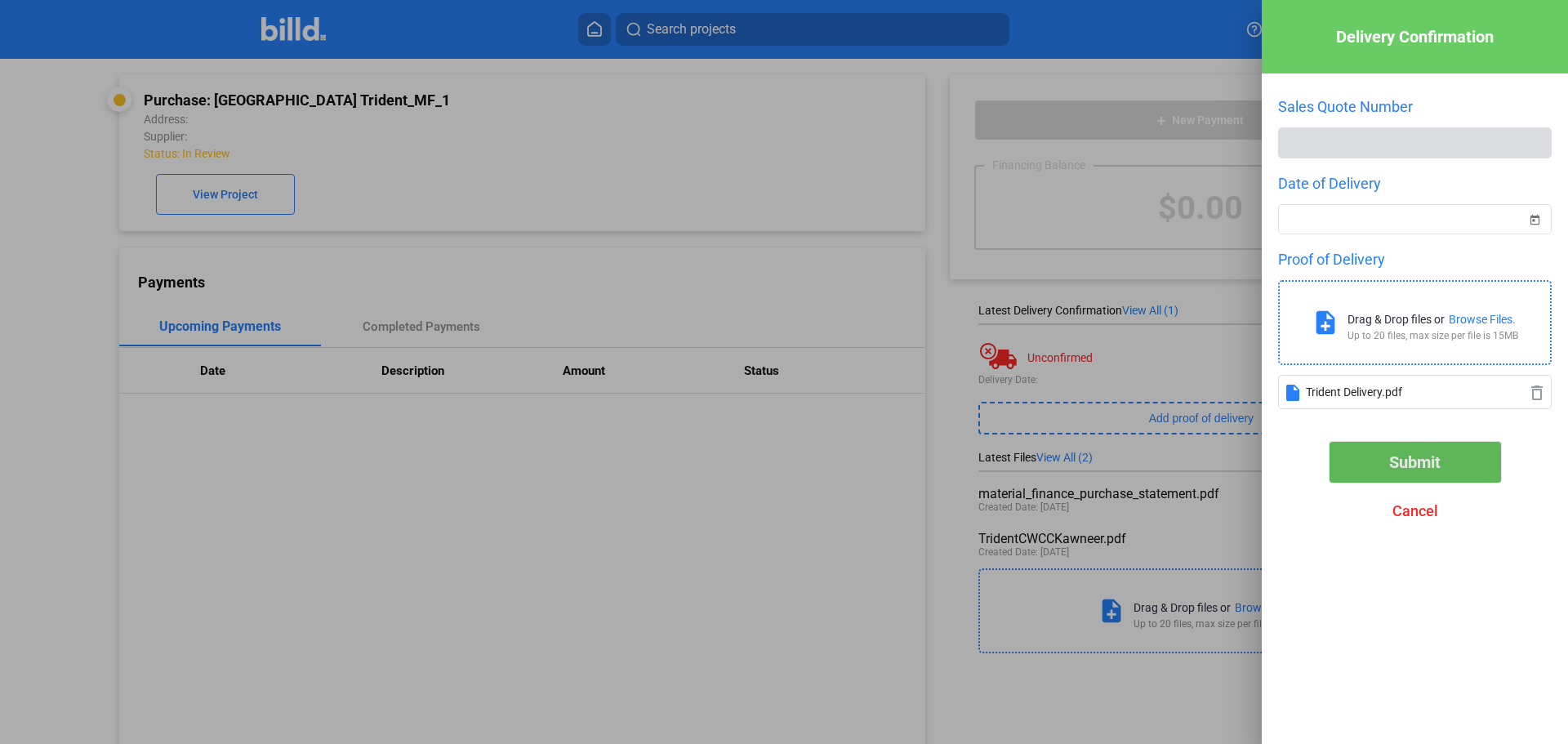
click at [1412, 465] on span "Submit" at bounding box center [1415, 462] width 52 height 20
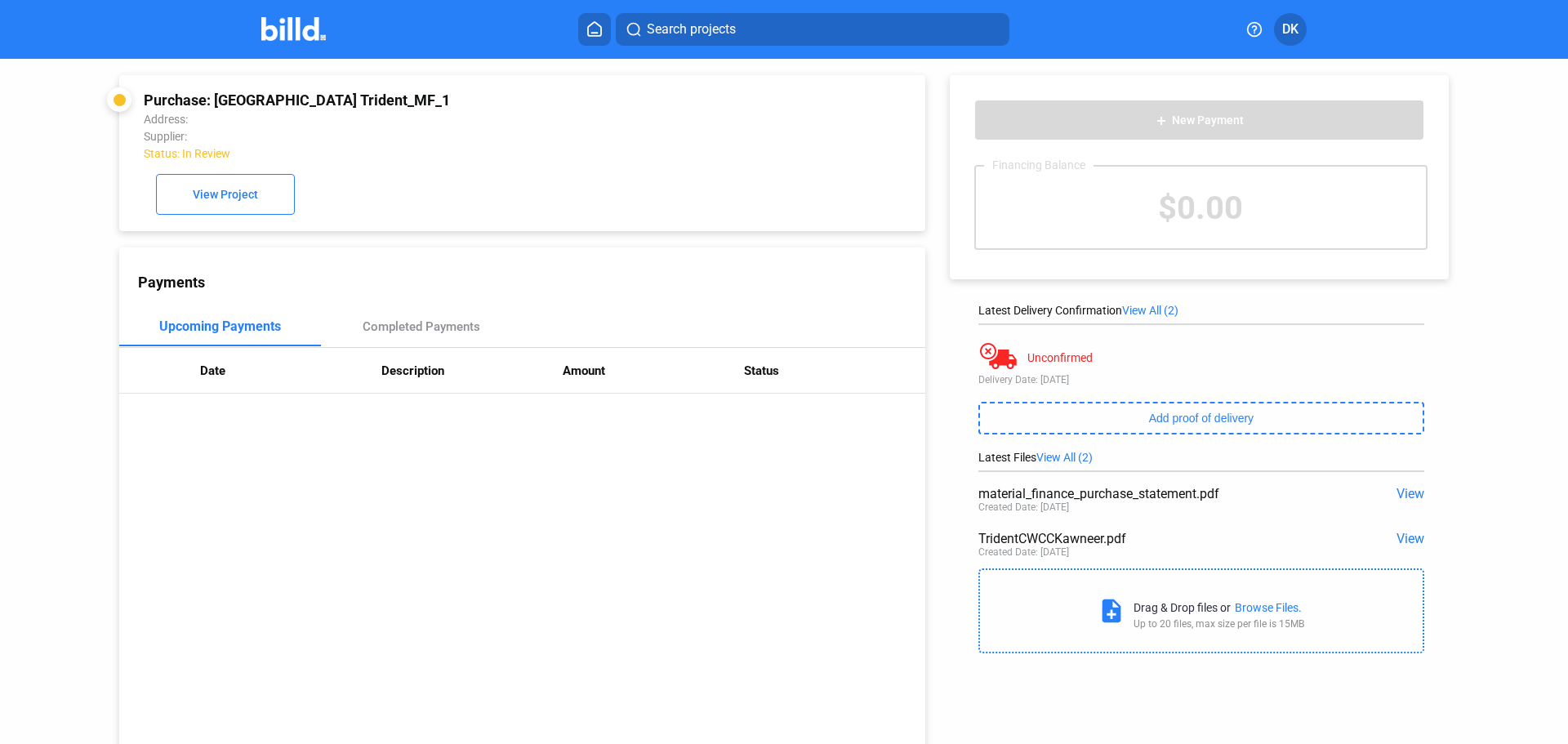
click at [289, 40] on img at bounding box center [293, 28] width 64 height 24
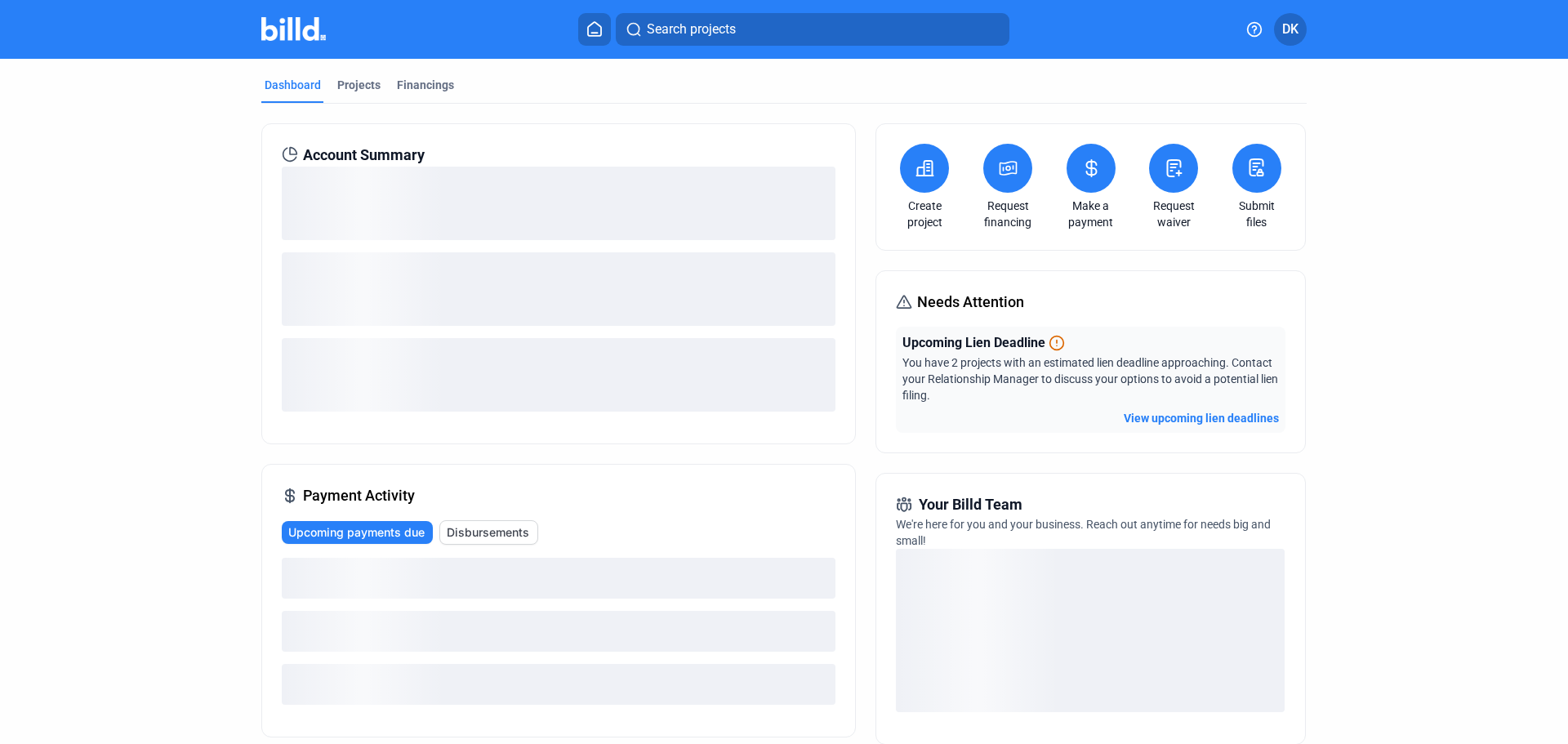
click at [919, 180] on button at bounding box center [925, 168] width 49 height 49
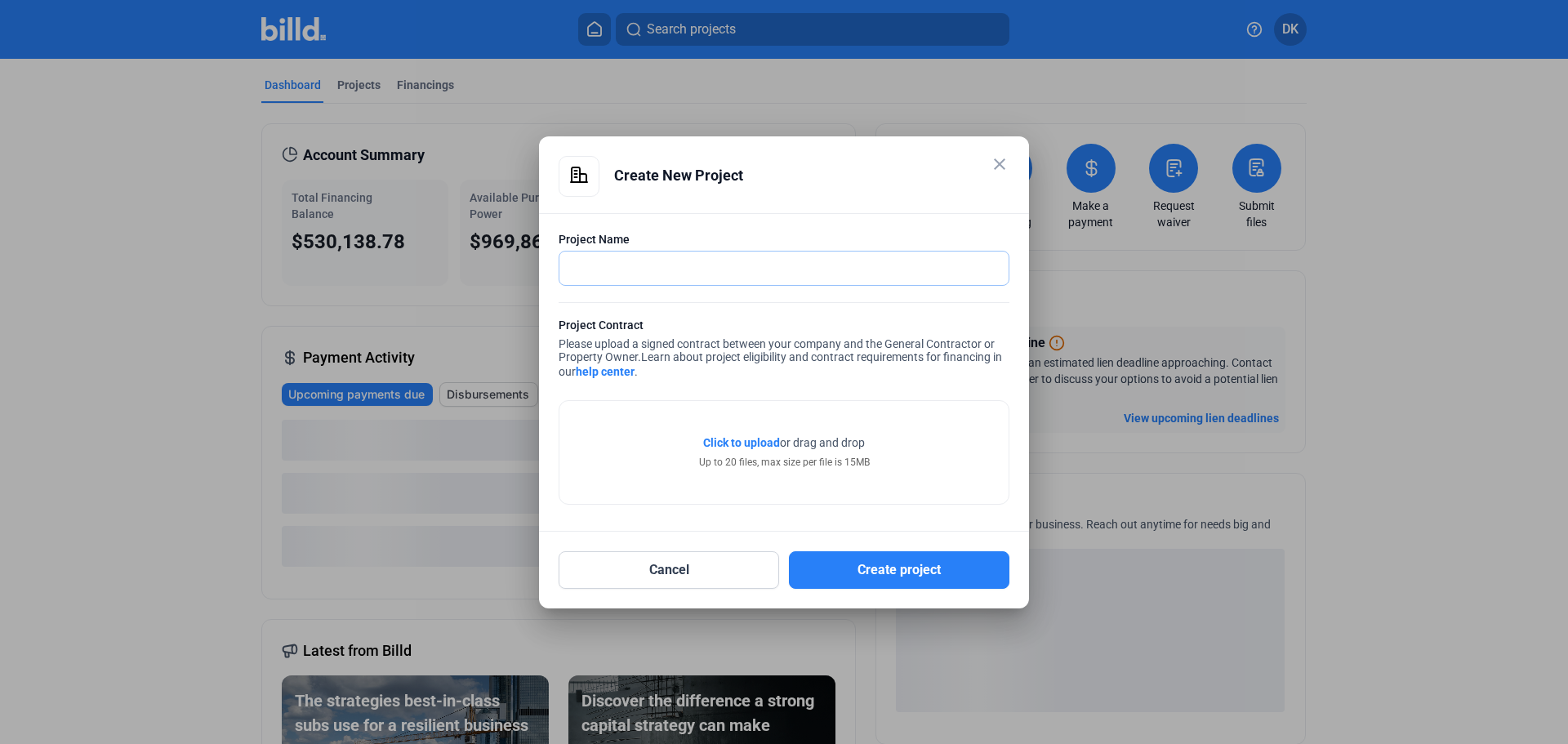
click at [736, 283] on input "text" at bounding box center [774, 269] width 431 height 34
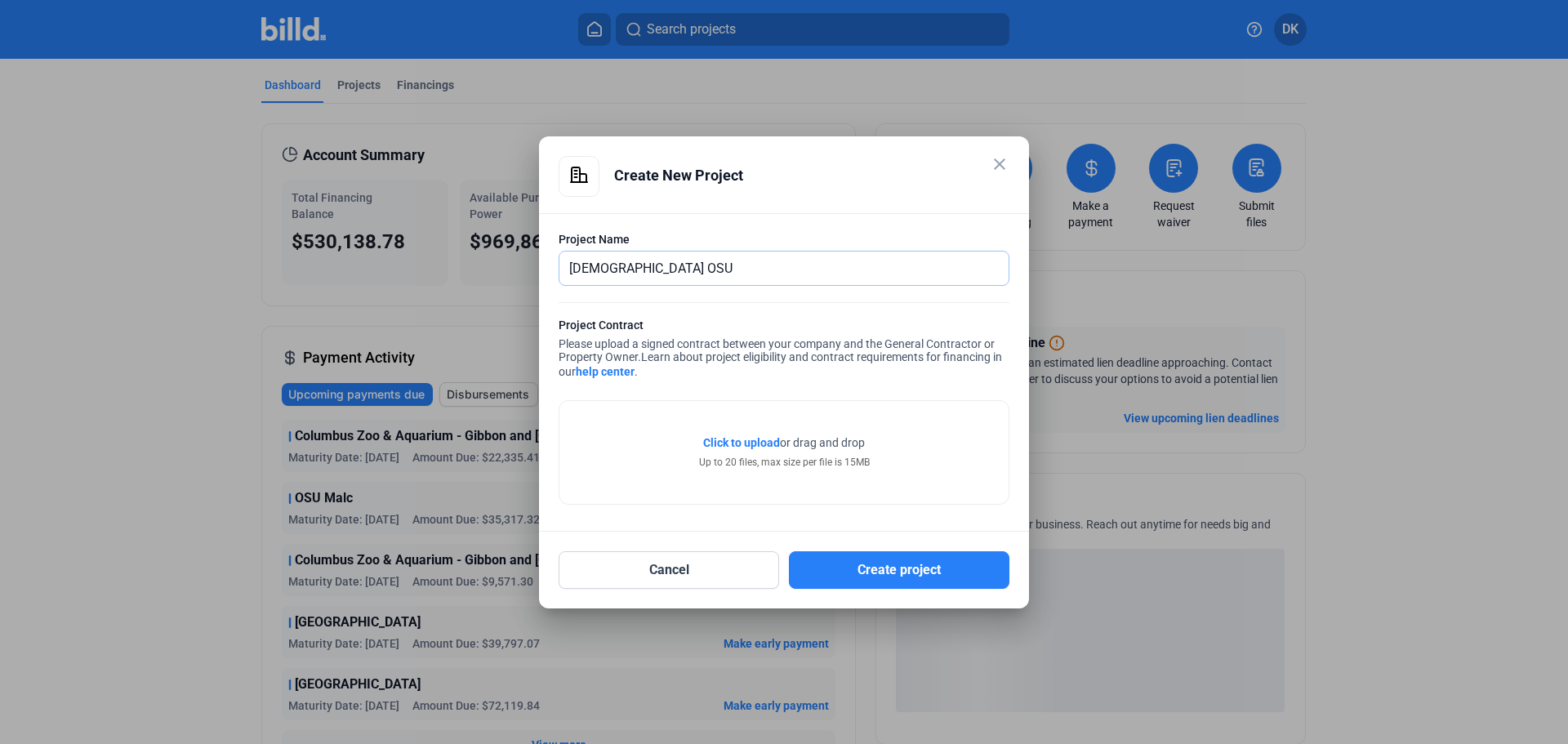
type input "[DEMOGRAPHIC_DATA] OSU"
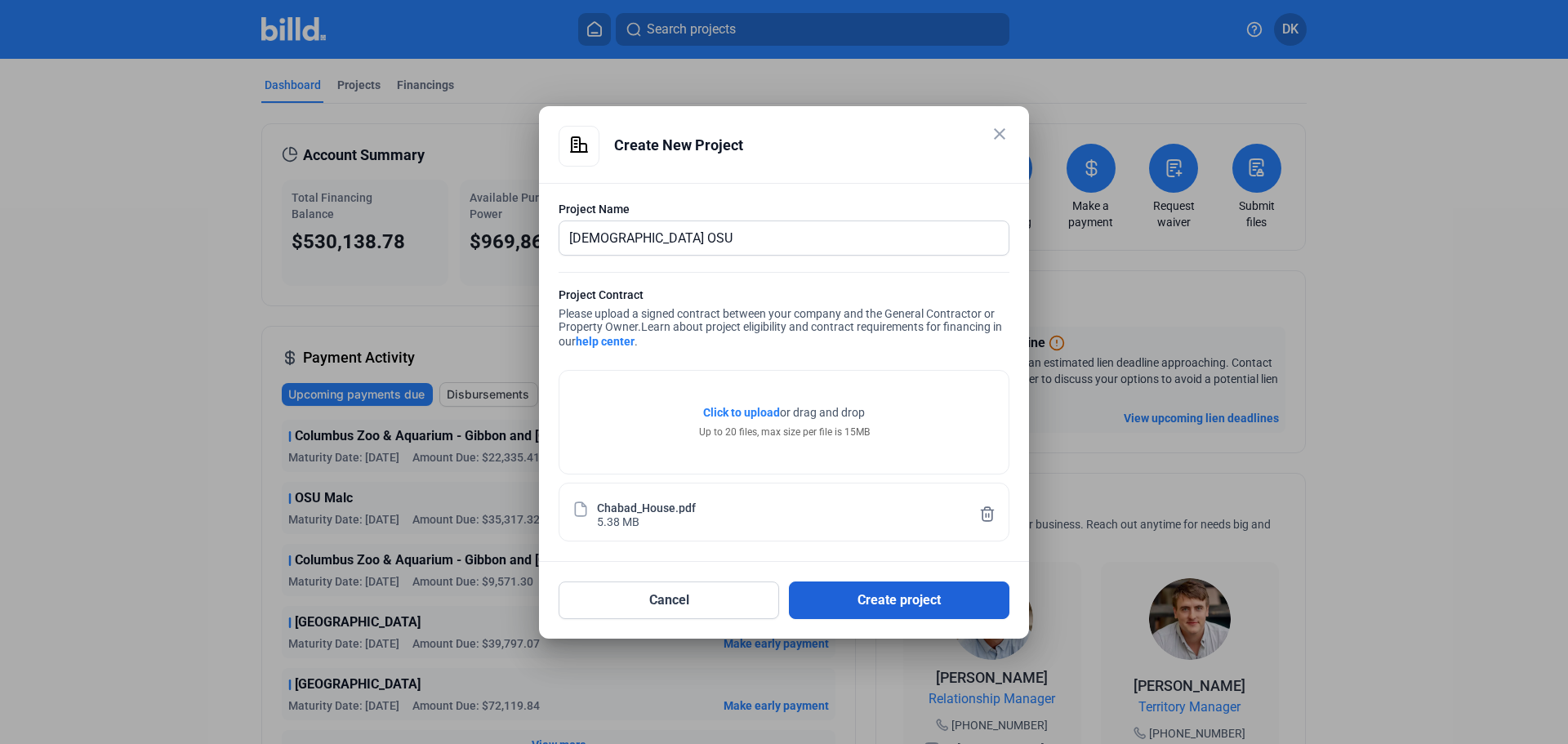
click at [875, 611] on button "Create project" at bounding box center [900, 601] width 221 height 38
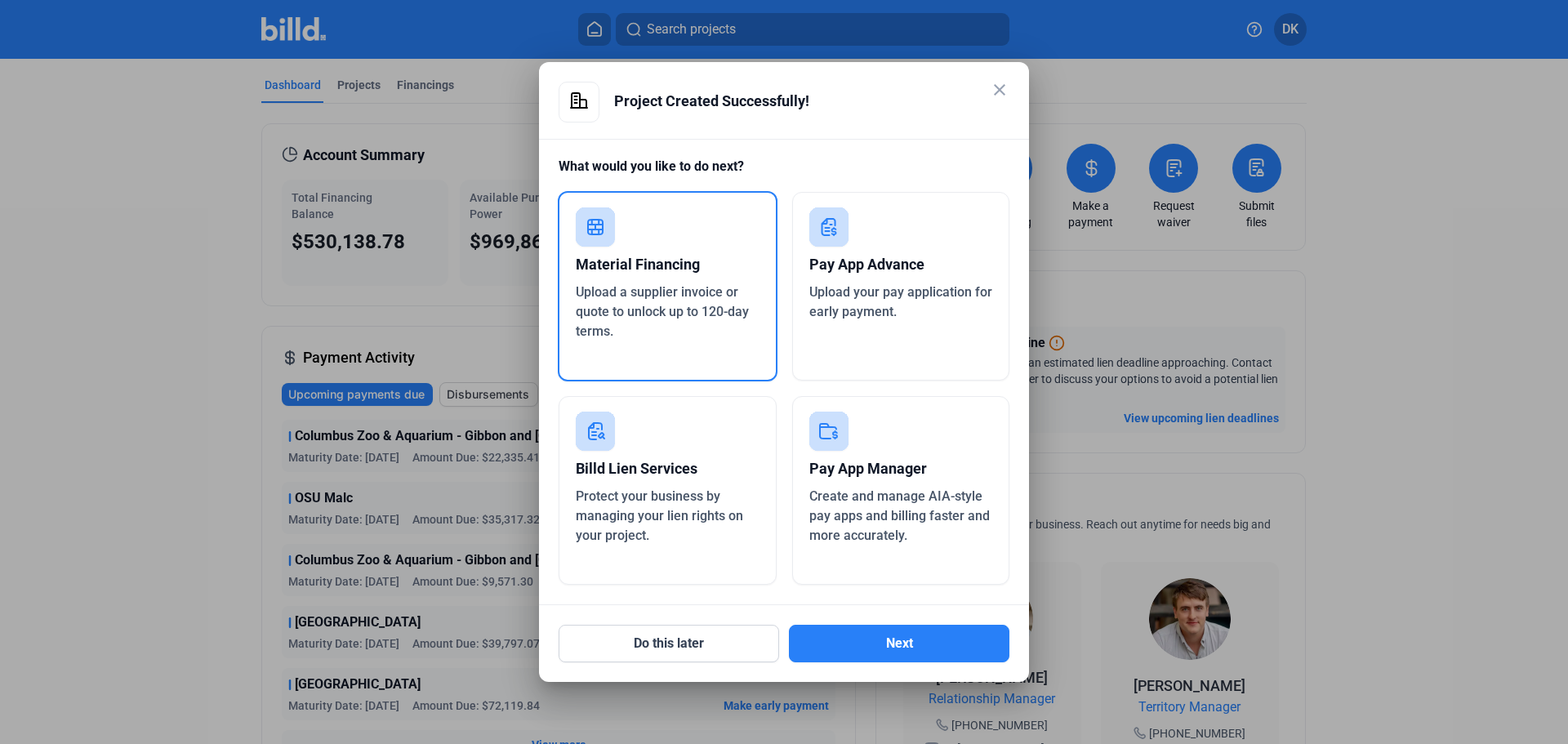
click at [638, 253] on div "Material Financing" at bounding box center [668, 265] width 184 height 36
drag, startPoint x: 918, startPoint y: 627, endPoint x: 913, endPoint y: 641, distance: 14.9
click at [913, 641] on button "Next" at bounding box center [900, 644] width 221 height 38
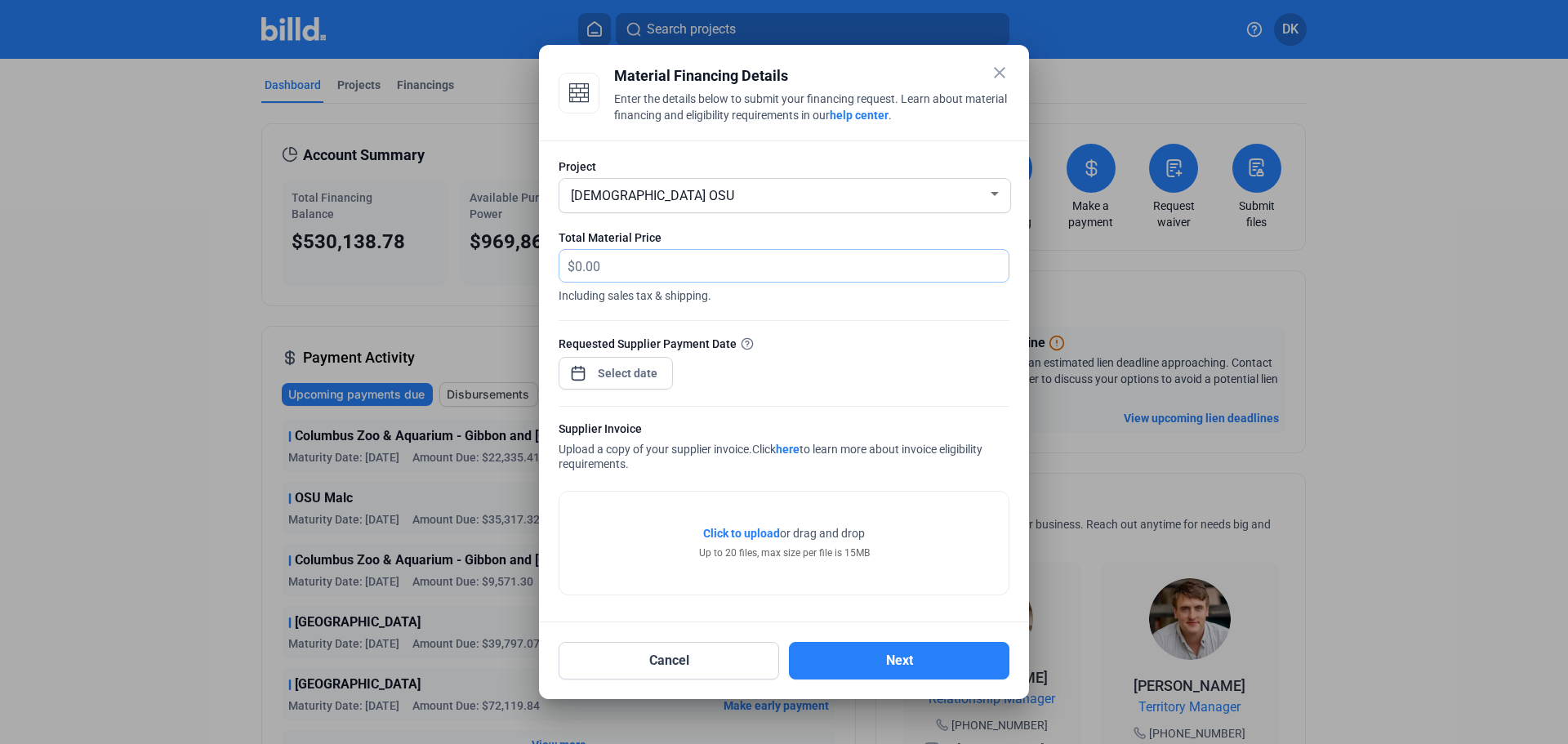
click at [623, 262] on input "text" at bounding box center [792, 266] width 434 height 32
type input "17,028.00"
click at [617, 372] on div "close Material Financing Details Enter the details below to submit your financi…" at bounding box center [784, 372] width 1568 height 744
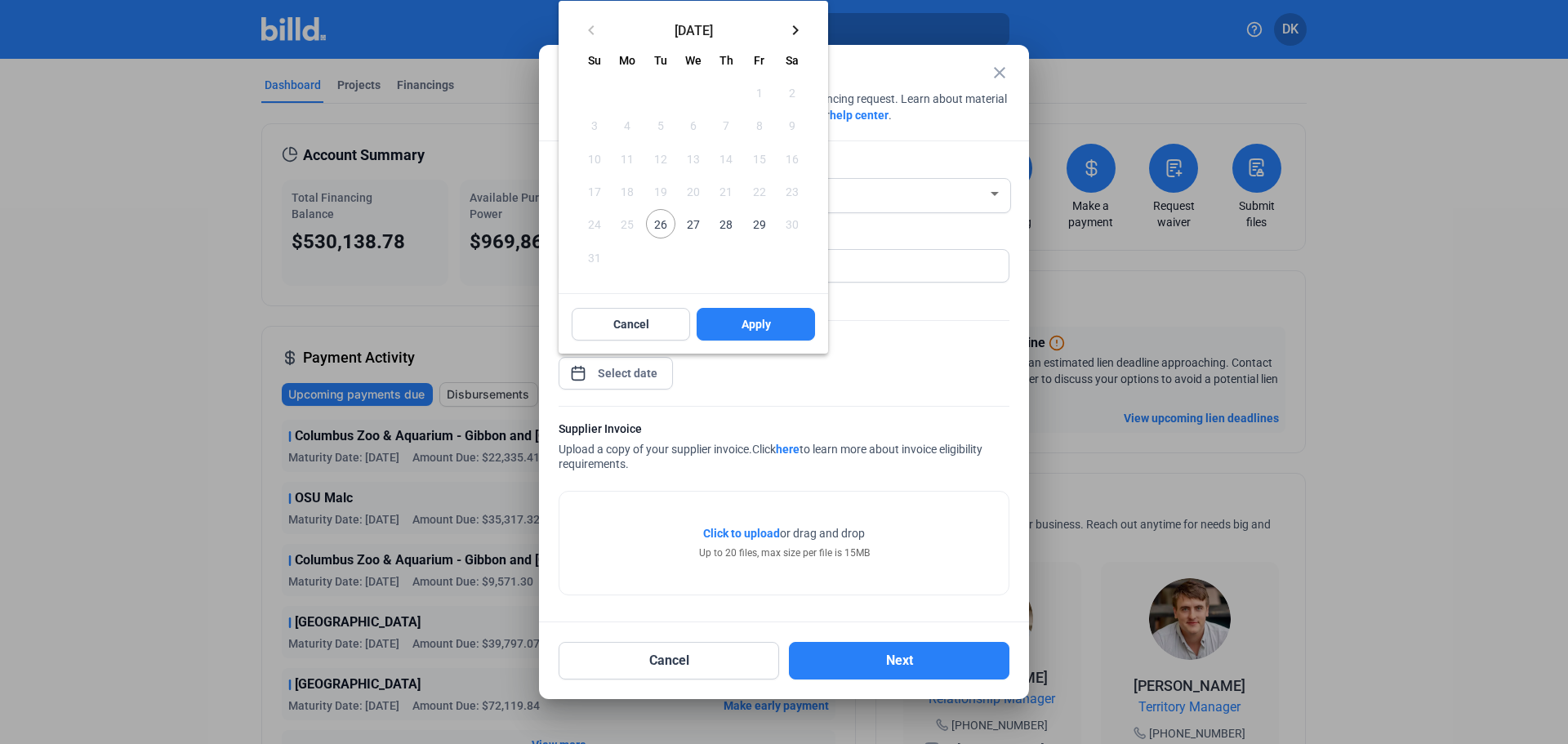
click at [796, 30] on mat-icon "keyboard_arrow_right" at bounding box center [795, 30] width 20 height 20
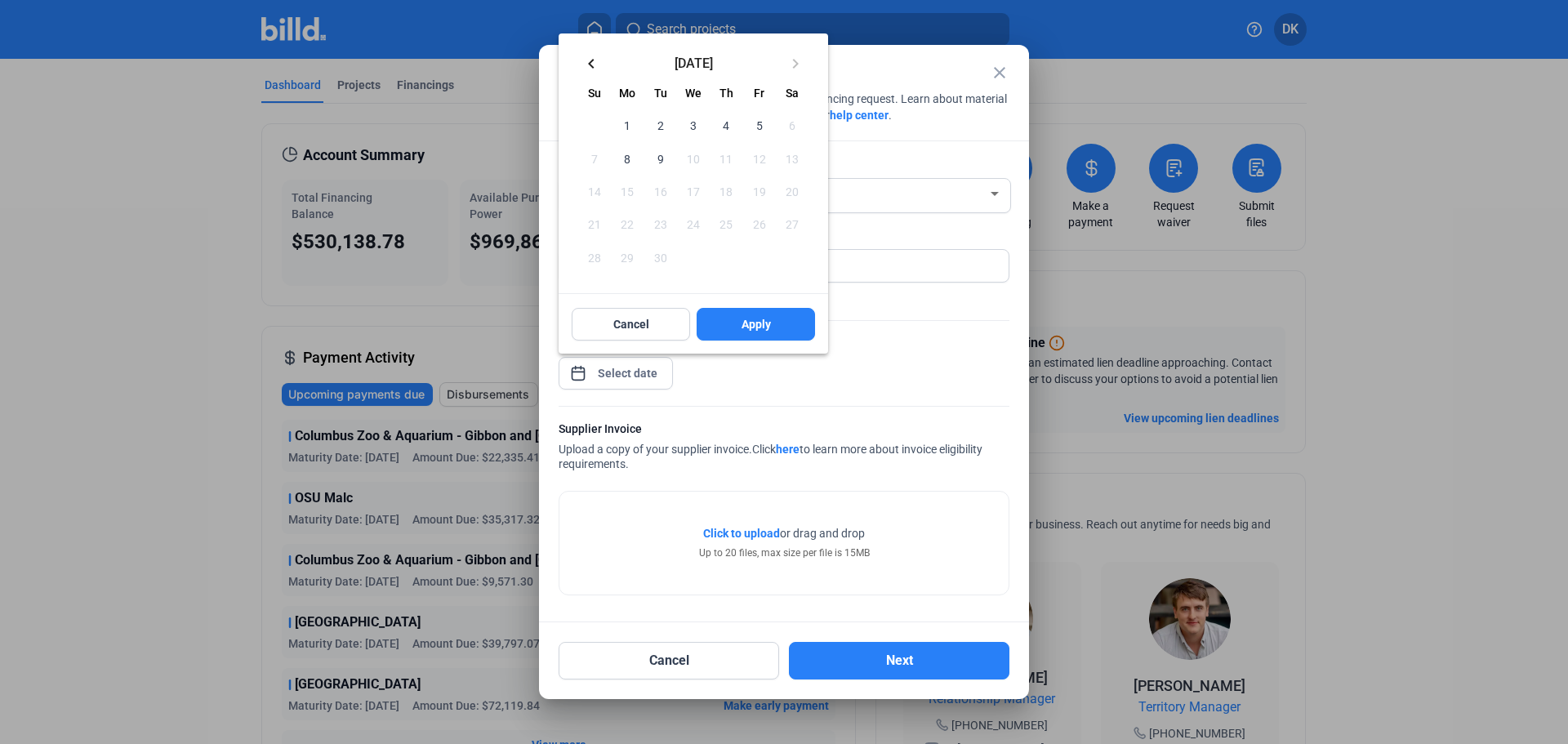
click at [586, 64] on mat-icon "keyboard_arrow_left" at bounding box center [591, 63] width 20 height 20
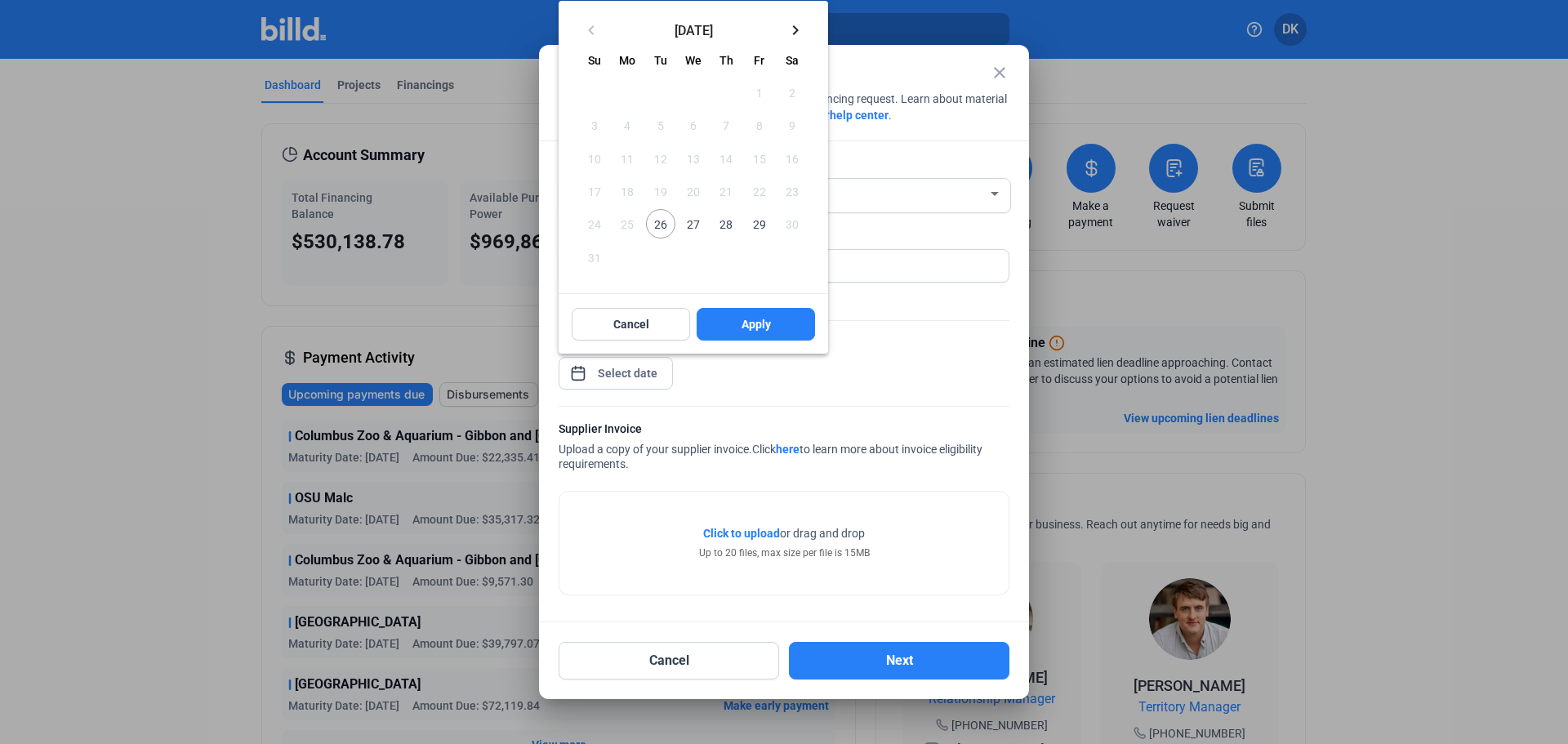
drag, startPoint x: 783, startPoint y: 223, endPoint x: 766, endPoint y: 227, distance: 17.5
click at [767, 227] on tr "24 25 26 27 28 29 30" at bounding box center [693, 223] width 230 height 33
click at [766, 227] on span "29" at bounding box center [758, 223] width 29 height 29
click at [762, 325] on span "Apply" at bounding box center [756, 323] width 29 height 16
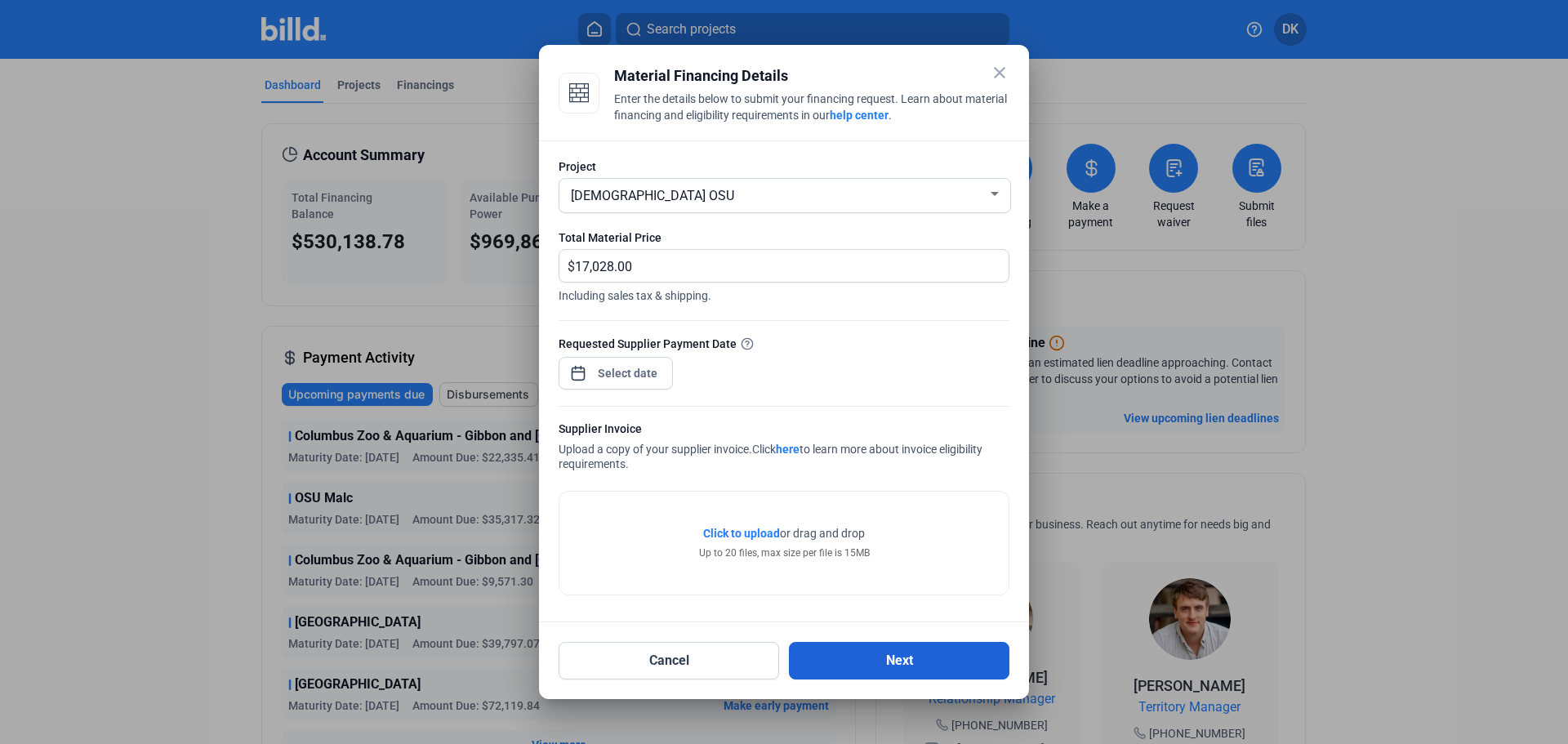
click at [895, 664] on button "Next" at bounding box center [900, 661] width 221 height 38
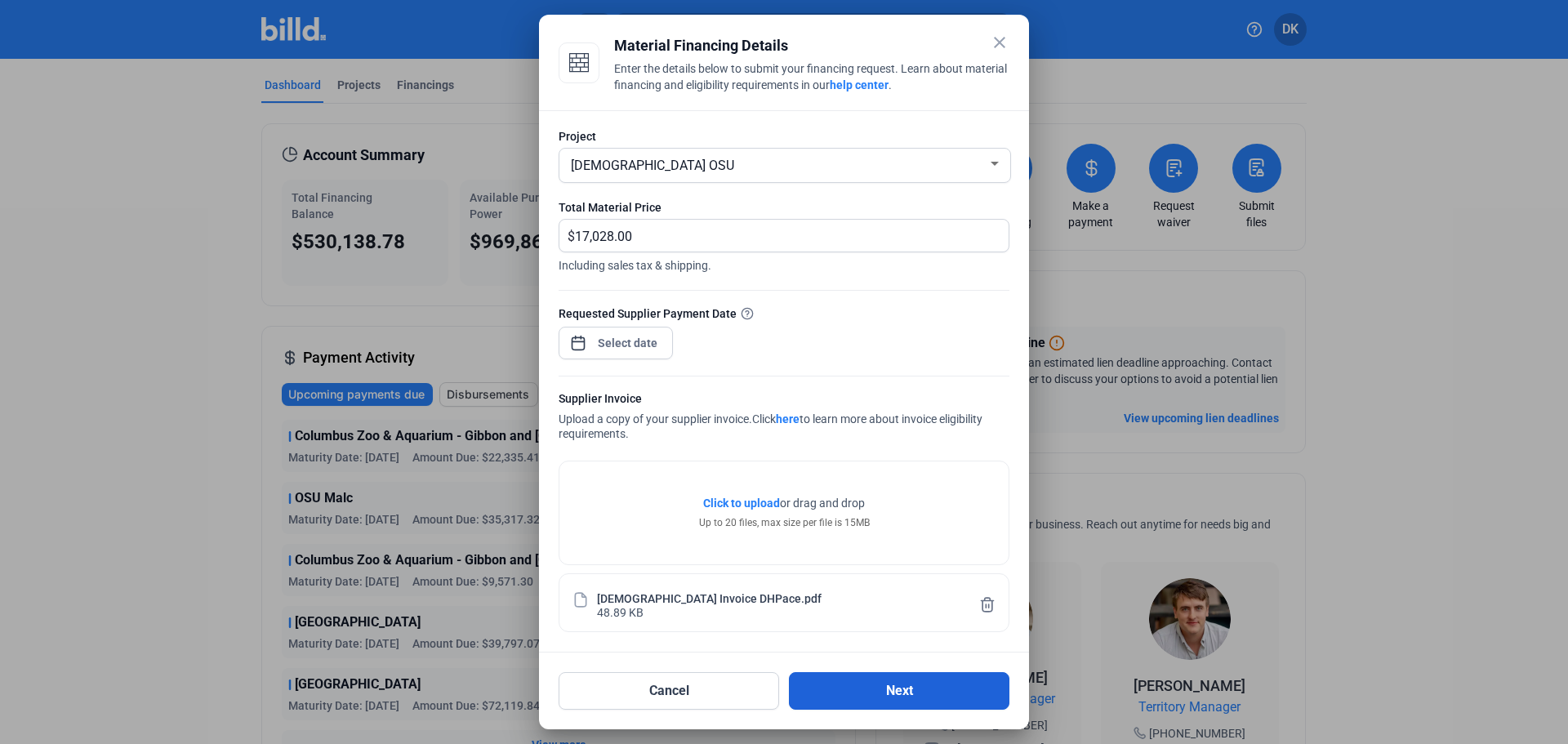
click at [922, 700] on button "Next" at bounding box center [900, 691] width 221 height 38
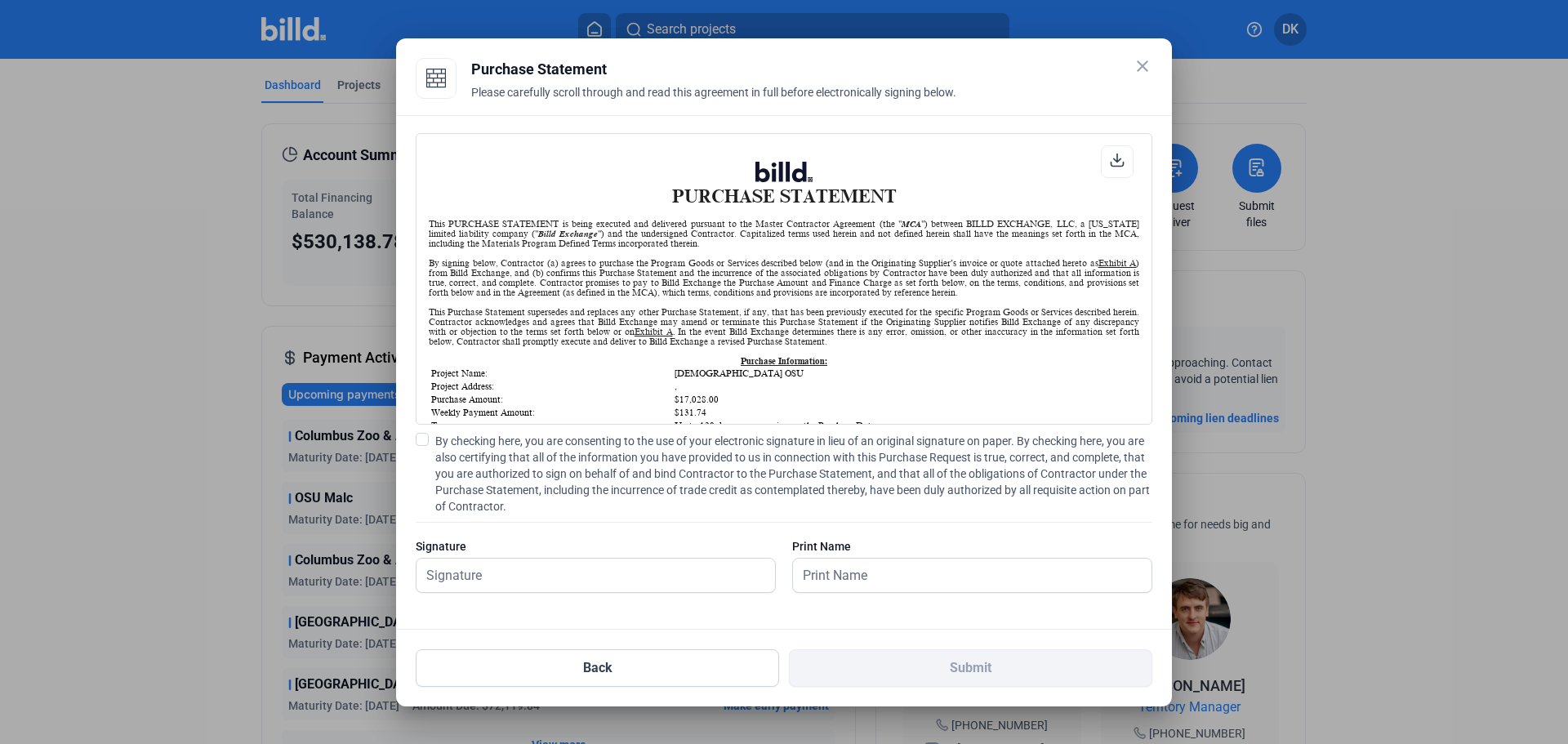
scroll to position [1, 0]
click at [424, 435] on span at bounding box center [422, 439] width 13 height 13
click at [0, 0] on input "By checking here, you are consenting to the use of your electronic signature in…" at bounding box center [0, 0] width 0 height 0
click at [609, 596] on div at bounding box center [596, 601] width 360 height 16
drag, startPoint x: 608, startPoint y: 583, endPoint x: 617, endPoint y: 579, distance: 9.8
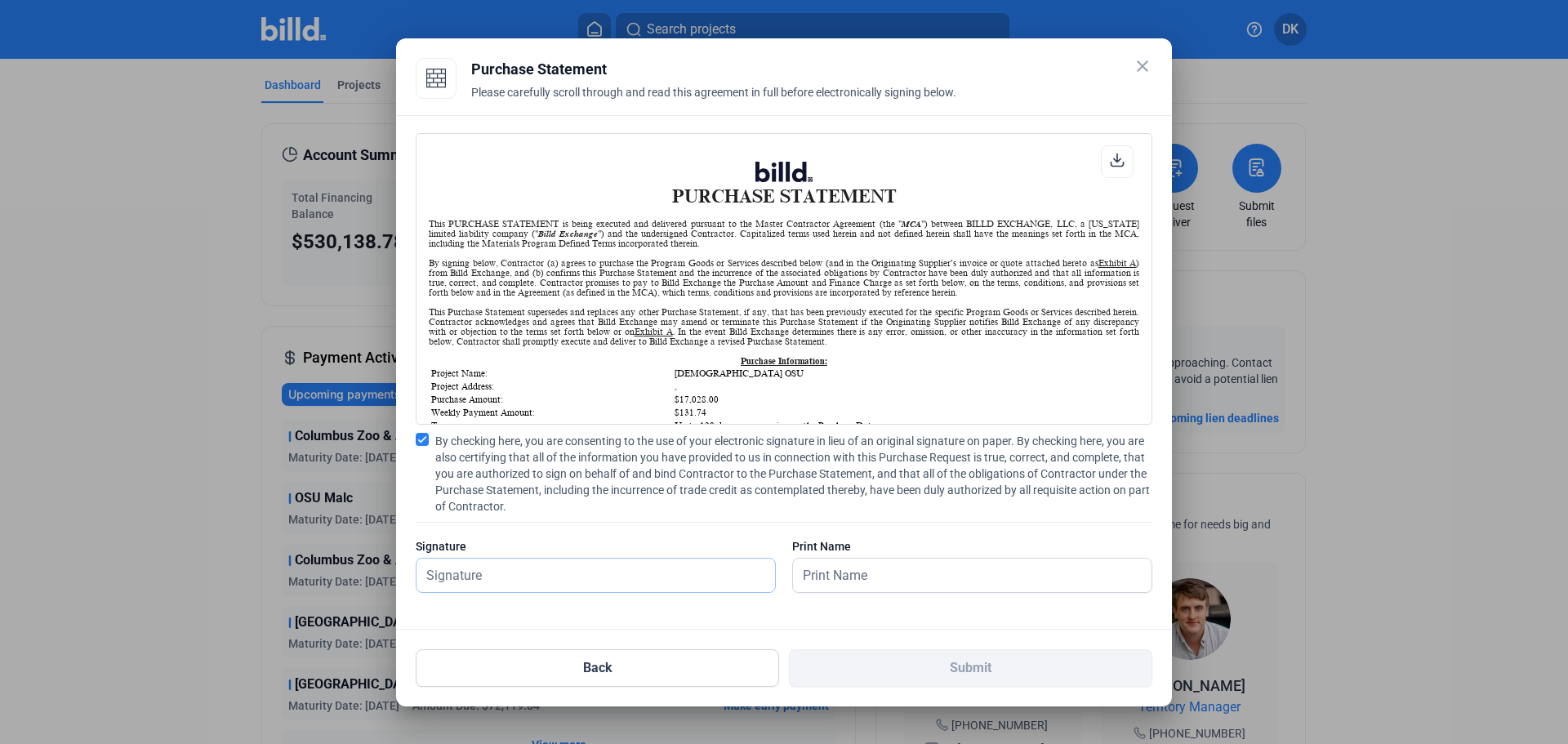
click at [608, 583] on input "text" at bounding box center [596, 576] width 358 height 34
type input "[PERSON_NAME]"
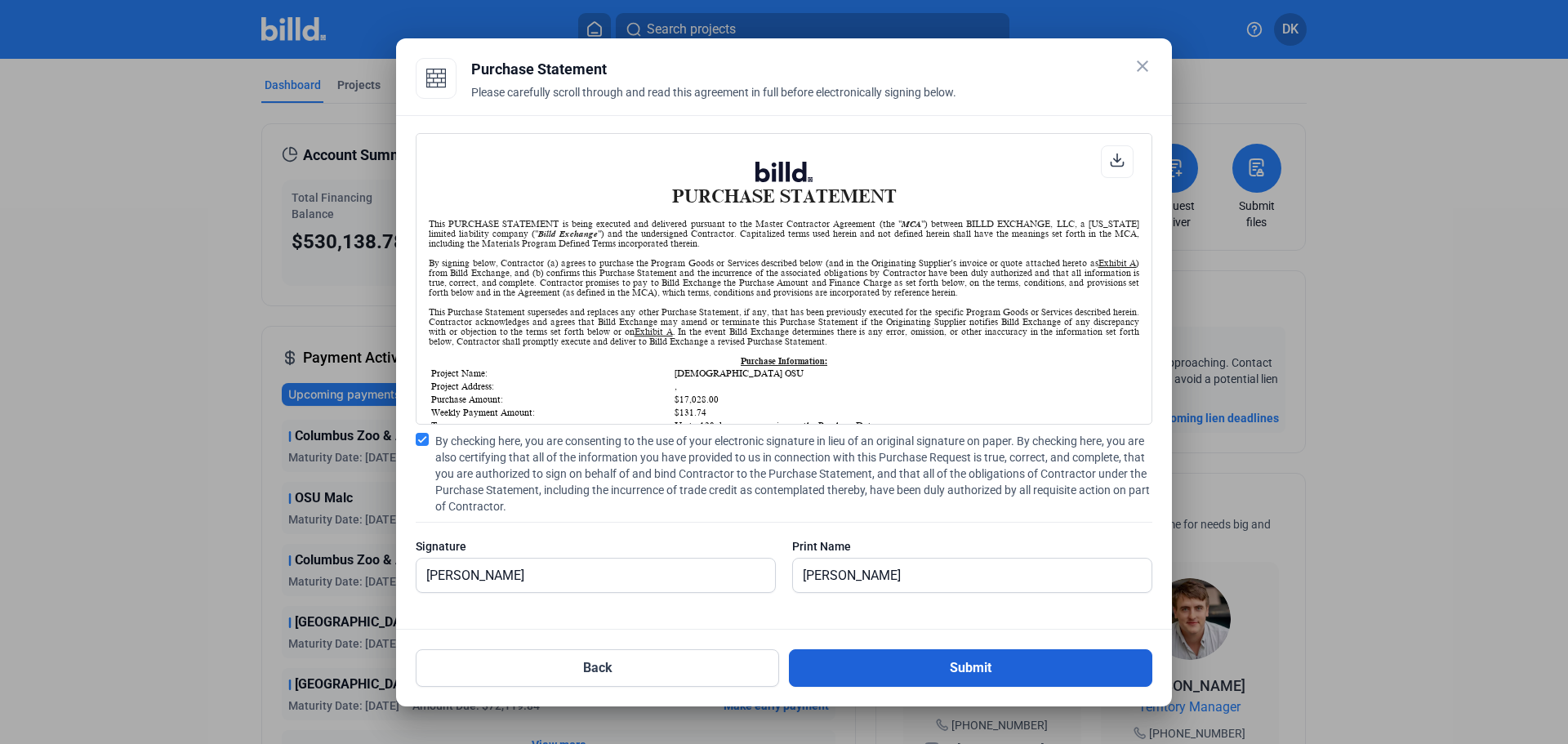
click at [946, 674] on button "Submit" at bounding box center [970, 669] width 363 height 38
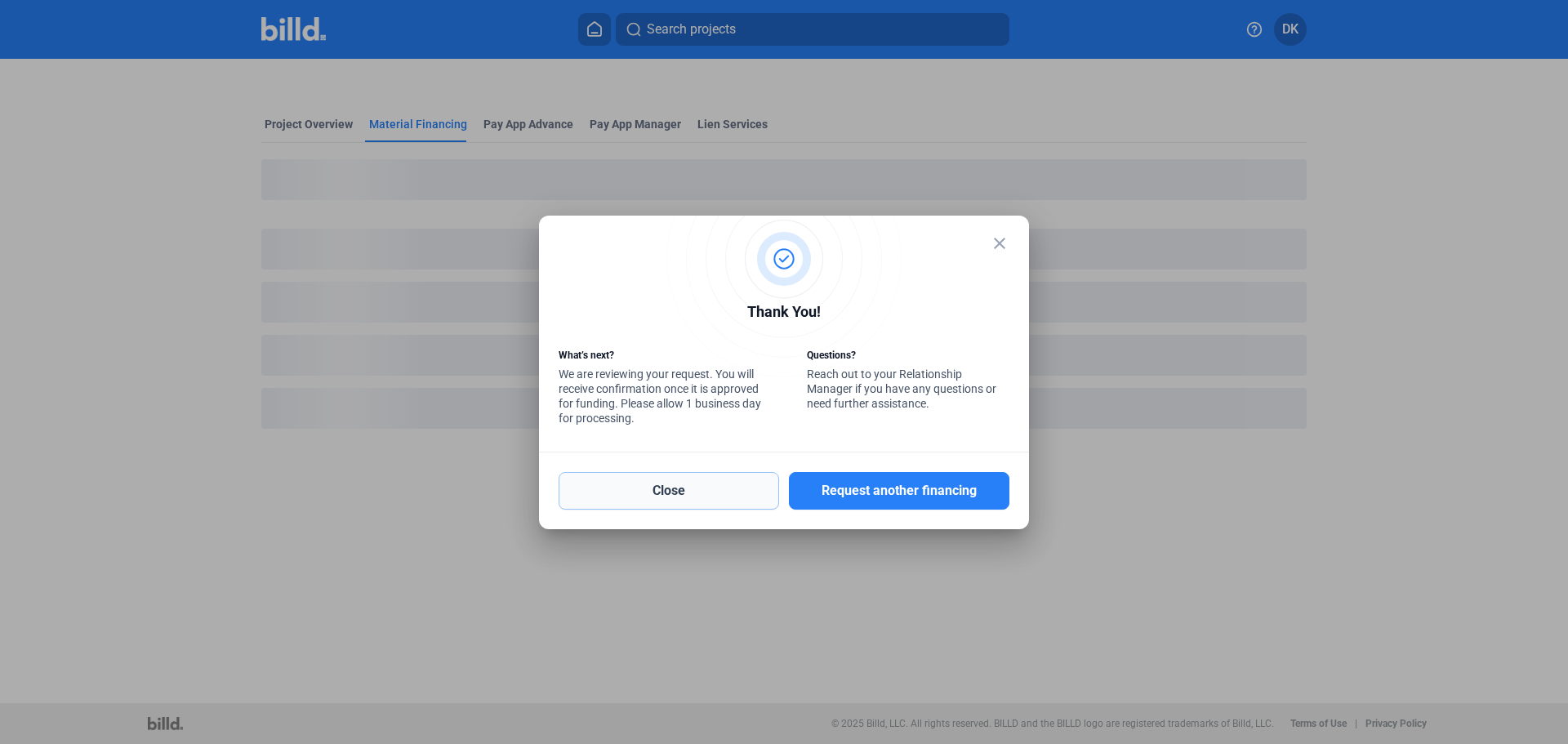
drag, startPoint x: 656, startPoint y: 494, endPoint x: 668, endPoint y: 491, distance: 12.4
click at [657, 493] on button "Close" at bounding box center [669, 491] width 221 height 38
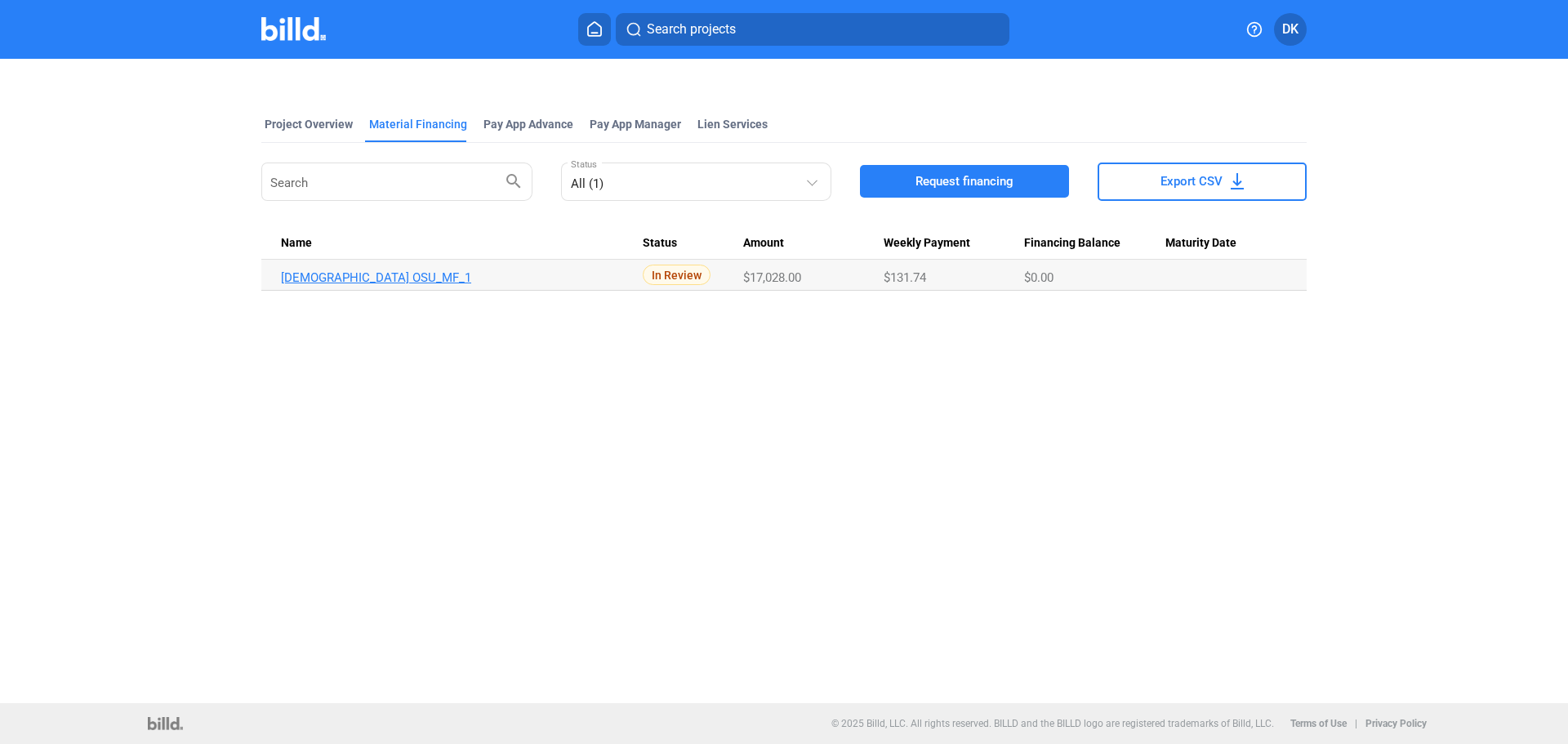
click at [347, 278] on link "[DEMOGRAPHIC_DATA] OSU_MF_1" at bounding box center [462, 278] width 362 height 15
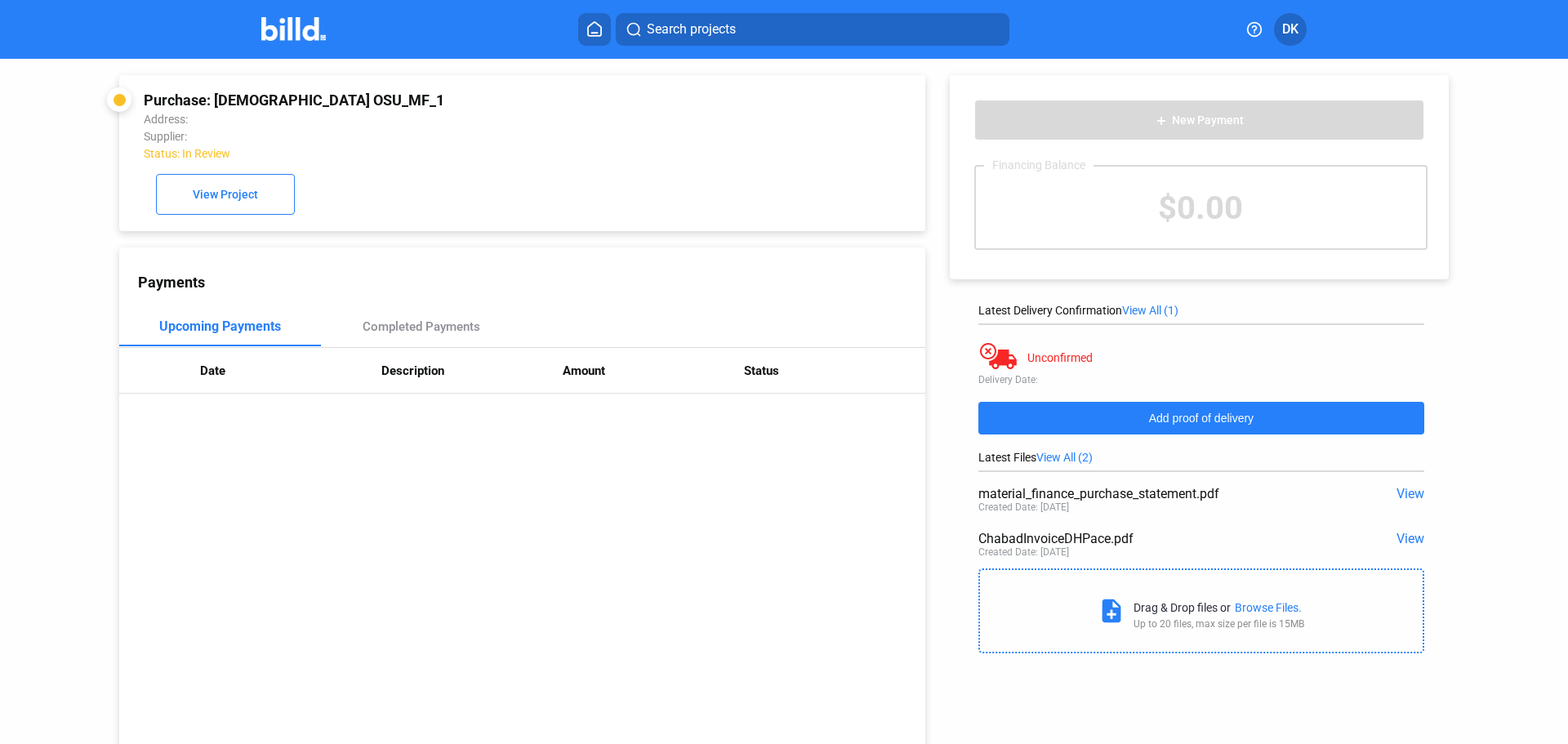
click at [1168, 413] on span "Add proof of delivery" at bounding box center [1201, 419] width 105 height 13
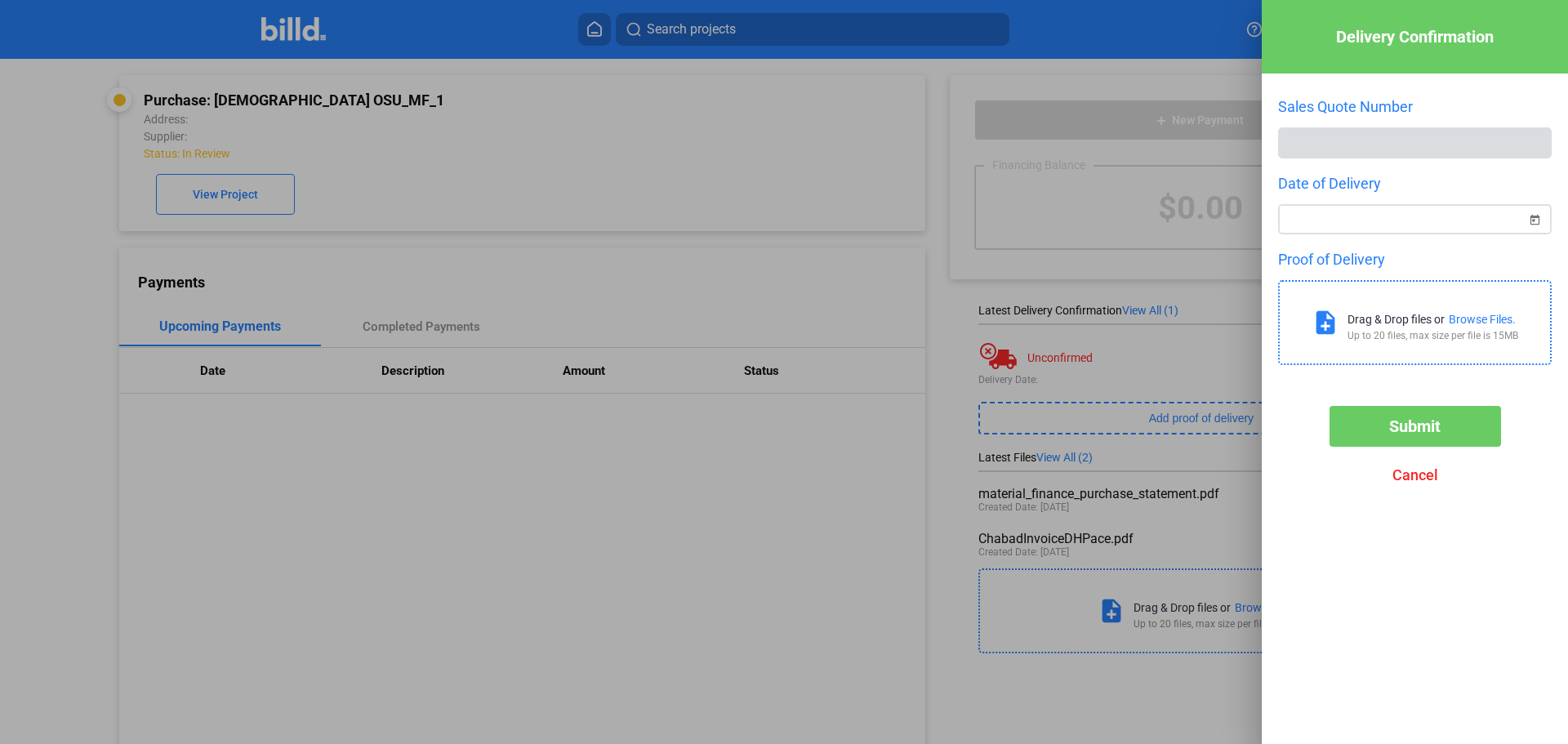
click at [1533, 221] on span "Open calendar" at bounding box center [1535, 210] width 40 height 40
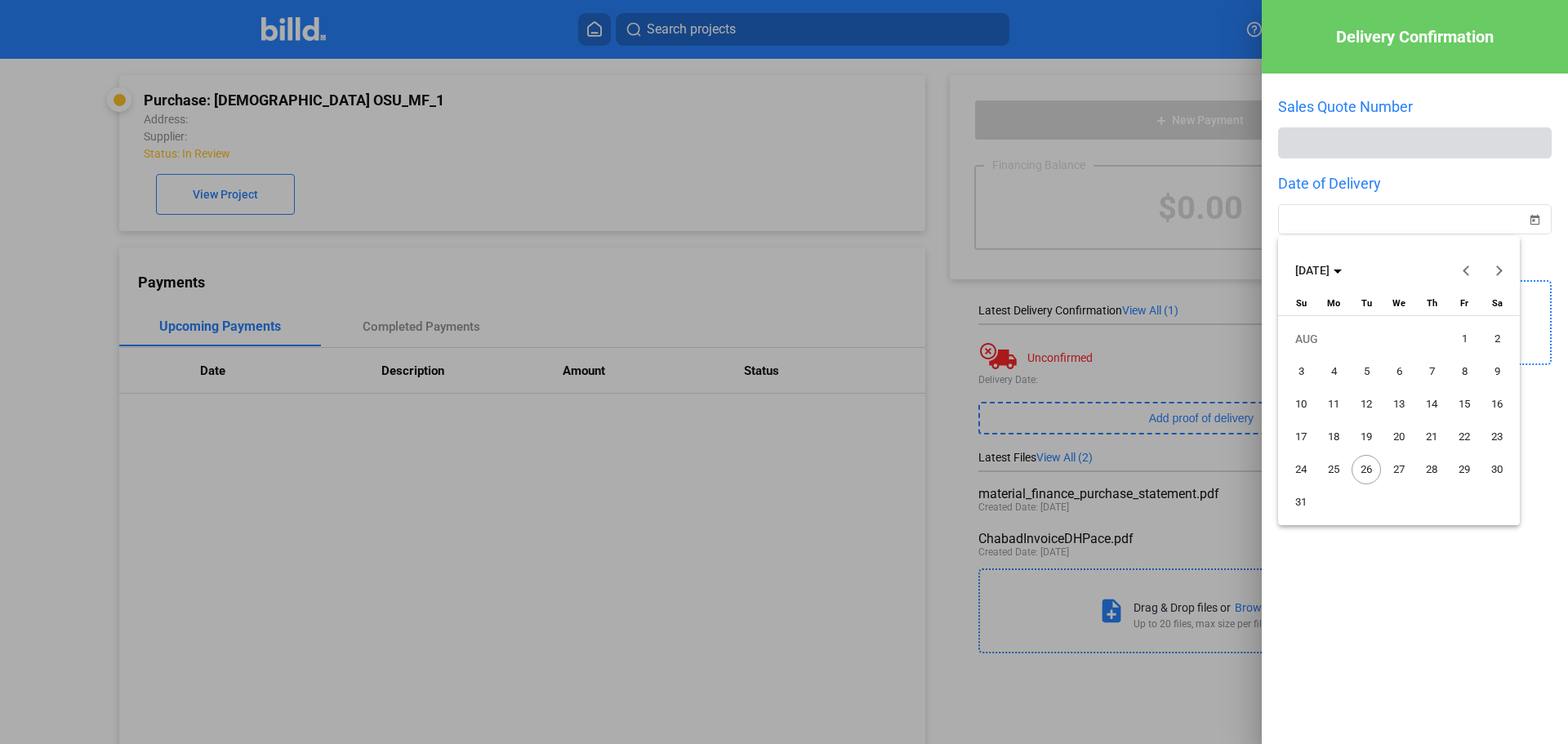
click at [1390, 468] on span "27" at bounding box center [1398, 470] width 29 height 29
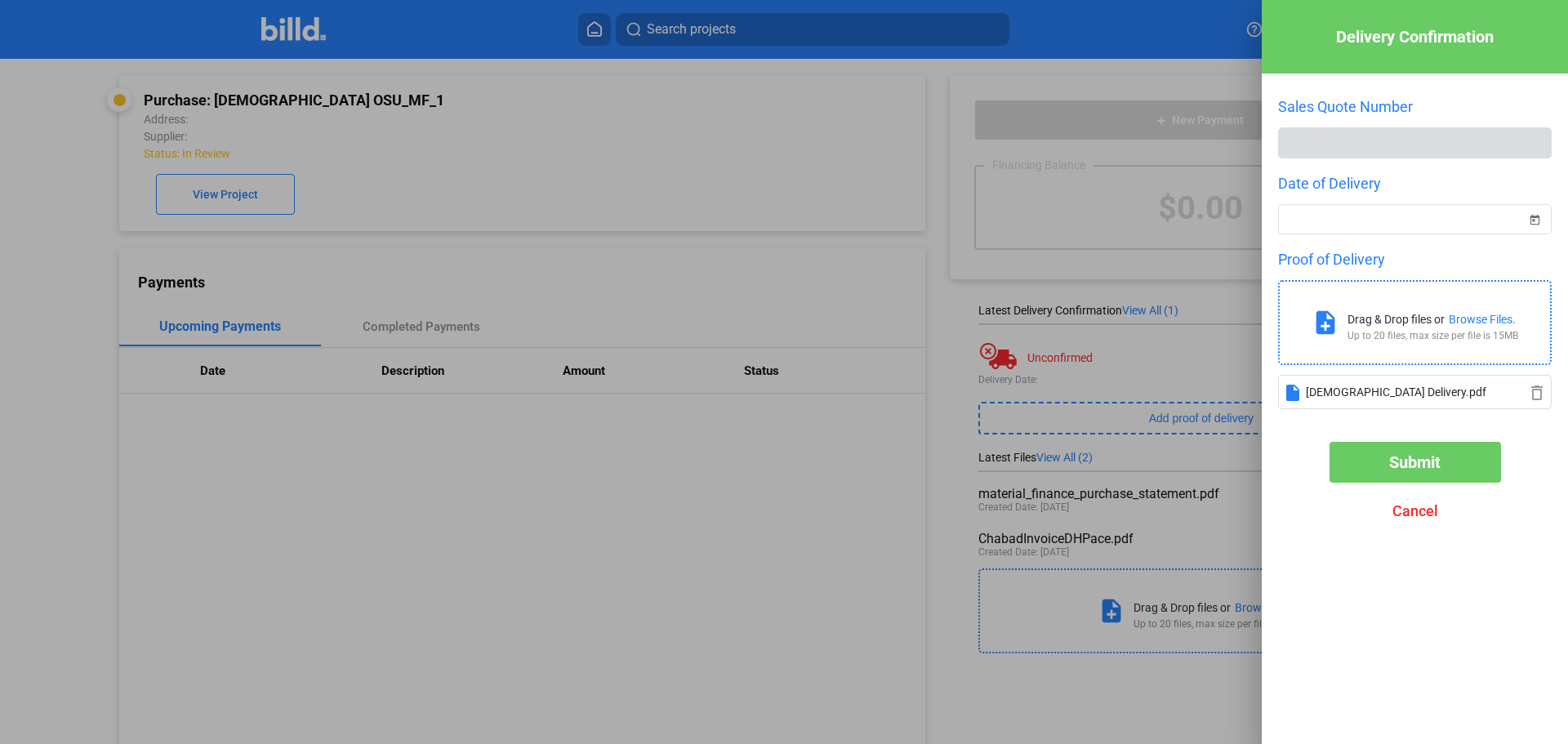
click at [1426, 464] on span "Submit" at bounding box center [1415, 462] width 52 height 20
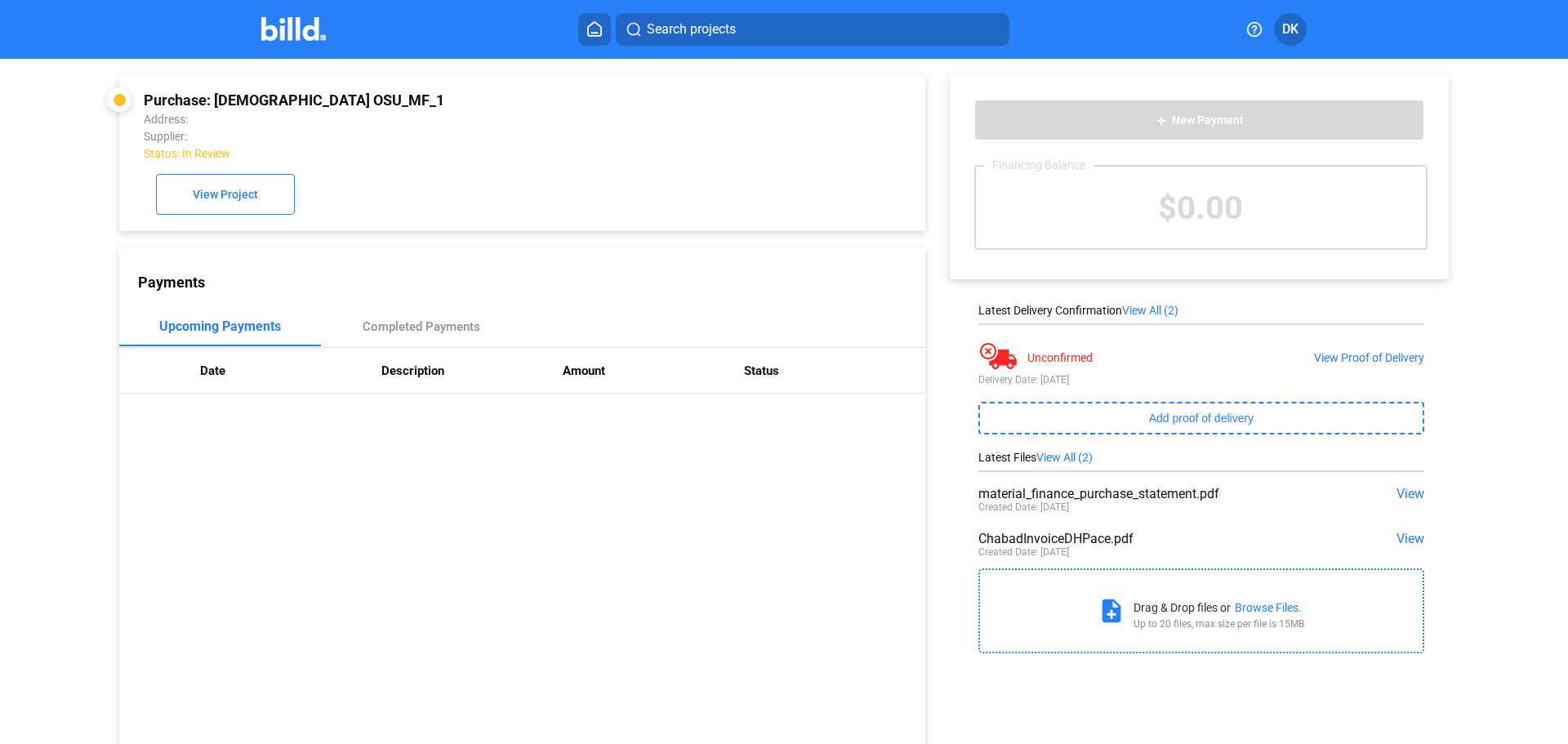
click at [290, 27] on img at bounding box center [293, 28] width 64 height 24
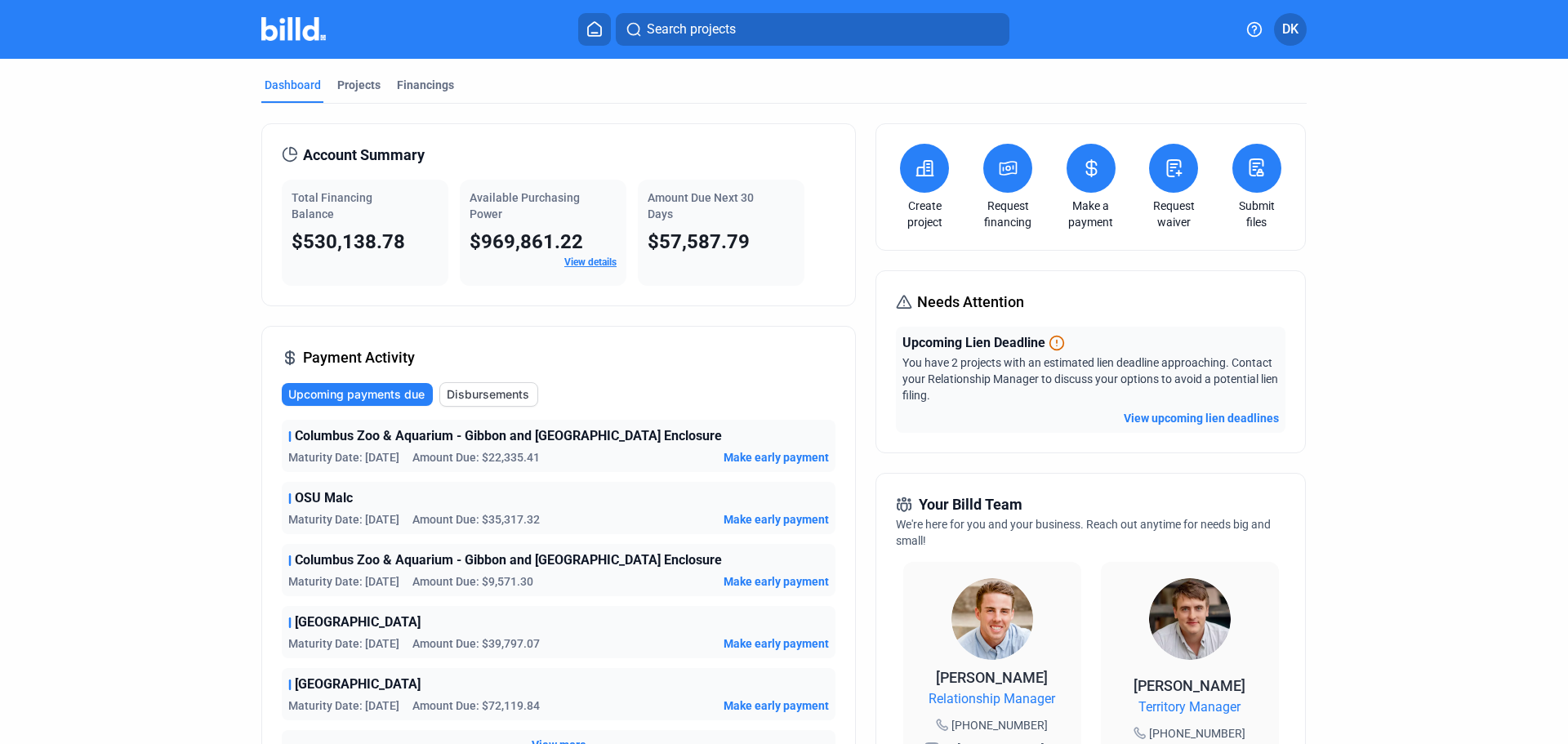
click at [930, 170] on icon at bounding box center [925, 168] width 21 height 20
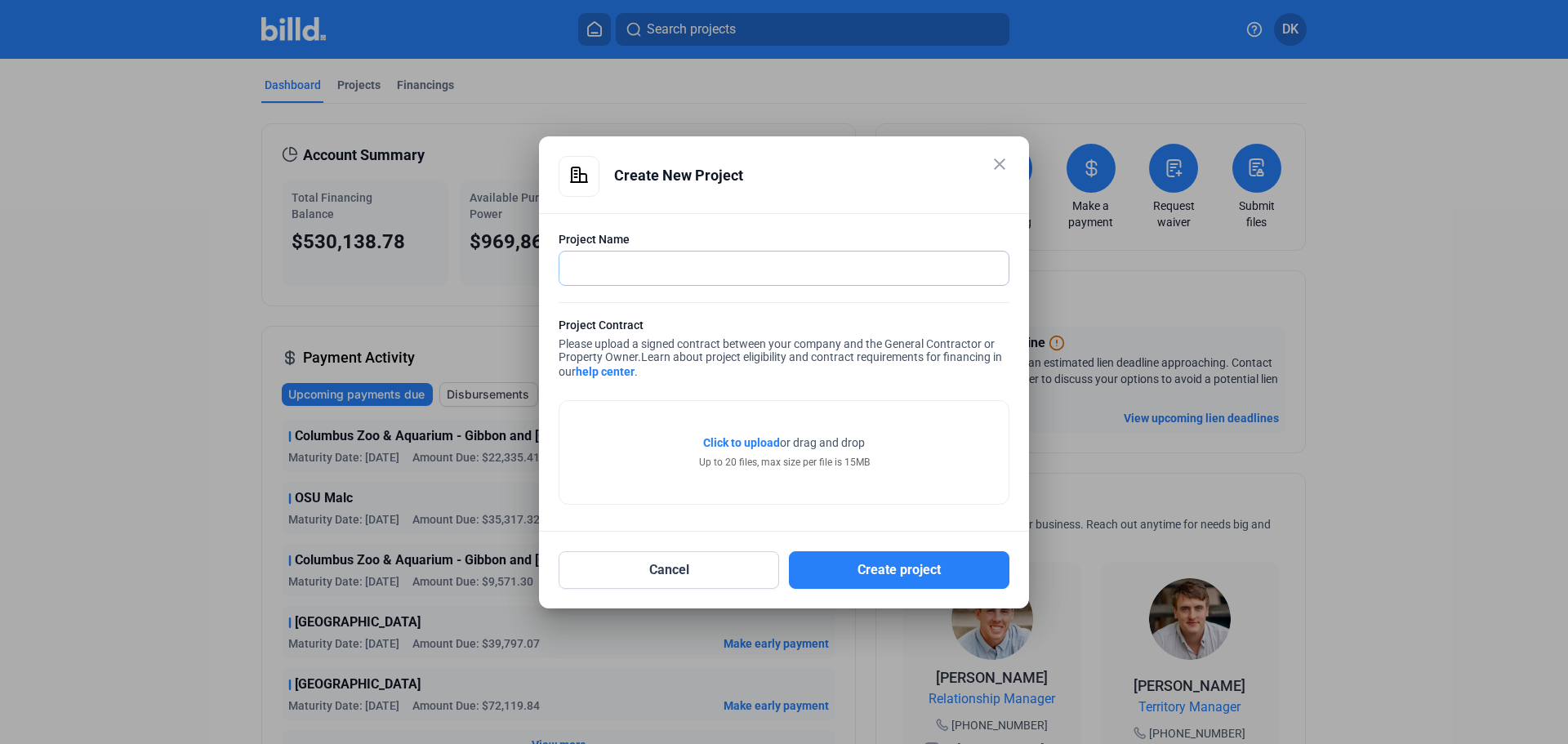
click at [664, 263] on input "text" at bounding box center [774, 269] width 431 height 34
type input "Memorial Health"
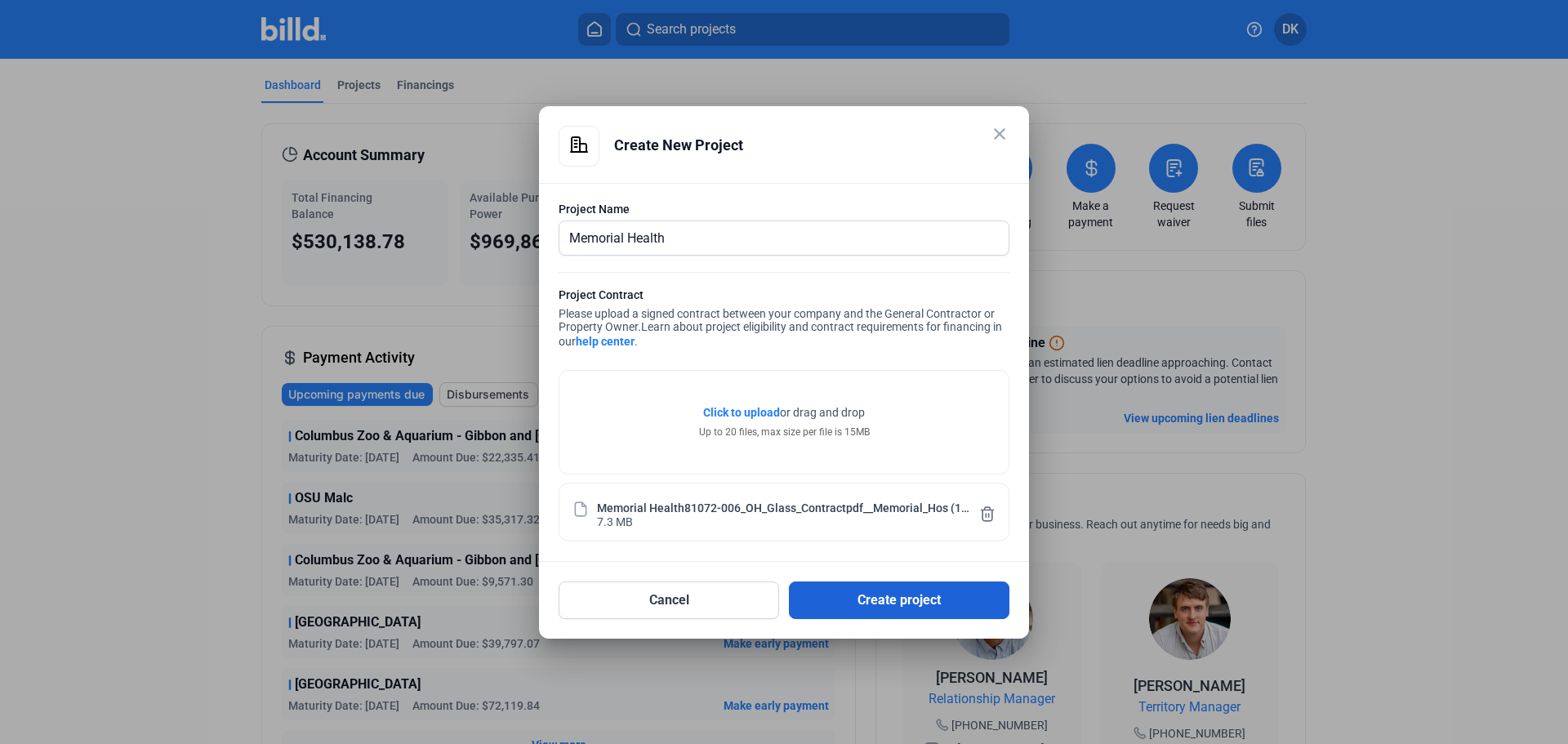
click at [922, 607] on button "Create project" at bounding box center [900, 601] width 221 height 38
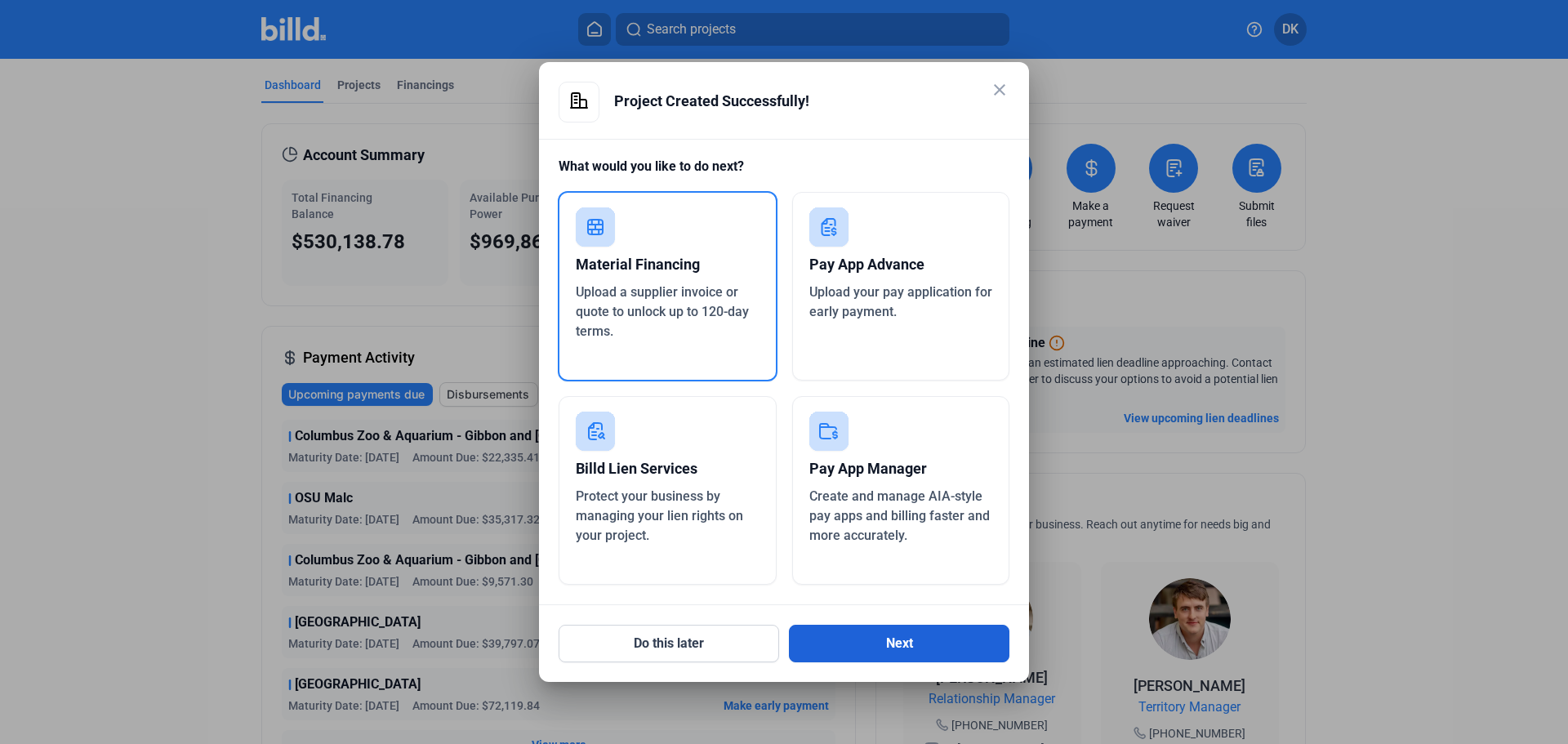
click at [866, 638] on button "Next" at bounding box center [900, 644] width 221 height 38
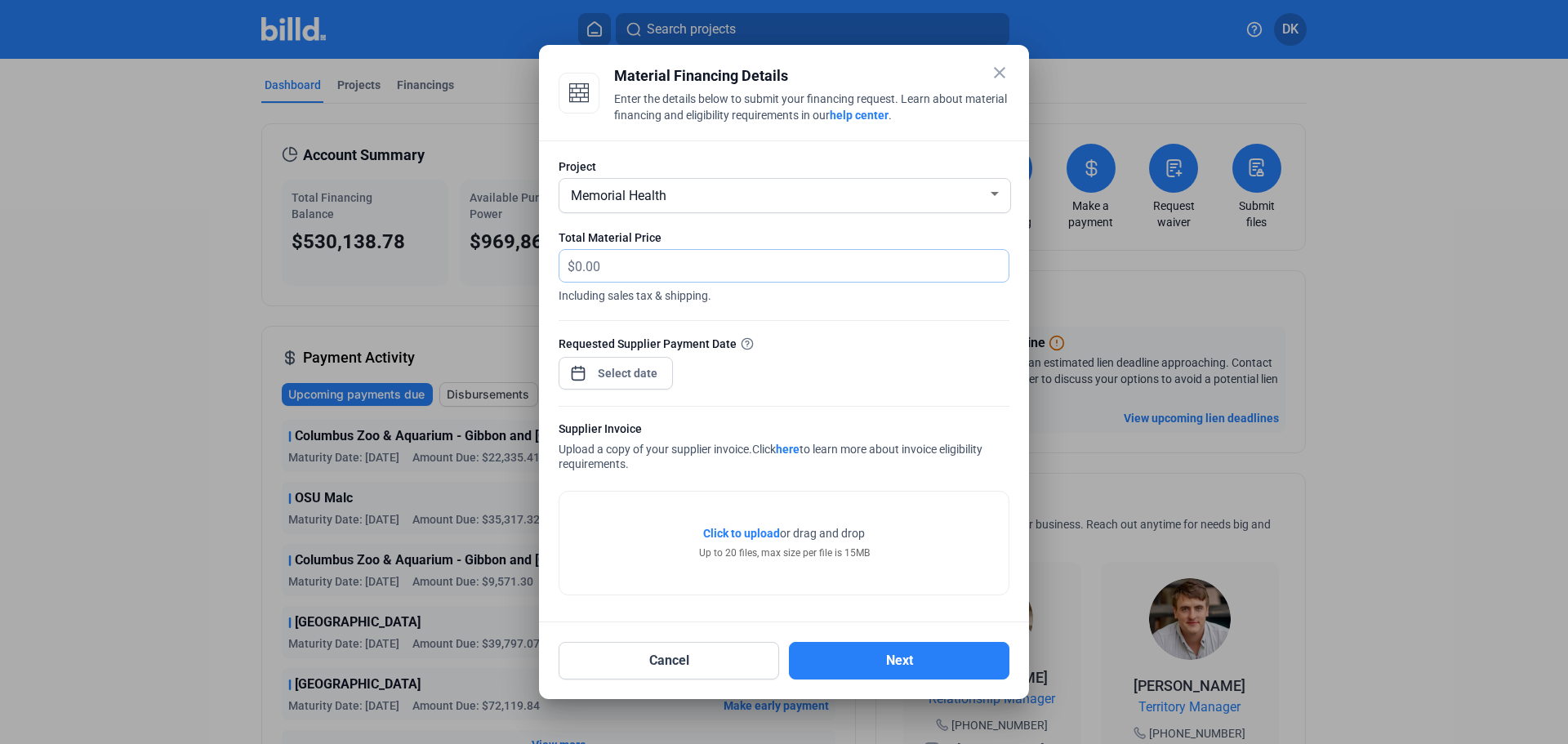
click at [601, 279] on input "text" at bounding box center [783, 266] width 415 height 32
type input "72,631.94"
drag, startPoint x: 654, startPoint y: 403, endPoint x: 656, endPoint y: 388, distance: 15.1
click at [654, 399] on div at bounding box center [784, 397] width 451 height 16
click at [651, 375] on div "close Material Financing Details Enter the details below to submit your financi…" at bounding box center [784, 372] width 1568 height 744
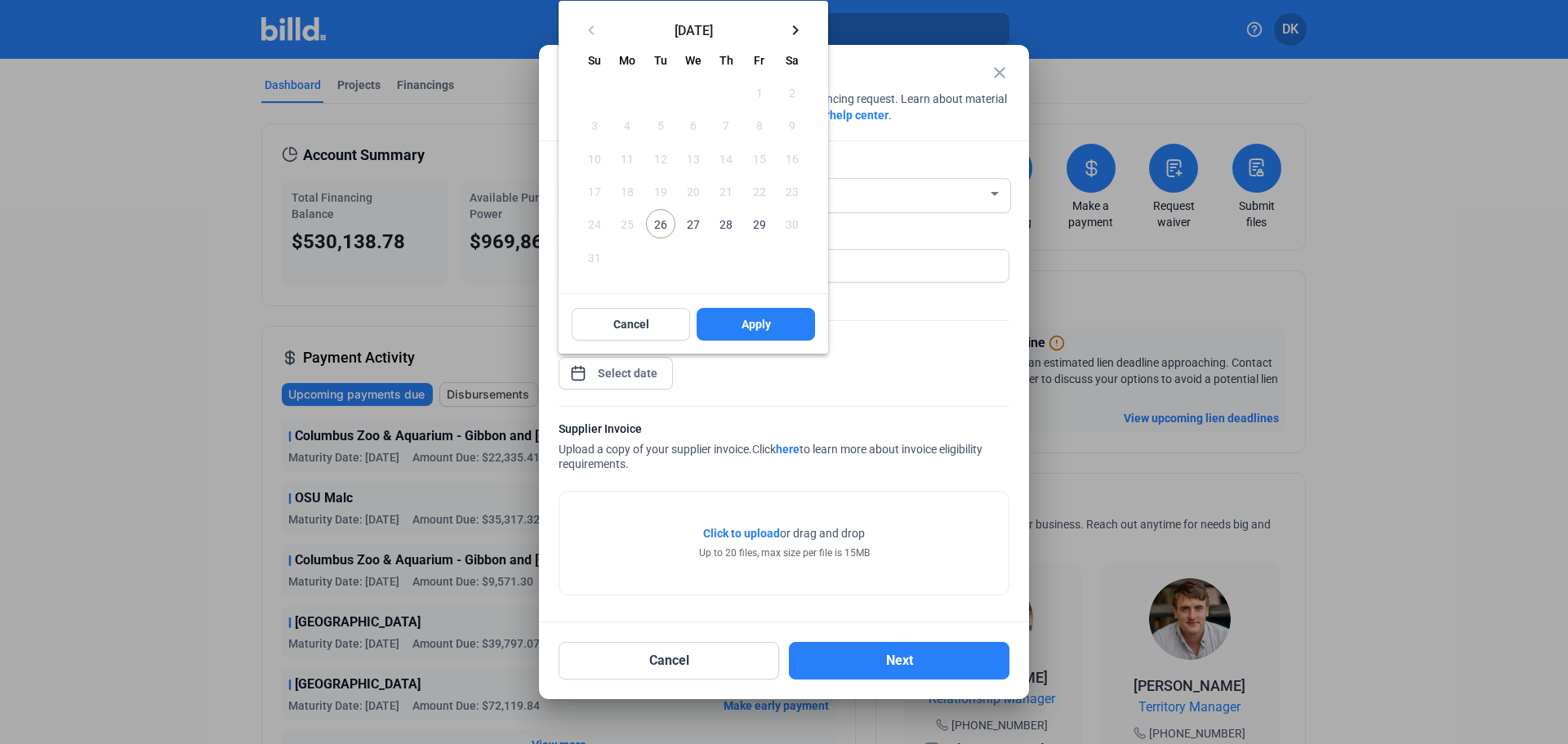
click at [798, 31] on mat-icon "keyboard_arrow_right" at bounding box center [795, 30] width 20 height 20
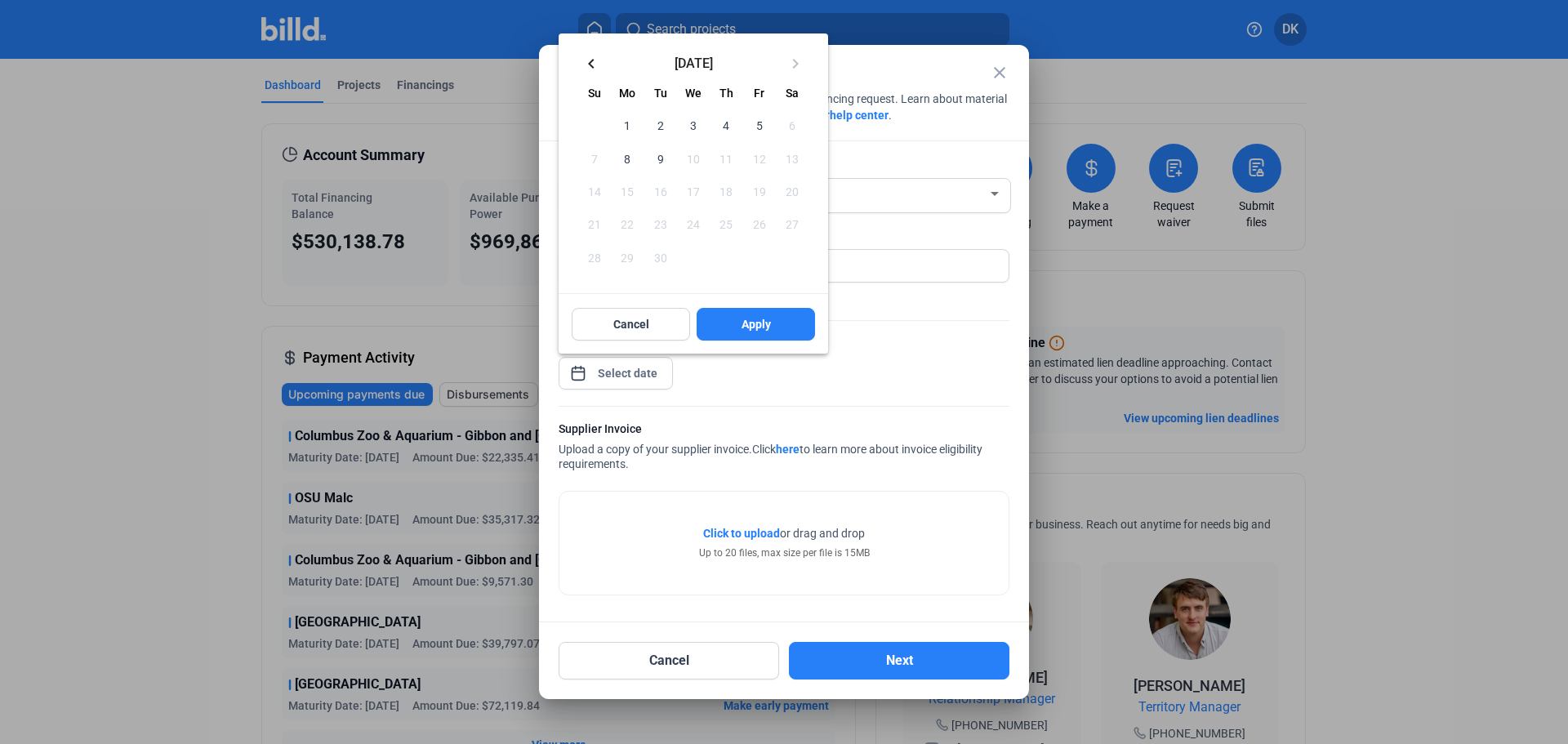
drag, startPoint x: 626, startPoint y: 171, endPoint x: 656, endPoint y: 157, distance: 33.1
click at [638, 165] on span "8" at bounding box center [627, 157] width 29 height 29
click at [656, 157] on span "9" at bounding box center [660, 157] width 29 height 29
click at [744, 317] on span "Apply" at bounding box center [756, 323] width 29 height 16
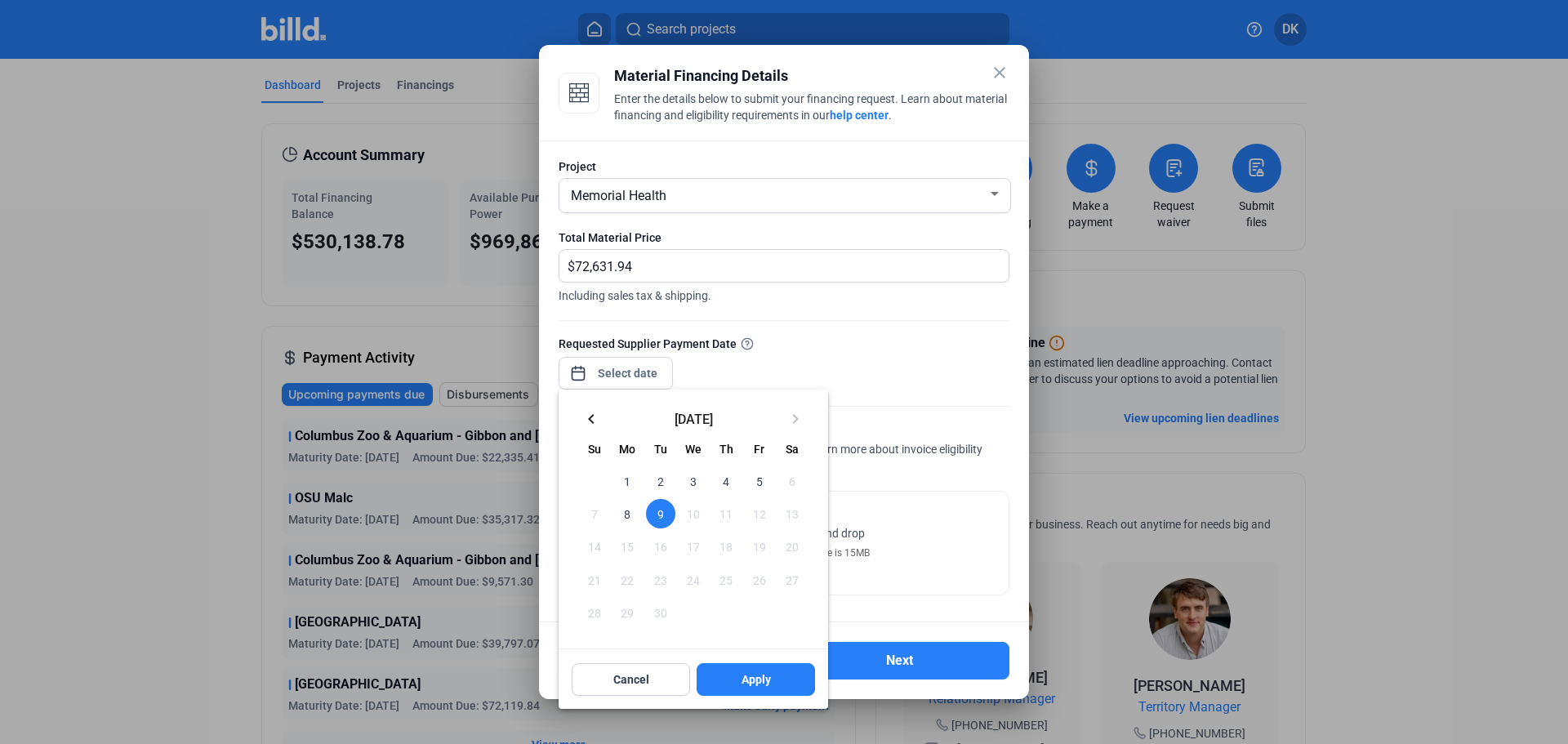
click at [829, 322] on div at bounding box center [784, 372] width 1568 height 744
click at [900, 530] on div at bounding box center [784, 372] width 1568 height 744
click at [665, 507] on span "9" at bounding box center [660, 513] width 29 height 29
click at [758, 681] on span "Apply" at bounding box center [756, 679] width 29 height 16
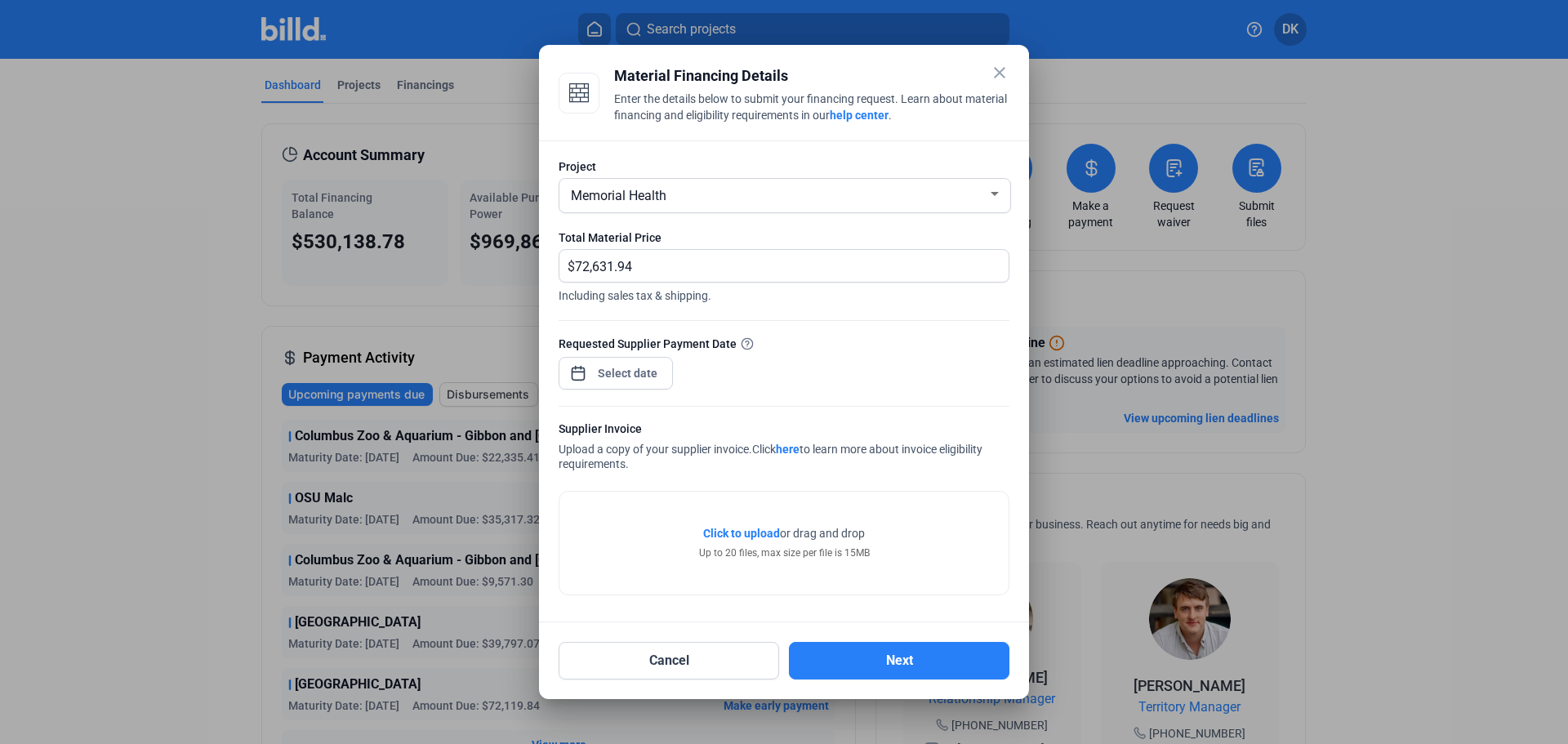
click at [1014, 626] on mat-dialog-container "close Material Financing Details Enter the details below to submit your financi…" at bounding box center [784, 372] width 490 height 654
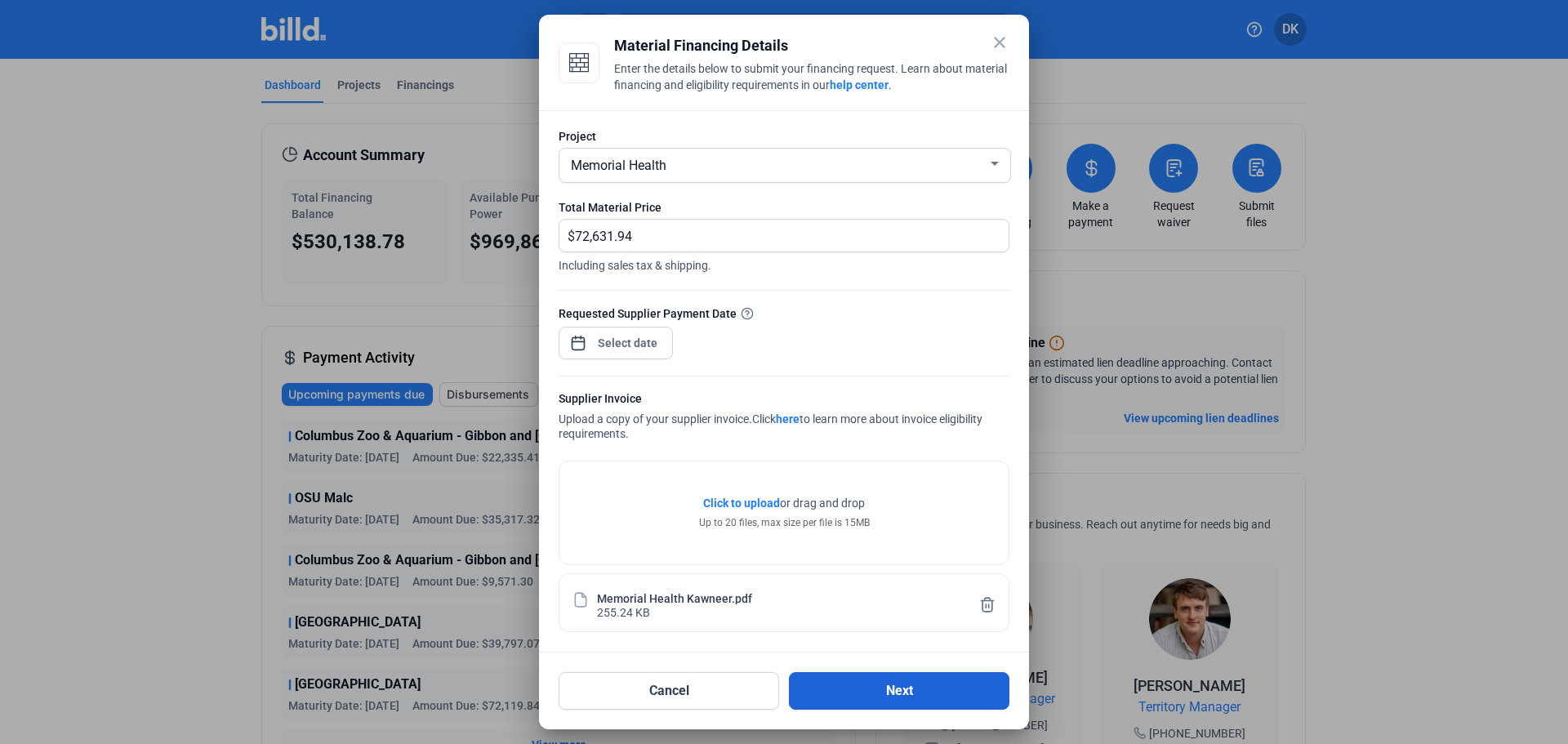
click at [873, 691] on button "Next" at bounding box center [900, 691] width 221 height 38
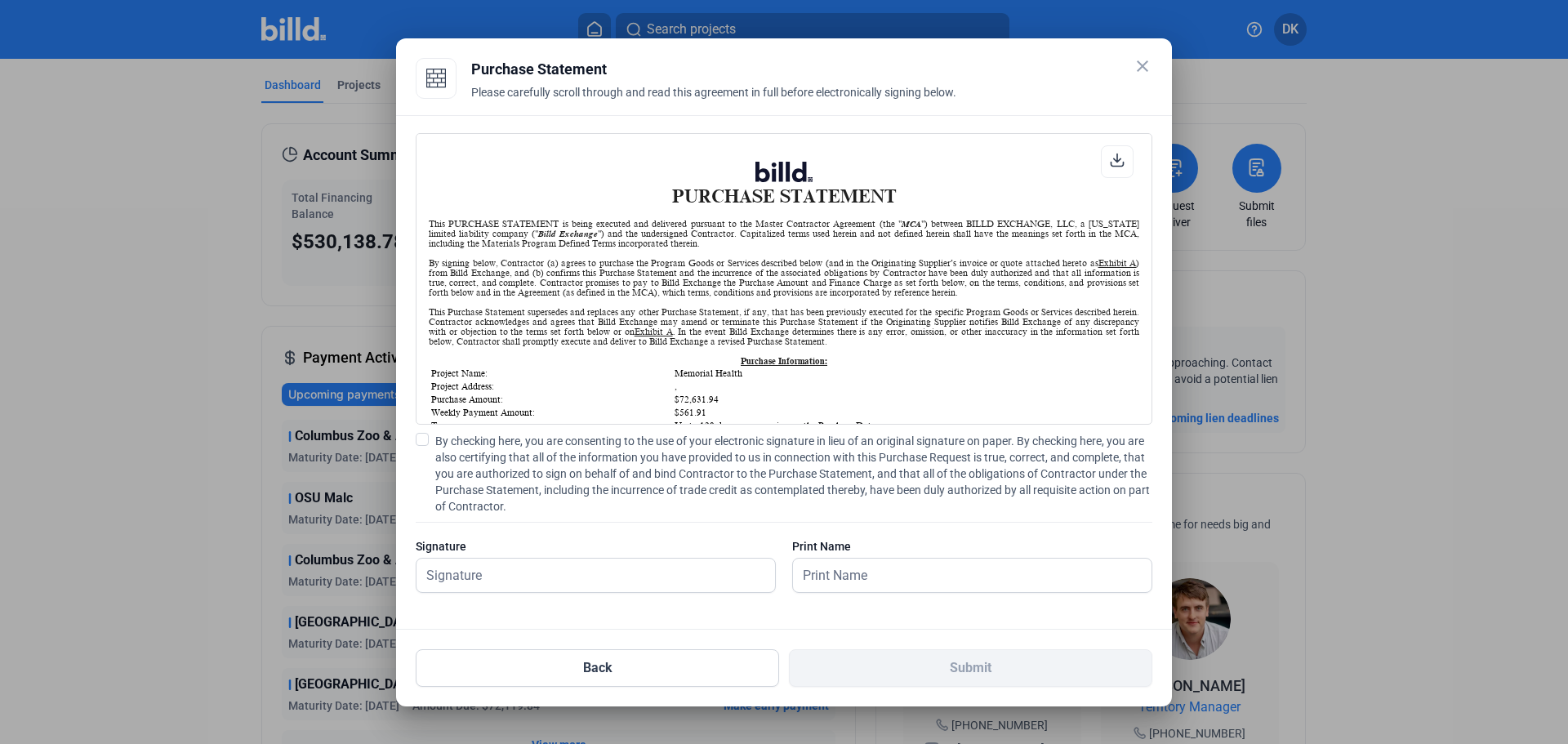
scroll to position [1, 0]
click at [427, 441] on span at bounding box center [422, 439] width 13 height 13
click at [0, 0] on input "By checking here, you are consenting to the use of your electronic signature in…" at bounding box center [0, 0] width 0 height 0
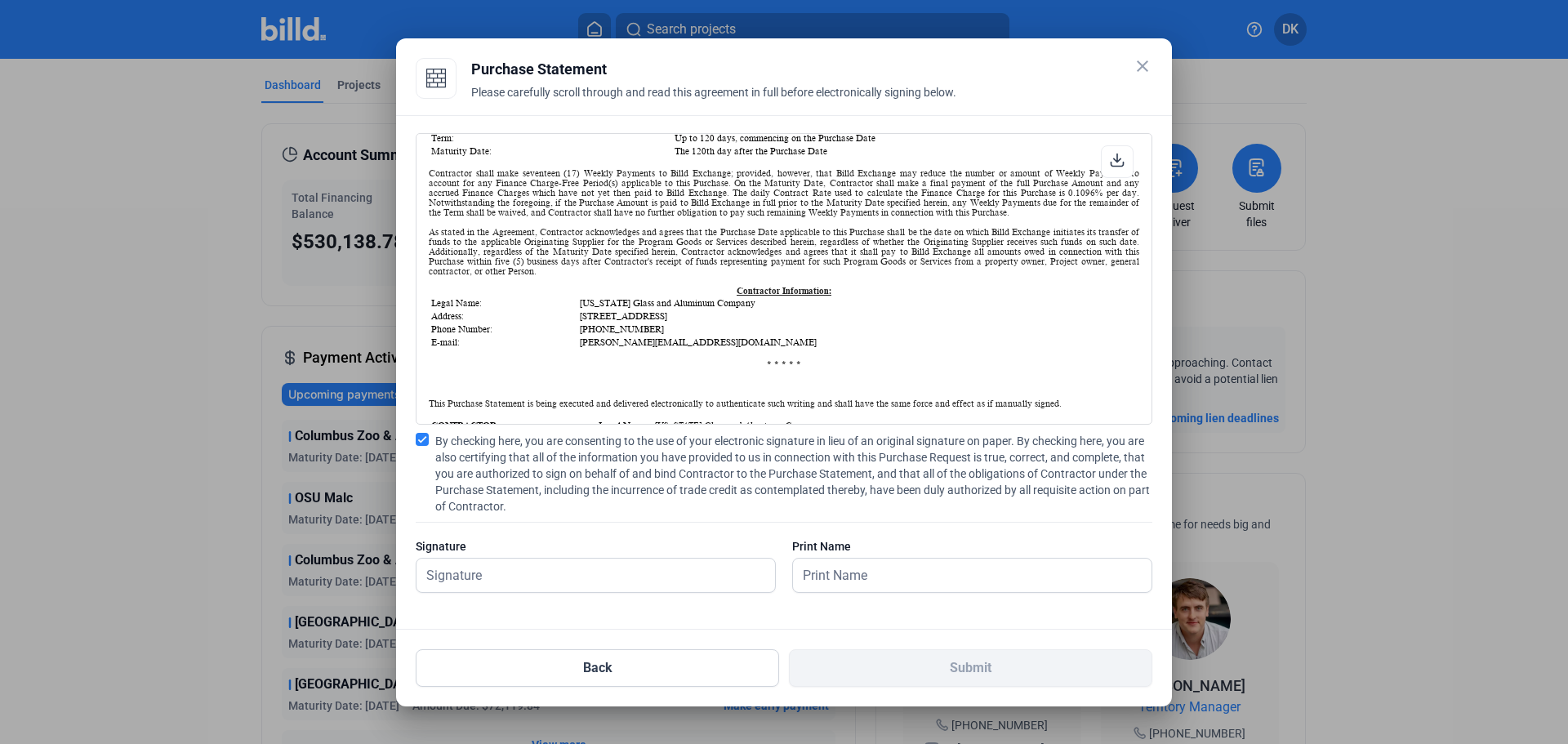
scroll to position [272, 0]
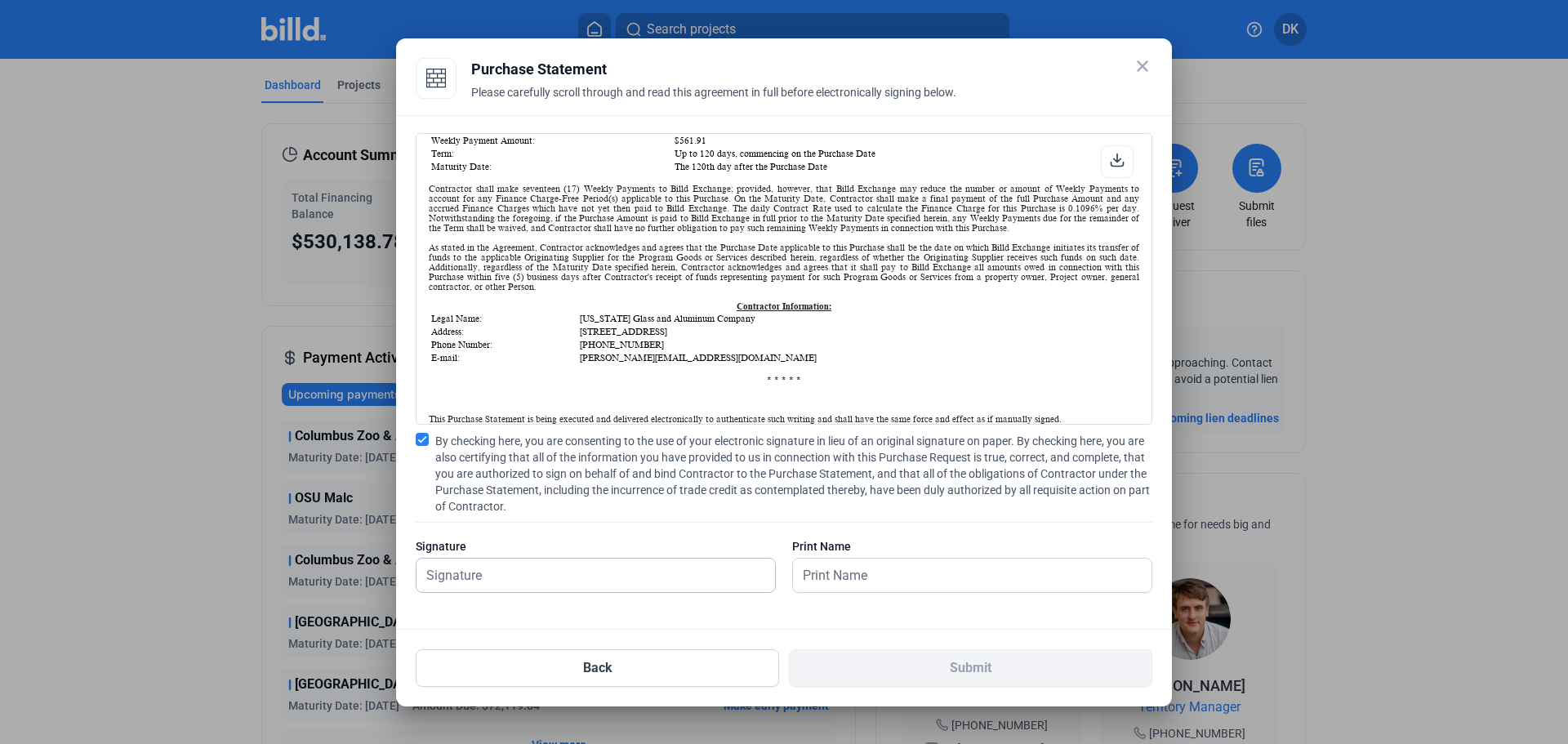
click at [566, 581] on input "text" at bounding box center [586, 576] width 340 height 34
type input "[PERSON_NAME]"
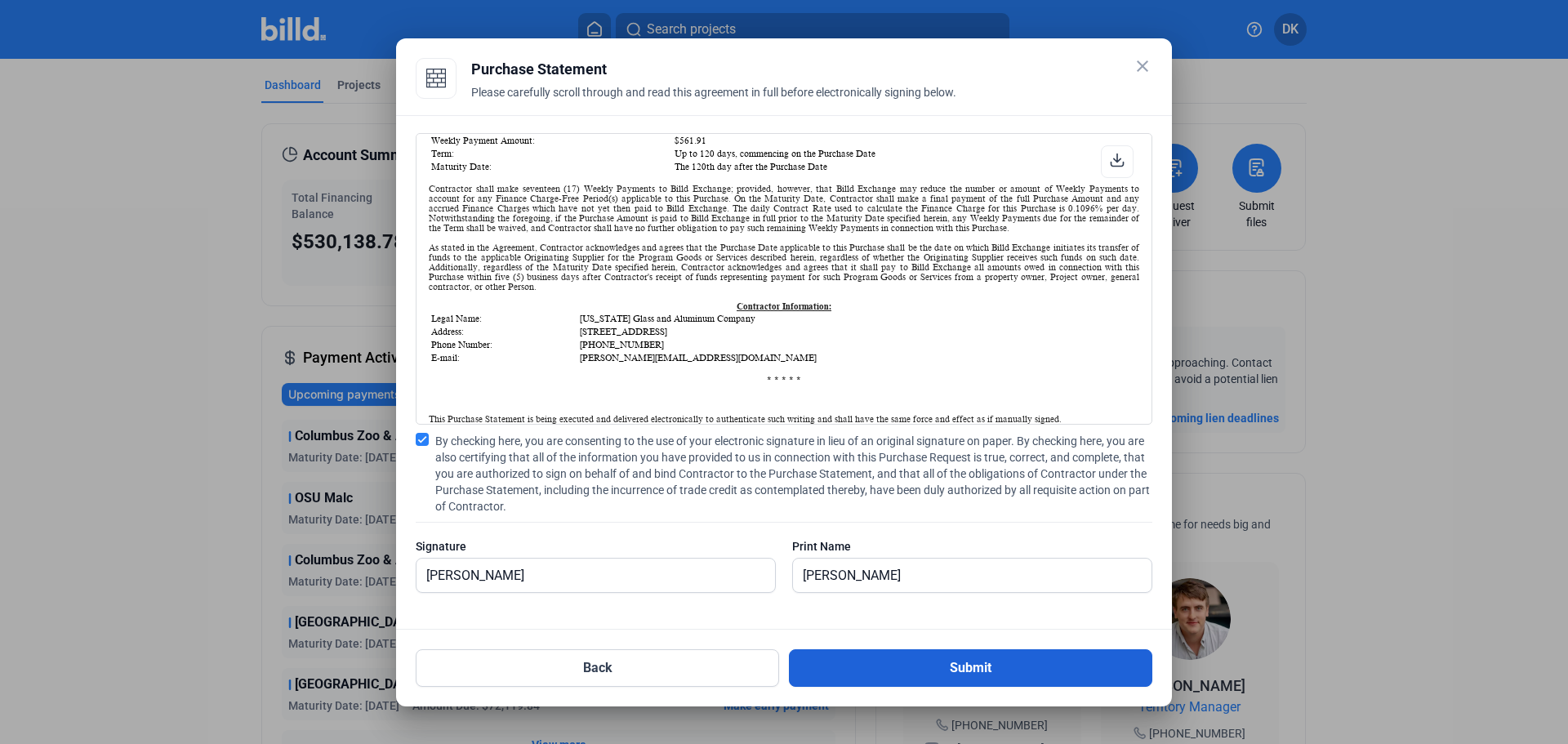
click at [932, 679] on button "Submit" at bounding box center [970, 669] width 363 height 38
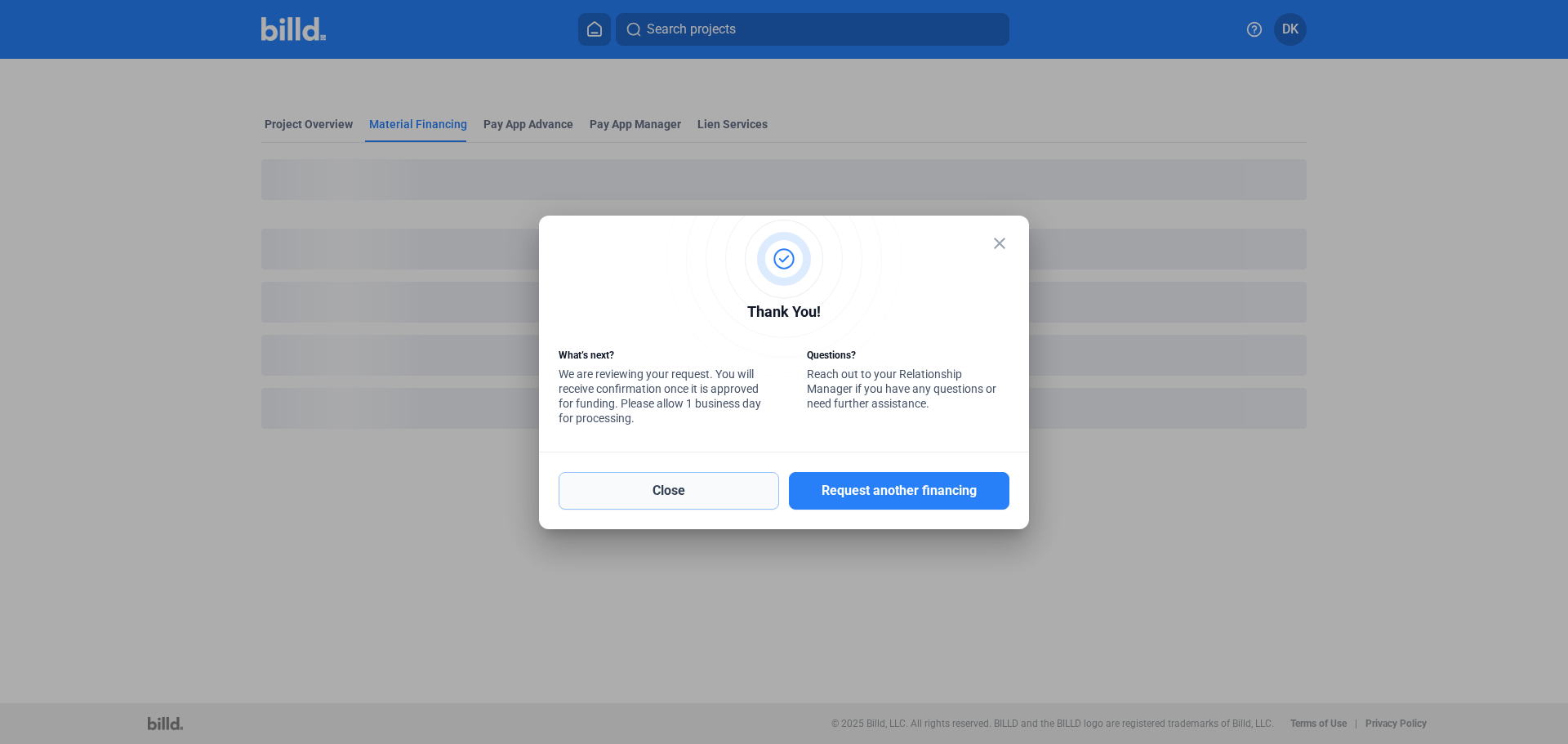
click at [682, 488] on button "Close" at bounding box center [669, 491] width 221 height 38
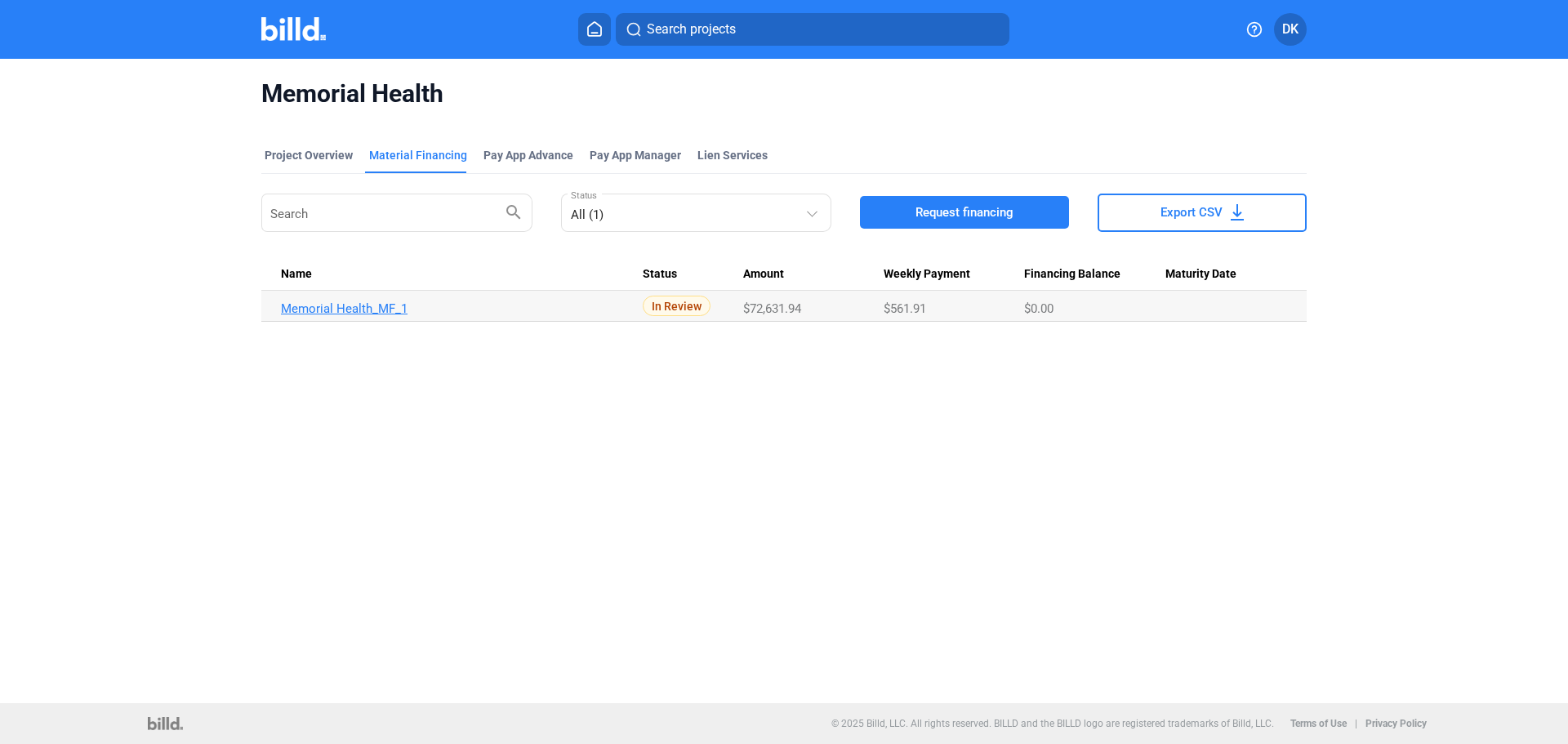
click at [391, 314] on link "Memorial Health_MF_1" at bounding box center [462, 309] width 362 height 15
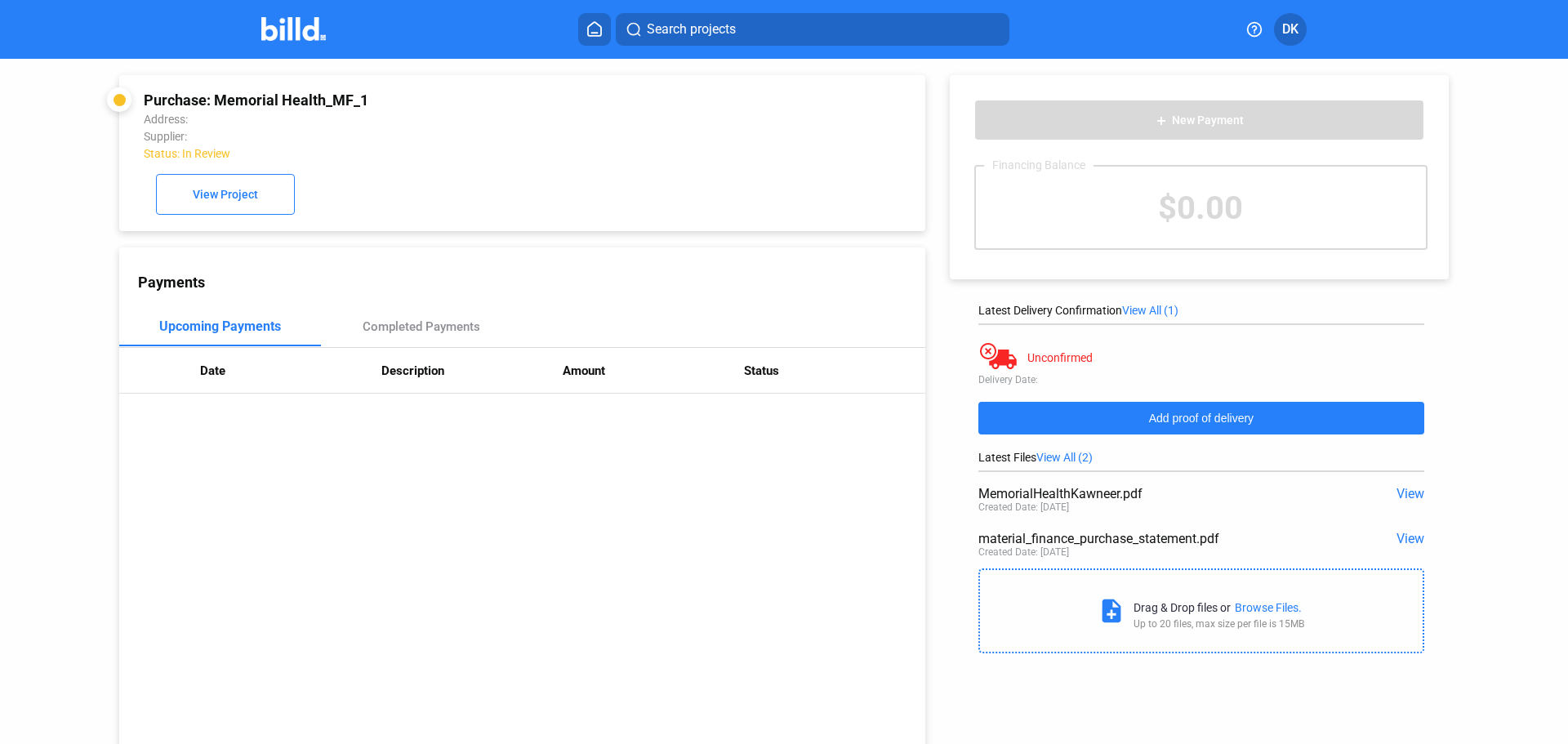
click at [1213, 419] on span "Add proof of delivery" at bounding box center [1201, 419] width 105 height 13
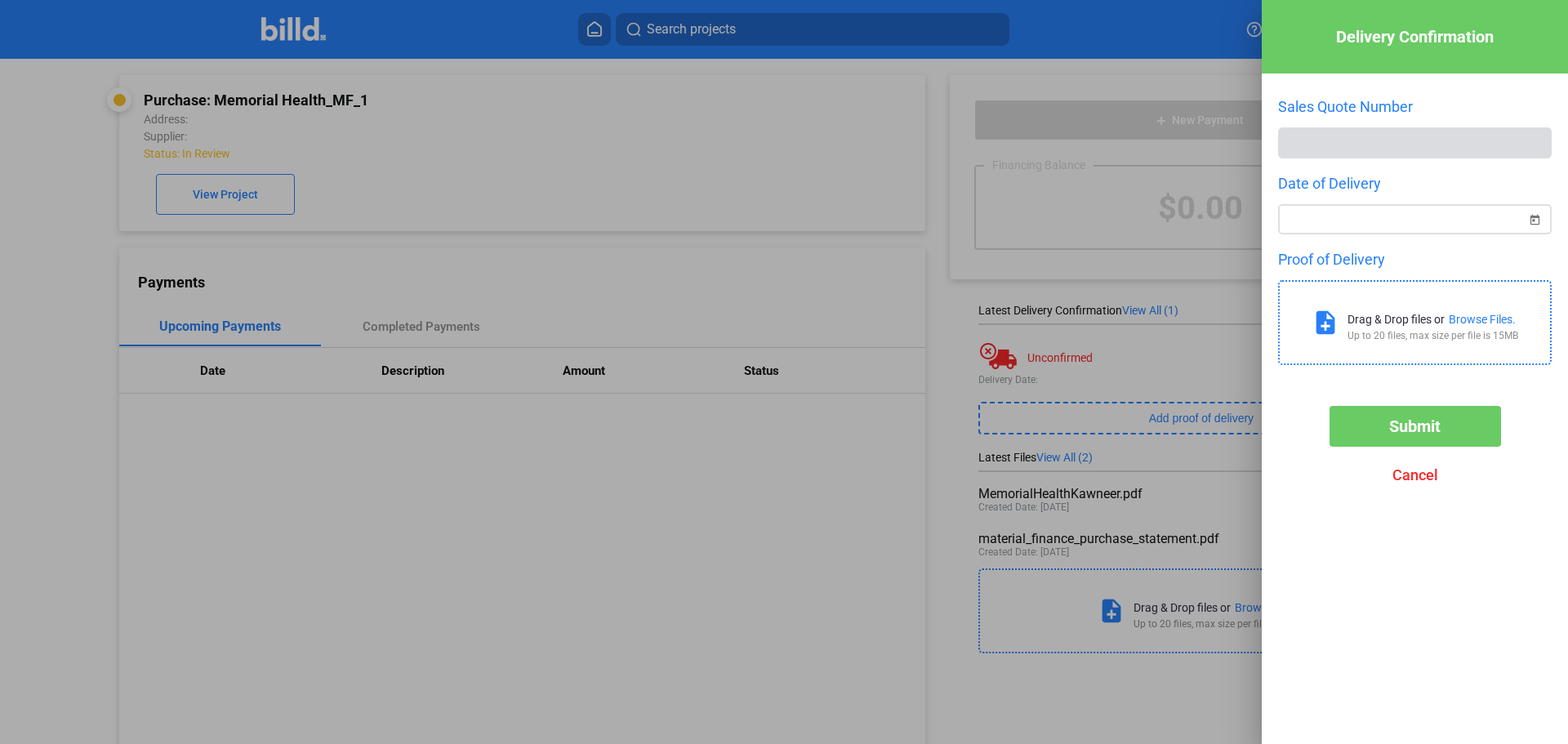
click at [1539, 217] on span "Open calendar" at bounding box center [1535, 210] width 40 height 40
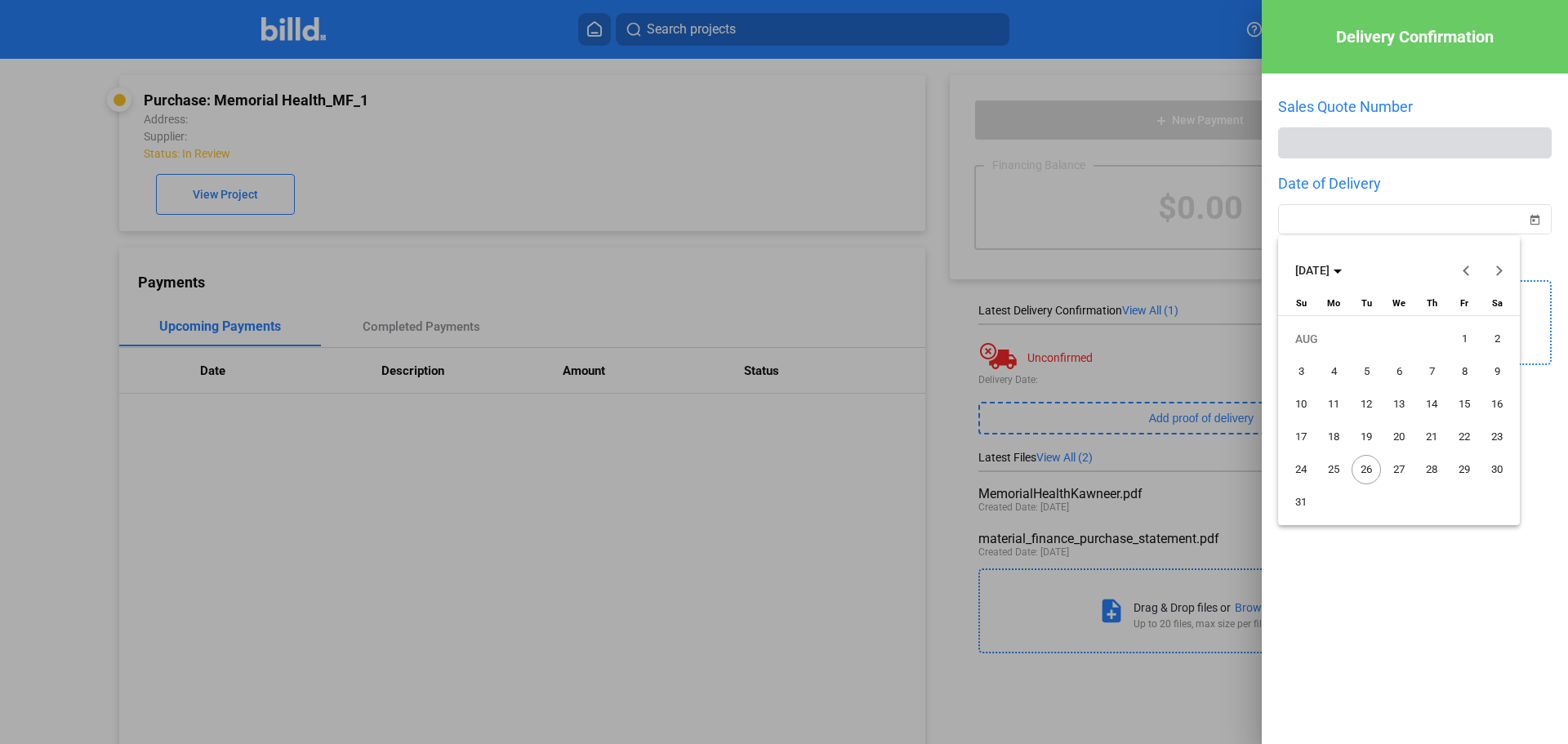
click at [1466, 276] on span "Previous month" at bounding box center [1467, 271] width 40 height 40
click at [1499, 433] on span "19" at bounding box center [1496, 437] width 29 height 29
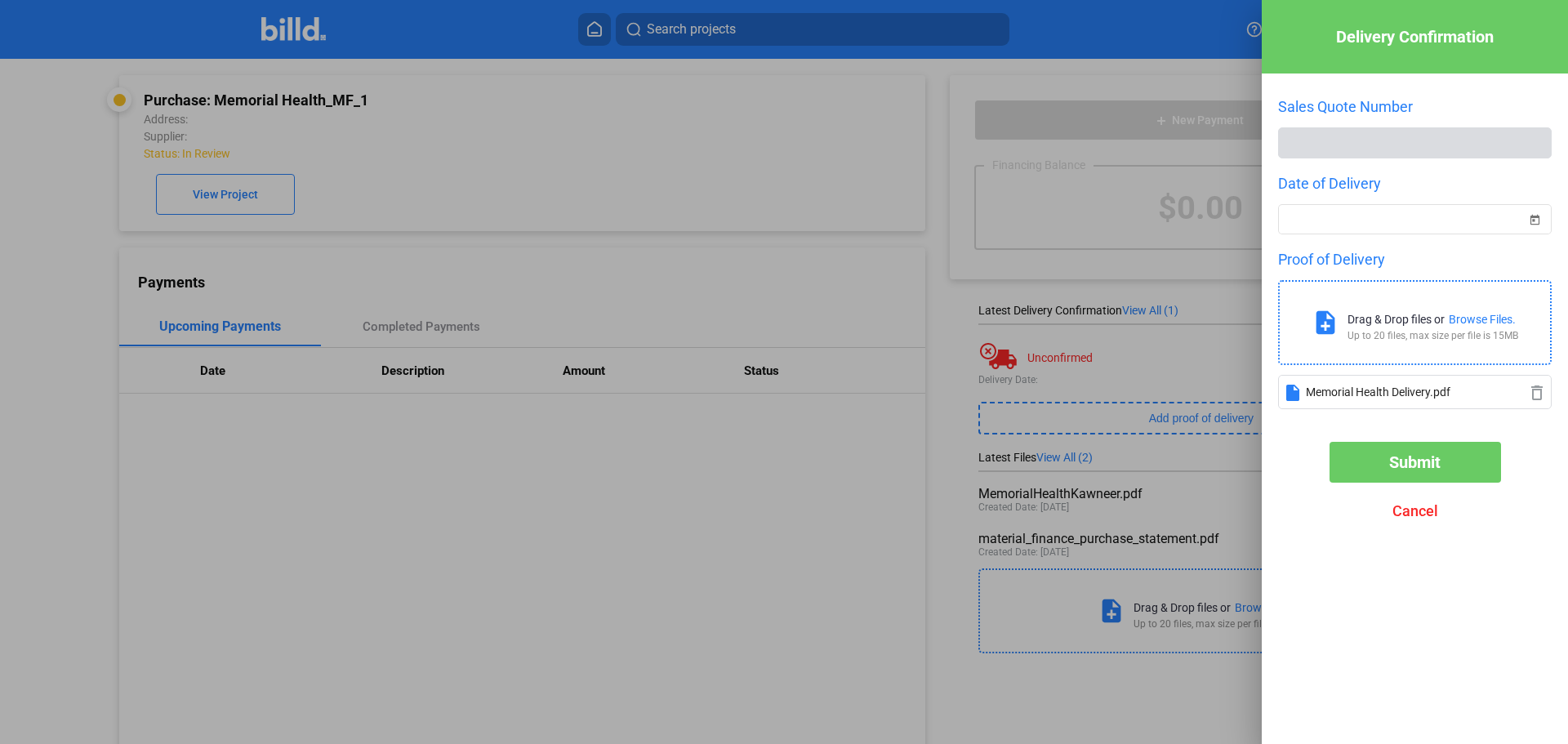
click at [1446, 472] on button "Submit" at bounding box center [1415, 462] width 172 height 41
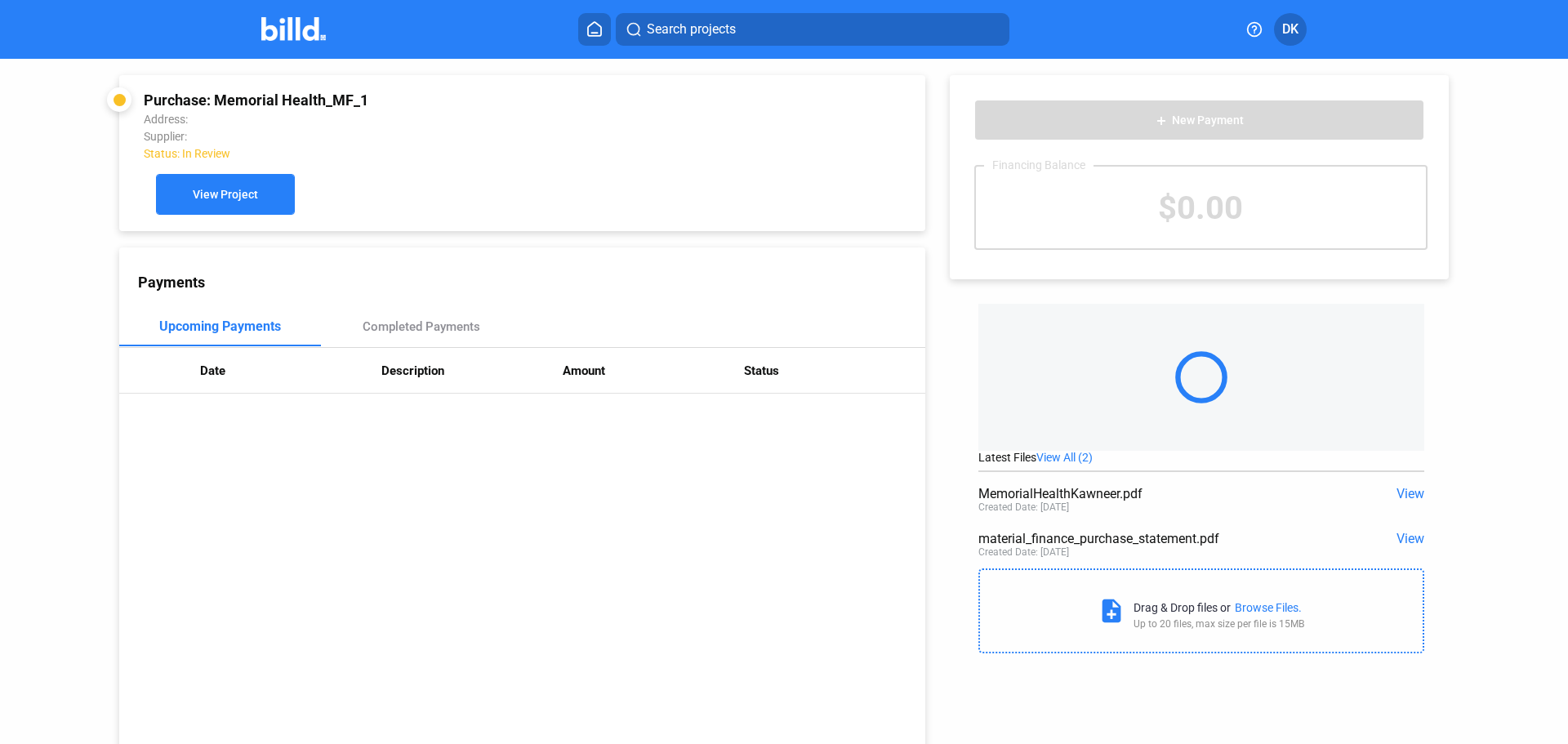
click at [217, 207] on button "View Project" at bounding box center [224, 194] width 139 height 41
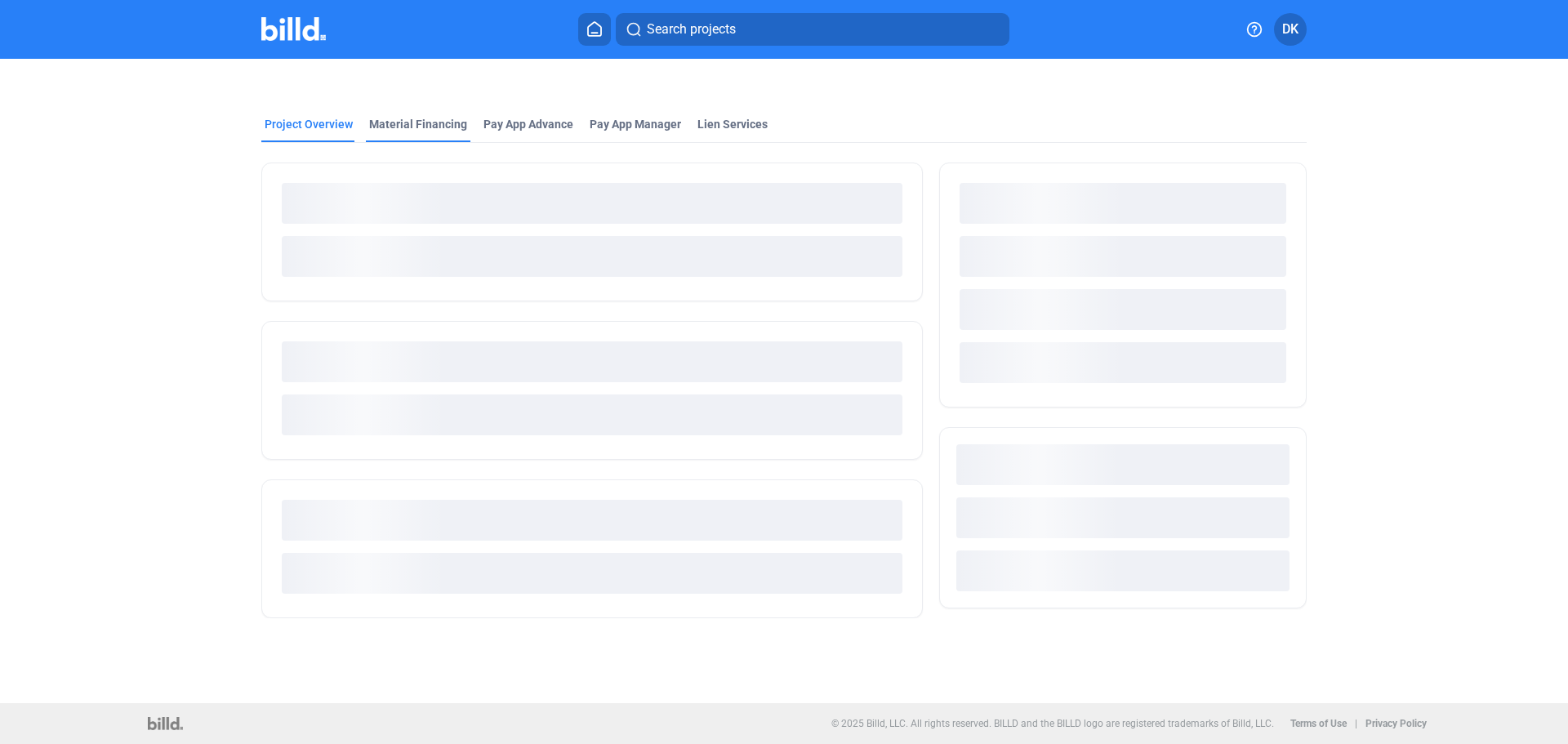
click at [426, 132] on div "Material Financing" at bounding box center [418, 129] width 105 height 26
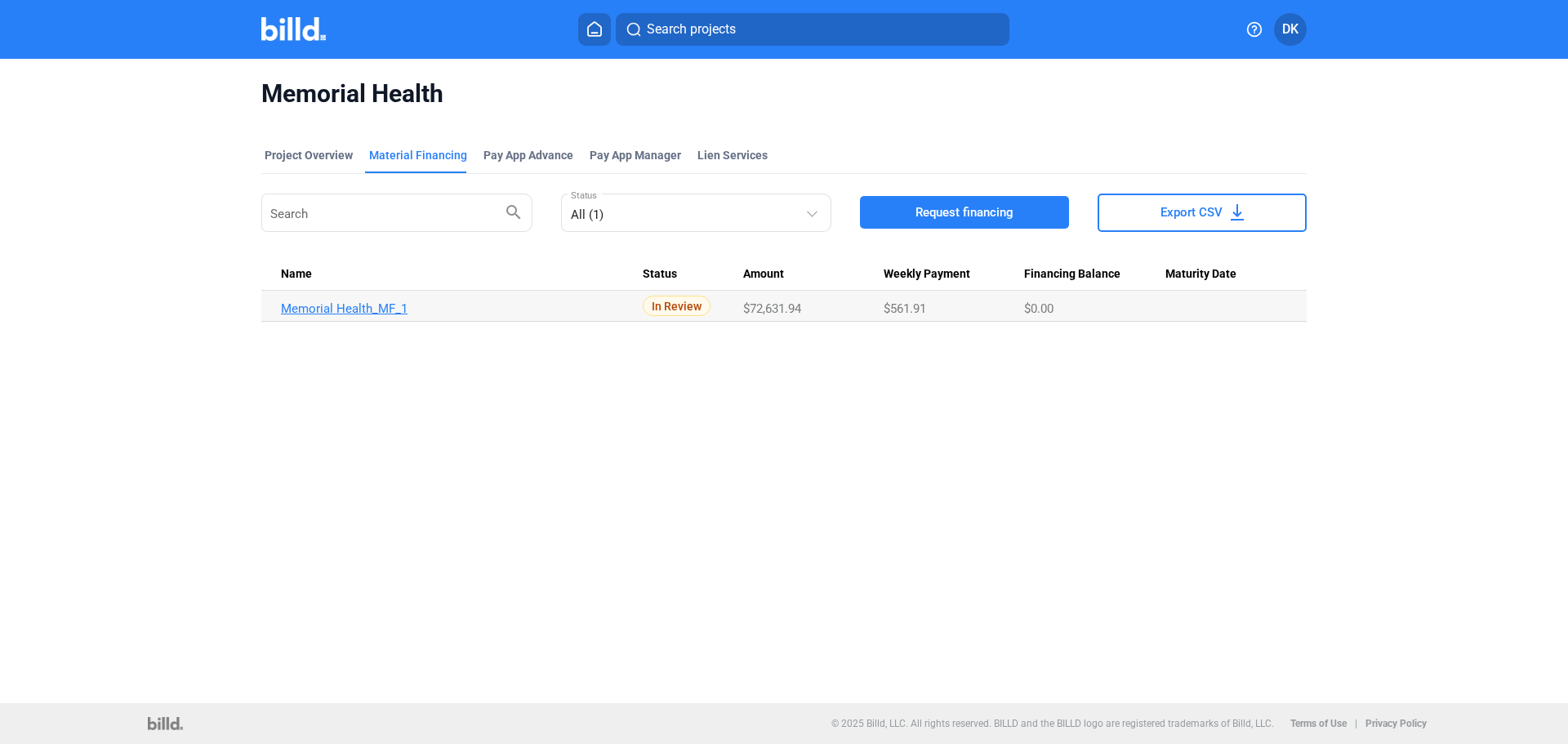
click at [375, 313] on link "Memorial Health_MF_1" at bounding box center [462, 309] width 362 height 15
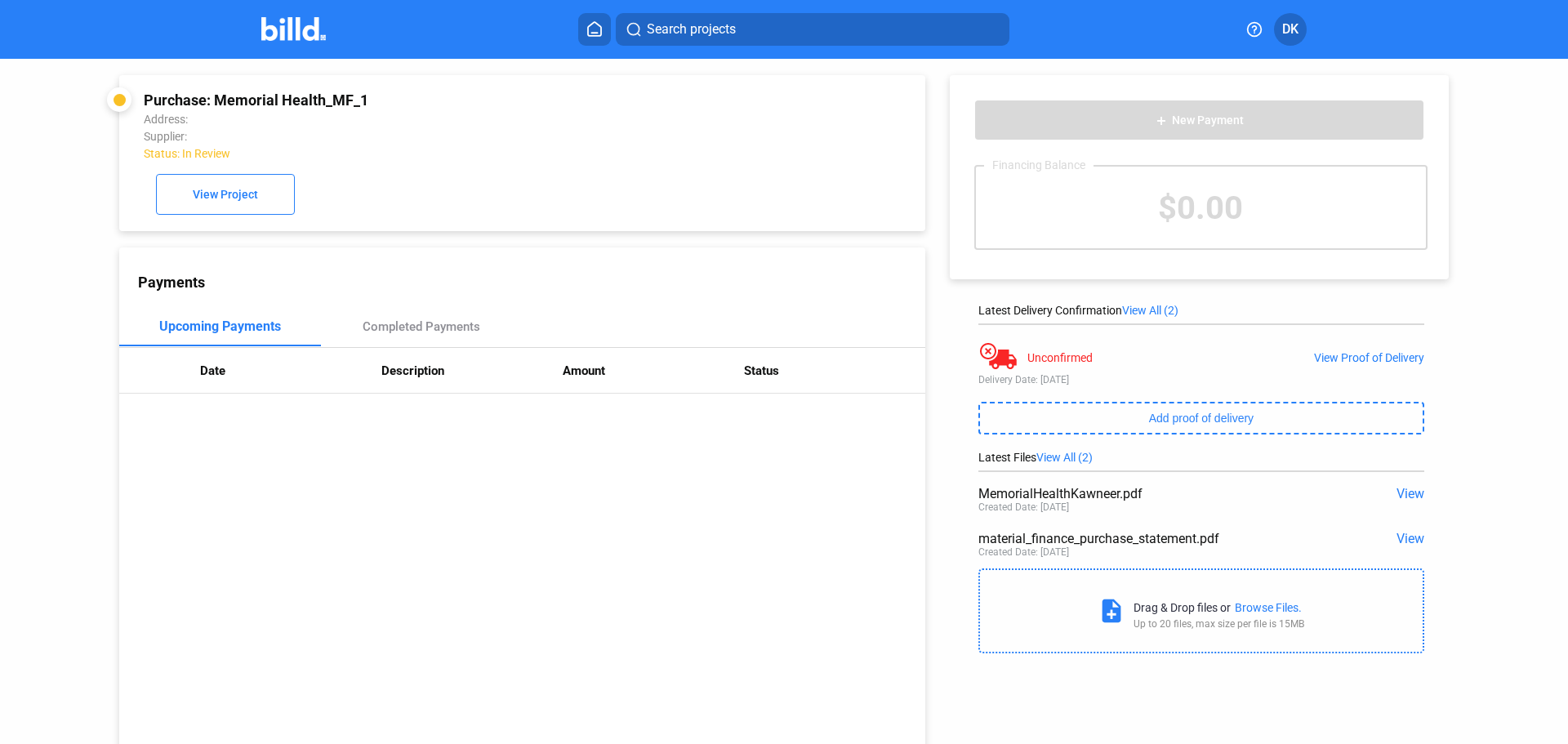
click at [1392, 370] on div "Unconfirmed View Proof of Delivery" at bounding box center [1201, 357] width 446 height 33
click at [1389, 359] on div "View Proof of Delivery" at bounding box center [1369, 357] width 110 height 13
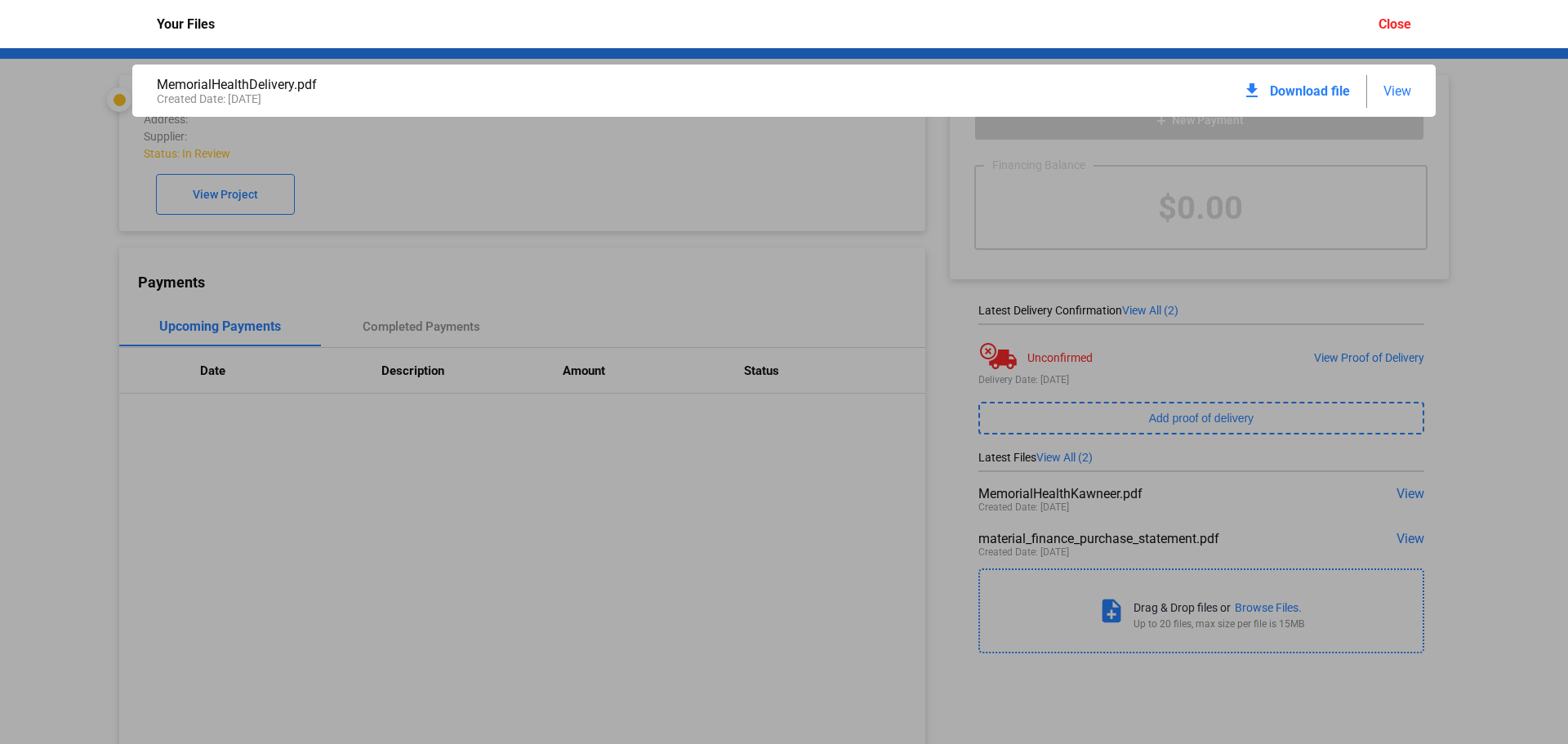
click at [1393, 27] on div "Close" at bounding box center [1395, 24] width 33 height 15
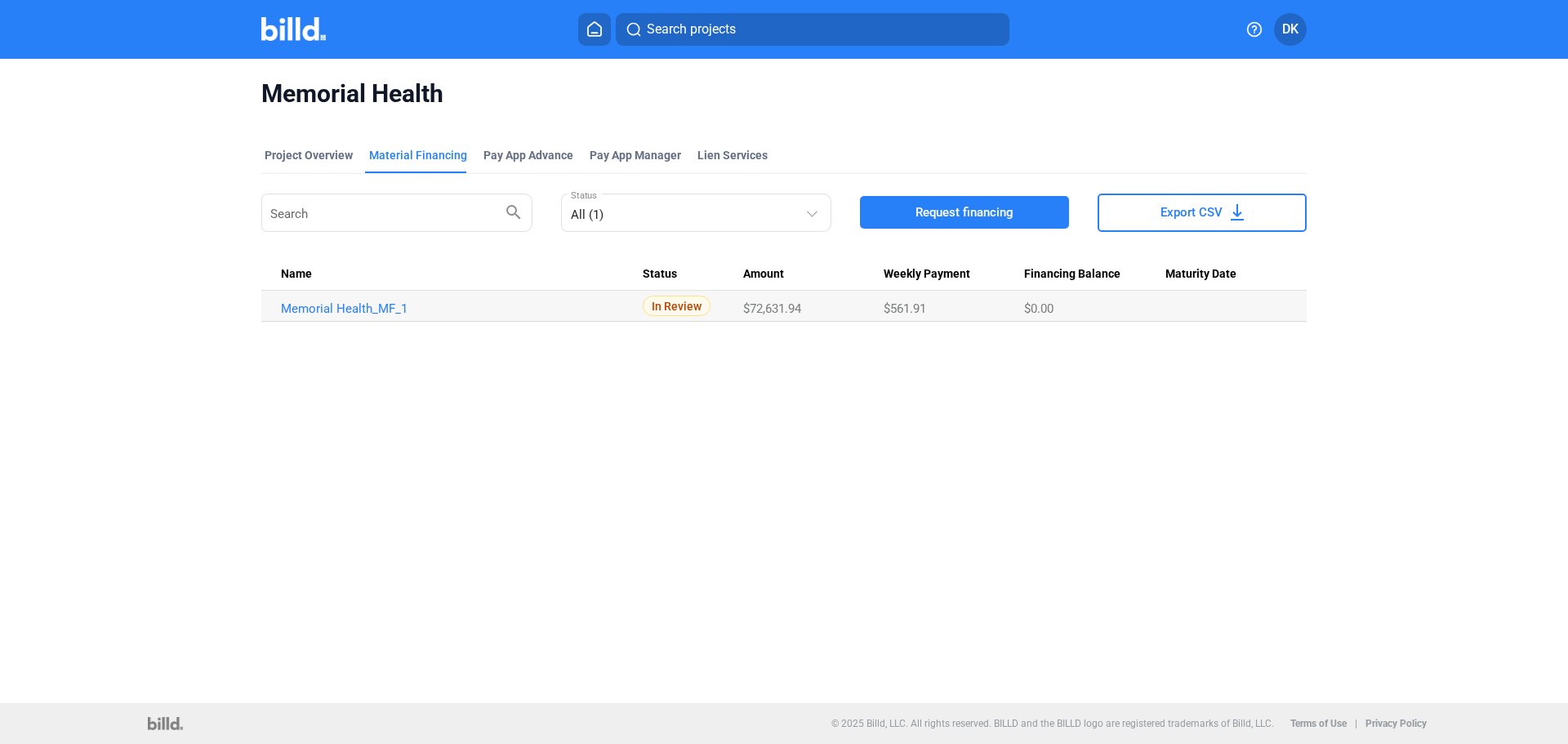
click at [982, 214] on span "Request financing" at bounding box center [965, 212] width 98 height 16
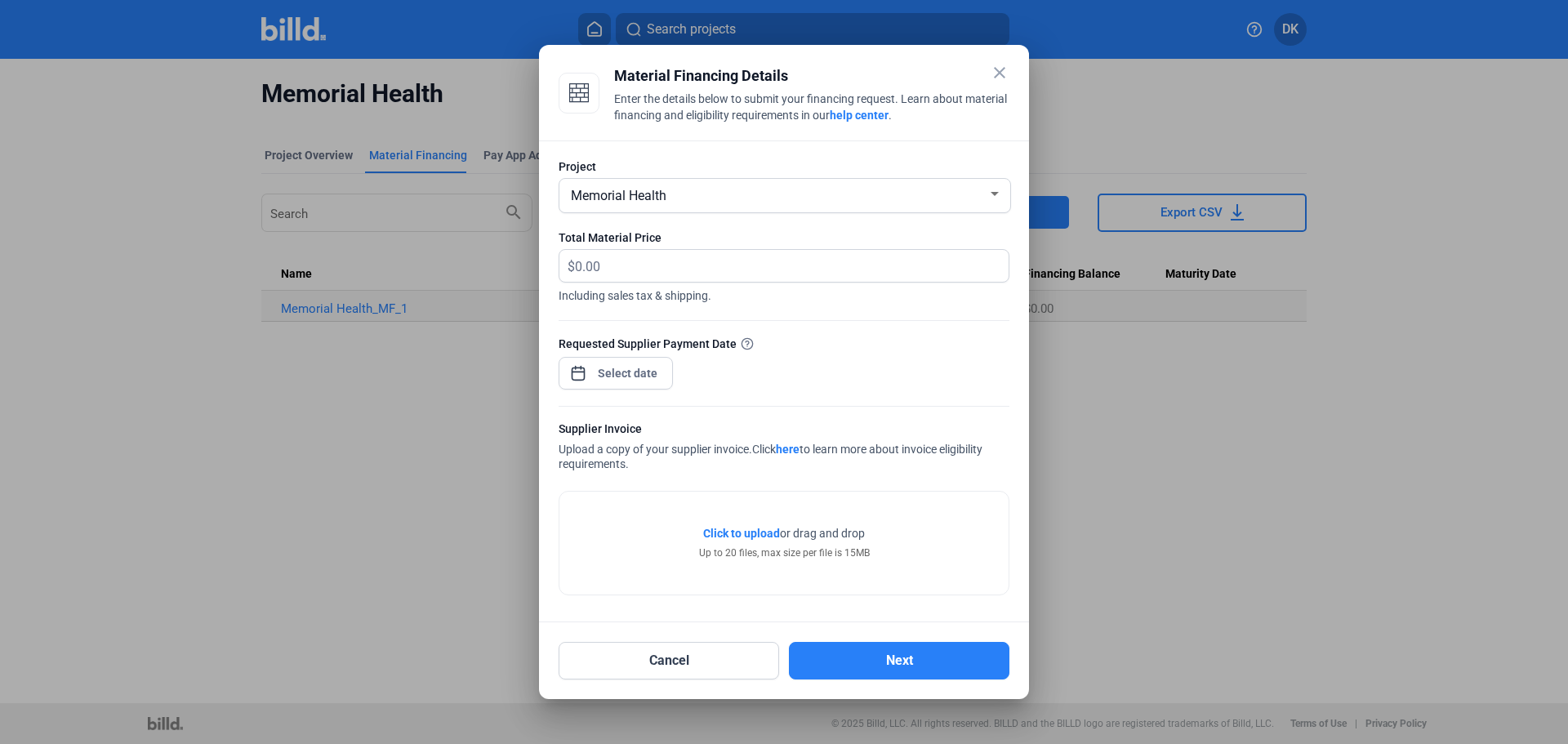
click at [691, 283] on span "Including sales tax & shipping." at bounding box center [784, 293] width 451 height 22
click at [632, 271] on input "text" at bounding box center [792, 266] width 434 height 32
type input "14,919.14"
click at [605, 370] on div "close Material Financing Details Enter the details below to submit your financi…" at bounding box center [784, 372] width 1568 height 744
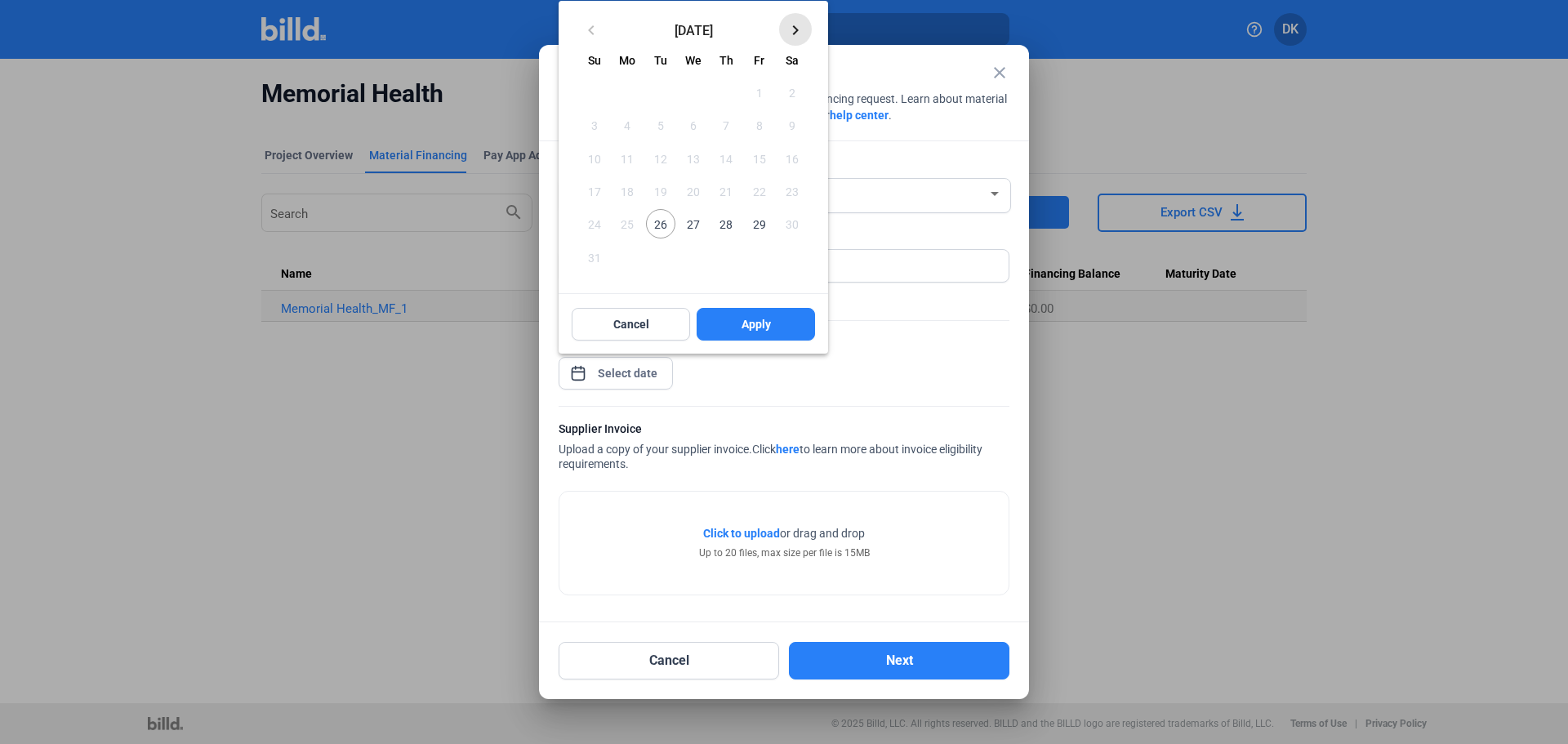
click at [801, 31] on mat-icon "keyboard_arrow_right" at bounding box center [795, 30] width 20 height 20
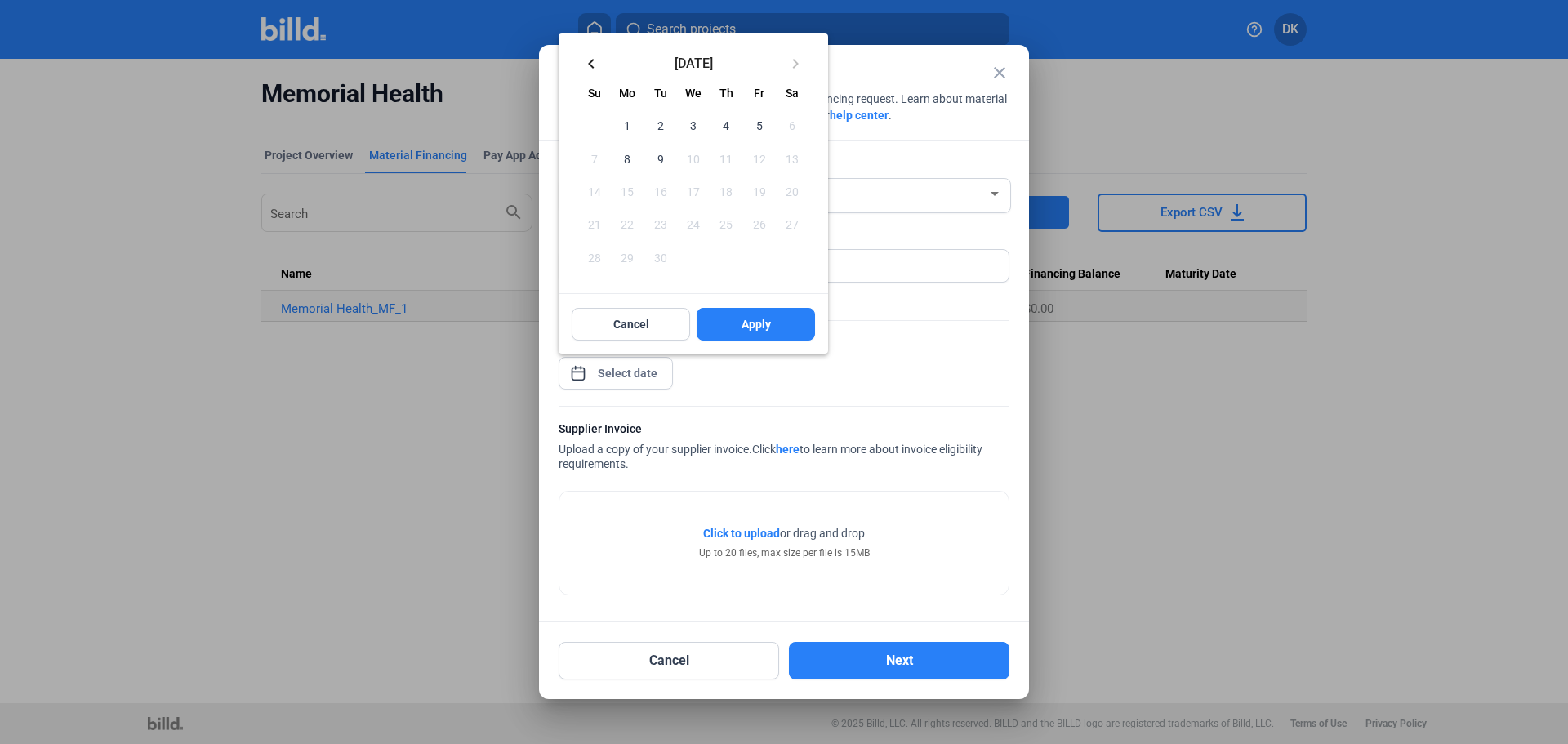
drag, startPoint x: 672, startPoint y: 147, endPoint x: 654, endPoint y: 155, distance: 19.7
click at [665, 149] on button "9" at bounding box center [660, 158] width 33 height 33
click at [754, 320] on span "Apply" at bounding box center [756, 323] width 29 height 16
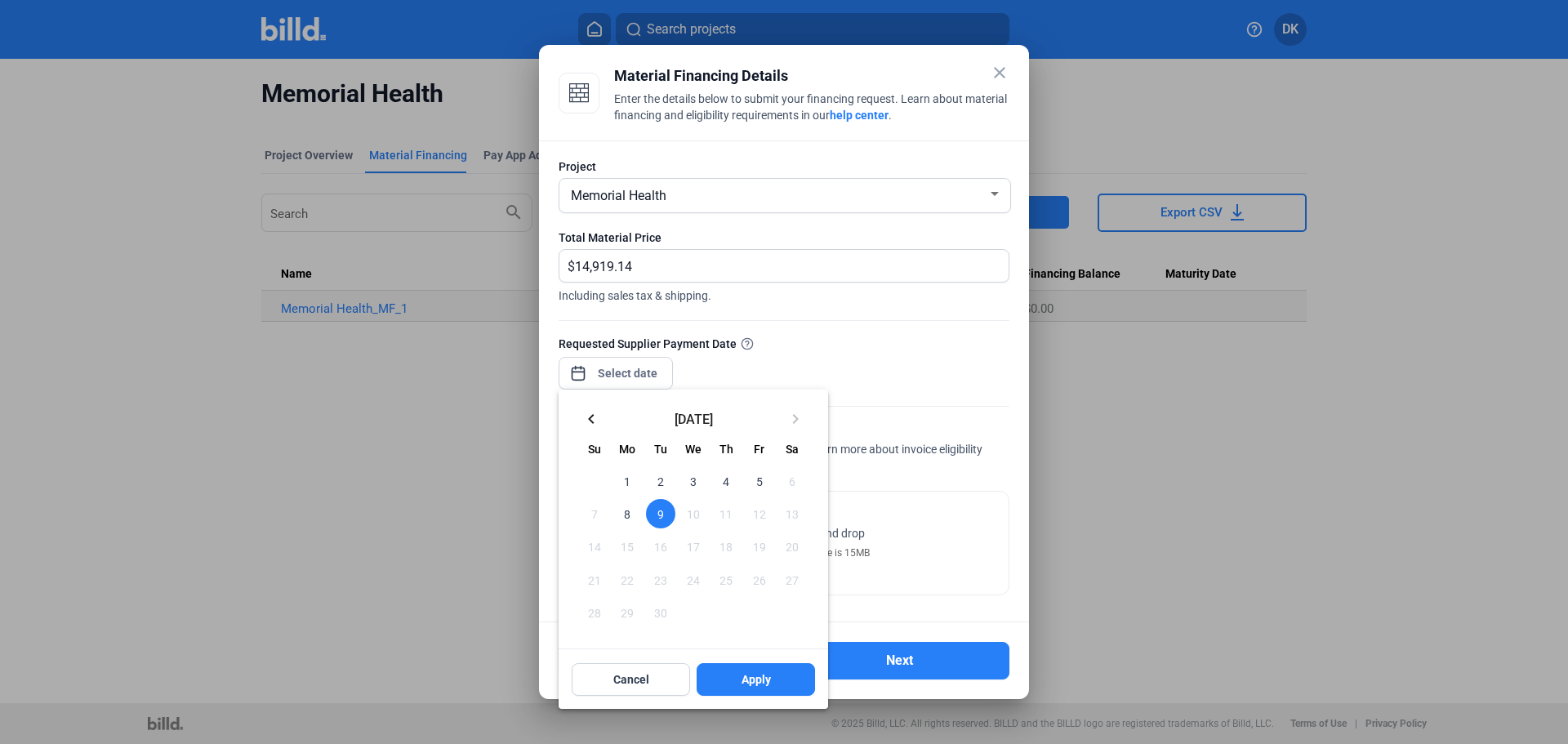
click at [653, 512] on span "9" at bounding box center [660, 513] width 29 height 29
click at [743, 663] on div "Cancel Apply" at bounding box center [694, 680] width 270 height 58
click at [751, 682] on span "Apply" at bounding box center [756, 679] width 29 height 16
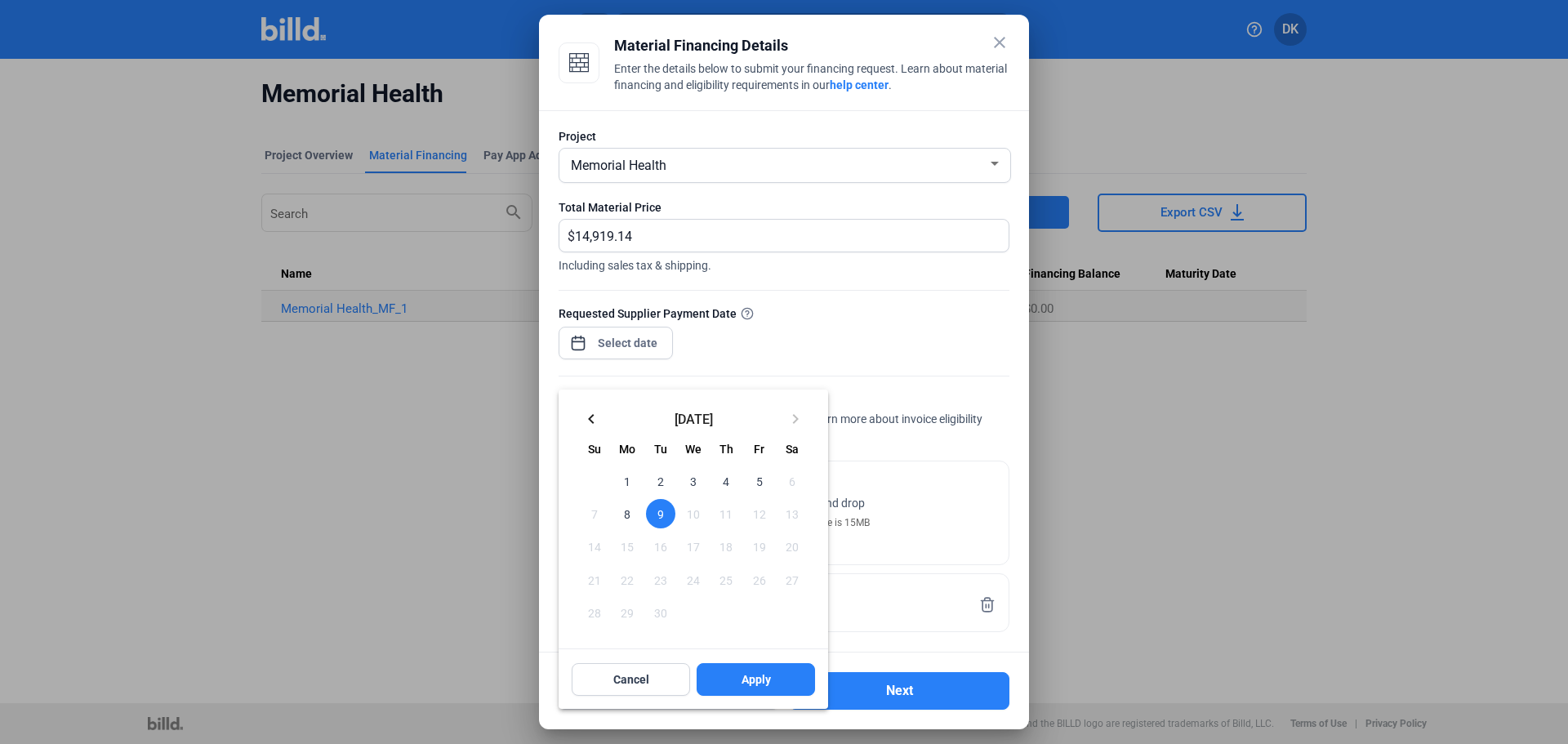
click at [932, 705] on div at bounding box center [784, 372] width 1568 height 744
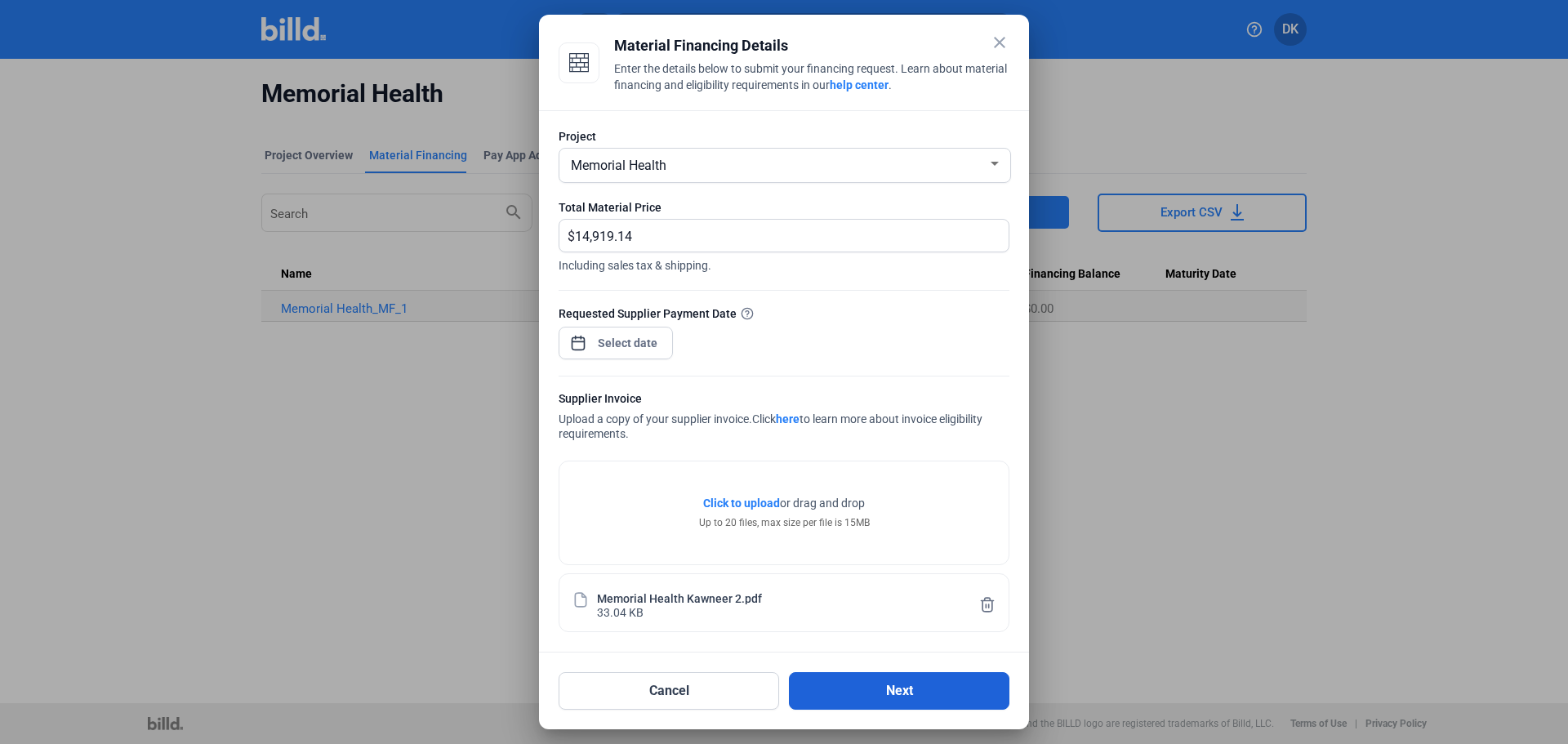
click at [924, 695] on button "Next" at bounding box center [900, 691] width 221 height 38
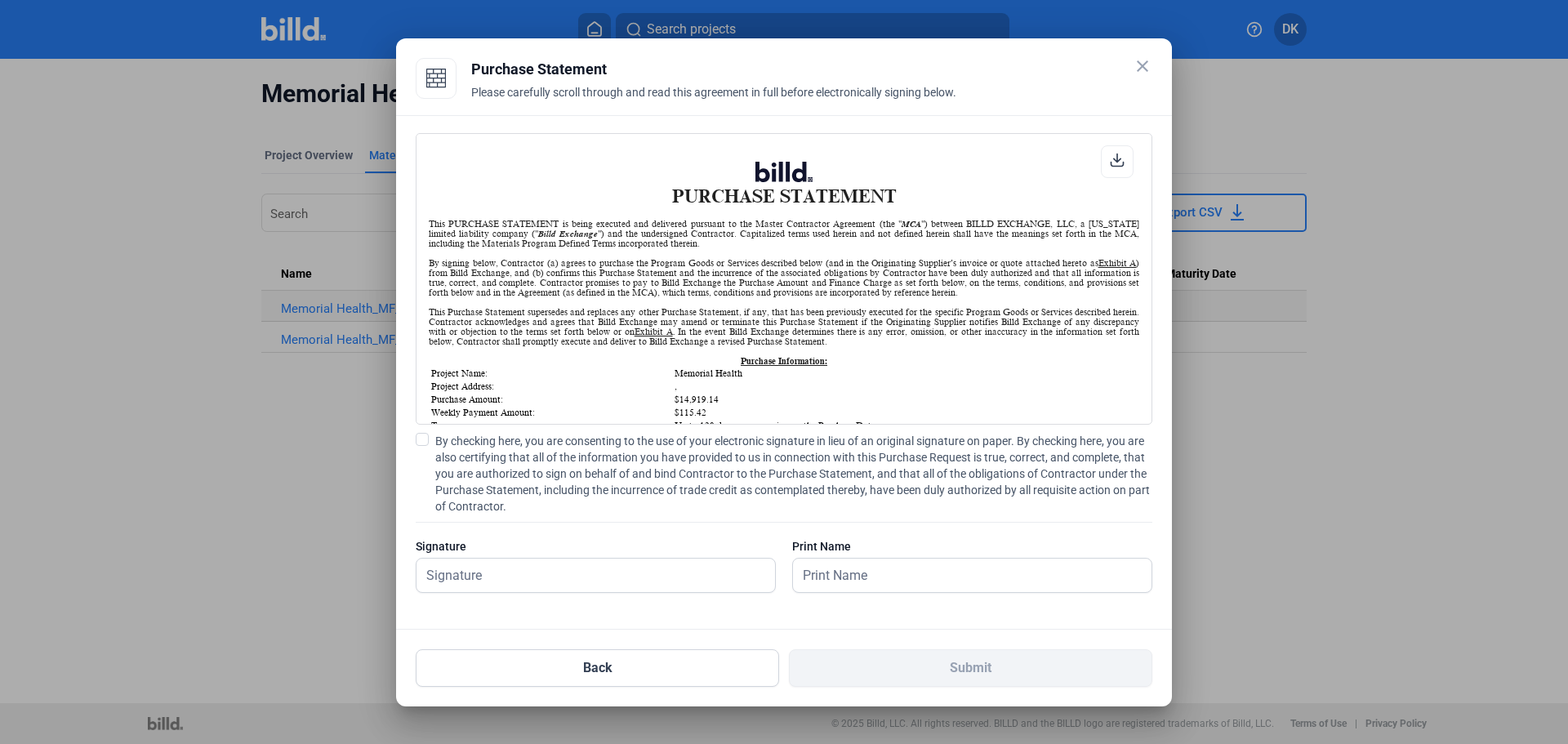
scroll to position [1, 0]
click at [422, 443] on span at bounding box center [422, 439] width 13 height 13
click at [0, 0] on input "By checking here, you are consenting to the use of your electronic signature in…" at bounding box center [0, 0] width 0 height 0
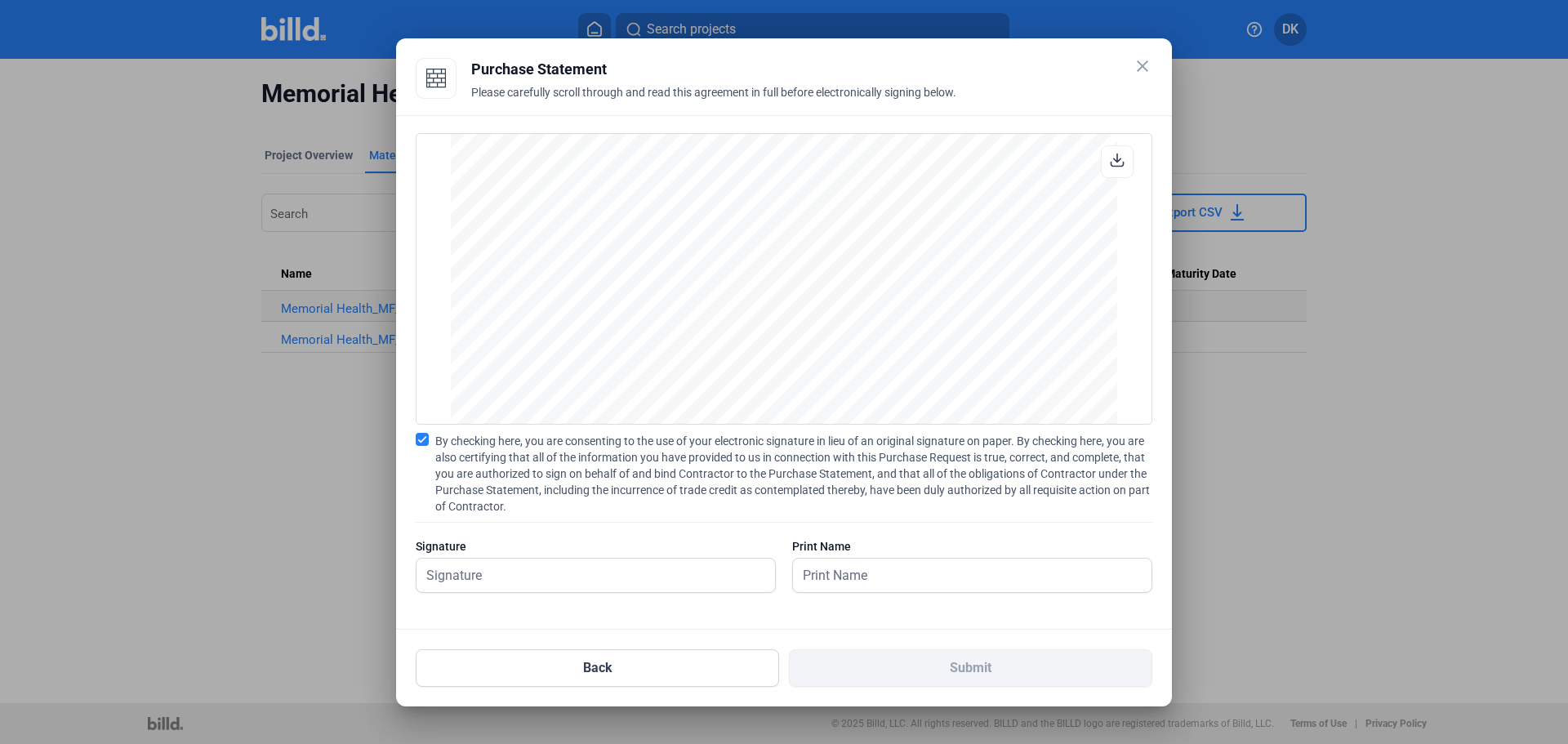
click at [557, 599] on div at bounding box center [596, 601] width 360 height 16
click at [559, 570] on input "text" at bounding box center [586, 576] width 340 height 34
type input "[PERSON_NAME]"
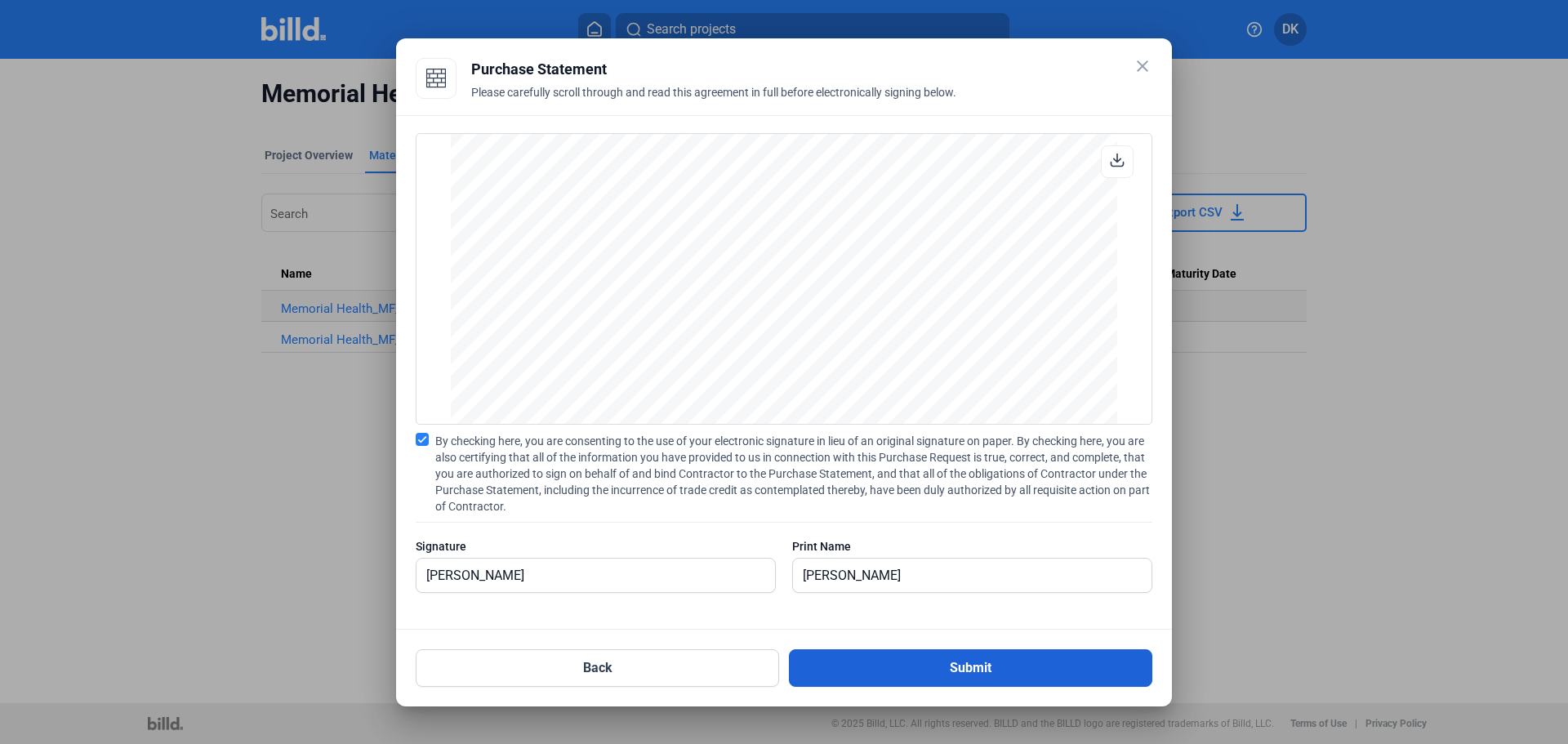
click at [953, 666] on button "Submit" at bounding box center [970, 669] width 363 height 38
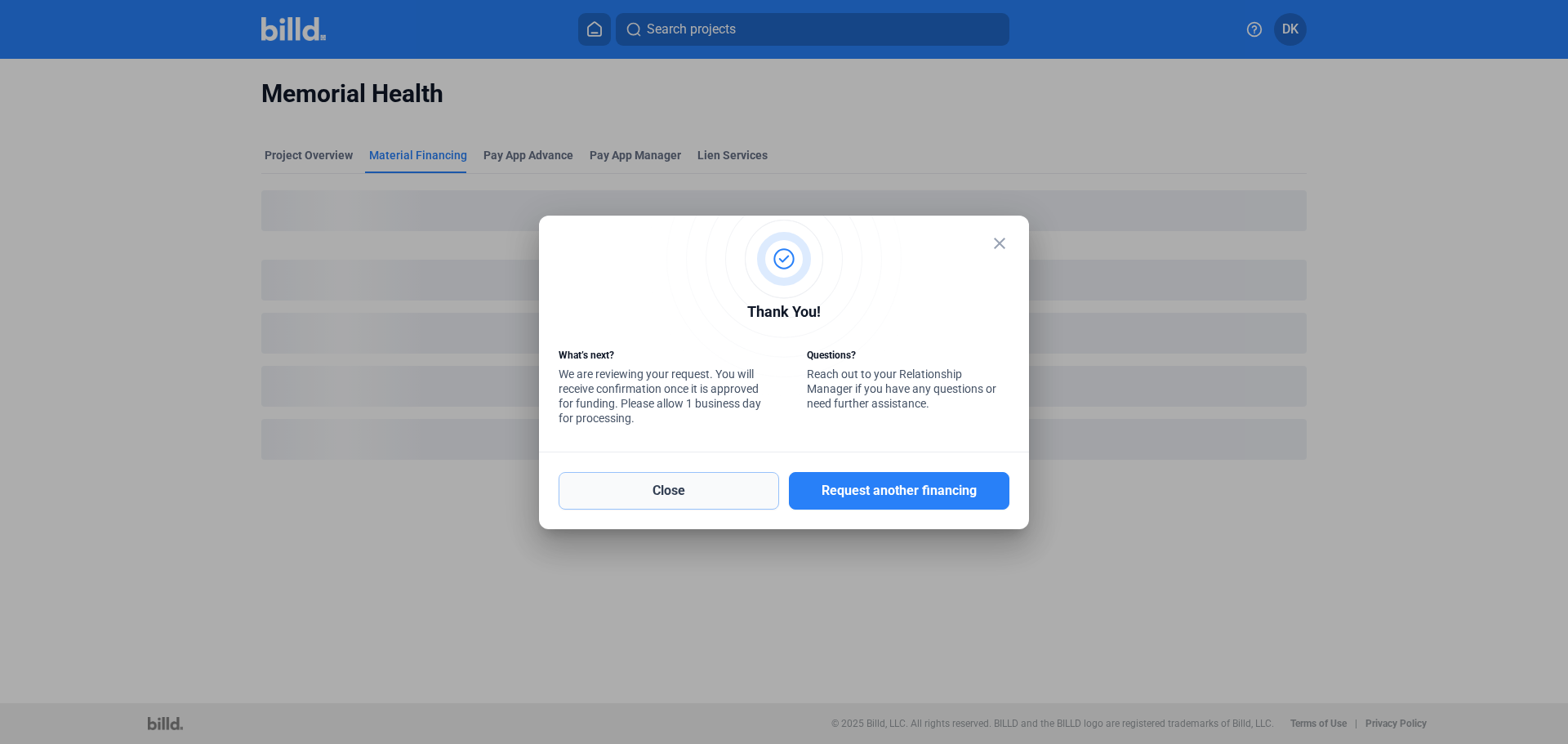
click at [628, 486] on button "Close" at bounding box center [669, 491] width 221 height 38
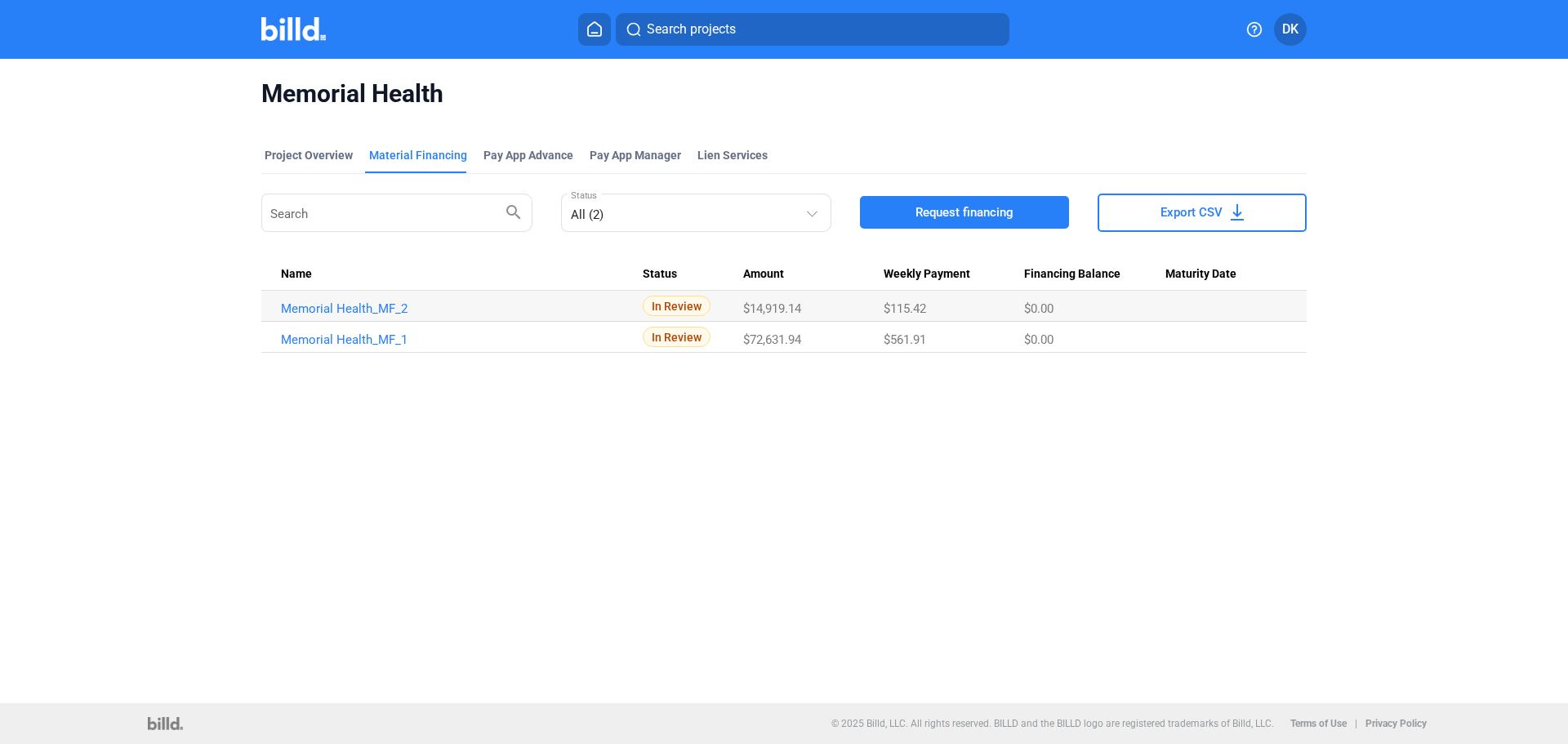
click at [315, 318] on td "Memorial Health_MF_2" at bounding box center [452, 306] width 382 height 31
click at [315, 315] on link "Memorial Health_MF_2" at bounding box center [462, 309] width 362 height 15
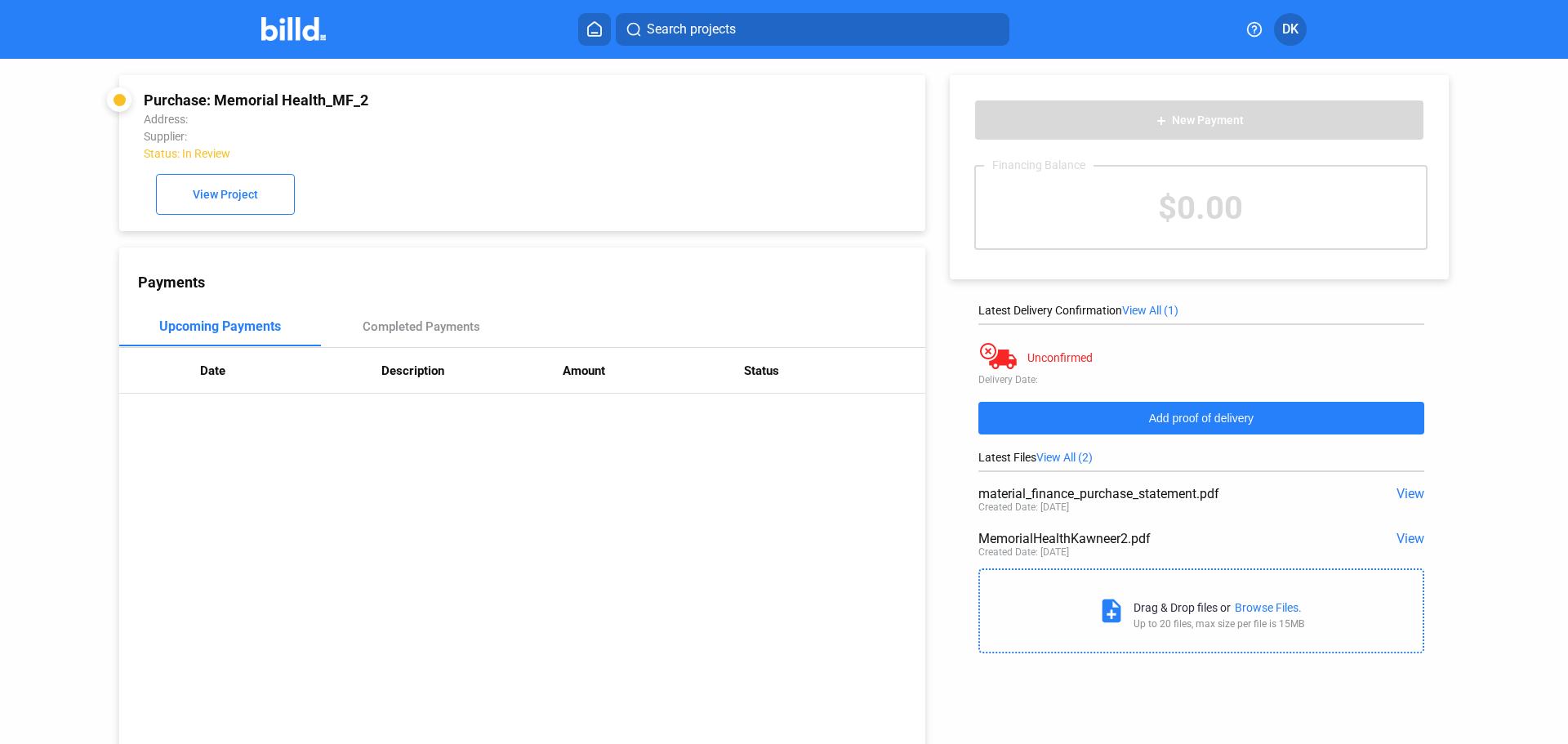
click at [1176, 414] on span "Add proof of delivery" at bounding box center [1201, 419] width 105 height 13
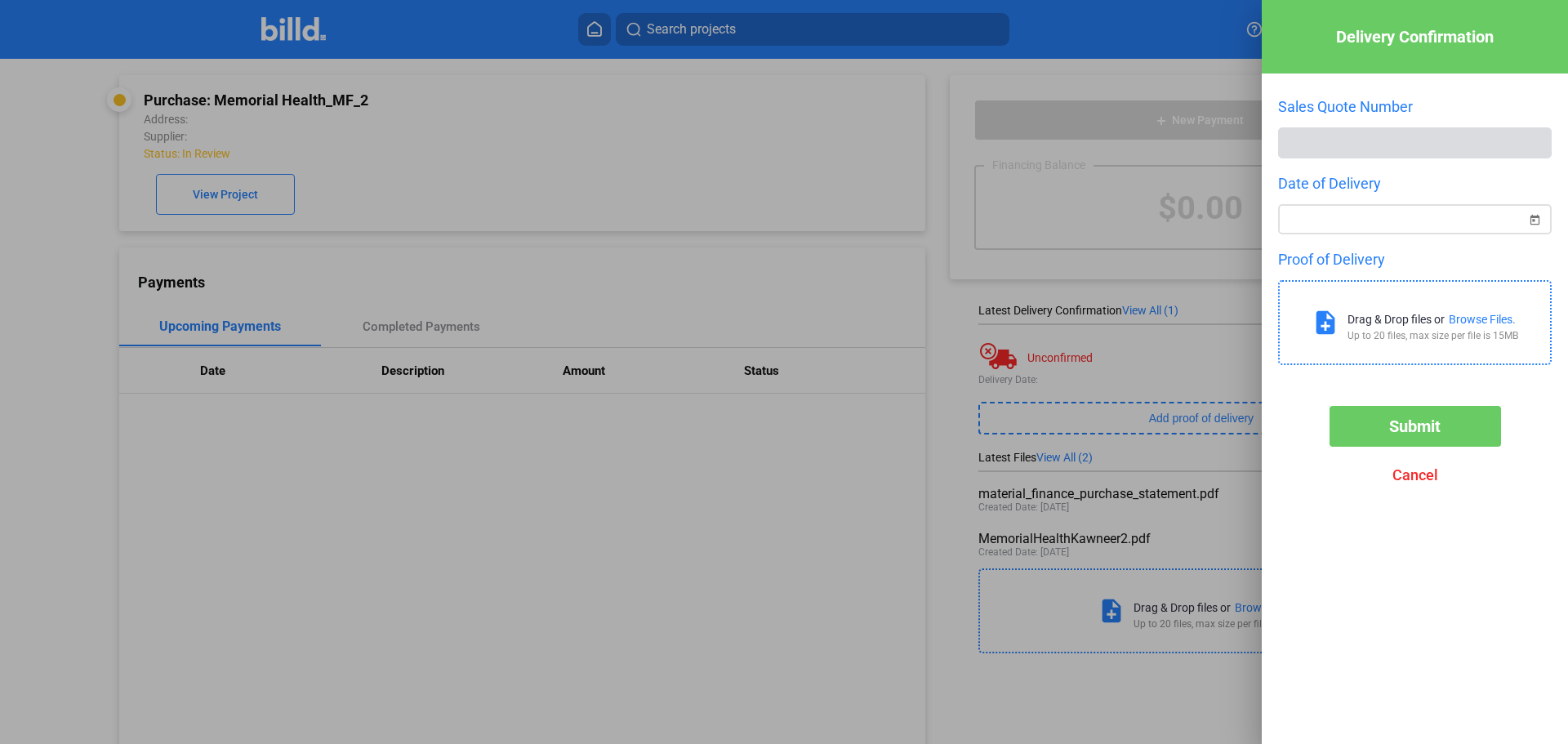
click at [1540, 223] on span "Open calendar" at bounding box center [1535, 210] width 40 height 40
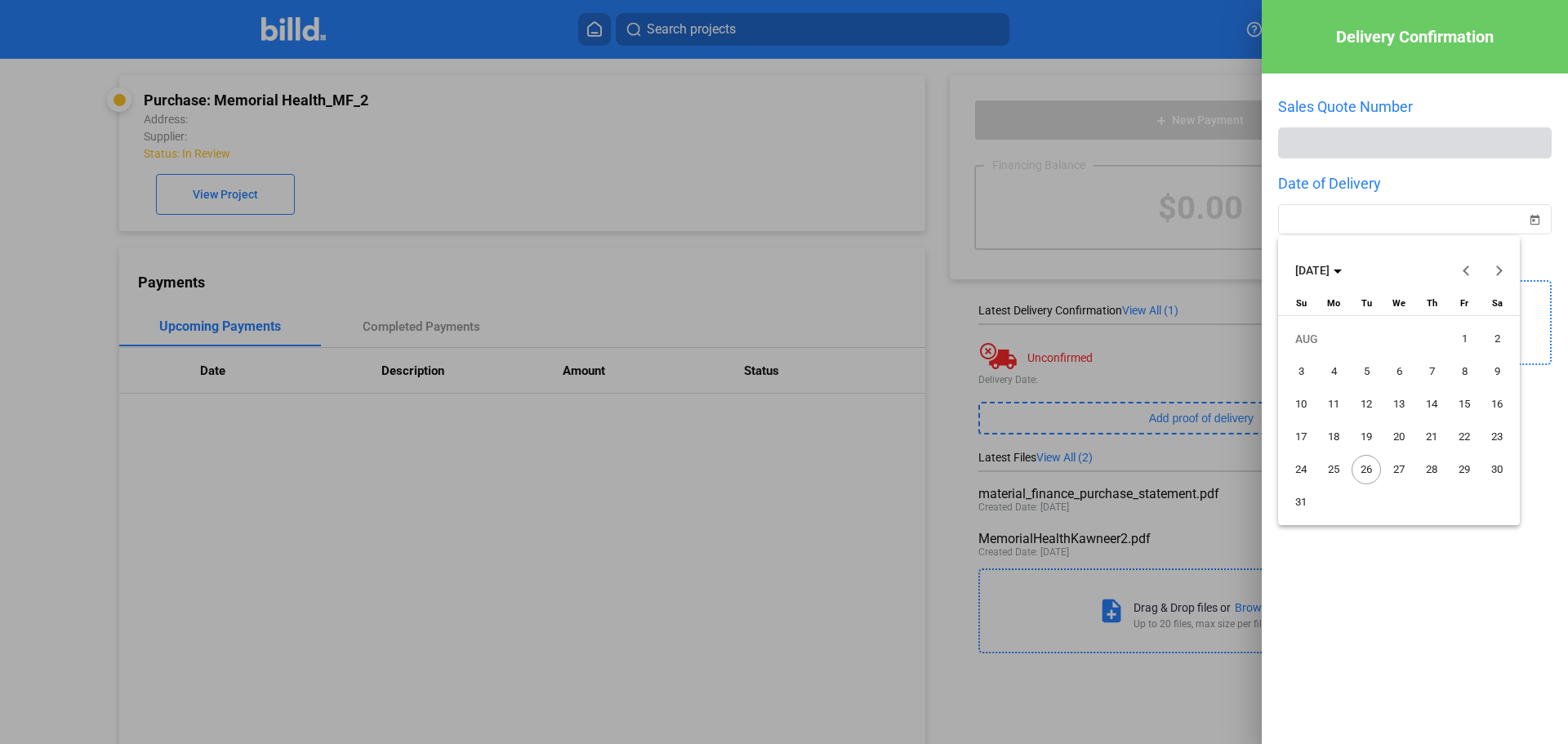
click at [1465, 272] on button "Previous month" at bounding box center [1466, 270] width 33 height 33
click at [1400, 441] on span "16" at bounding box center [1398, 437] width 29 height 29
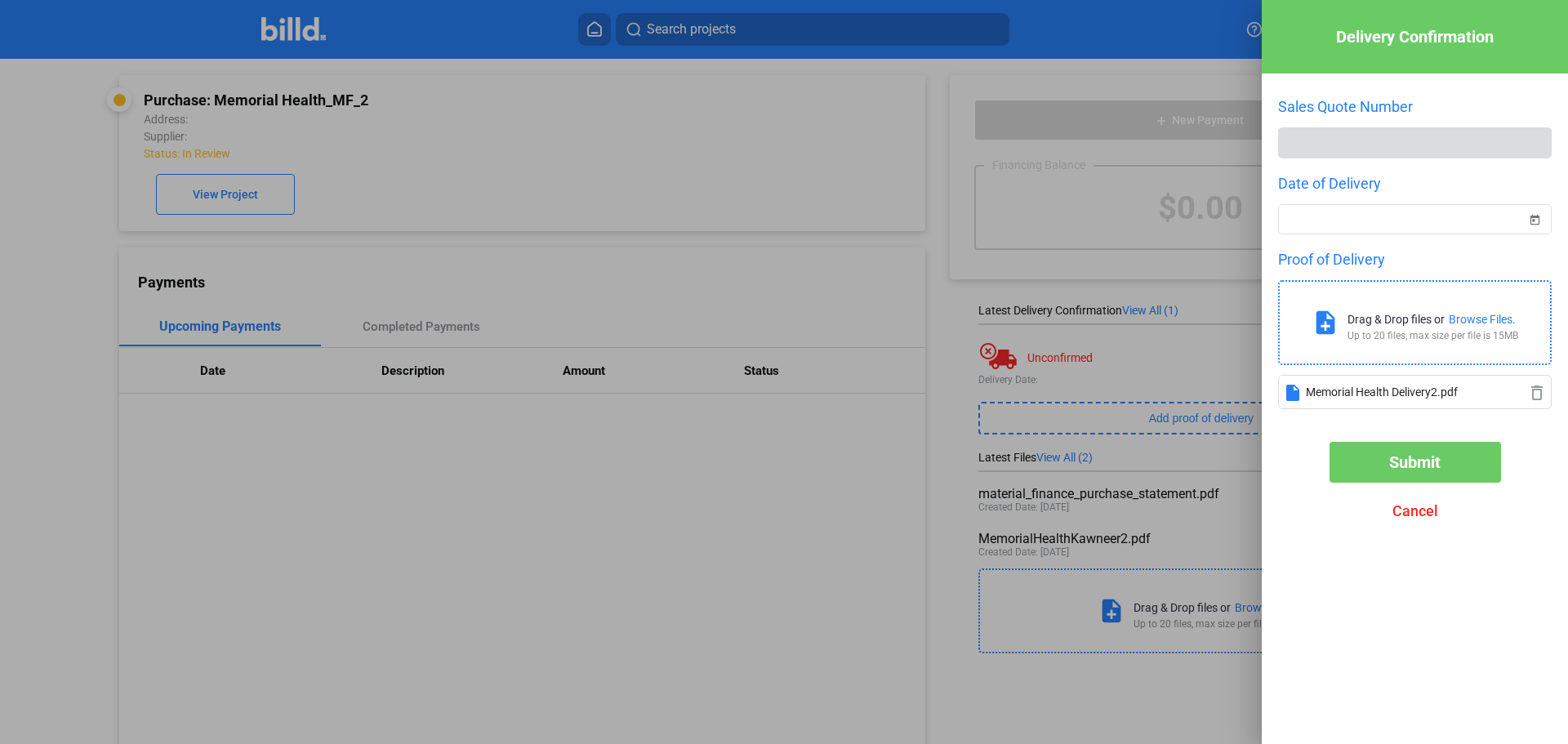
click at [1426, 479] on button "Submit" at bounding box center [1415, 462] width 172 height 41
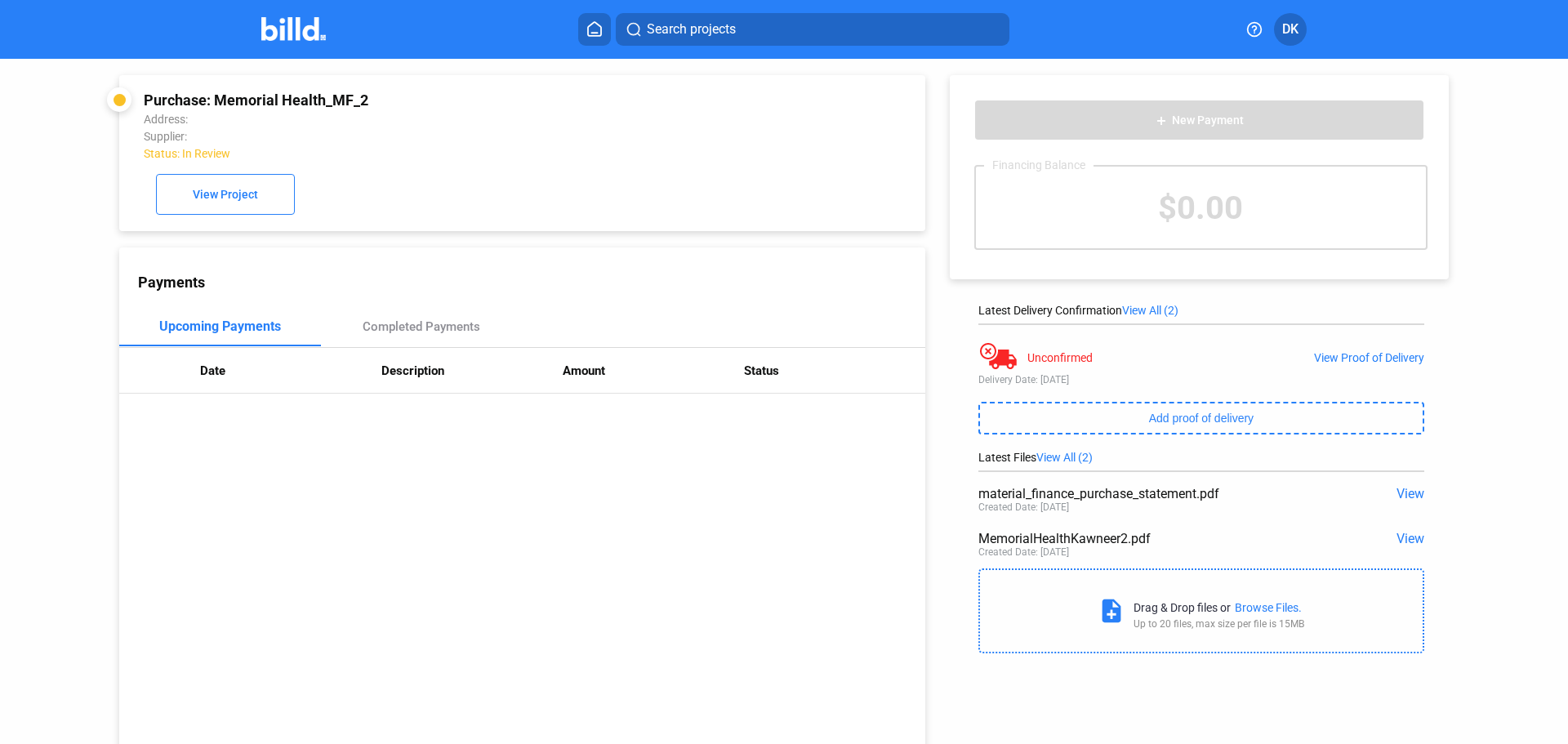
click at [278, 23] on img at bounding box center [293, 28] width 64 height 24
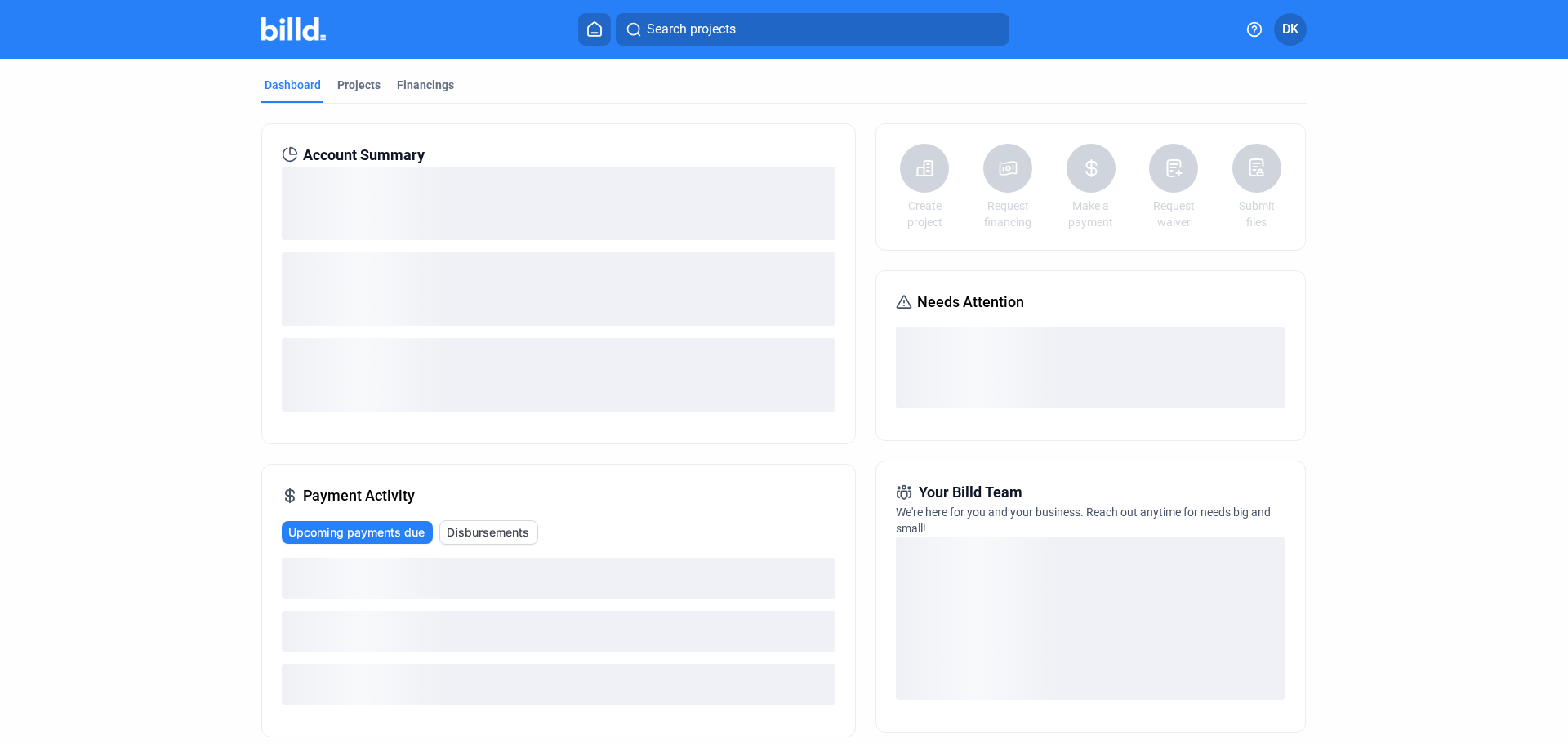
click at [418, 76] on mat-tab-group "Dashboard Projects Financings Account Summary Payment Activity Upcoming payment…" at bounding box center [784, 569] width 1046 height 1020
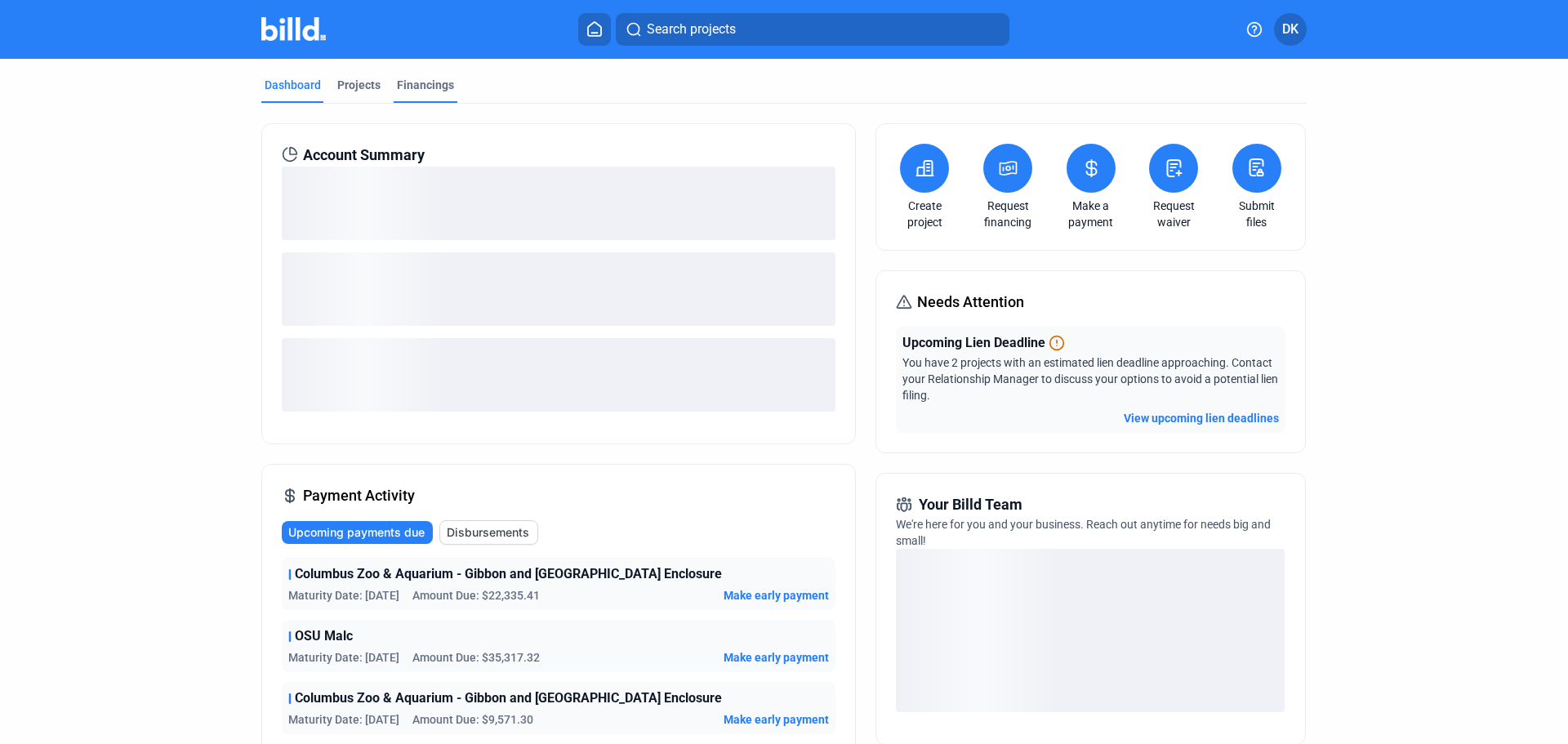
click at [418, 85] on div "Financings" at bounding box center [425, 84] width 58 height 16
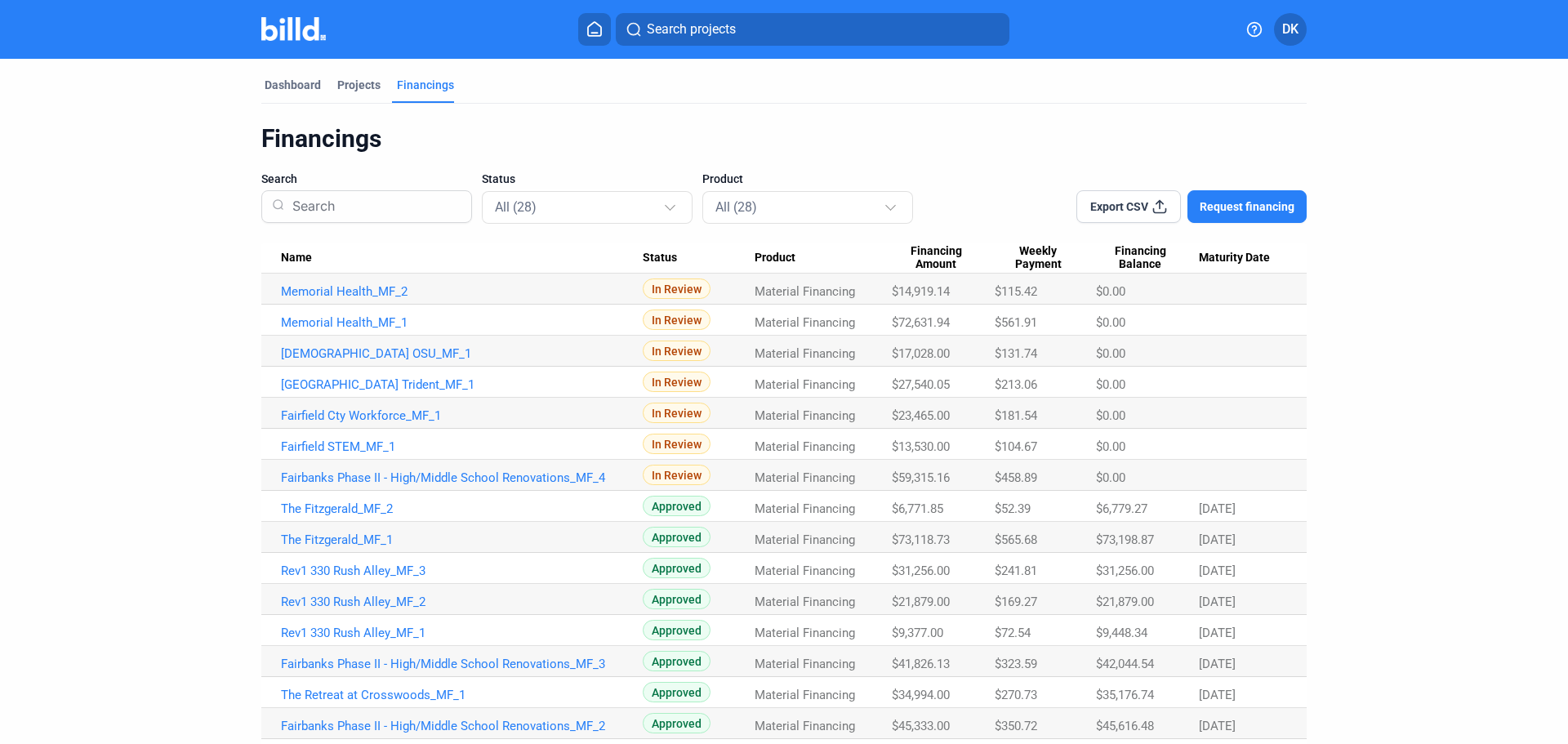
click at [1141, 207] on span "Export CSV" at bounding box center [1119, 207] width 58 height 16
click at [88, 490] on dashboard "Dashboard Projects Financings Financings Search Status All (28) Product All (28…" at bounding box center [784, 601] width 1411 height 1084
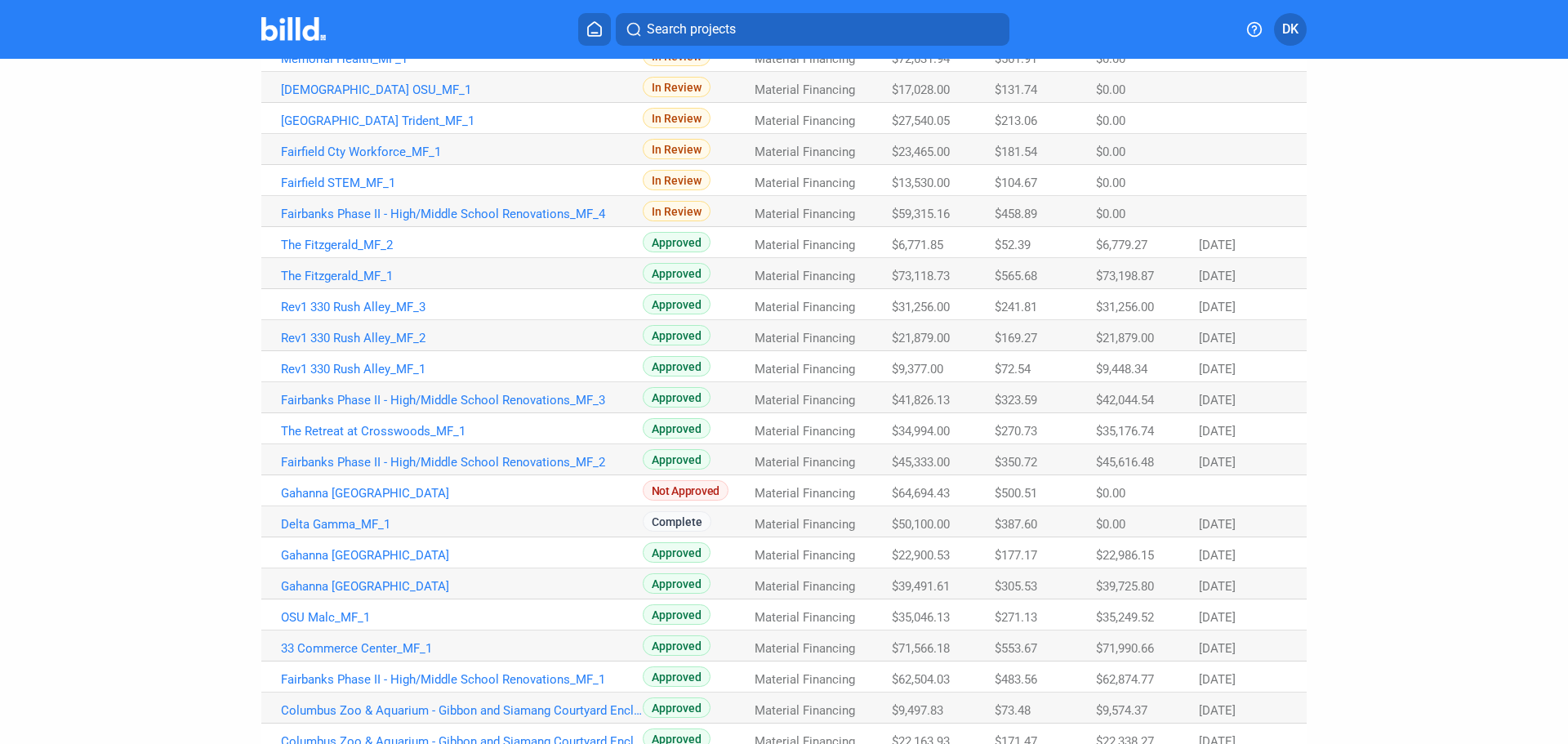
scroll to position [272, 0]
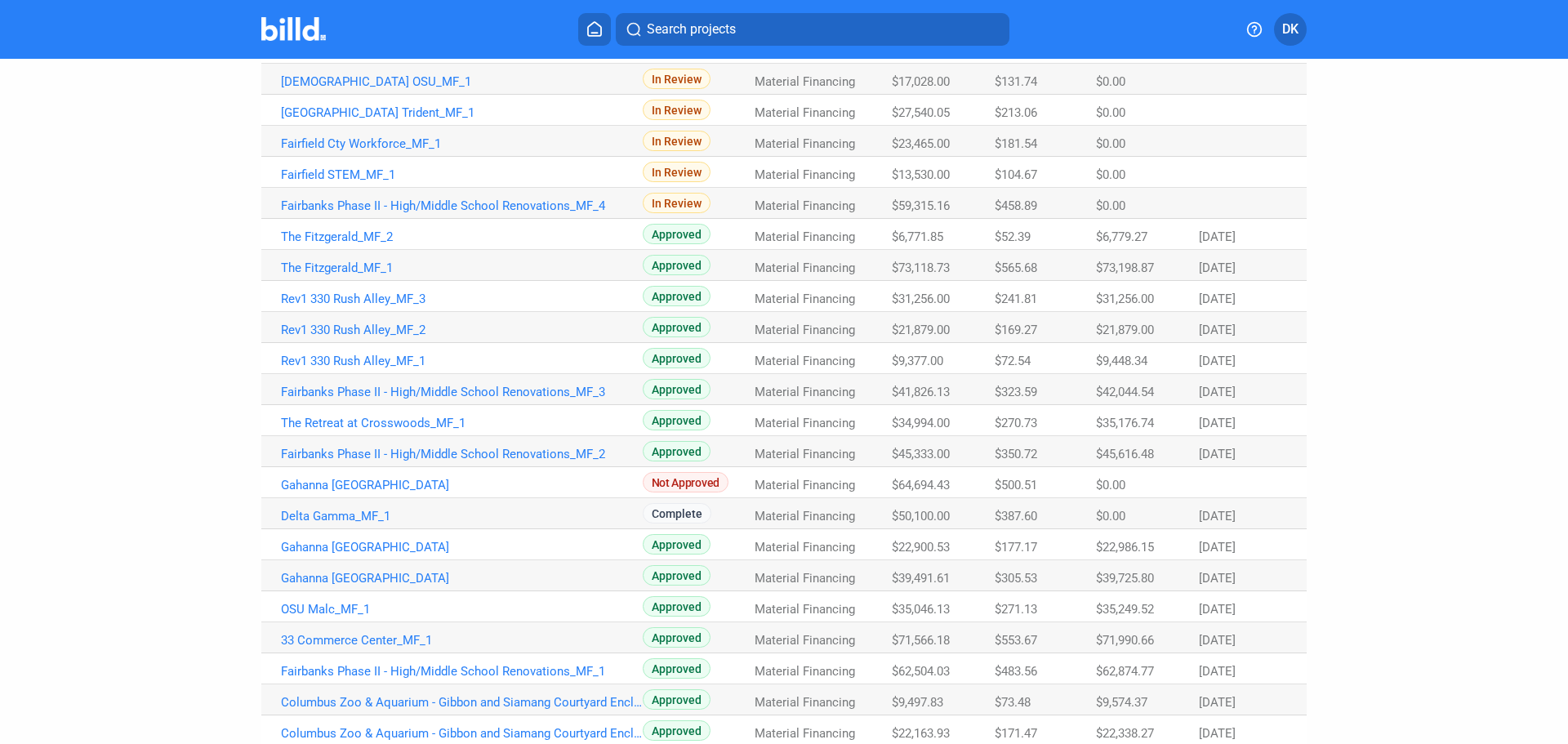
drag, startPoint x: 353, startPoint y: 237, endPoint x: 366, endPoint y: 247, distance: 16.4
click at [366, 247] on td "The Fitzgerald_MF_2" at bounding box center [452, 234] width 382 height 31
click at [357, 268] on link "The Fitzgerald_MF_1" at bounding box center [462, 268] width 362 height 15
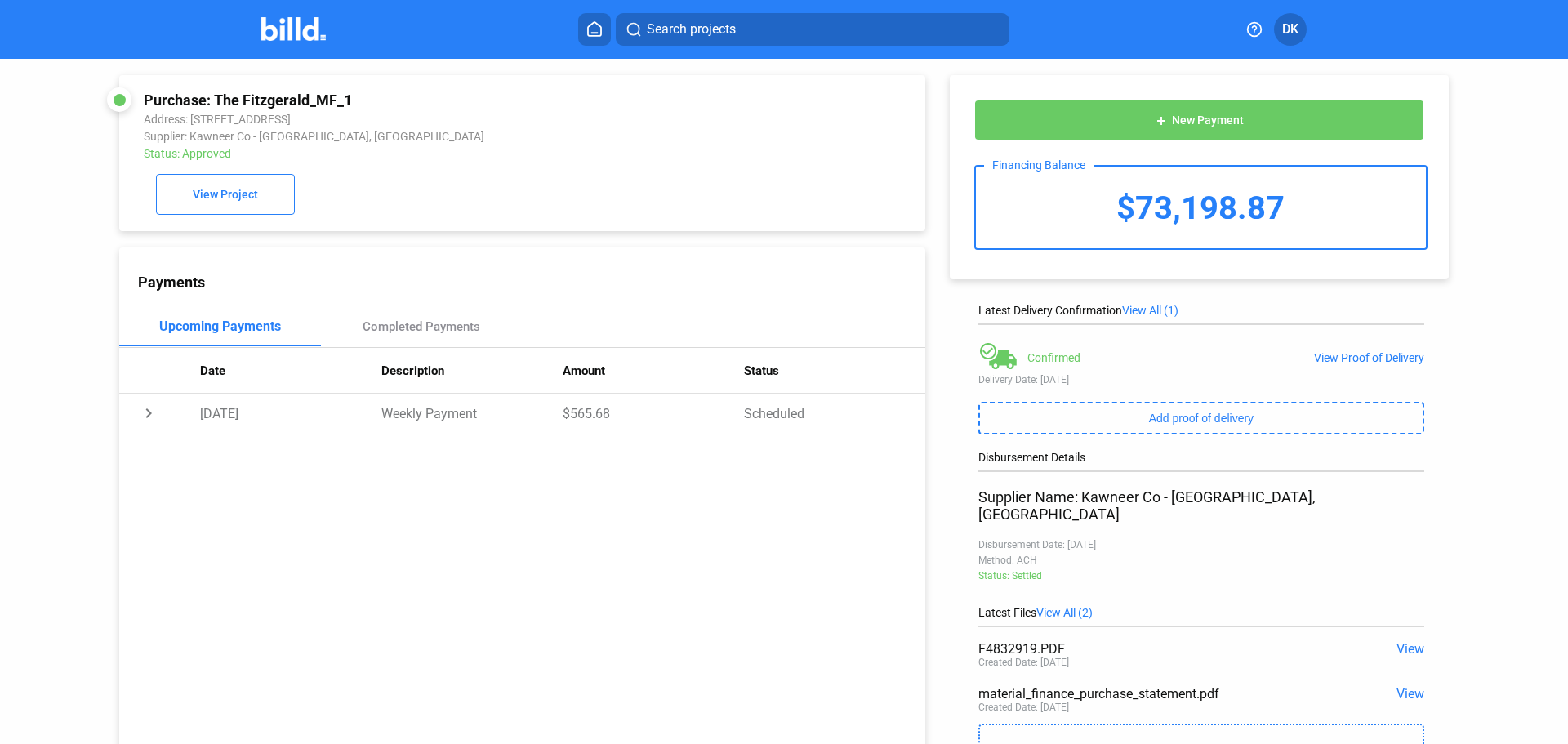
click at [300, 17] on img at bounding box center [293, 28] width 64 height 24
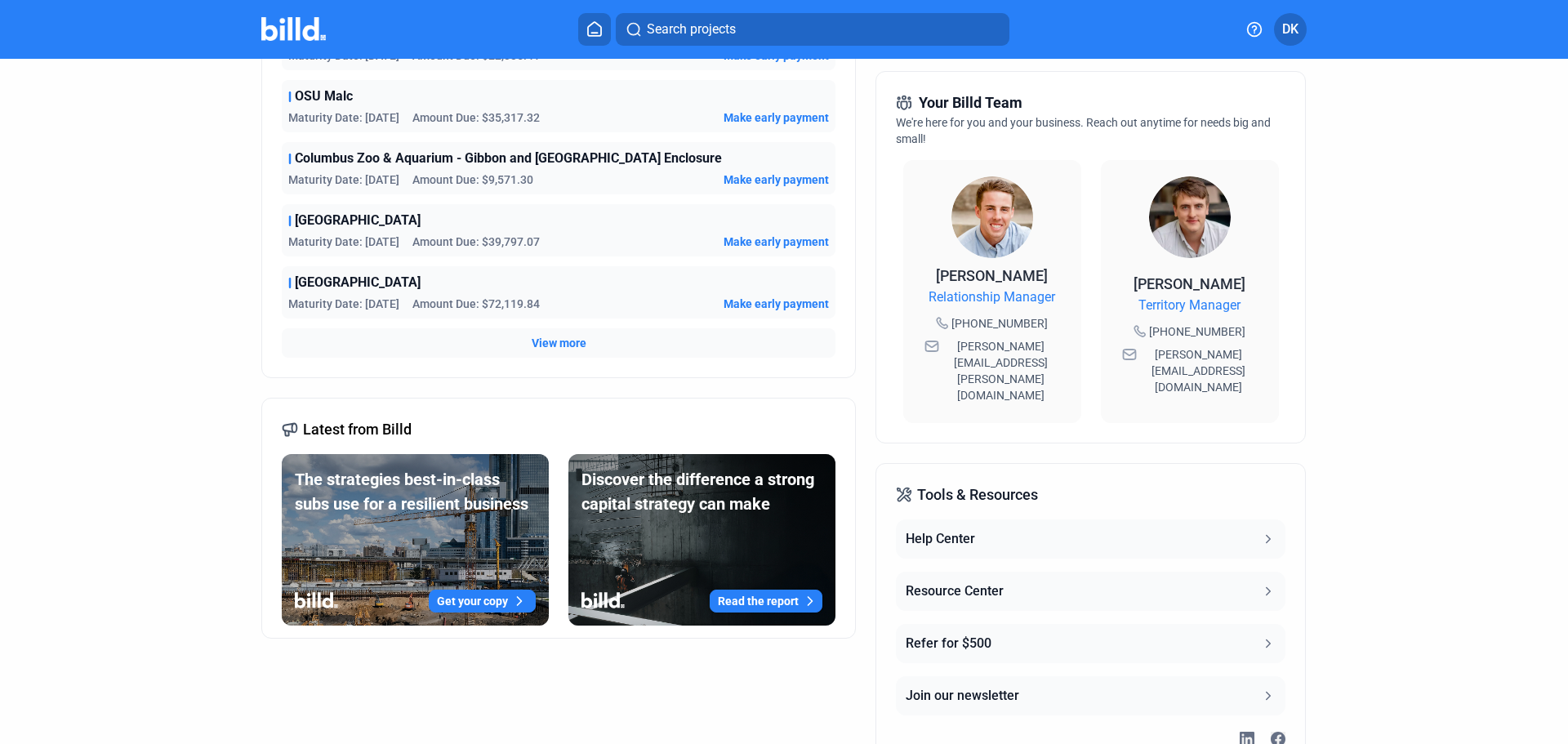
scroll to position [439, 0]
